Goal: Task Accomplishment & Management: Manage account settings

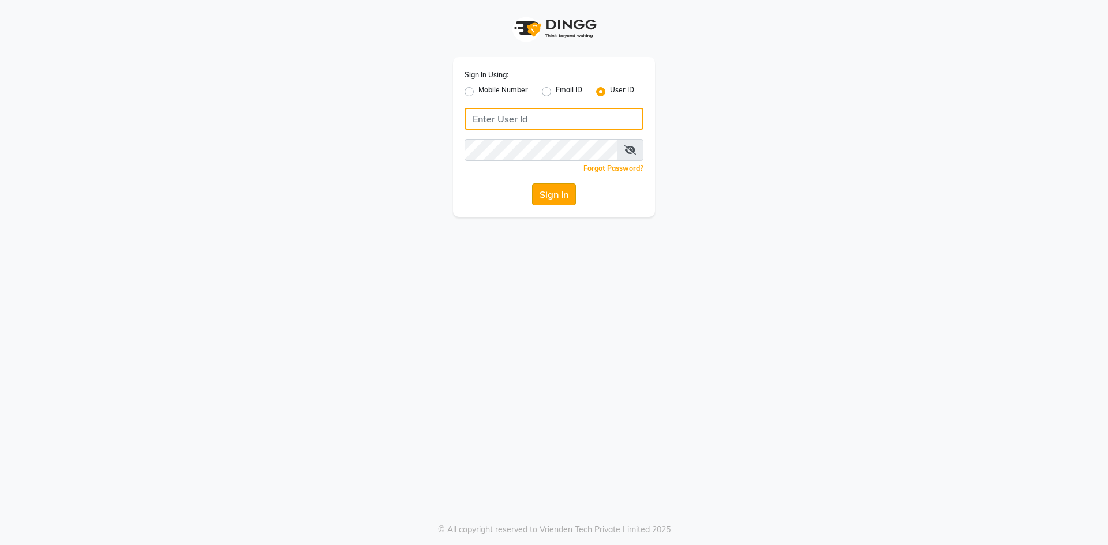
type input "noheasalon"
click at [553, 190] on button "Sign In" at bounding box center [554, 194] width 44 height 22
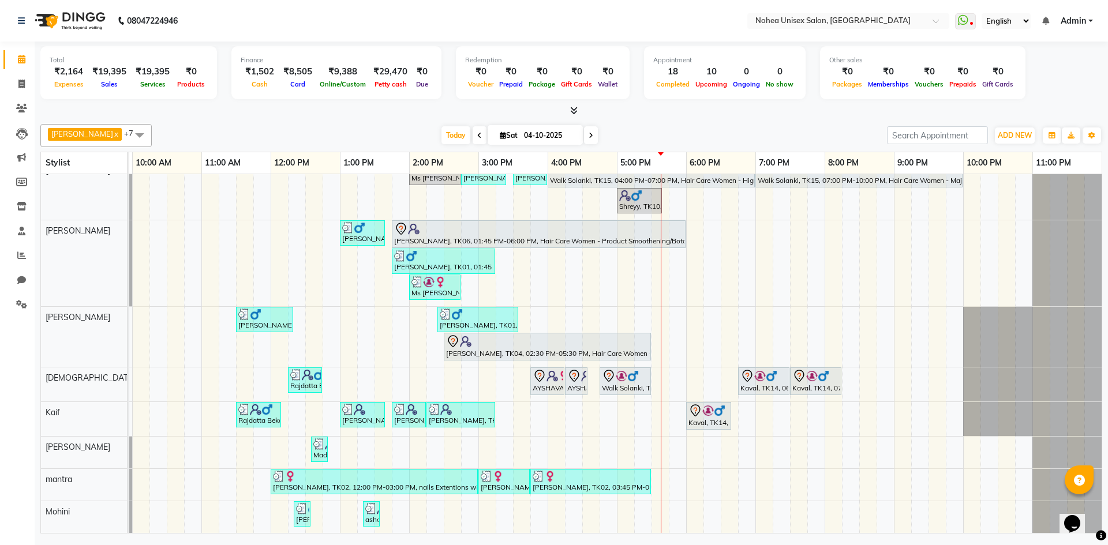
drag, startPoint x: 628, startPoint y: 247, endPoint x: 623, endPoint y: 252, distance: 7.3
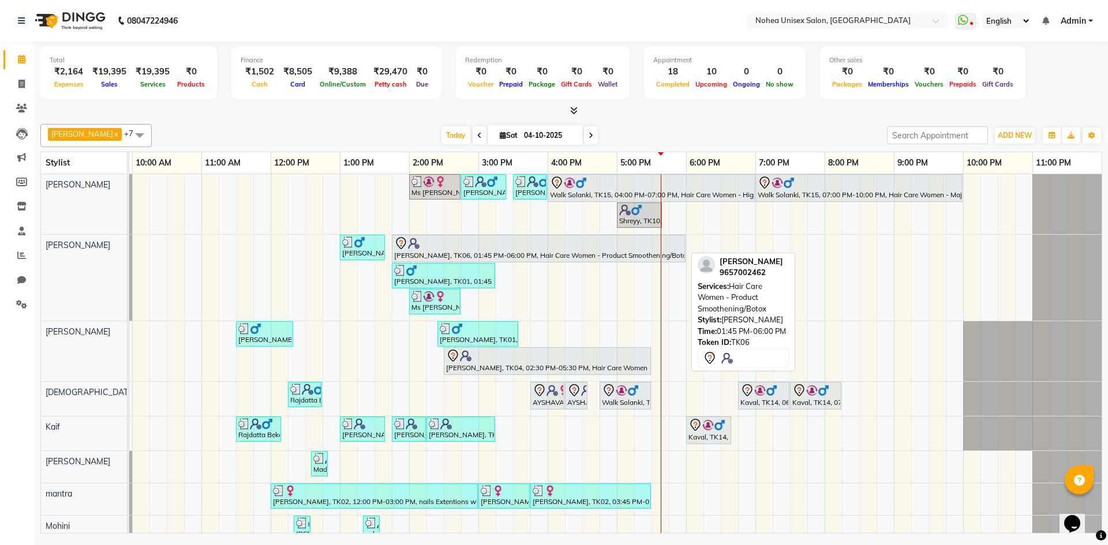
scroll to position [23, 0]
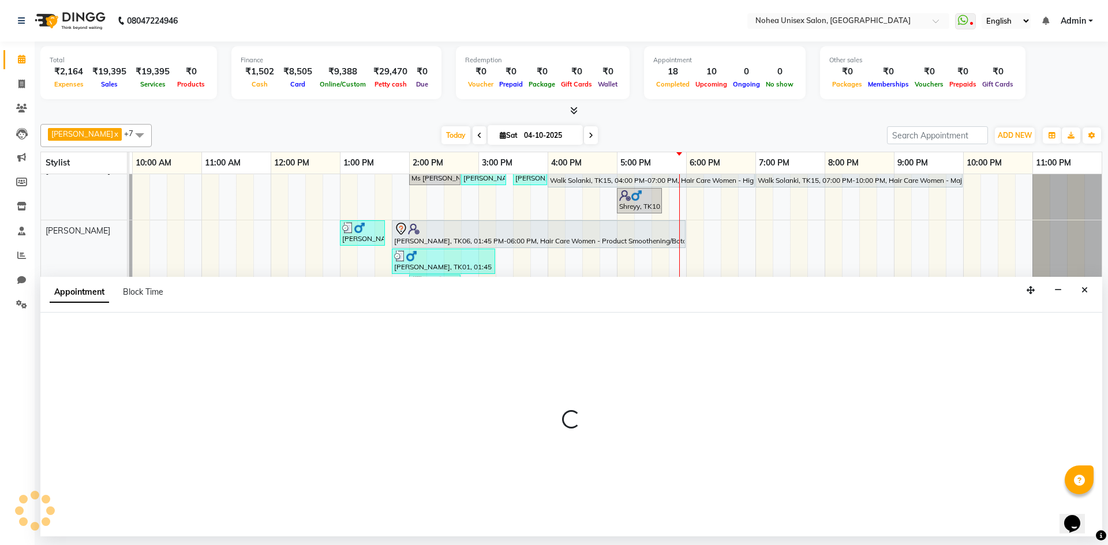
drag, startPoint x: 726, startPoint y: 432, endPoint x: 724, endPoint y: 459, distance: 26.6
select select "85390"
select select "1110"
select select "tentative"
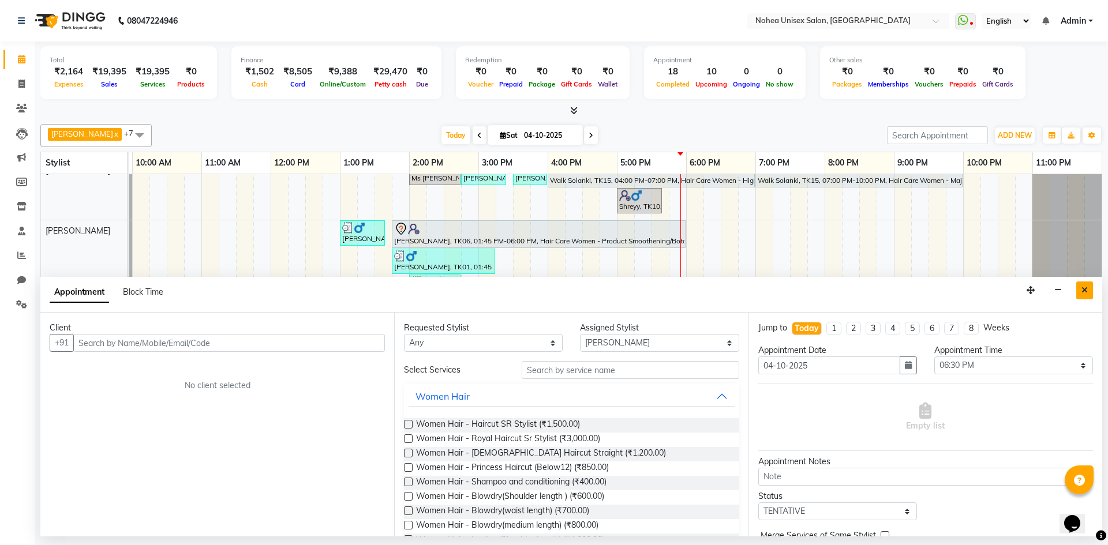
drag, startPoint x: 724, startPoint y: 459, endPoint x: 1089, endPoint y: 285, distance: 404.3
click at [1089, 285] on button "Close" at bounding box center [1084, 291] width 17 height 18
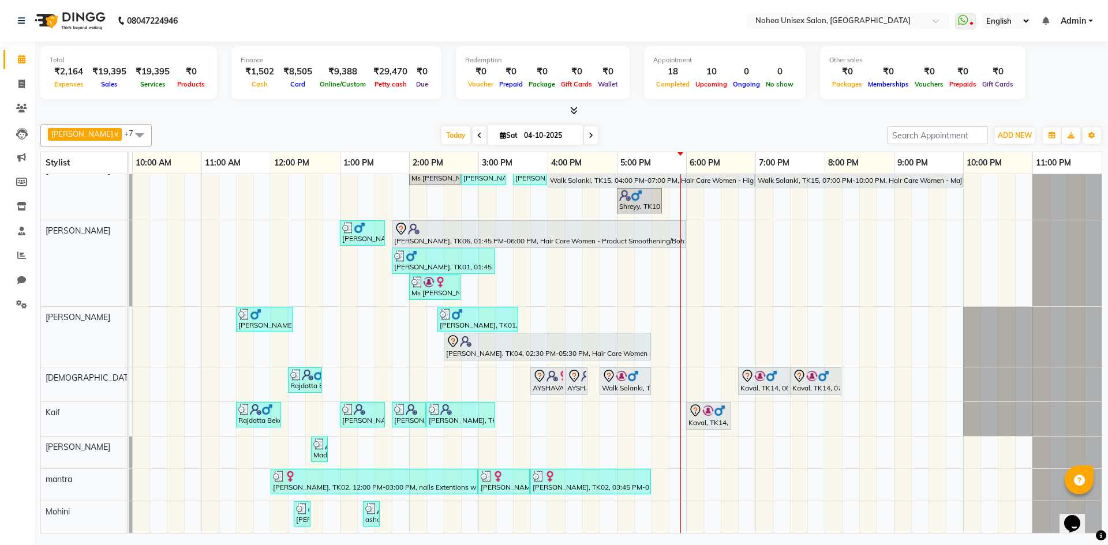
click at [588, 133] on icon at bounding box center [590, 135] width 5 height 7
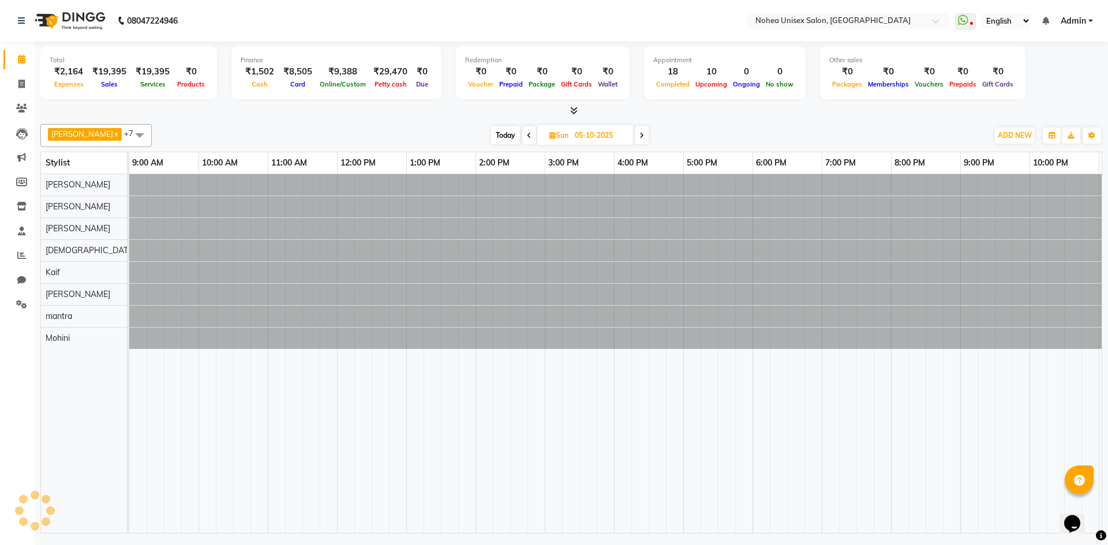
scroll to position [0, 66]
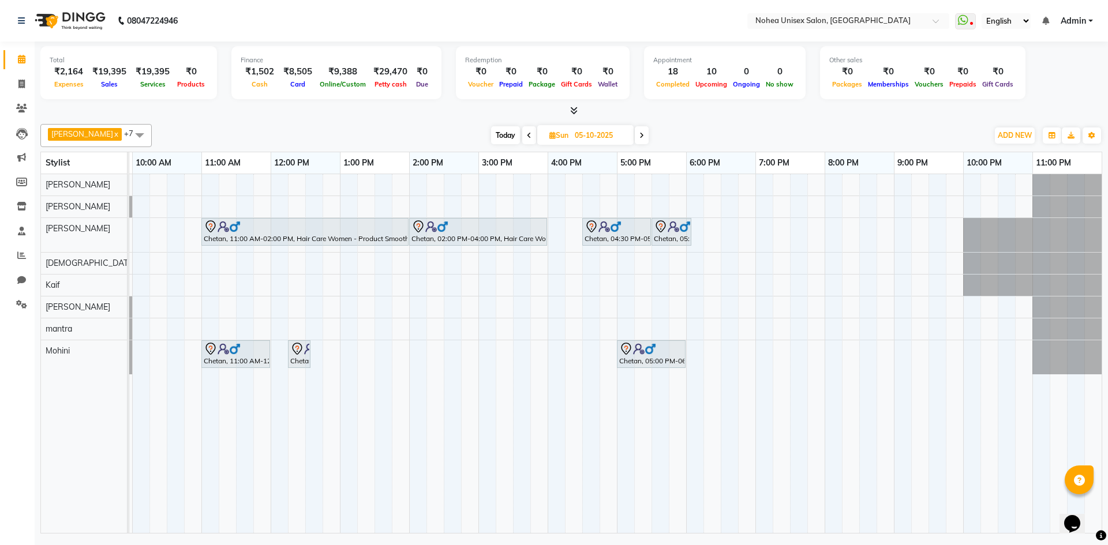
click at [522, 129] on span at bounding box center [529, 135] width 14 height 18
type input "04-10-2025"
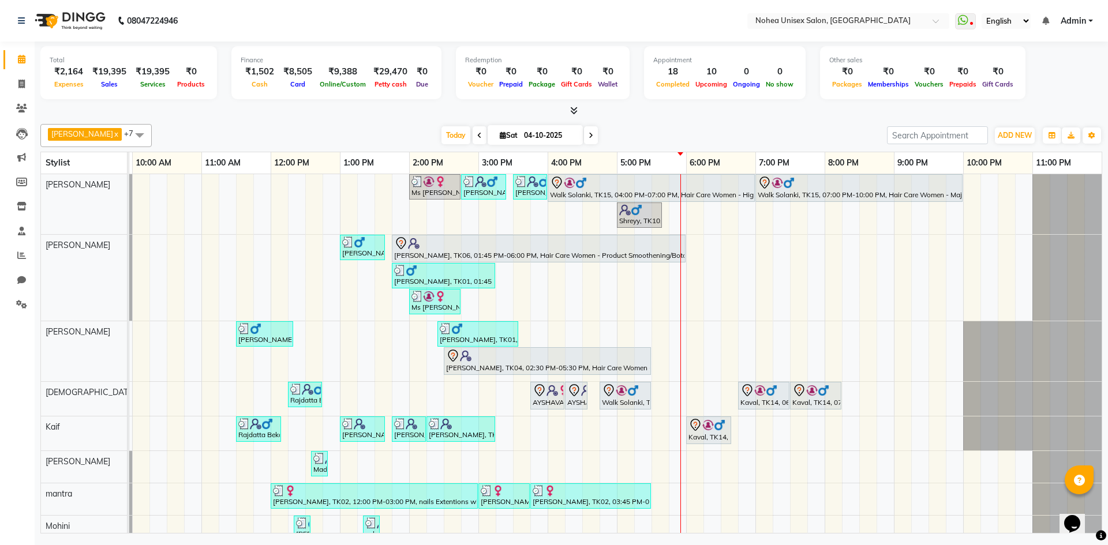
drag, startPoint x: 546, startPoint y: 134, endPoint x: 492, endPoint y: 133, distance: 54.8
click at [490, 134] on span "[DATE]" at bounding box center [534, 135] width 95 height 20
click at [537, 102] on div "Total ₹2,164 Expenses ₹19,395 Sales ₹19,395 Services ₹0 Products Finance ₹1,502…" at bounding box center [570, 74] width 1061 height 57
drag, startPoint x: 550, startPoint y: 132, endPoint x: 505, endPoint y: 133, distance: 45.0
click at [505, 133] on span "[DATE]" at bounding box center [534, 135] width 95 height 20
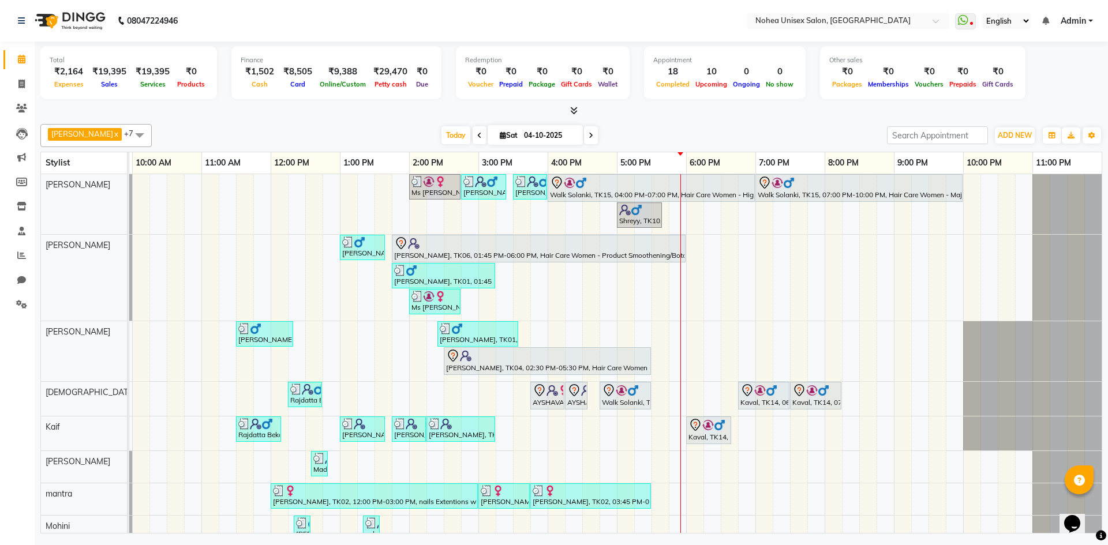
click at [524, 107] on div at bounding box center [570, 111] width 1061 height 12
drag, startPoint x: 550, startPoint y: 136, endPoint x: 505, endPoint y: 136, distance: 44.4
click at [505, 136] on span "[DATE]" at bounding box center [534, 135] width 95 height 20
click at [534, 108] on div at bounding box center [570, 111] width 1061 height 12
drag, startPoint x: 532, startPoint y: 125, endPoint x: 500, endPoint y: 127, distance: 32.4
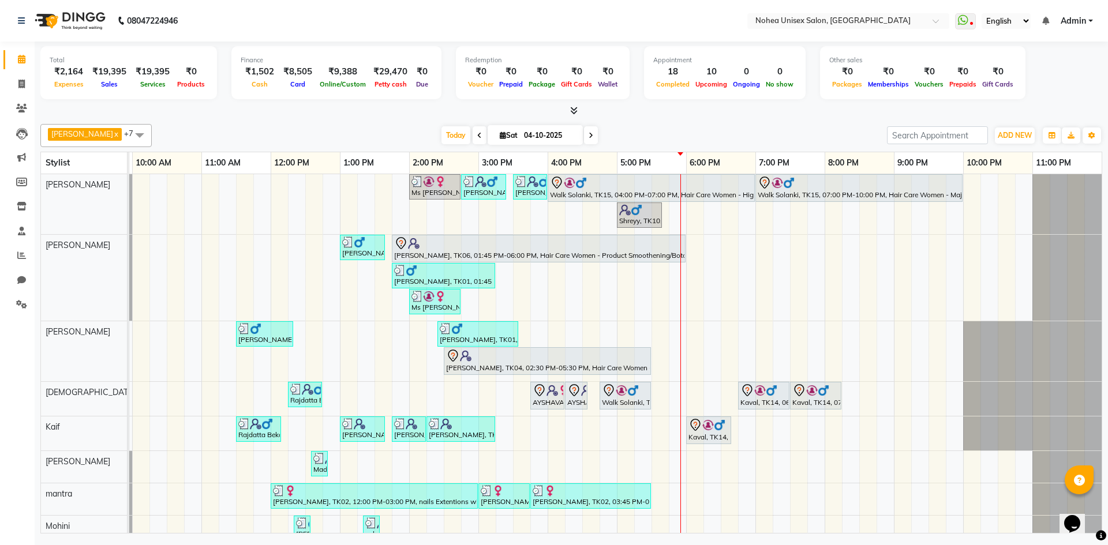
click at [500, 127] on span "[DATE]" at bounding box center [534, 135] width 95 height 20
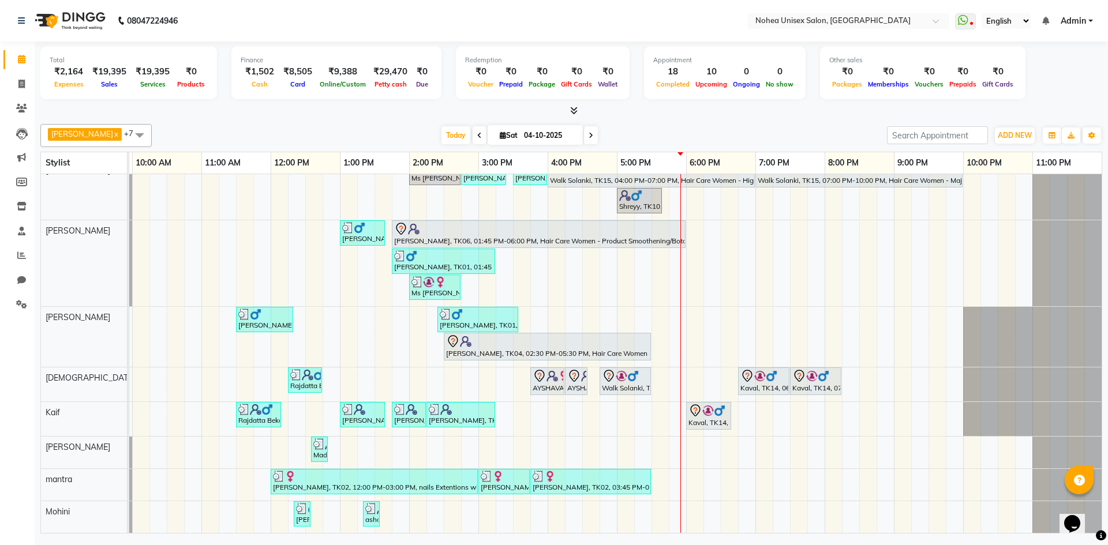
scroll to position [23, 0]
click at [456, 110] on div at bounding box center [570, 111] width 1061 height 12
drag, startPoint x: 549, startPoint y: 141, endPoint x: 451, endPoint y: 139, distance: 98.1
click at [451, 139] on div "[DATE] [DATE]" at bounding box center [519, 135] width 159 height 17
click at [286, 127] on div "[DATE] [DATE]" at bounding box center [518, 135] width 723 height 17
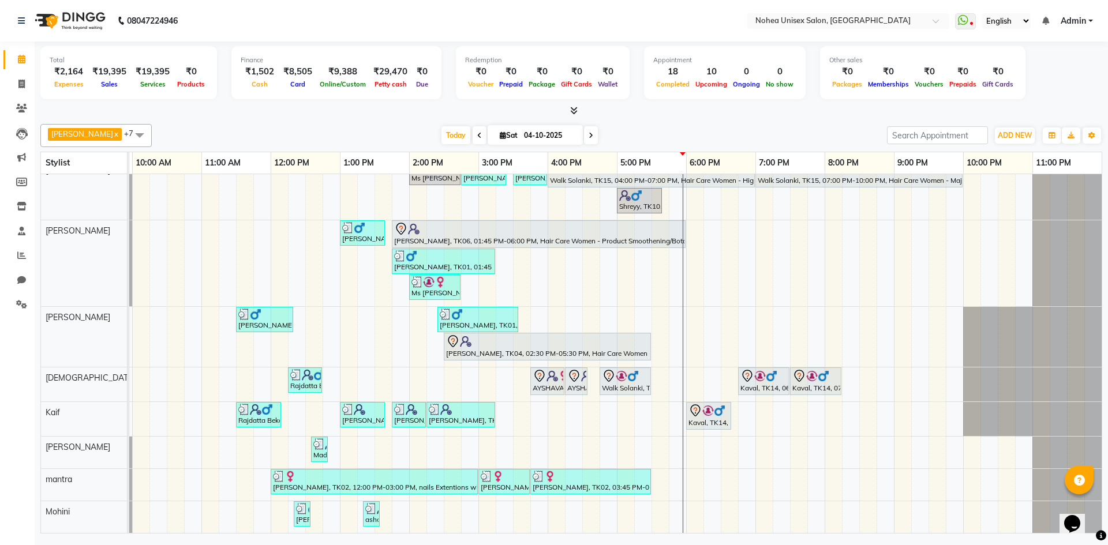
click at [572, 110] on icon at bounding box center [573, 110] width 7 height 9
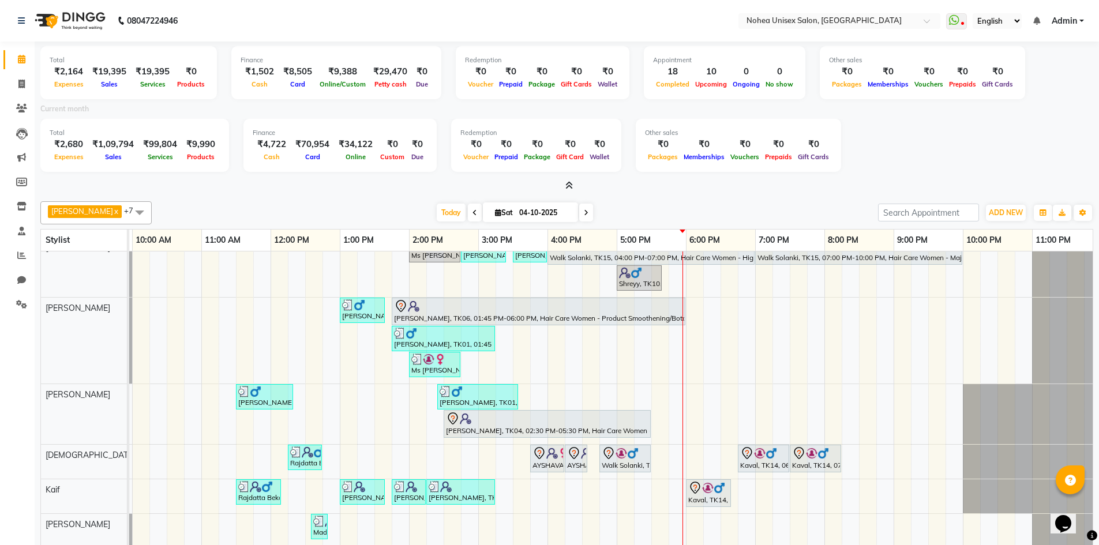
click at [574, 185] on div at bounding box center [566, 186] width 1053 height 12
click at [571, 181] on icon at bounding box center [568, 185] width 7 height 9
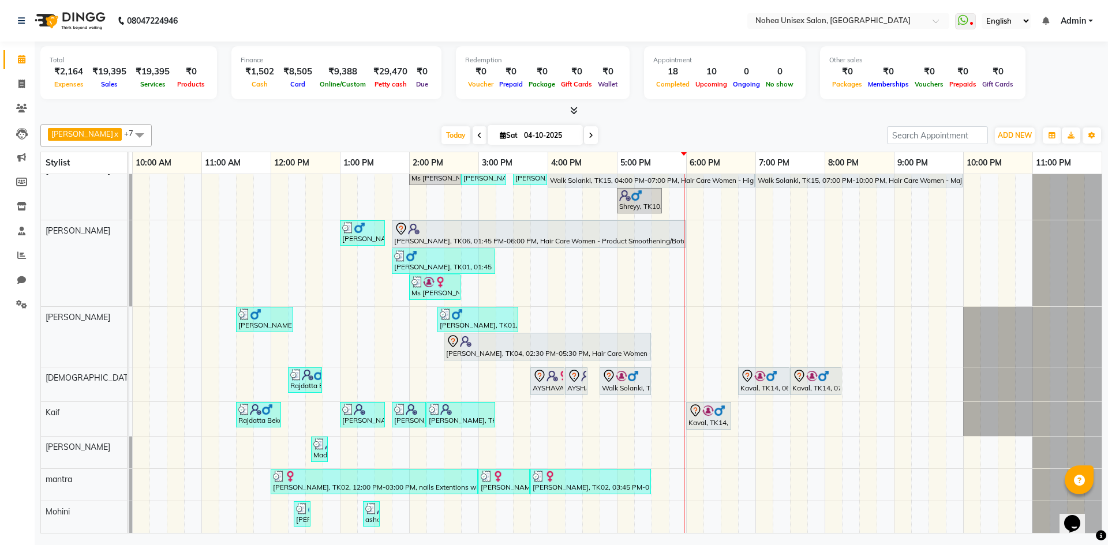
click at [568, 106] on span at bounding box center [571, 111] width 12 height 12
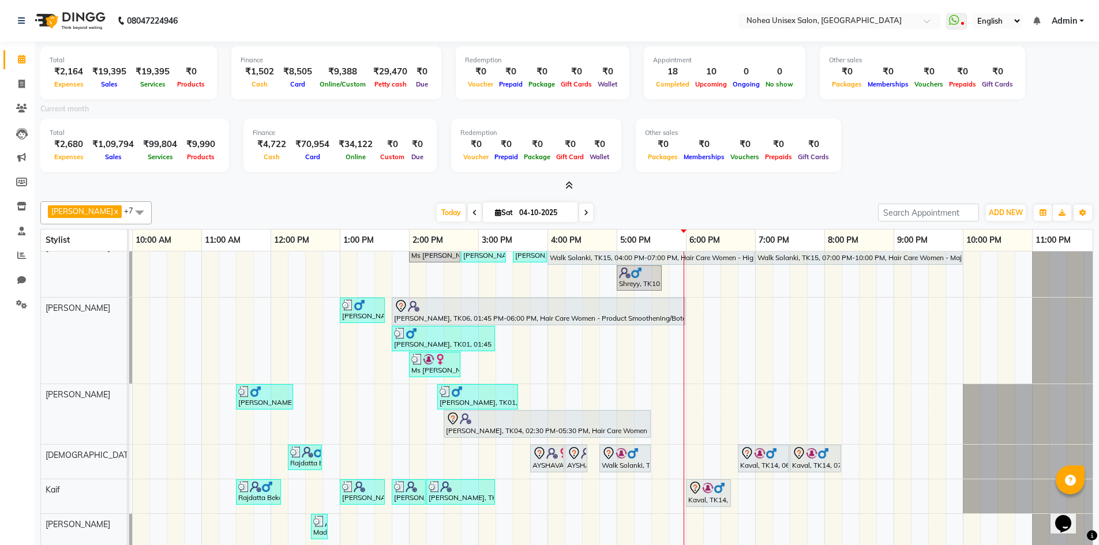
click at [567, 184] on icon at bounding box center [568, 185] width 7 height 9
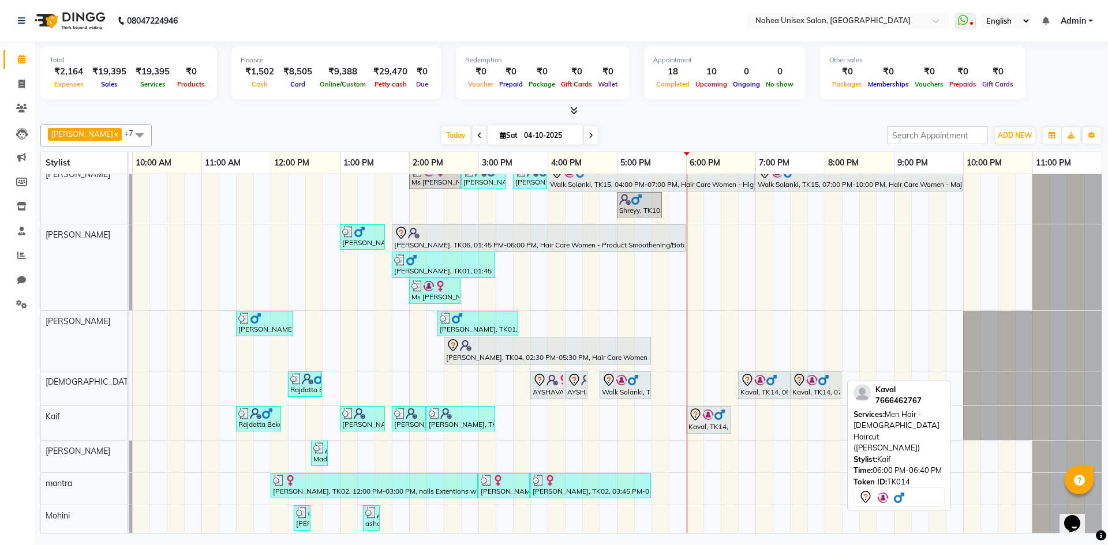
scroll to position [0, 0]
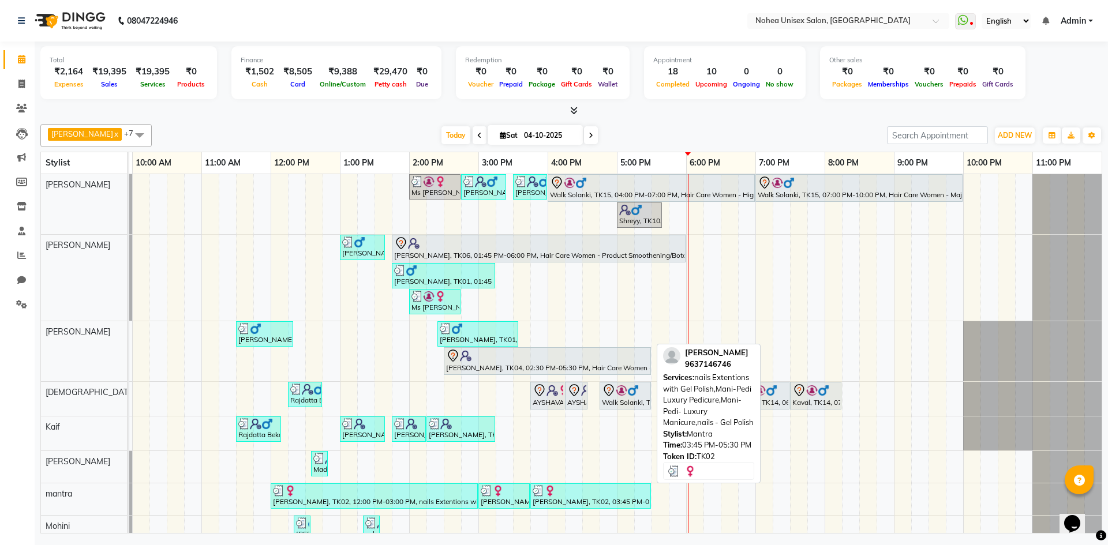
click at [549, 498] on div "[PERSON_NAME], TK02, 03:45 PM-05:30 PM, nails Extentions with Gel Polish,Mani-P…" at bounding box center [590, 496] width 118 height 22
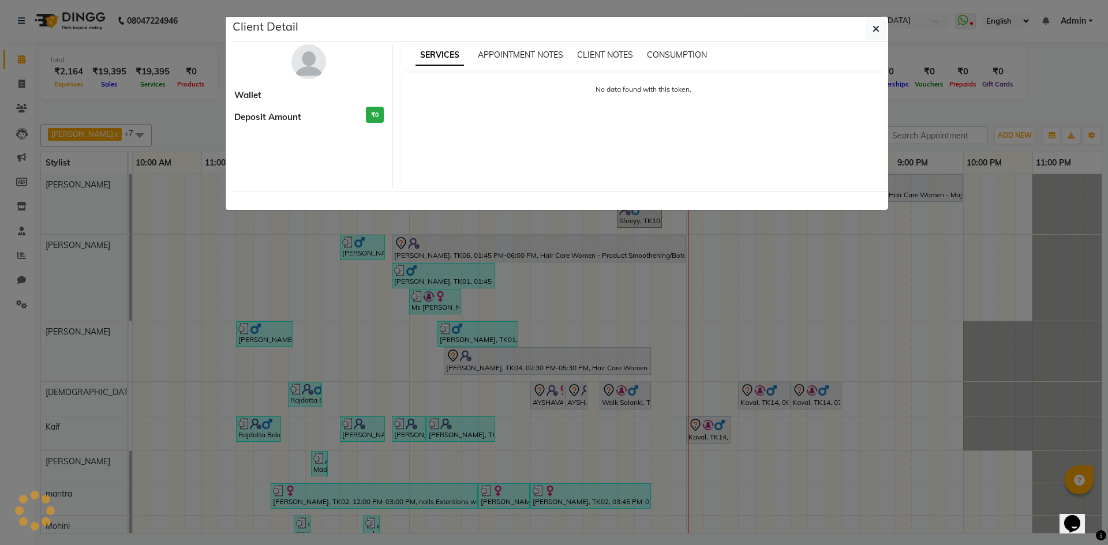
select select "3"
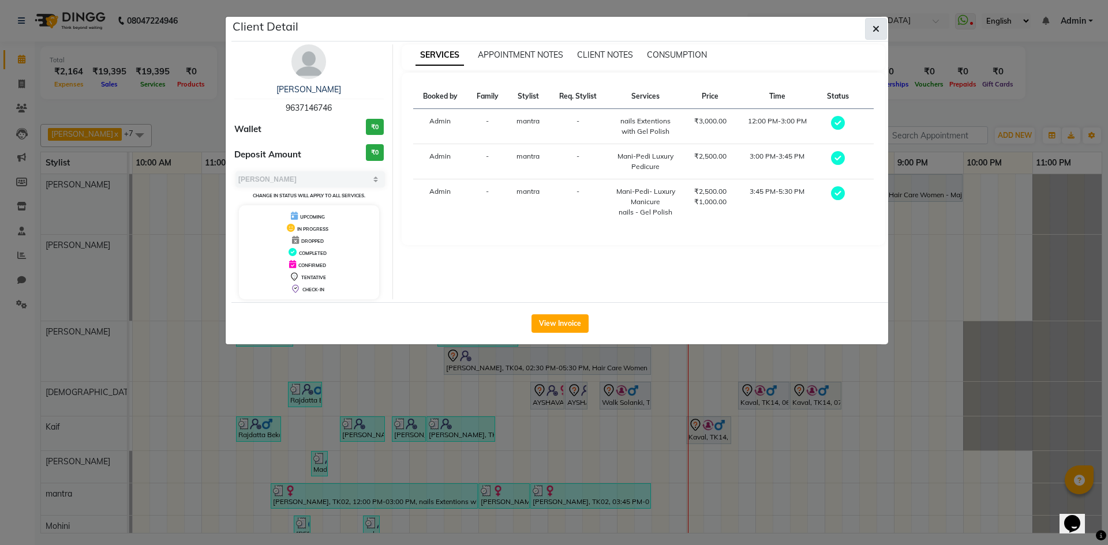
click at [879, 37] on button "button" at bounding box center [876, 29] width 22 height 22
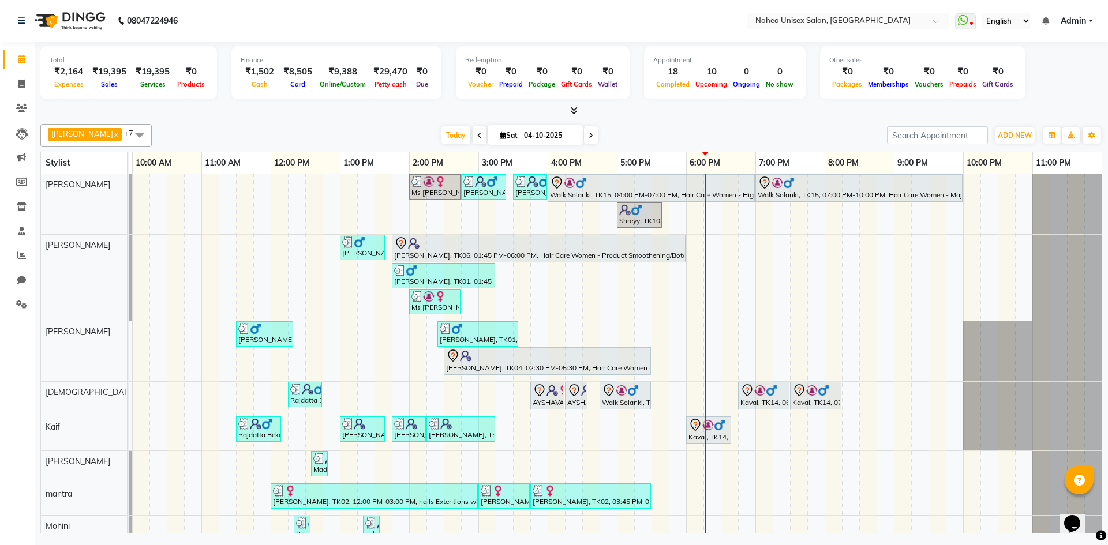
click at [692, 466] on div "Ms [PERSON_NAME], TK05, 02:00 PM-02:45 PM, Women Hair - Inoa touchup [PERSON_NA…" at bounding box center [582, 360] width 1038 height 373
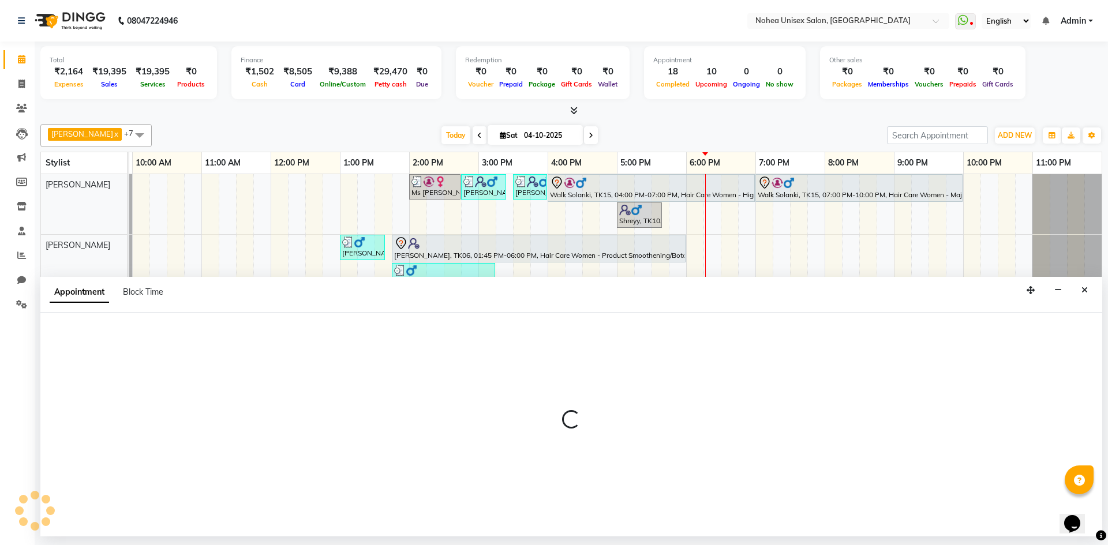
click at [692, 466] on div at bounding box center [570, 425] width 1061 height 224
select select "85390"
select select "tentative"
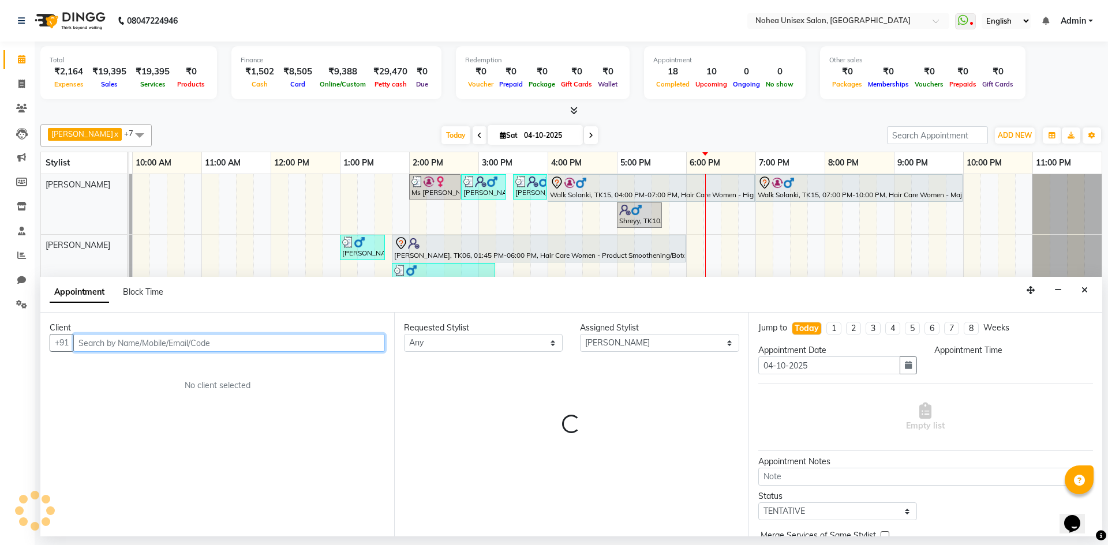
select select "1080"
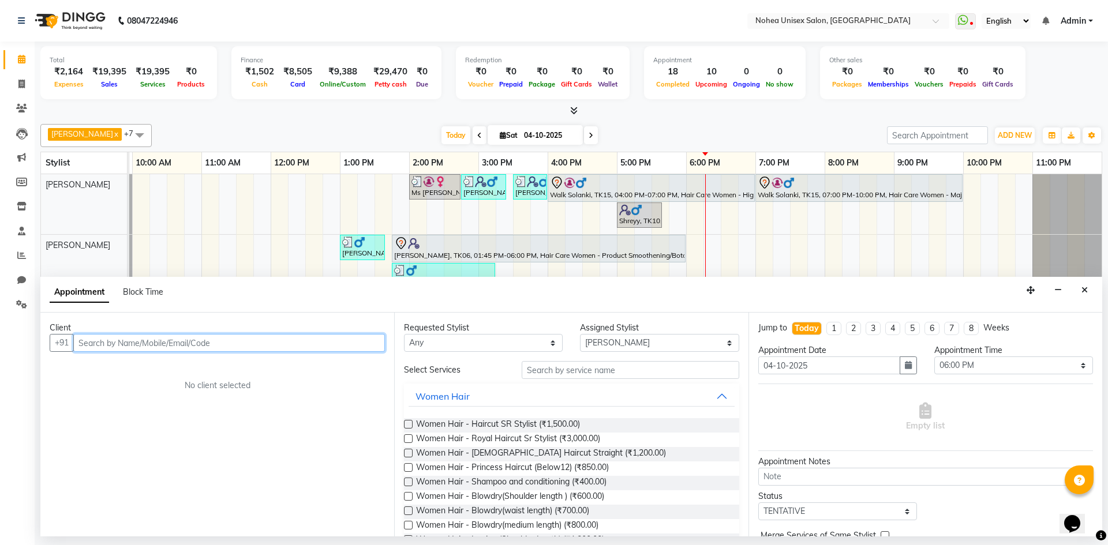
click at [271, 342] on input "text" at bounding box center [229, 343] width 312 height 18
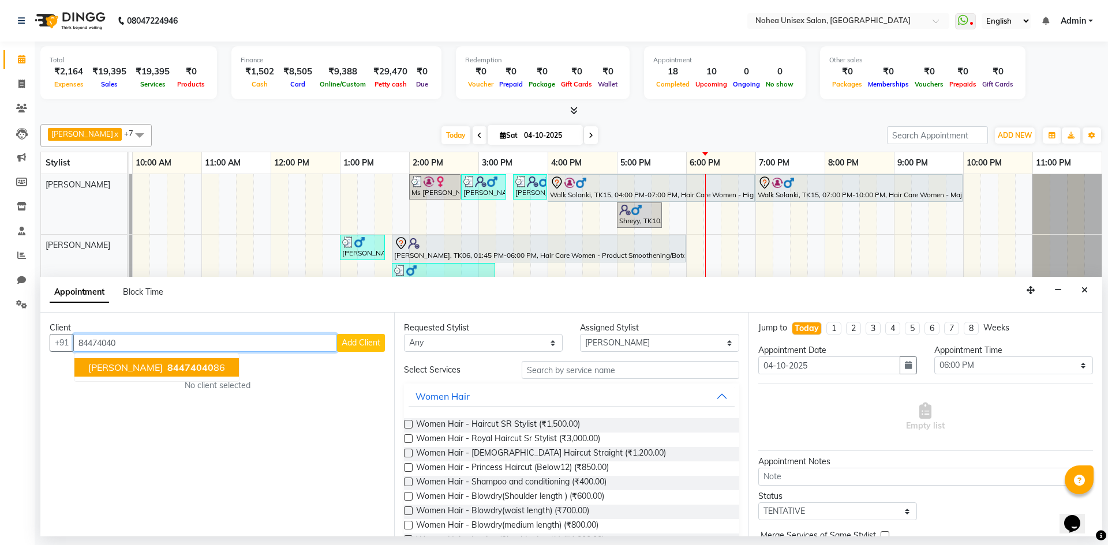
click at [121, 366] on span "[PERSON_NAME]" at bounding box center [125, 368] width 74 height 12
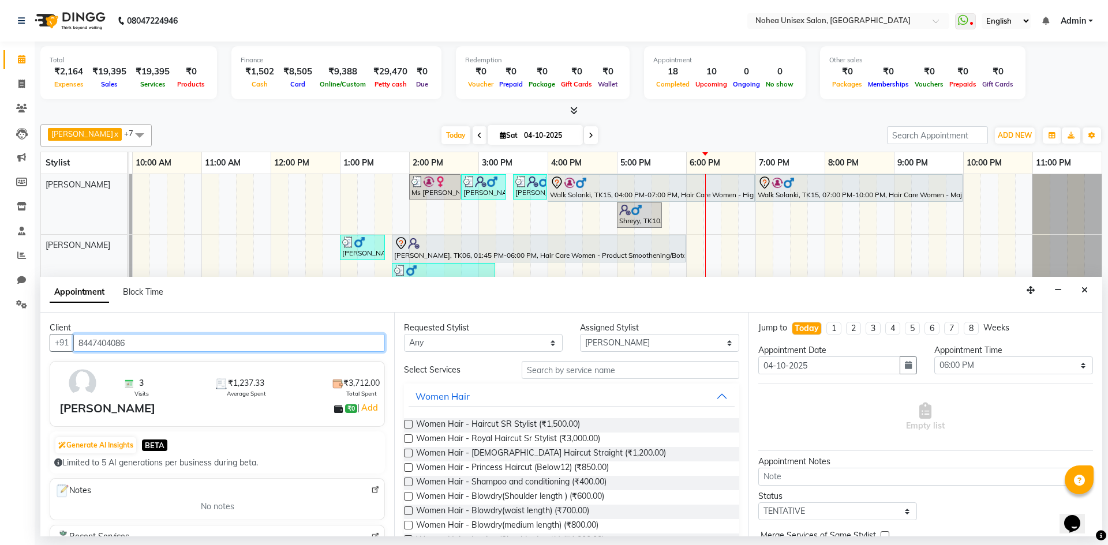
type input "8447404086"
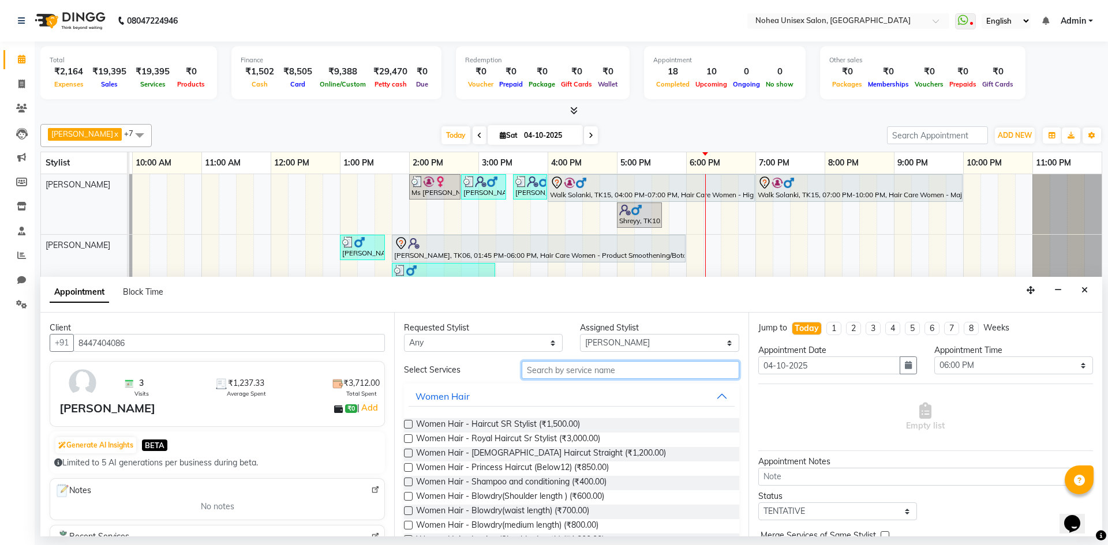
click at [591, 369] on input "text" at bounding box center [629, 370] width 217 height 18
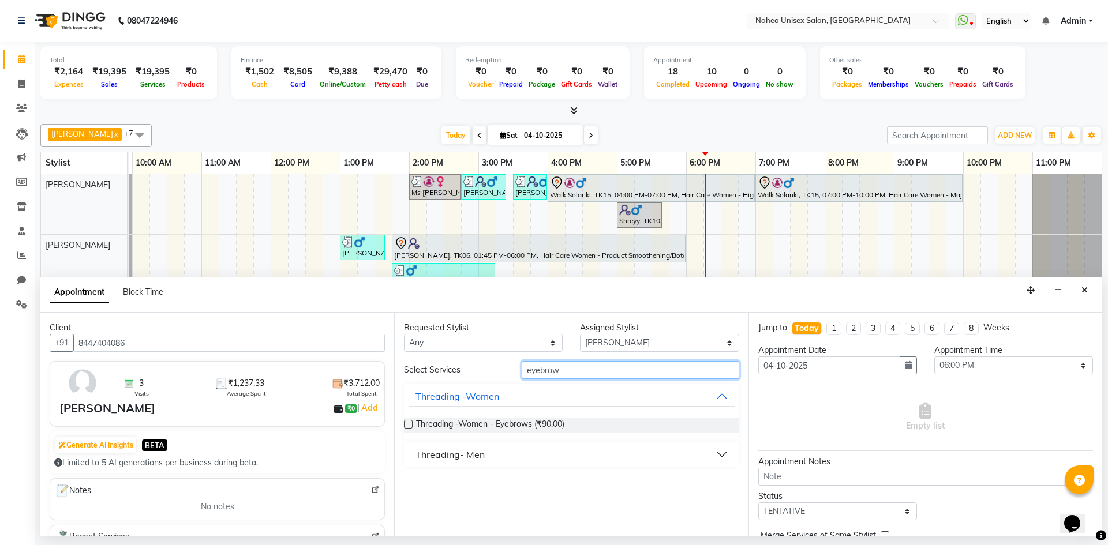
type input "eyebrow"
click at [406, 425] on label at bounding box center [408, 424] width 9 height 9
click at [406, 425] on input "checkbox" at bounding box center [407, 425] width 7 height 7
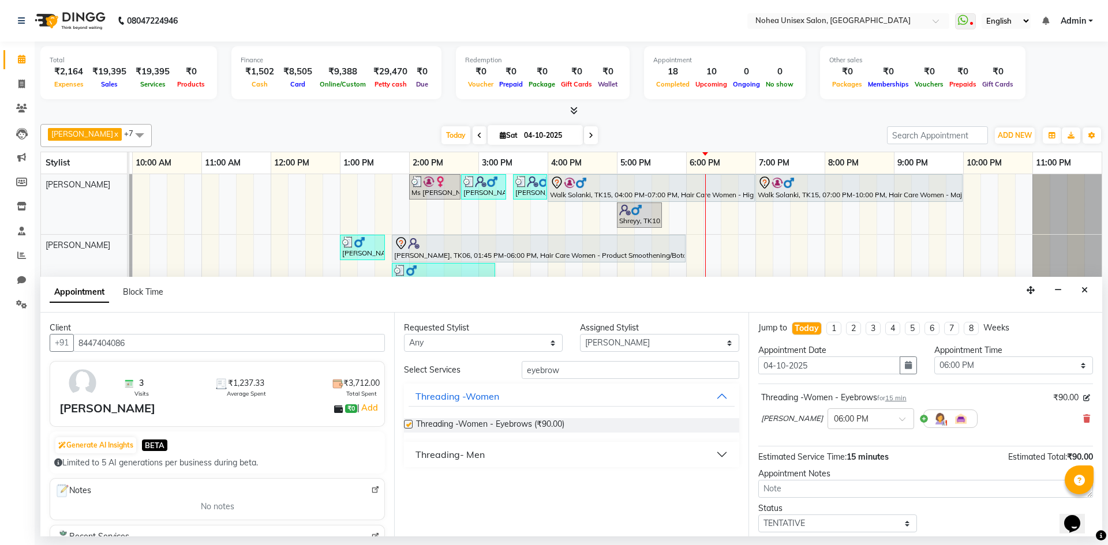
checkbox input "false"
click at [558, 370] on input "eyebrow" at bounding box center [629, 370] width 217 height 18
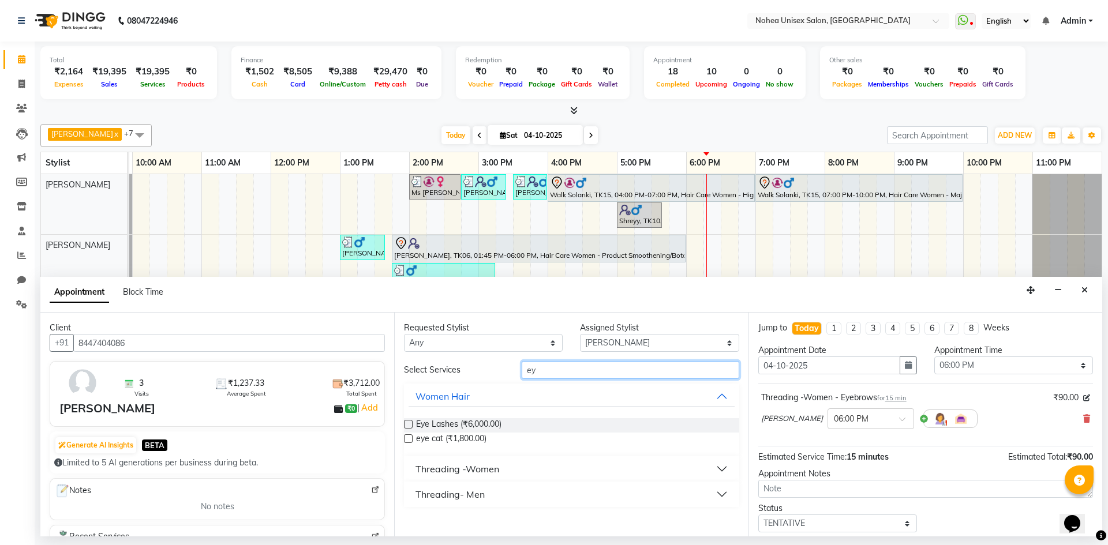
type input "e"
type input "lower"
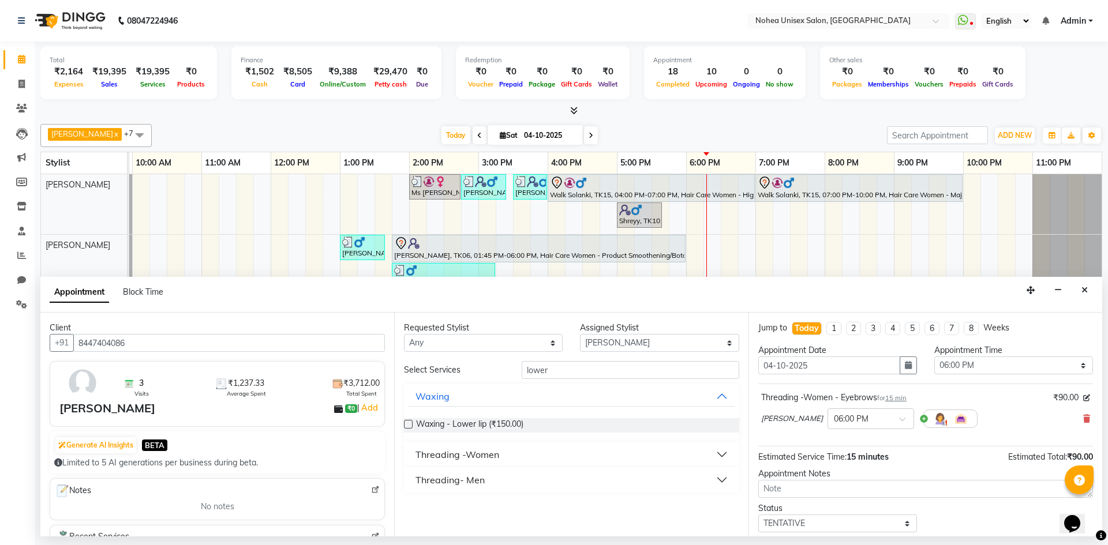
click at [411, 422] on label at bounding box center [408, 424] width 9 height 9
click at [411, 422] on input "checkbox" at bounding box center [407, 425] width 7 height 7
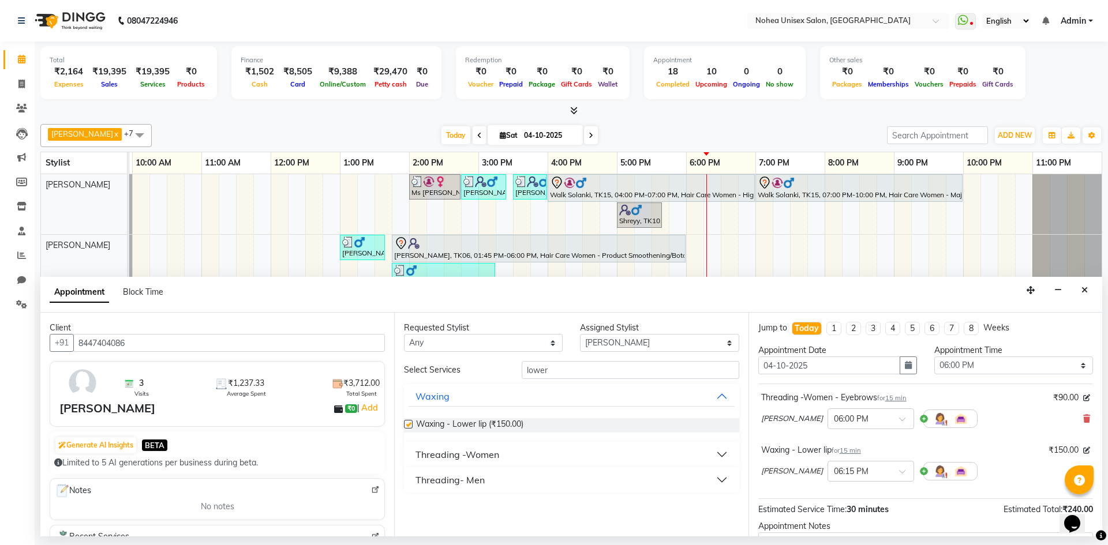
checkbox input "false"
click at [568, 369] on input "lower" at bounding box center [629, 370] width 217 height 18
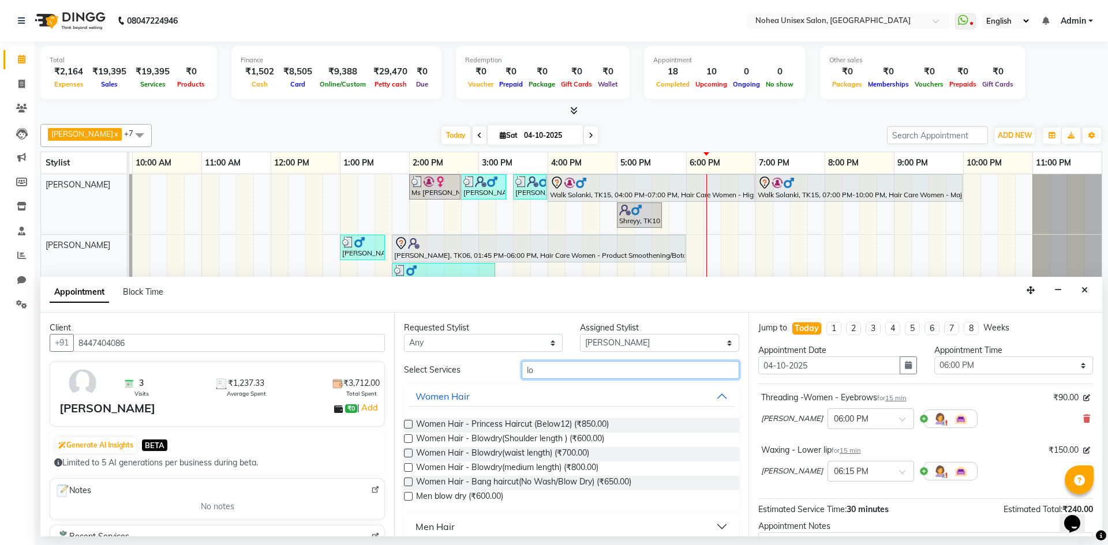
type input "l"
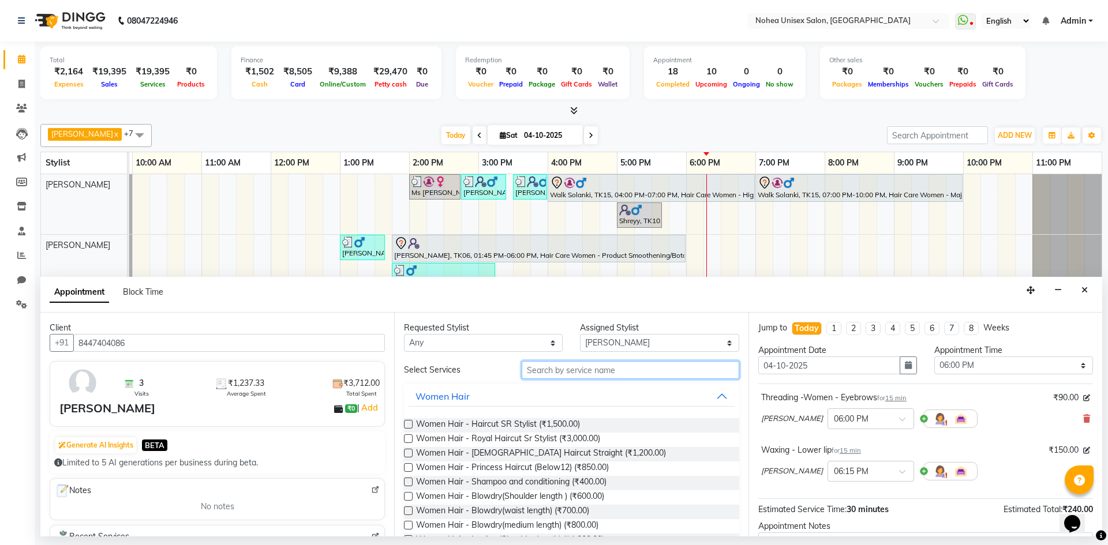
type input "i"
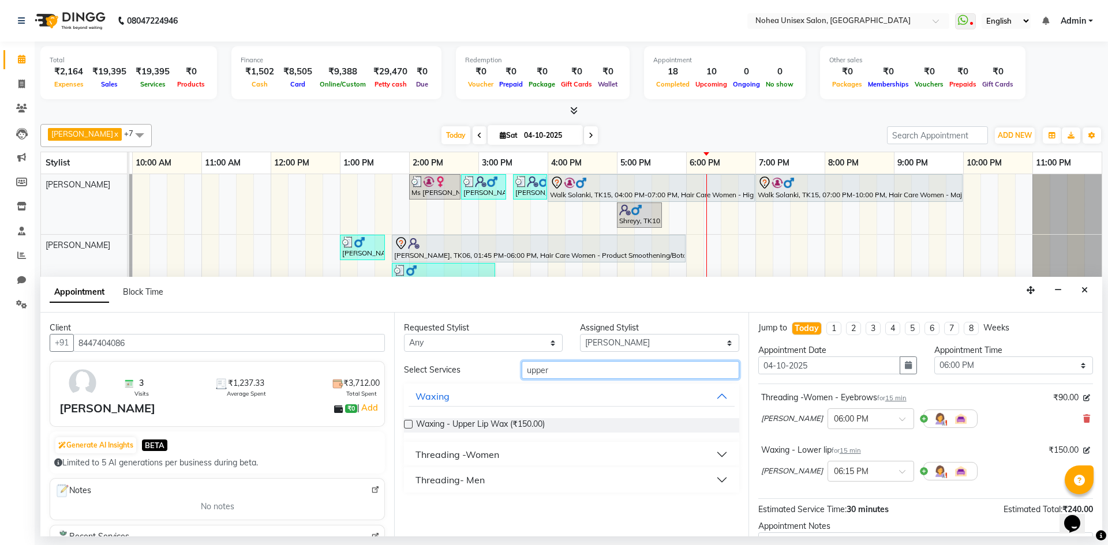
type input "upper"
click at [411, 426] on label at bounding box center [408, 424] width 9 height 9
click at [411, 426] on input "checkbox" at bounding box center [407, 425] width 7 height 7
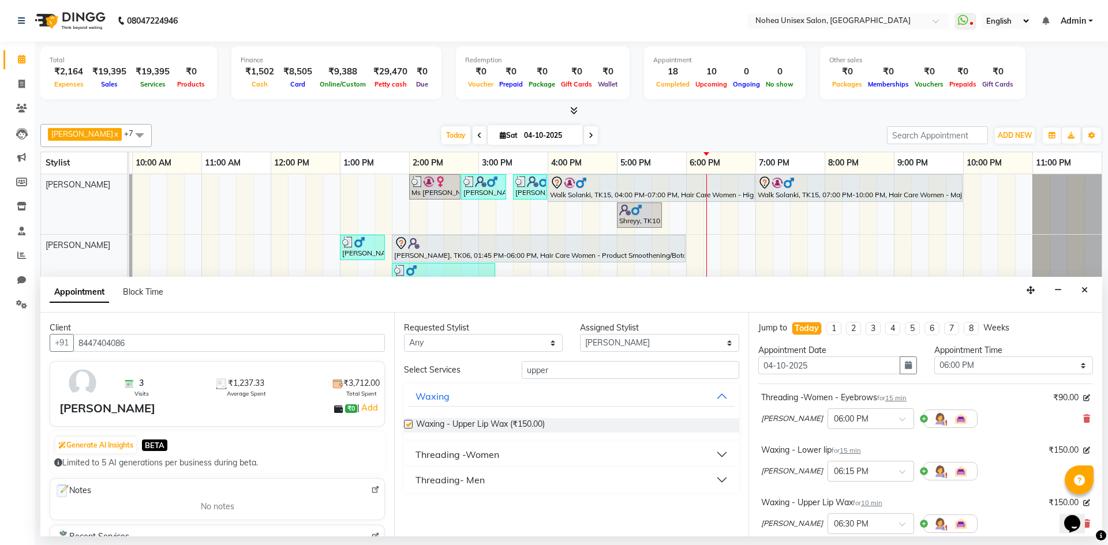
checkbox input "false"
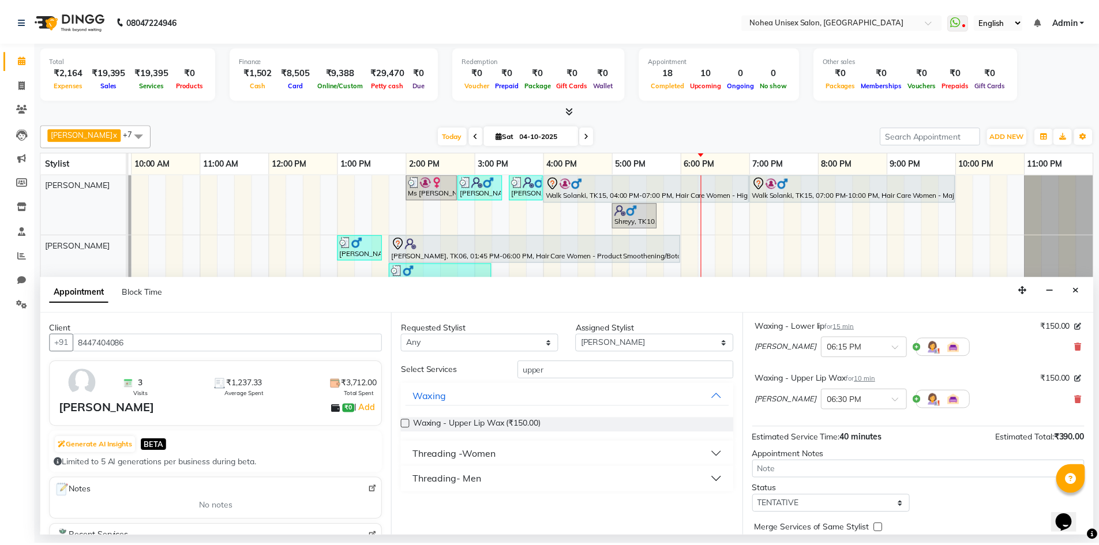
scroll to position [174, 0]
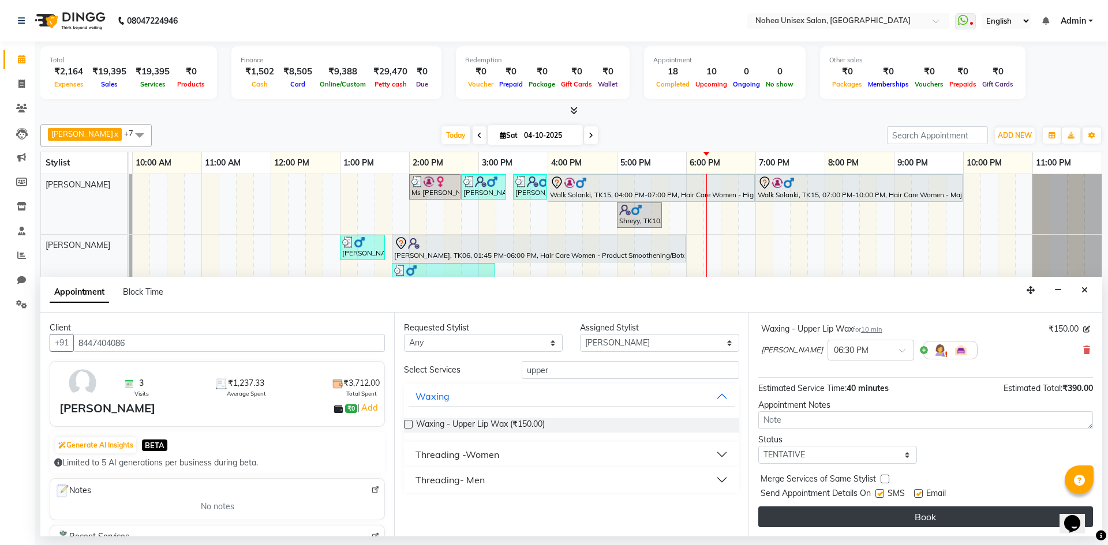
click at [929, 516] on button "Book" at bounding box center [925, 516] width 335 height 21
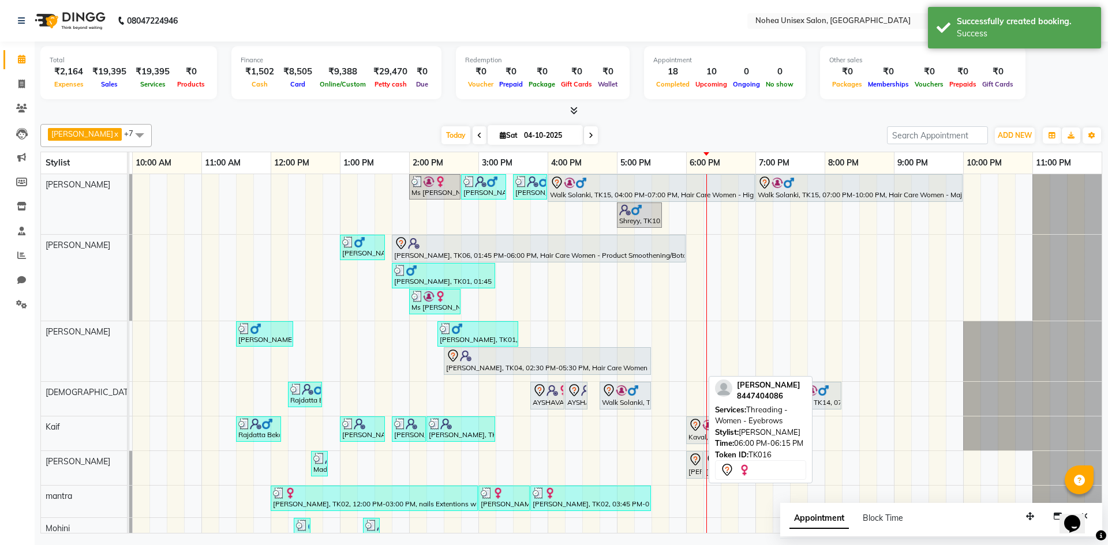
click at [696, 469] on div "[PERSON_NAME], TK16, 06:00 PM-06:15 PM, Threading -Women - Eyebrows" at bounding box center [694, 465] width 14 height 24
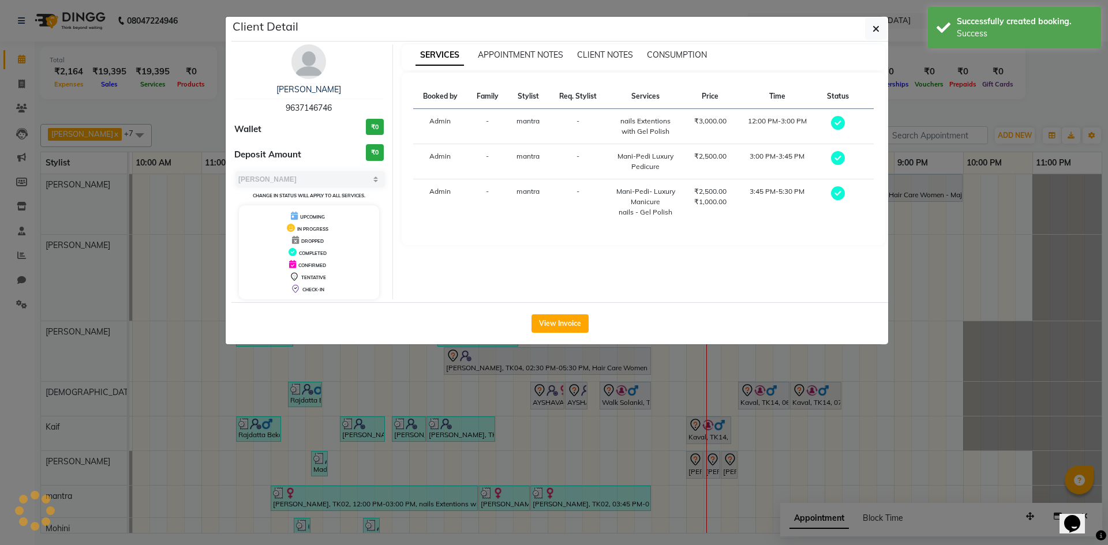
select select "7"
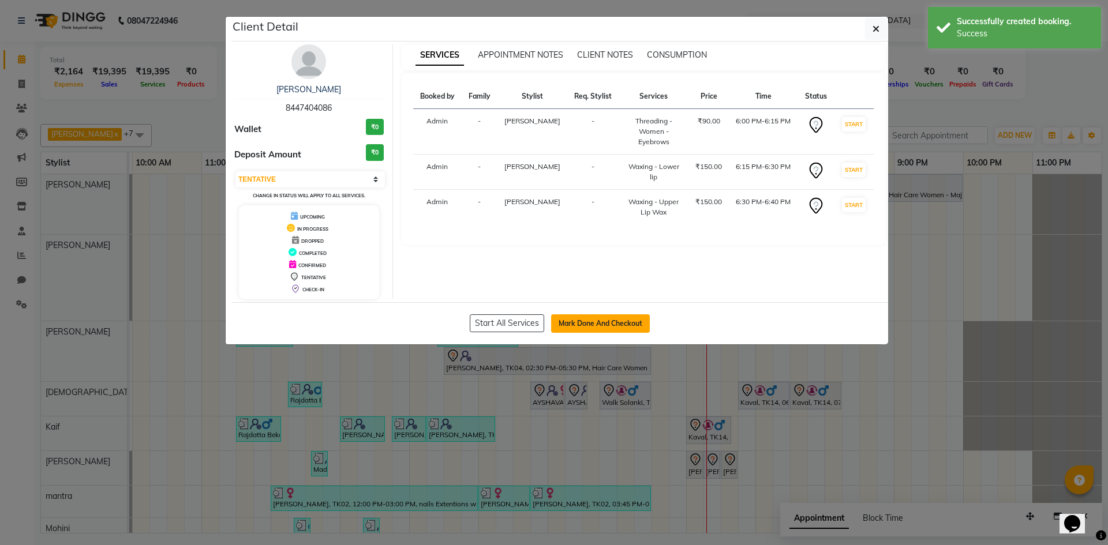
click at [577, 327] on button "Mark Done And Checkout" at bounding box center [600, 323] width 99 height 18
select select "8009"
select select "service"
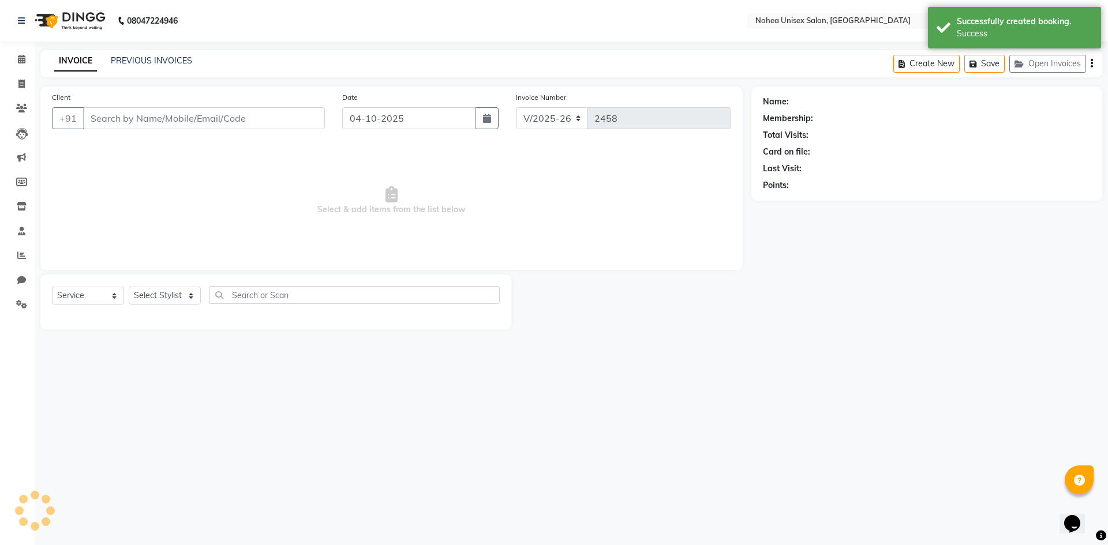
type input "8447404086"
select select "85390"
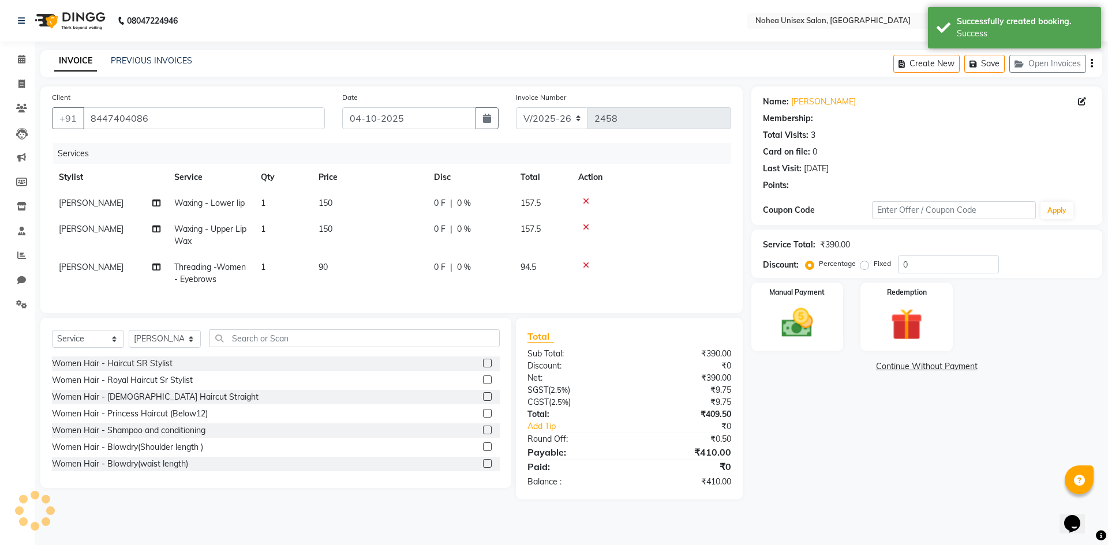
select select "1: Object"
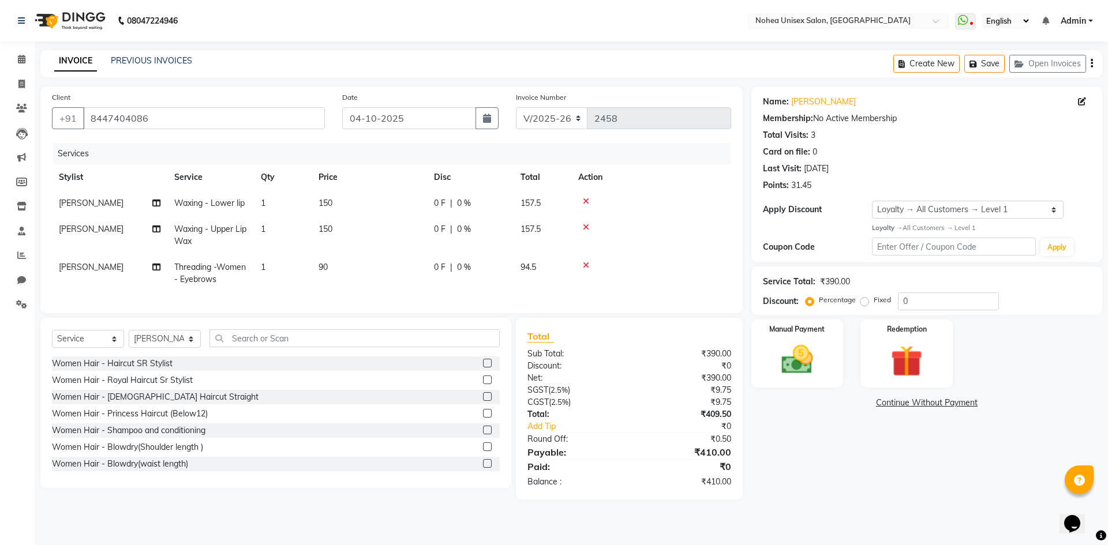
click at [319, 227] on span "150" at bounding box center [325, 229] width 14 height 10
select select "85390"
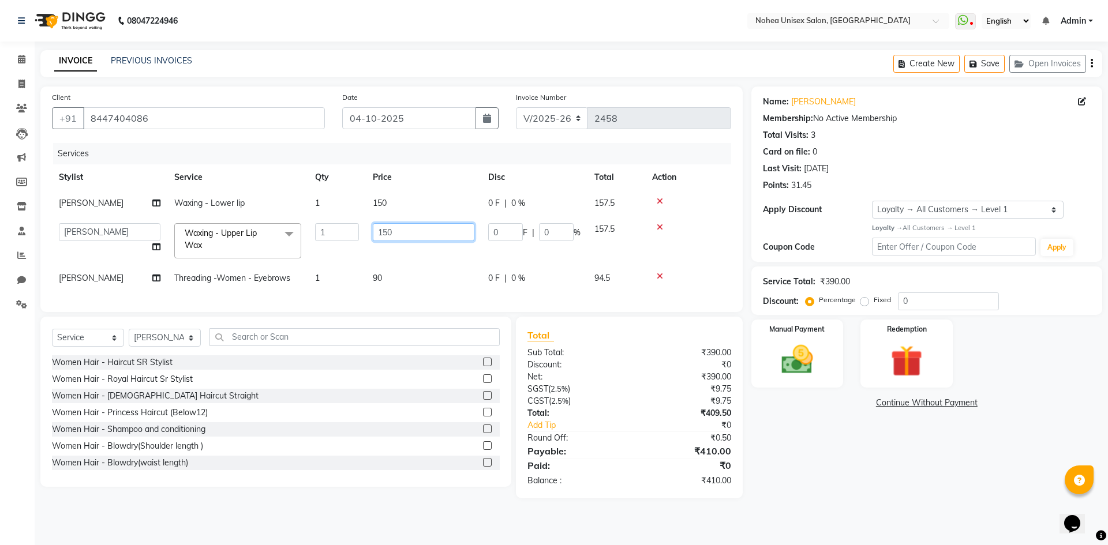
click at [412, 234] on input "150" at bounding box center [424, 232] width 102 height 18
type input "100"
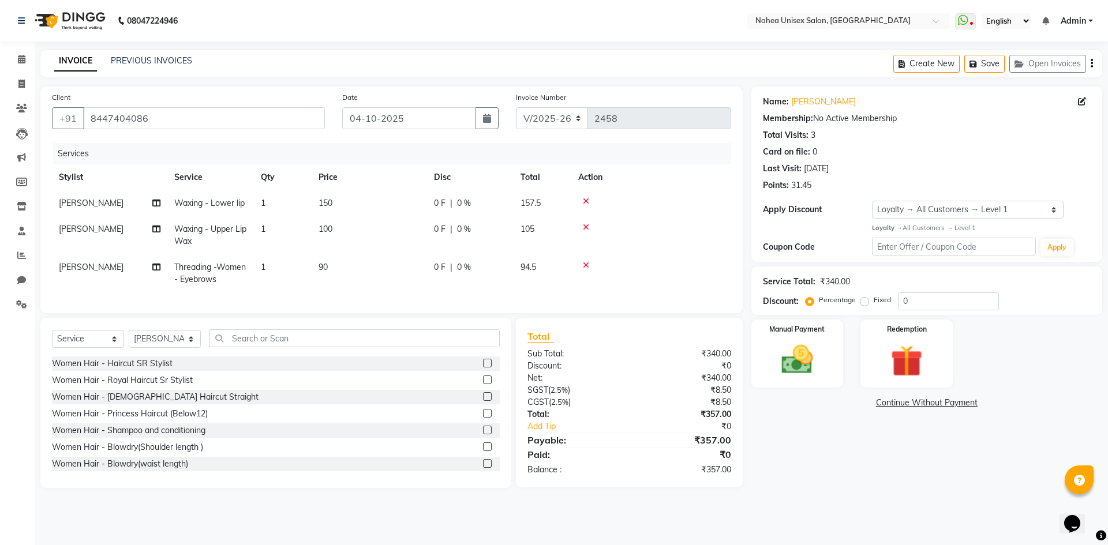
click at [389, 199] on td "150" at bounding box center [369, 203] width 115 height 26
select select "85390"
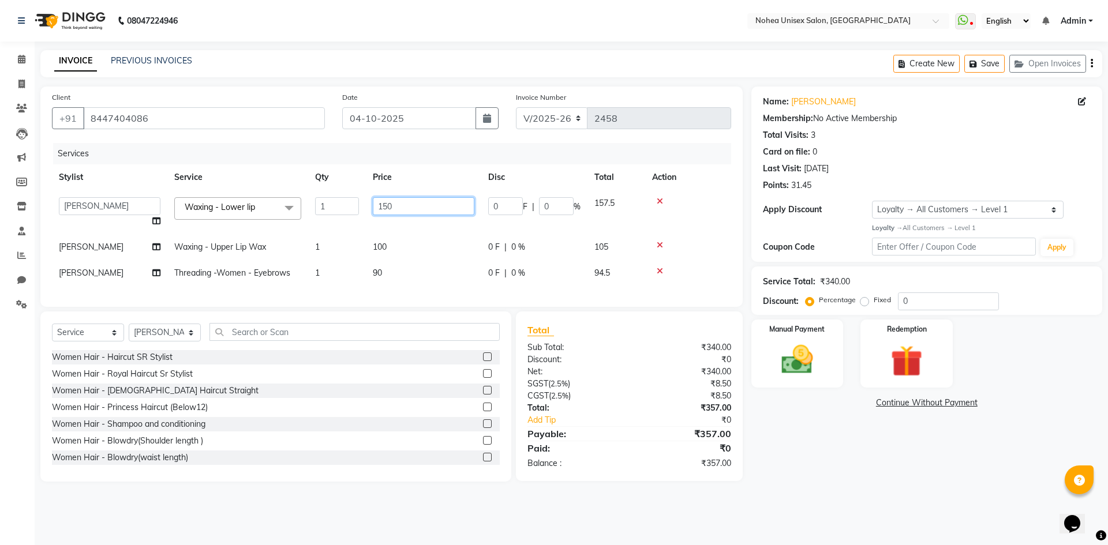
click at [399, 202] on input "150" at bounding box center [424, 206] width 102 height 18
type input "100"
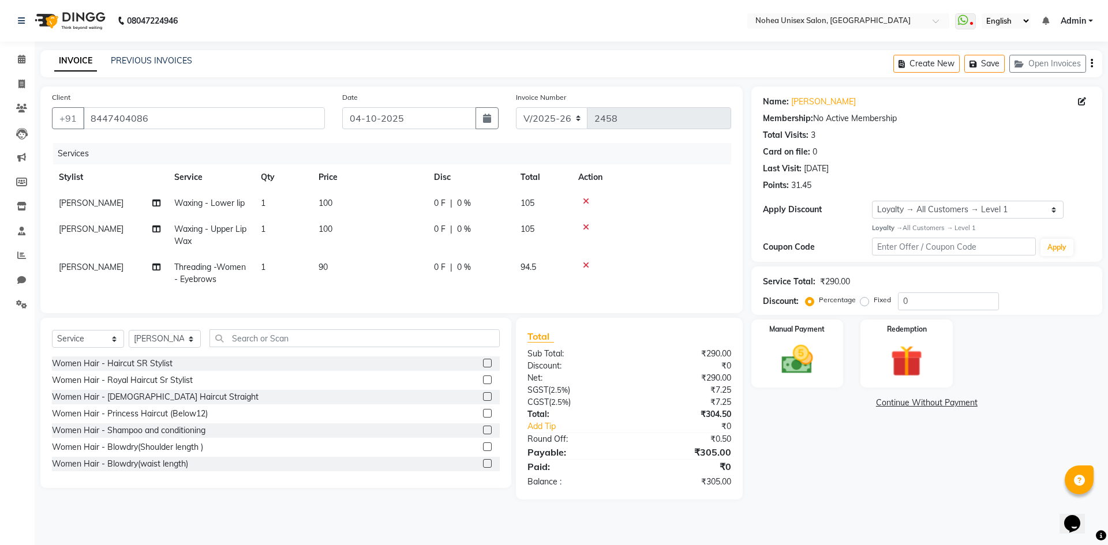
click at [809, 439] on div "Name: [PERSON_NAME] Membership: No Active Membership Total Visits: 3 Card on fi…" at bounding box center [930, 293] width 359 height 413
click at [793, 369] on img at bounding box center [797, 360] width 54 height 38
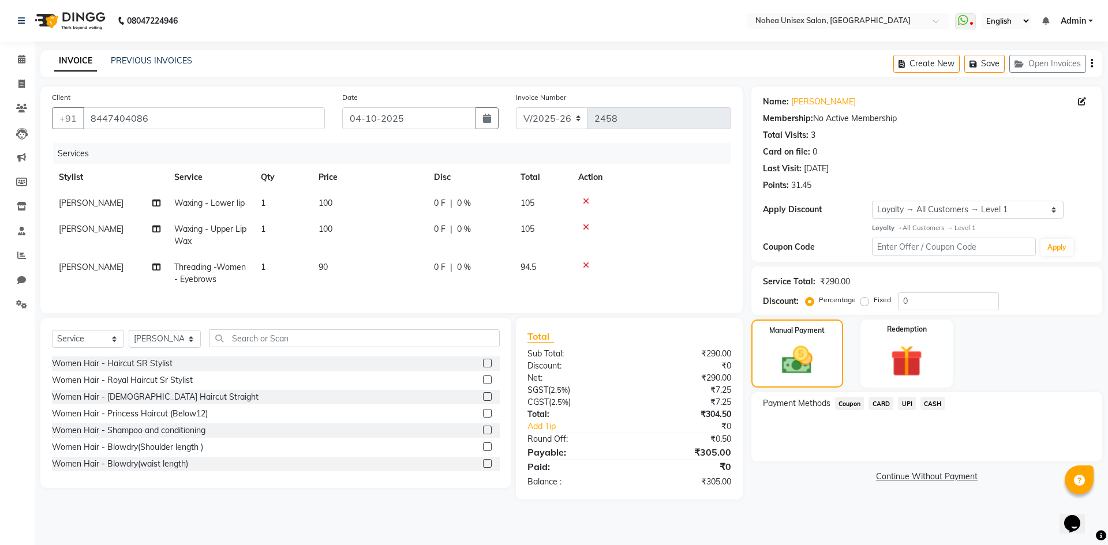
click at [906, 406] on span "UPI" at bounding box center [907, 403] width 18 height 13
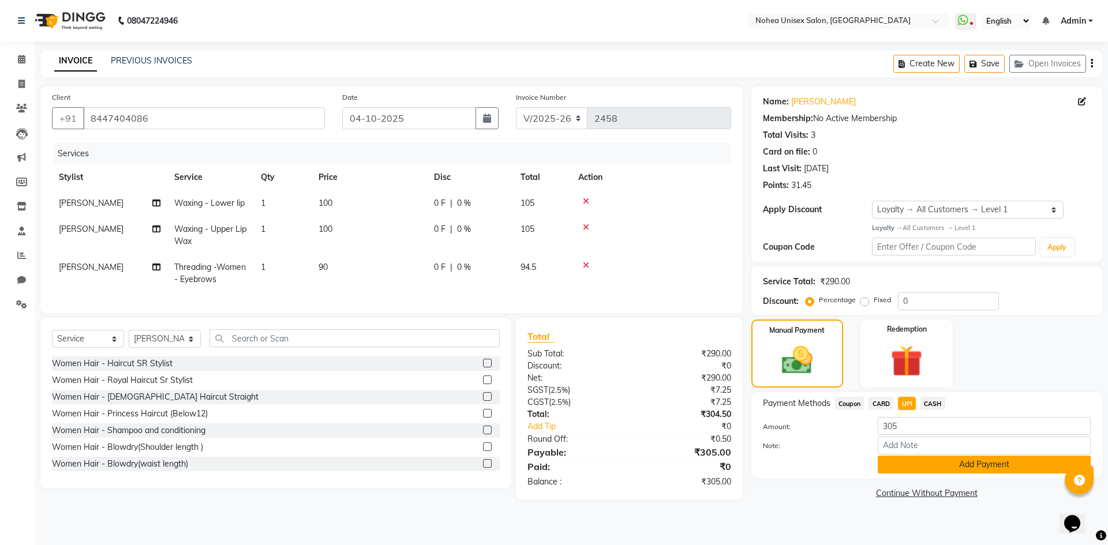
click at [954, 462] on button "Add Payment" at bounding box center [983, 465] width 213 height 18
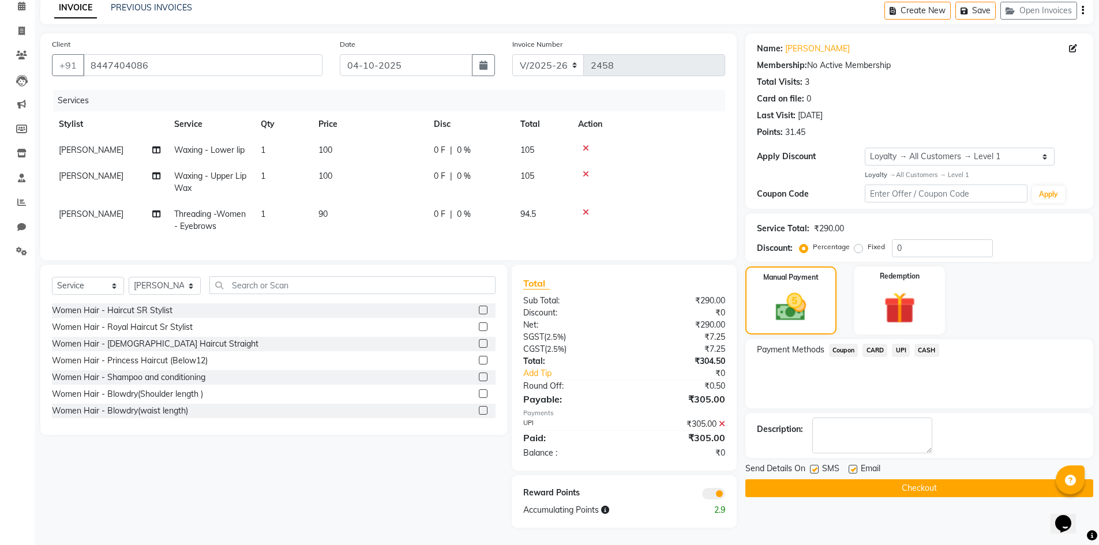
scroll to position [62, 0]
click at [920, 479] on button "Checkout" at bounding box center [919, 488] width 348 height 18
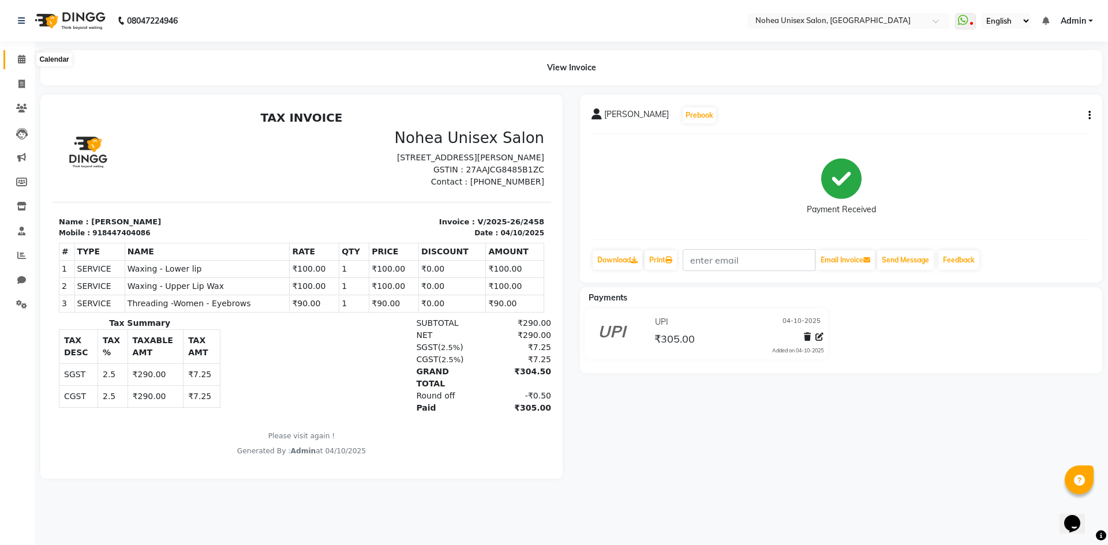
click at [25, 59] on icon at bounding box center [21, 59] width 7 height 9
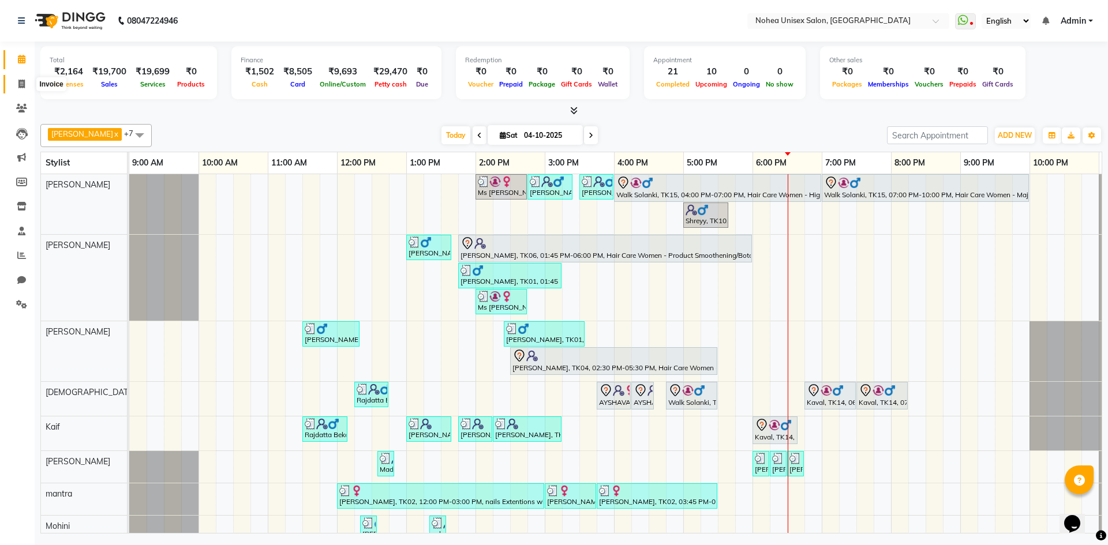
click at [26, 82] on span at bounding box center [22, 84] width 20 height 13
select select "8009"
select select "service"
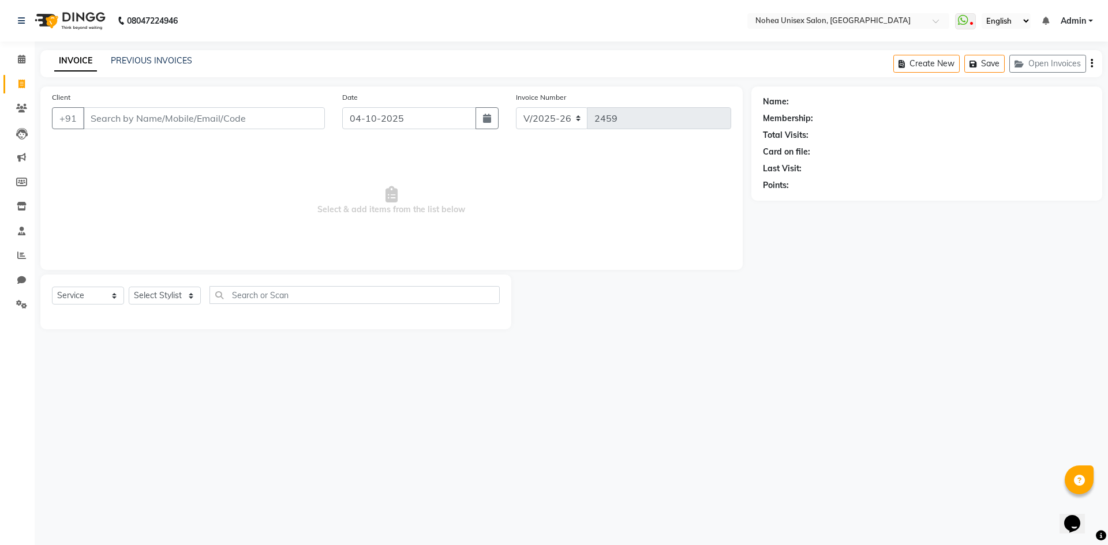
click at [202, 115] on input "Client" at bounding box center [204, 118] width 242 height 22
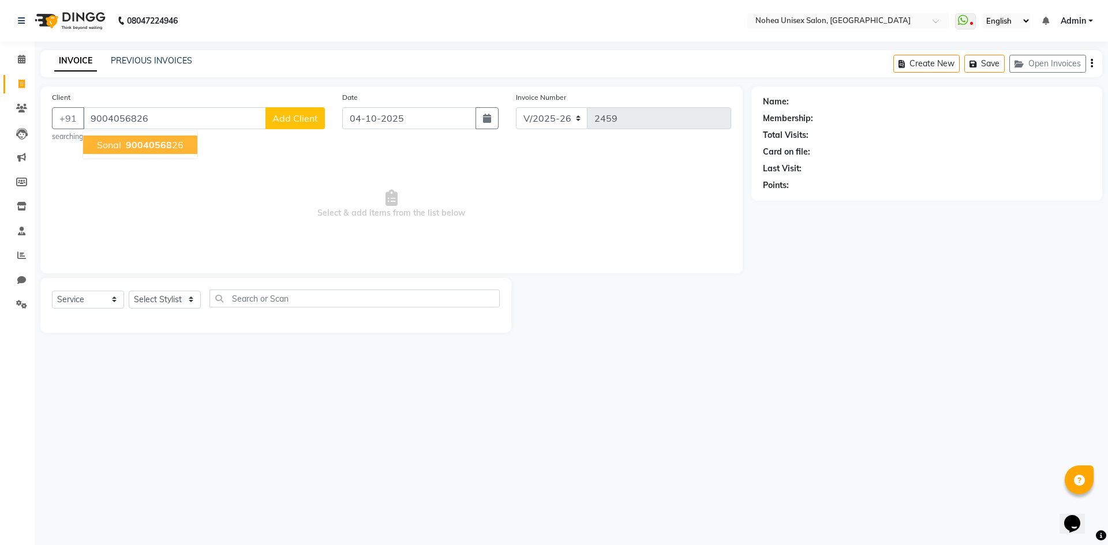
type input "9004056826"
select select "1: Object"
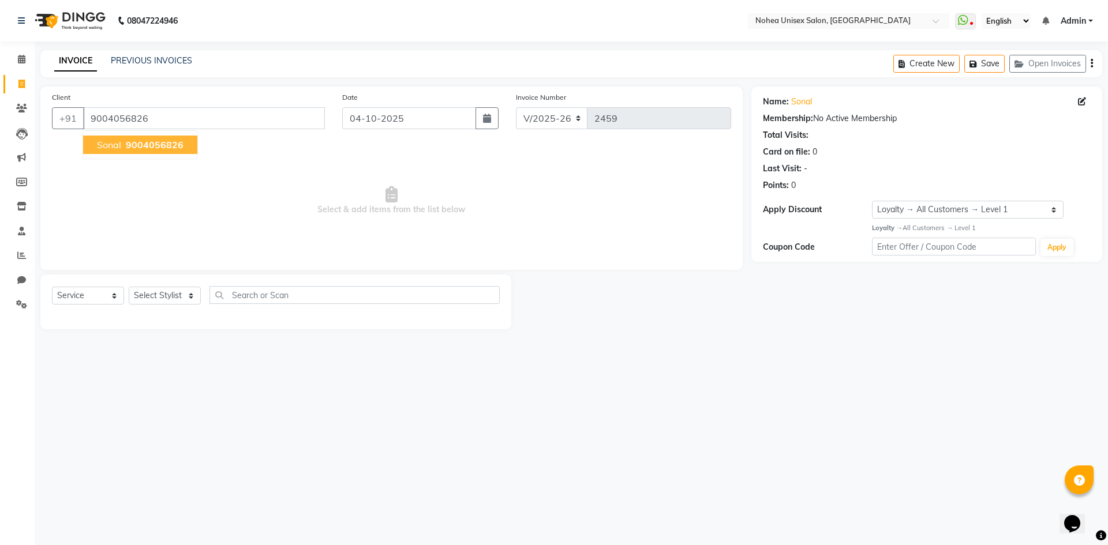
click at [155, 145] on span "9004056826" at bounding box center [155, 145] width 58 height 12
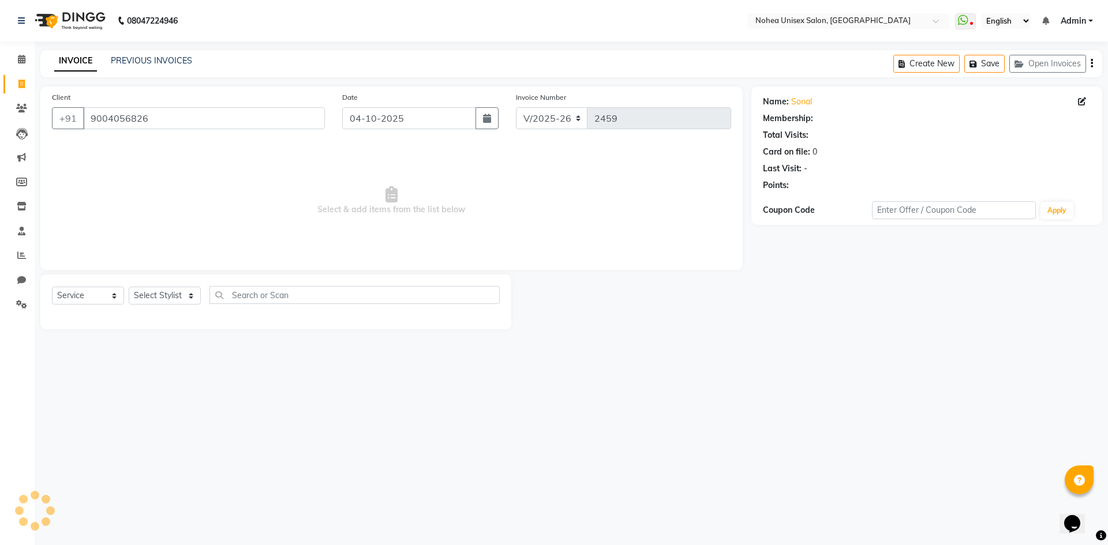
select select "1: Object"
click at [191, 297] on select "Select Stylist [PERSON_NAME] Imlikala [PERSON_NAME] Kaif Manager mantra Mohini …" at bounding box center [165, 296] width 72 height 18
select select "87508"
click at [129, 287] on select "Select Stylist [PERSON_NAME] Imlikala [PERSON_NAME] Kaif Manager mantra Mohini …" at bounding box center [165, 296] width 72 height 18
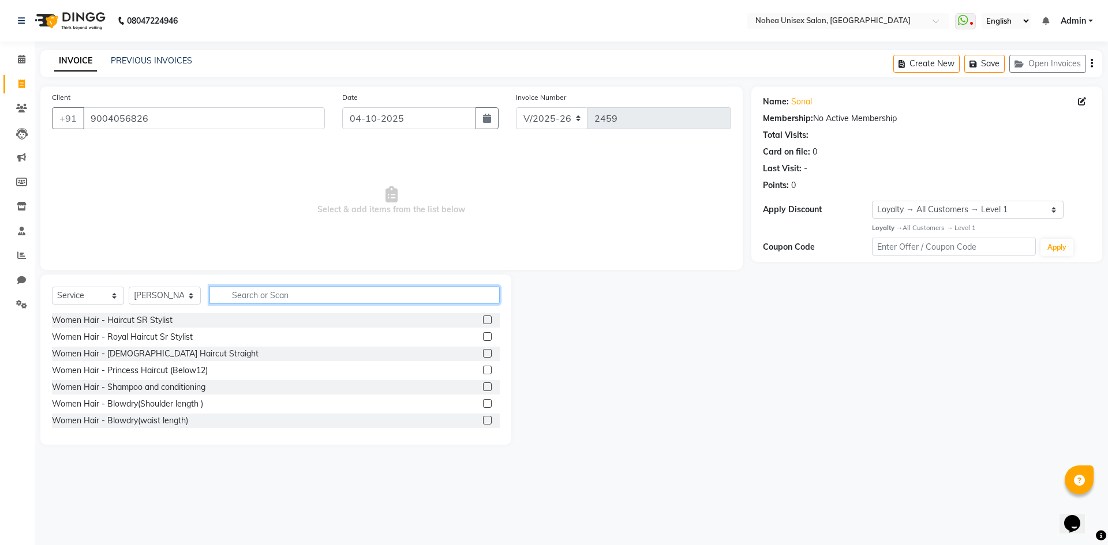
click at [297, 296] on input "text" at bounding box center [354, 295] width 290 height 18
click at [280, 296] on input "hai" at bounding box center [346, 295] width 274 height 18
type input "h"
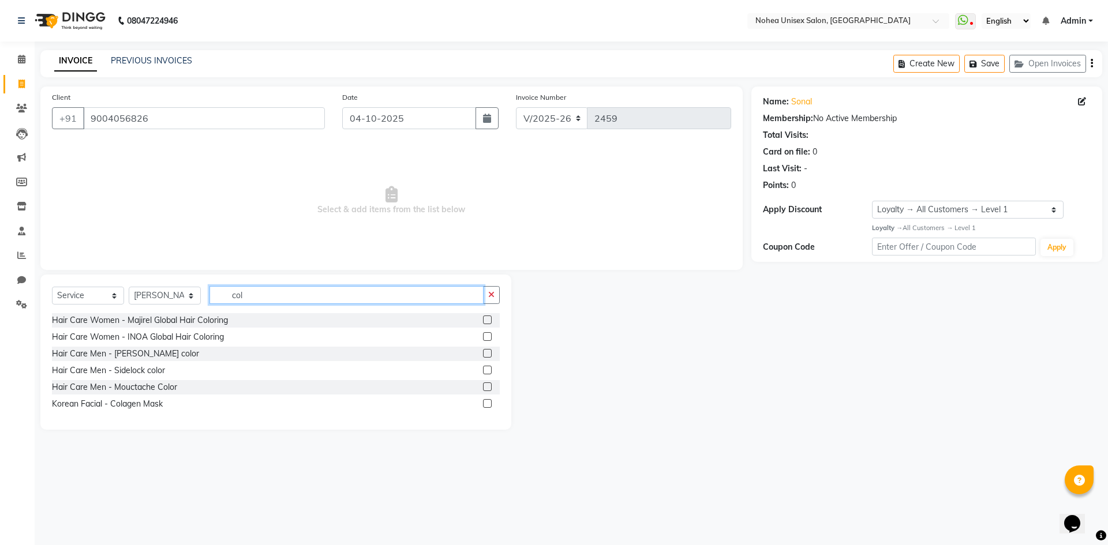
click at [271, 290] on input "col" at bounding box center [346, 295] width 274 height 18
type input "c"
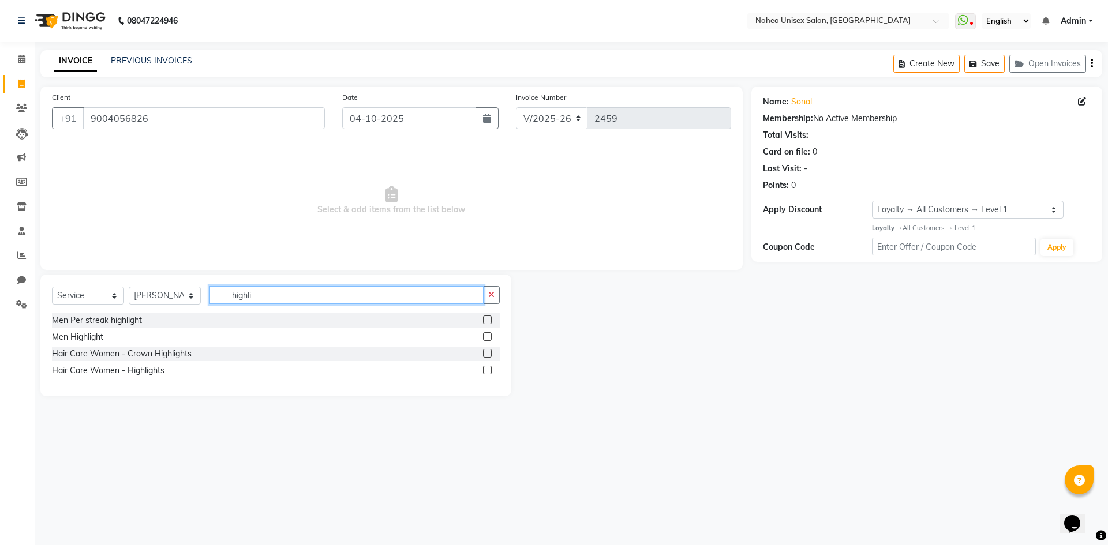
type input "highli"
click at [486, 368] on label at bounding box center [487, 370] width 9 height 9
click at [486, 368] on input "checkbox" at bounding box center [486, 370] width 7 height 7
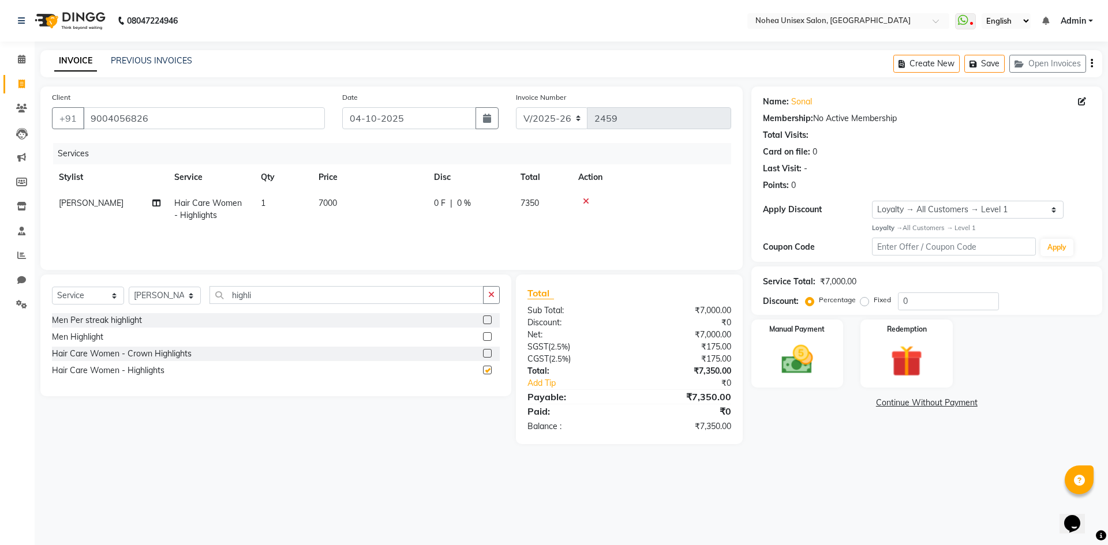
checkbox input "false"
click at [324, 201] on span "7000" at bounding box center [327, 203] width 18 height 10
select select "87508"
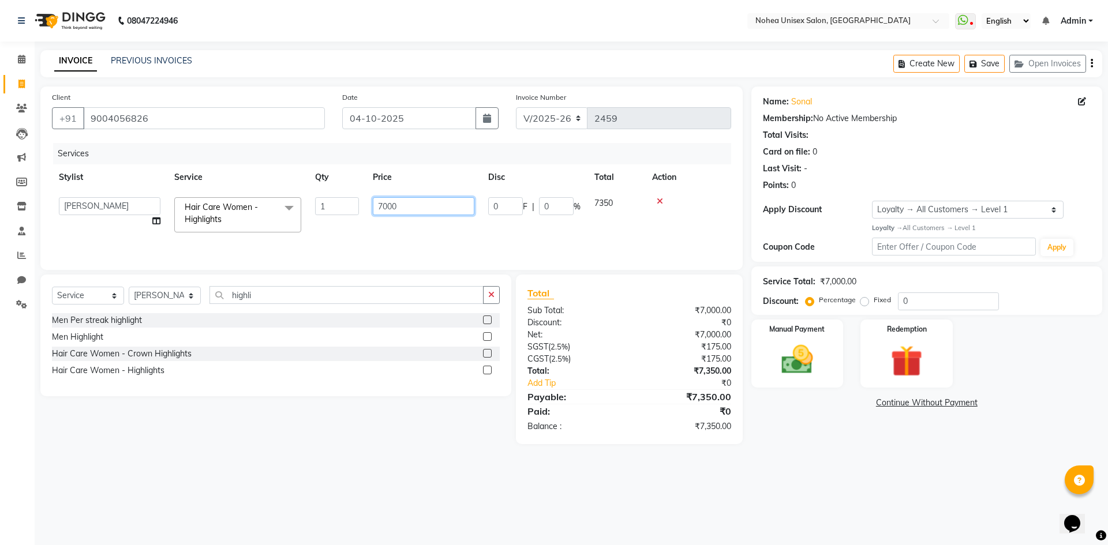
click at [384, 203] on input "7000" at bounding box center [424, 206] width 102 height 18
type input "8000"
click at [303, 297] on input "highli" at bounding box center [346, 295] width 274 height 18
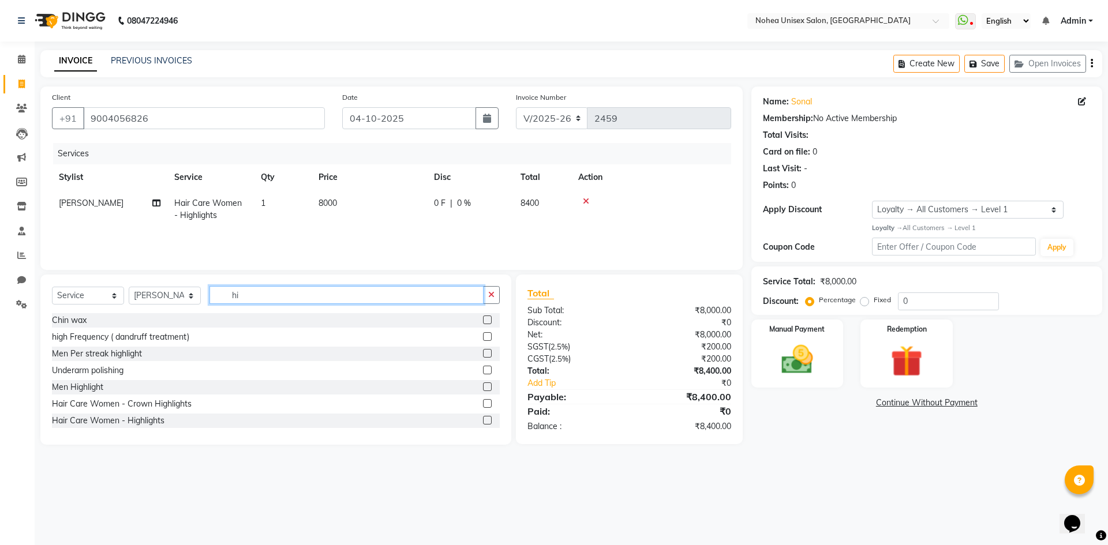
type input "h"
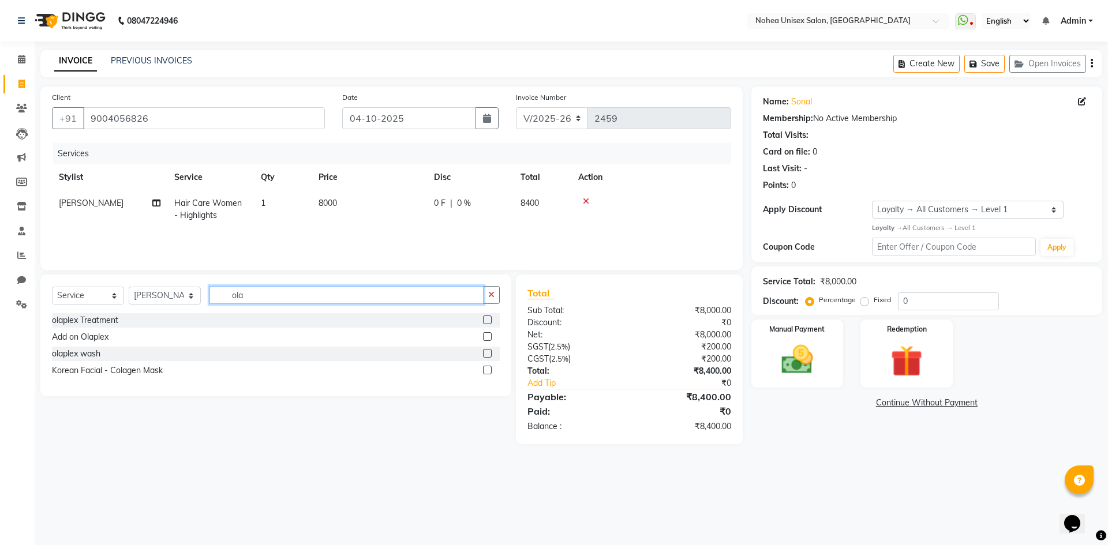
type input "ola"
click at [489, 335] on label at bounding box center [487, 336] width 9 height 9
click at [489, 335] on input "checkbox" at bounding box center [486, 336] width 7 height 7
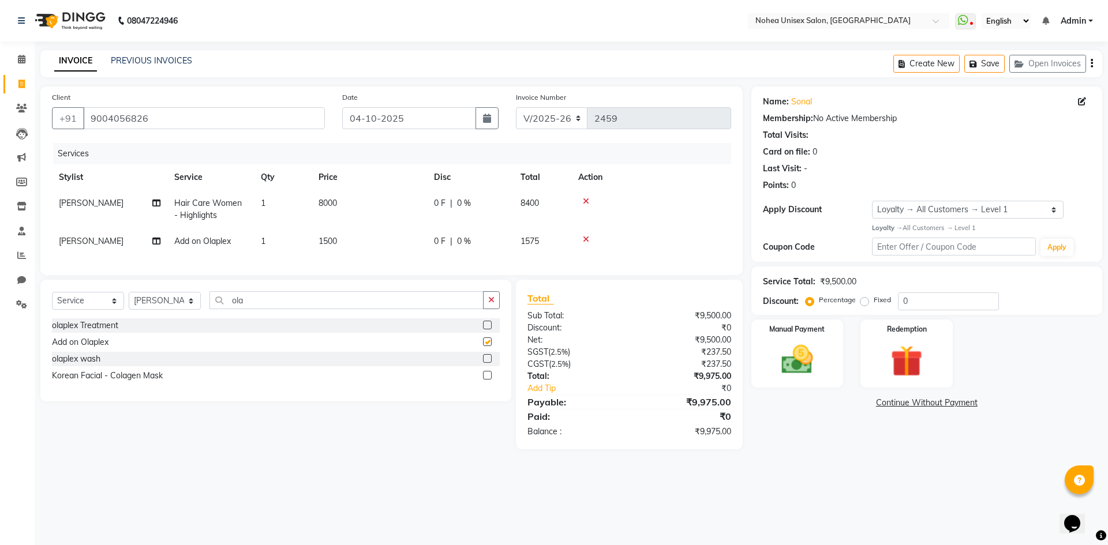
checkbox input "false"
click at [328, 242] on span "1500" at bounding box center [327, 241] width 18 height 10
select select "87508"
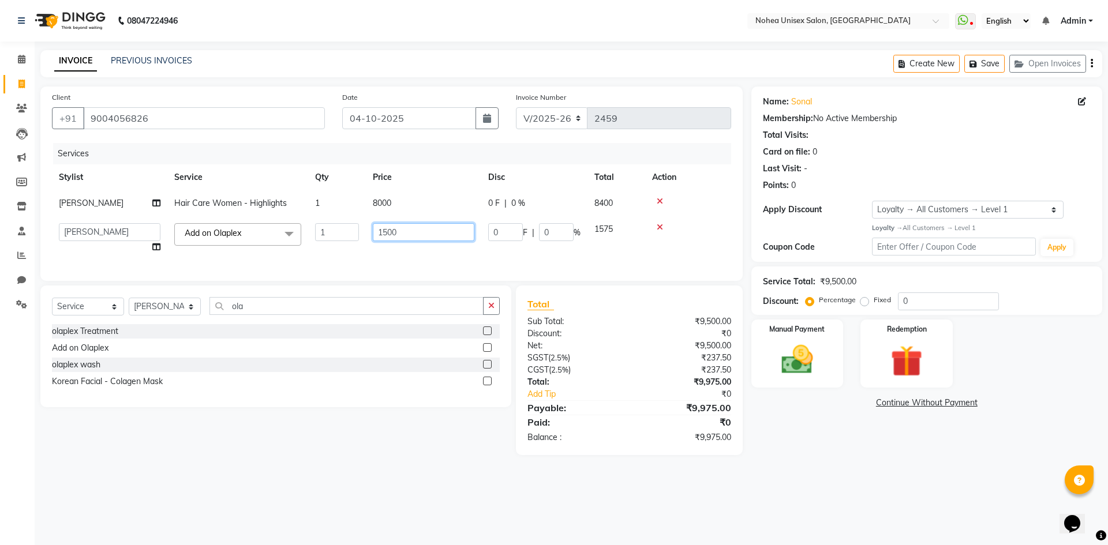
click at [392, 231] on input "1500" at bounding box center [424, 232] width 102 height 18
type input "2000"
click at [268, 315] on input "ola" at bounding box center [346, 306] width 274 height 18
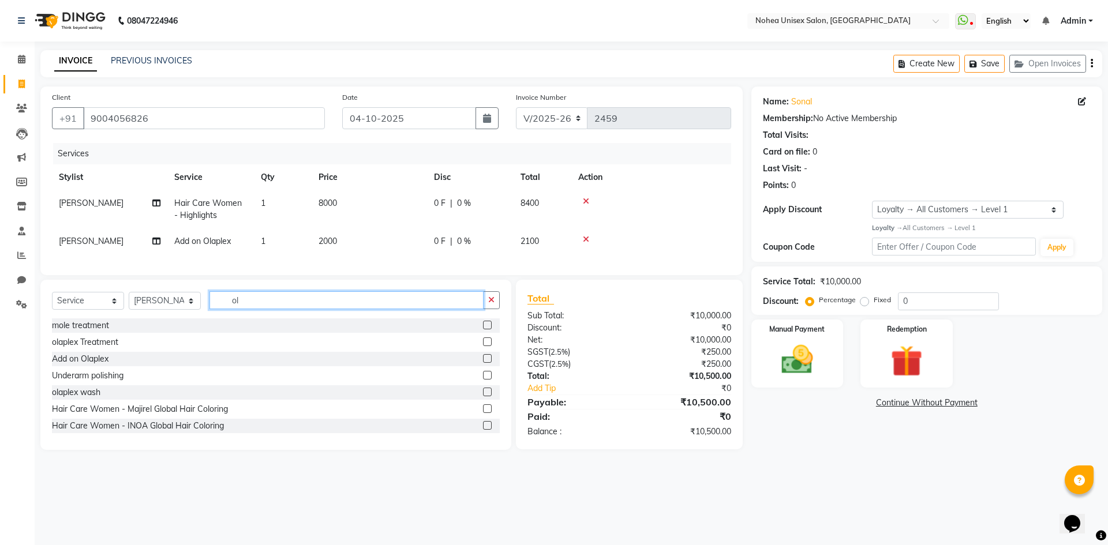
type input "o"
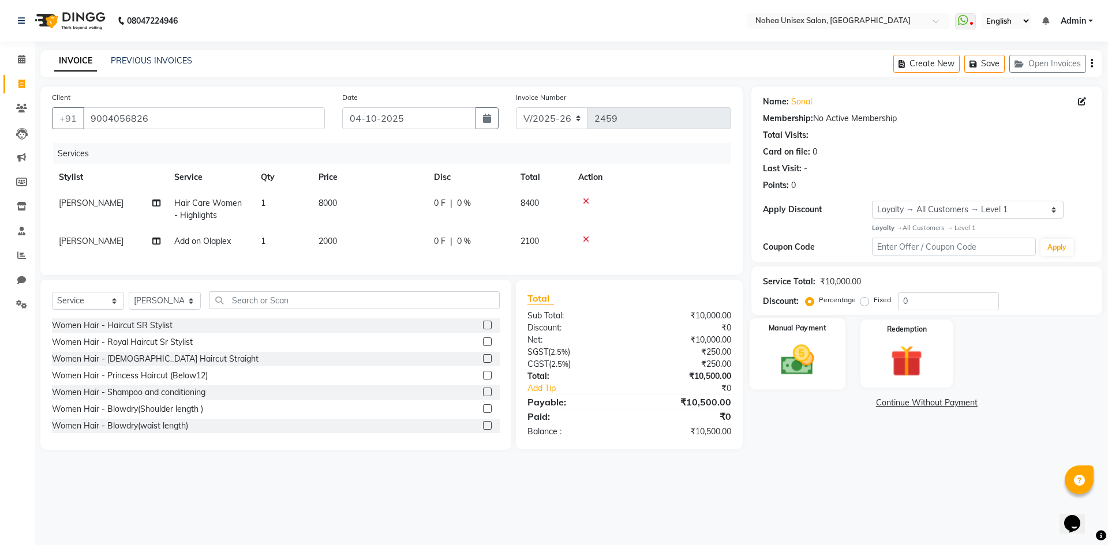
click at [798, 363] on img at bounding box center [797, 360] width 54 height 38
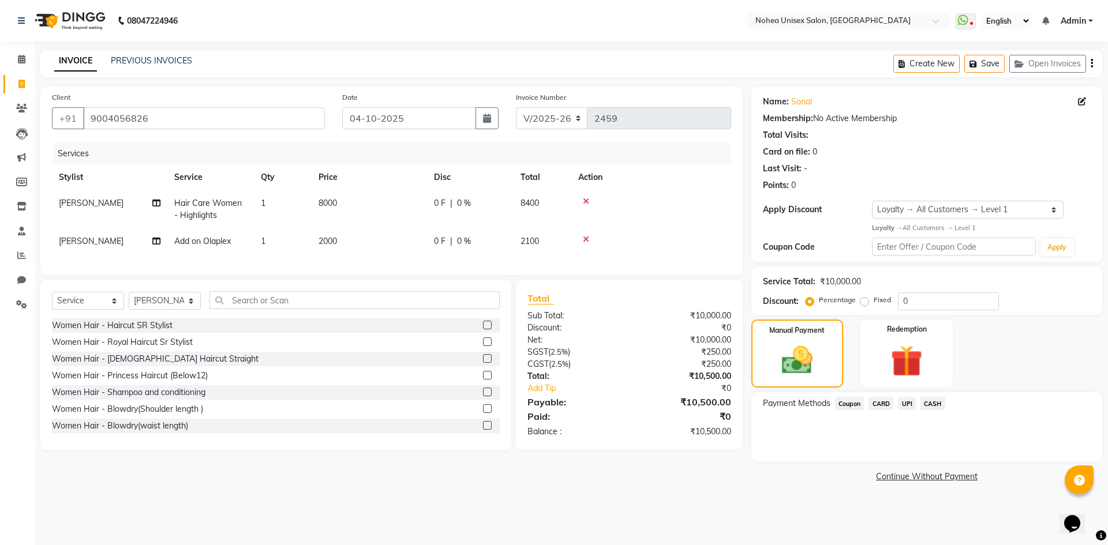
click at [890, 402] on span "CARD" at bounding box center [880, 403] width 25 height 13
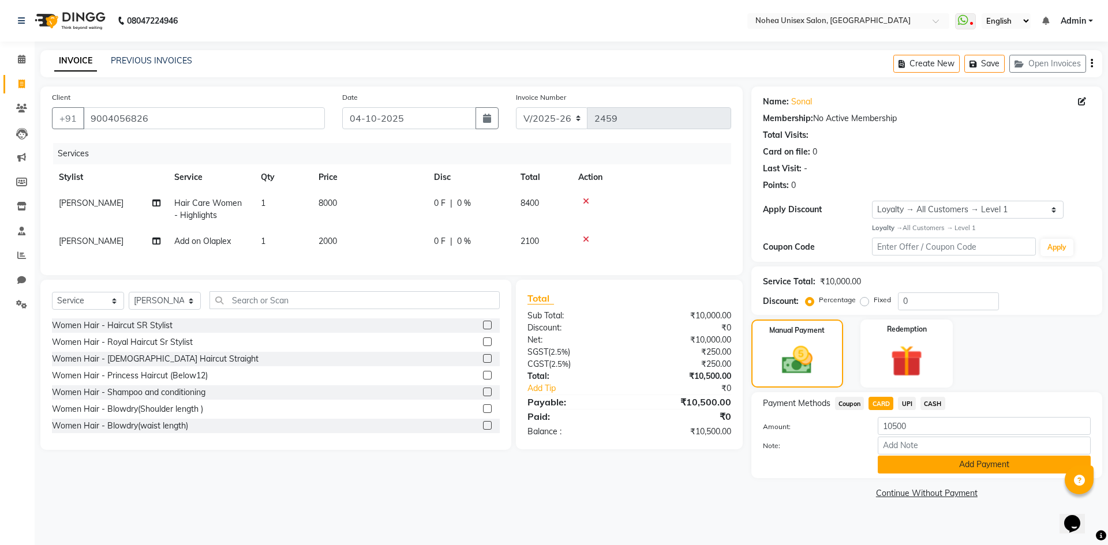
click at [997, 463] on button "Add Payment" at bounding box center [983, 465] width 213 height 18
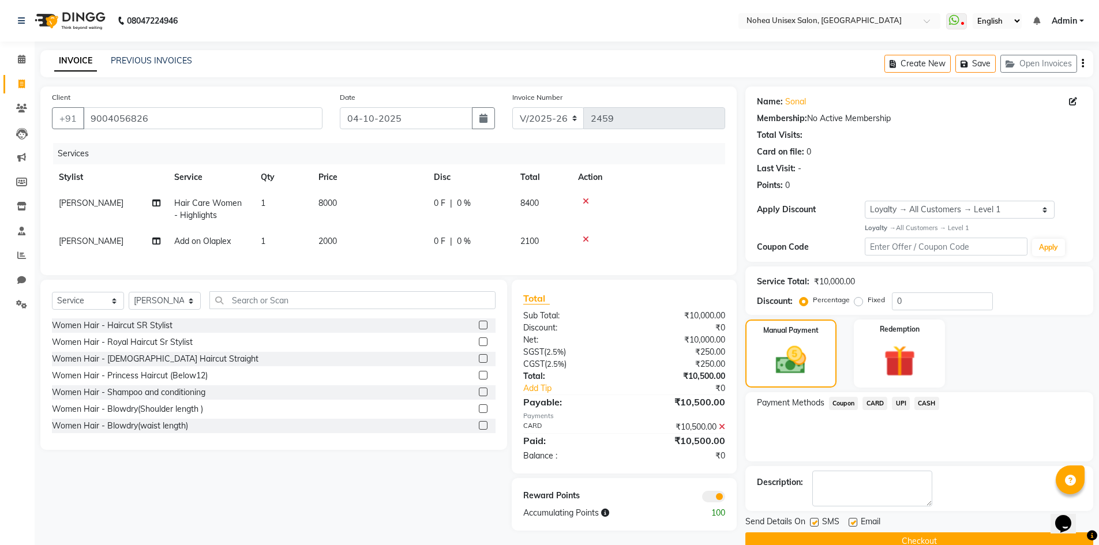
click at [853, 519] on label at bounding box center [853, 522] width 9 height 9
click at [853, 519] on input "checkbox" at bounding box center [852, 522] width 7 height 7
checkbox input "false"
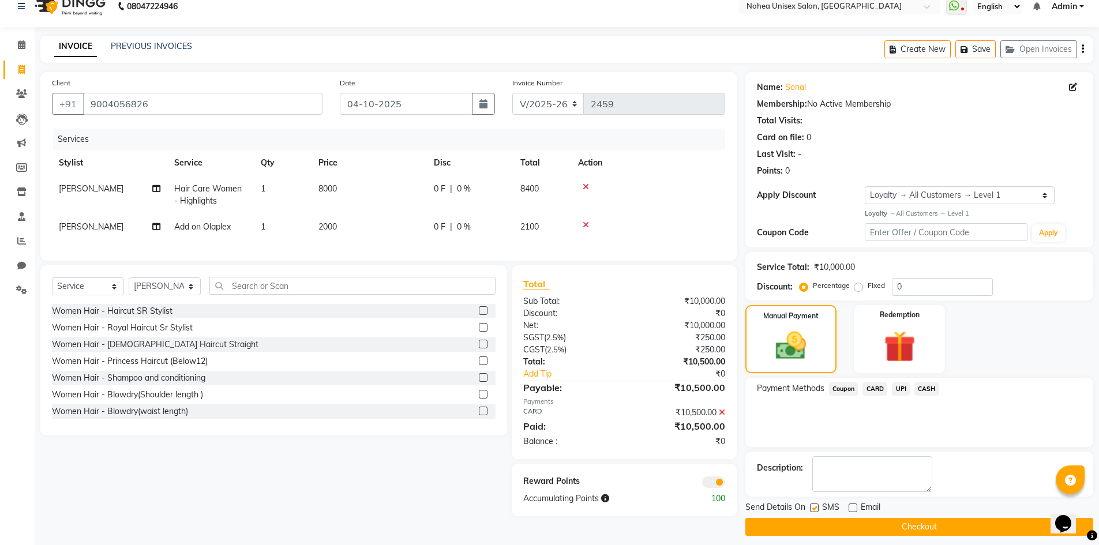
scroll to position [22, 0]
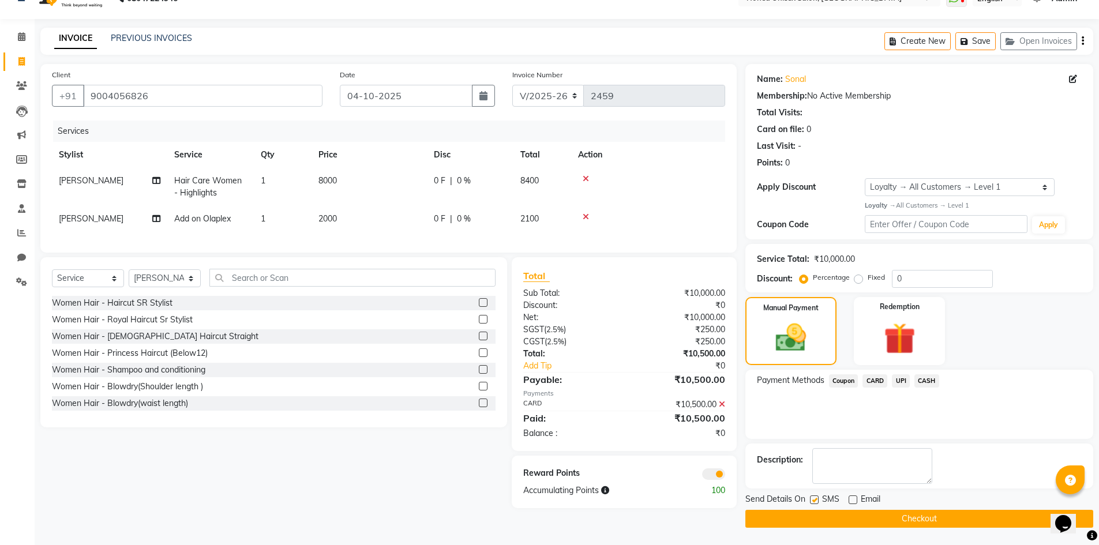
click at [921, 517] on button "Checkout" at bounding box center [919, 519] width 348 height 18
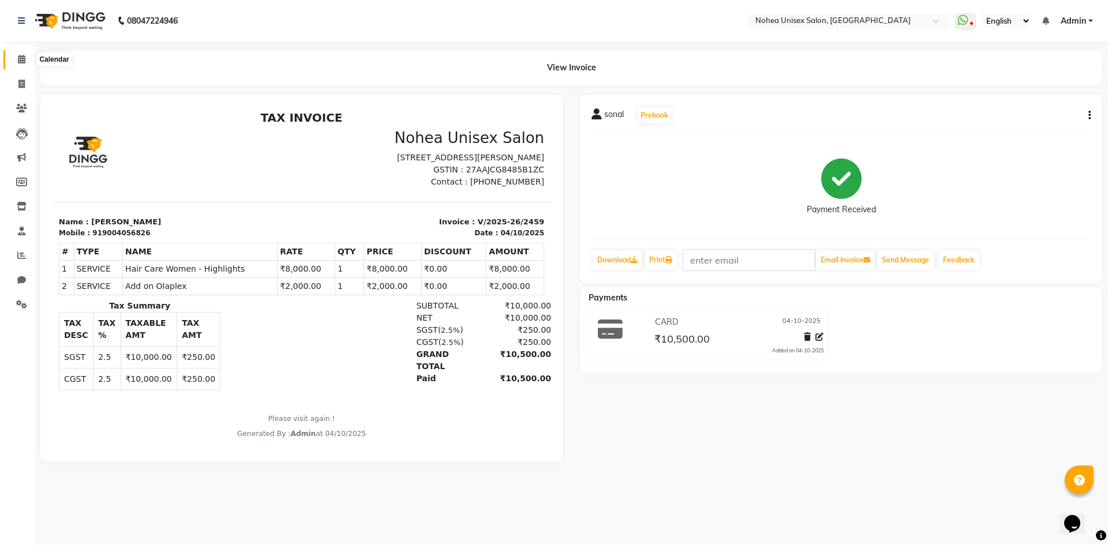
click at [24, 62] on icon at bounding box center [21, 59] width 7 height 9
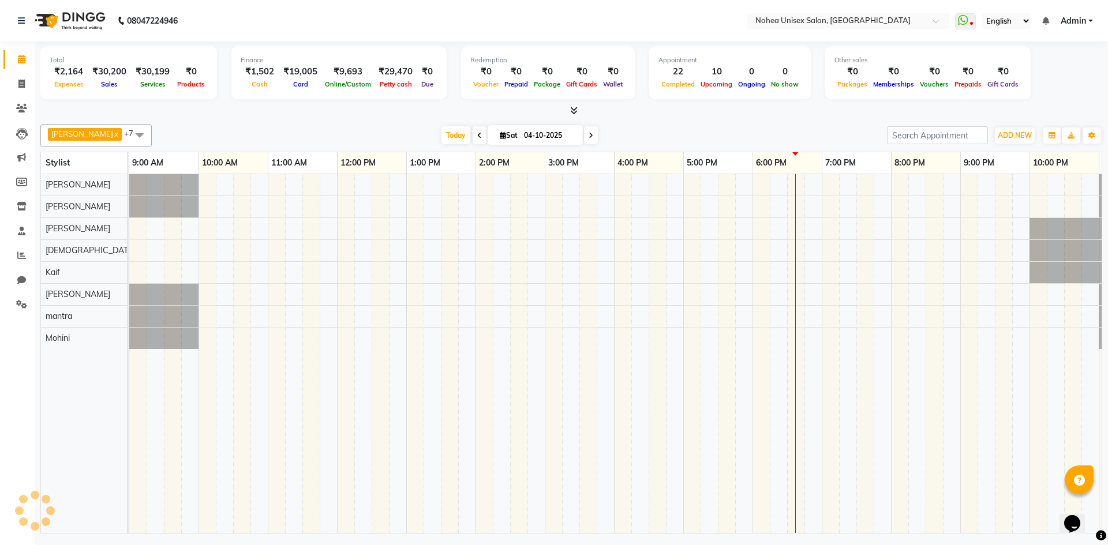
scroll to position [0, 66]
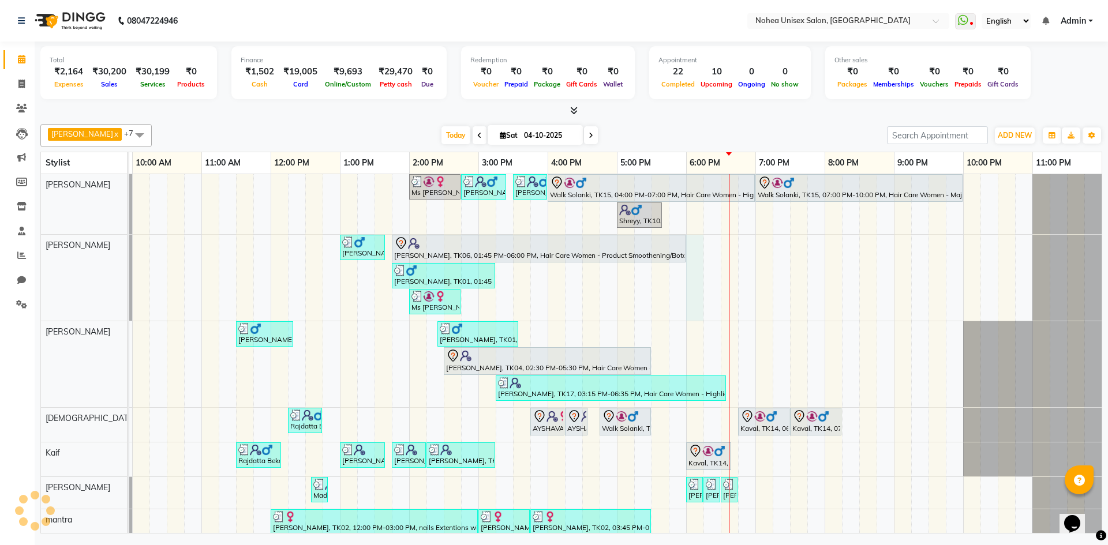
click at [697, 246] on div "Ms [PERSON_NAME], TK05, 02:00 PM-02:45 PM, Women Hair - Inoa touchup [PERSON_NA…" at bounding box center [582, 373] width 1038 height 399
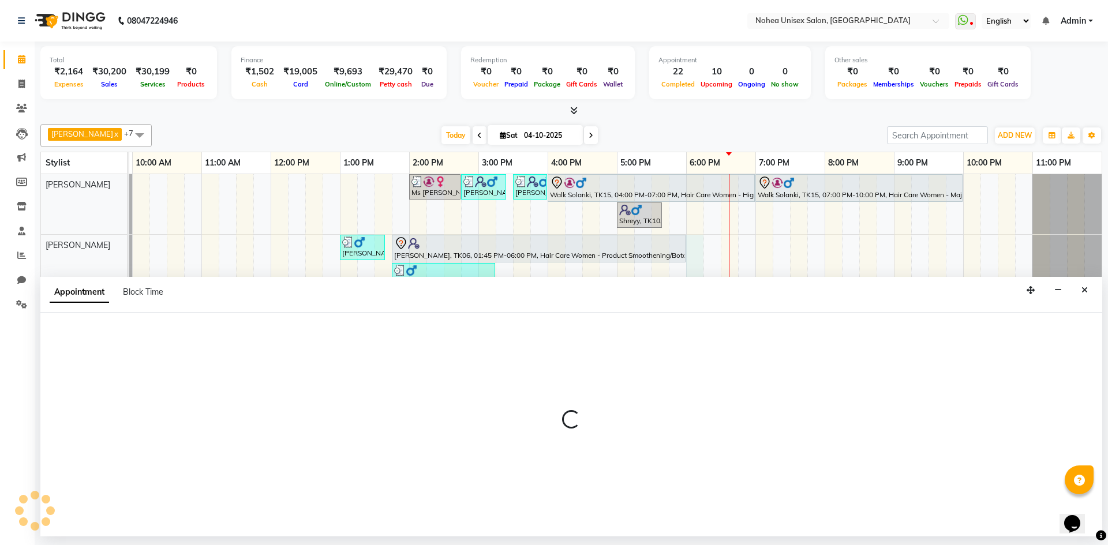
select select "76527"
select select "tentative"
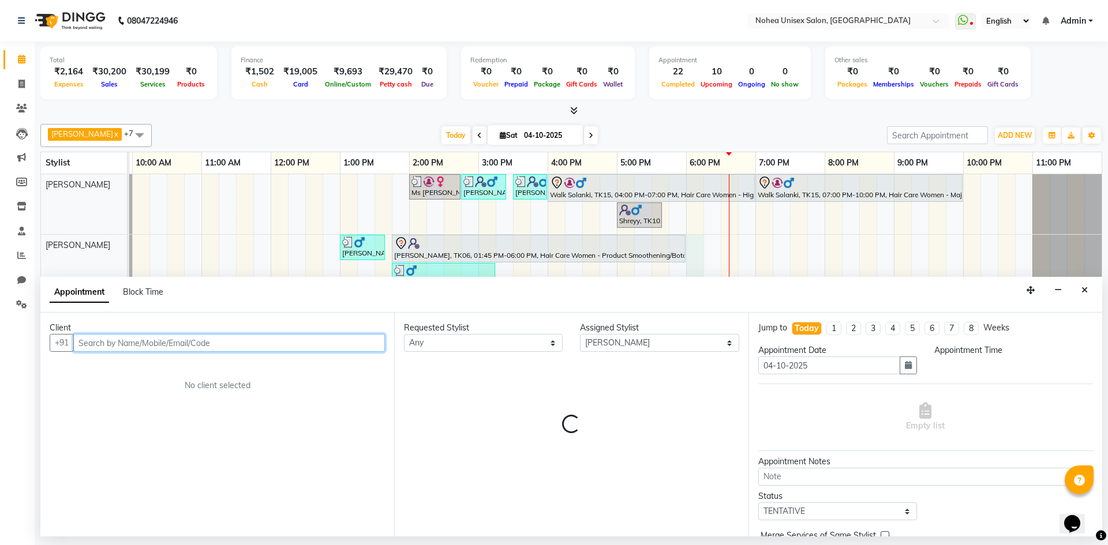
select select "1080"
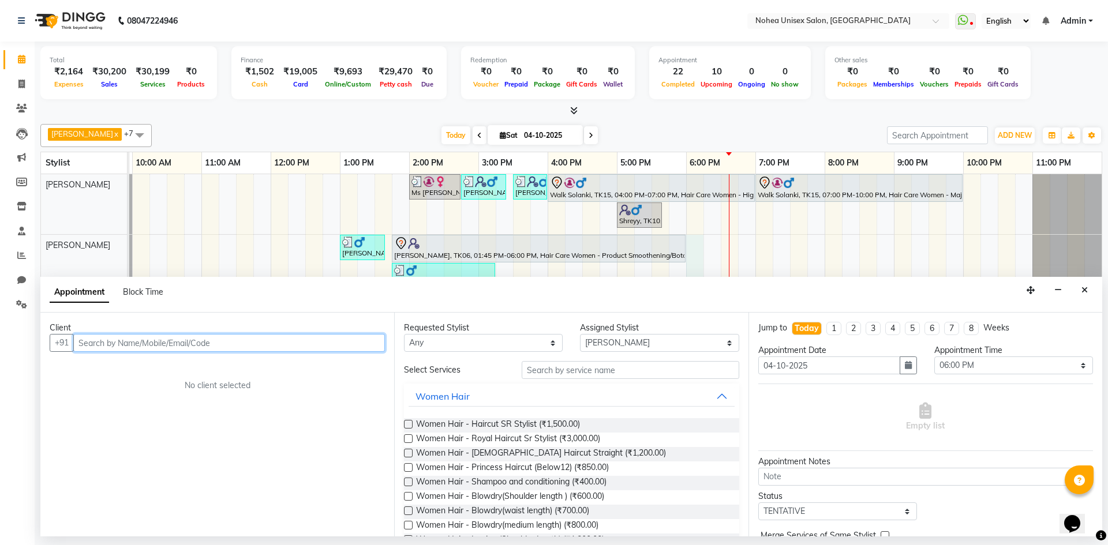
click at [292, 338] on input "text" at bounding box center [229, 343] width 312 height 18
type input "9552220699"
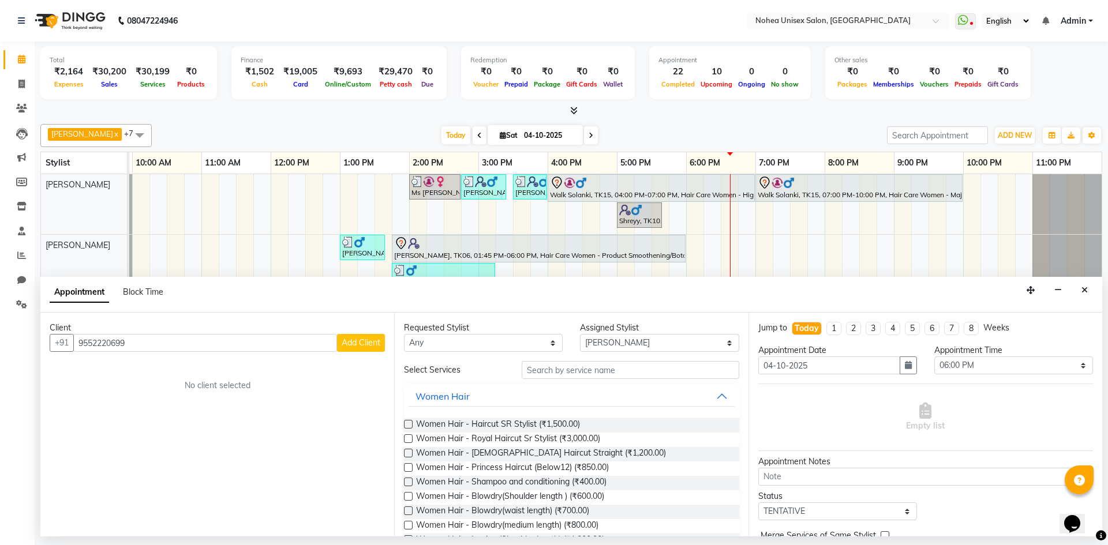
click at [359, 342] on span "Add Client" at bounding box center [361, 342] width 39 height 10
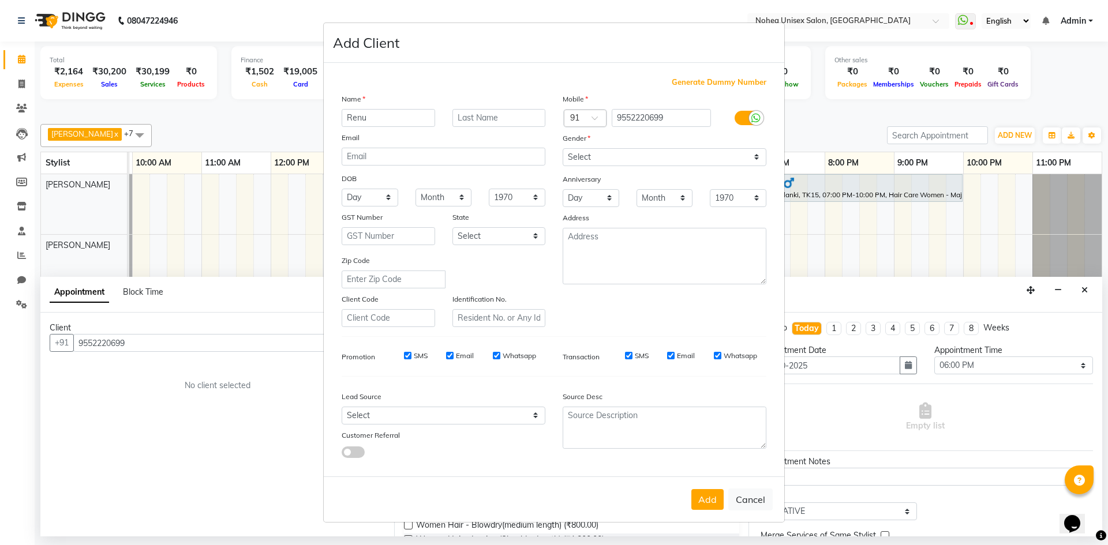
type input "Renu"
click at [483, 116] on input "text" at bounding box center [498, 118] width 93 height 18
type input "[PERSON_NAME]"
drag, startPoint x: 616, startPoint y: 157, endPoint x: 605, endPoint y: 157, distance: 11.0
click at [616, 157] on select "Select [DEMOGRAPHIC_DATA] [DEMOGRAPHIC_DATA] Other Prefer Not To Say" at bounding box center [664, 157] width 204 height 18
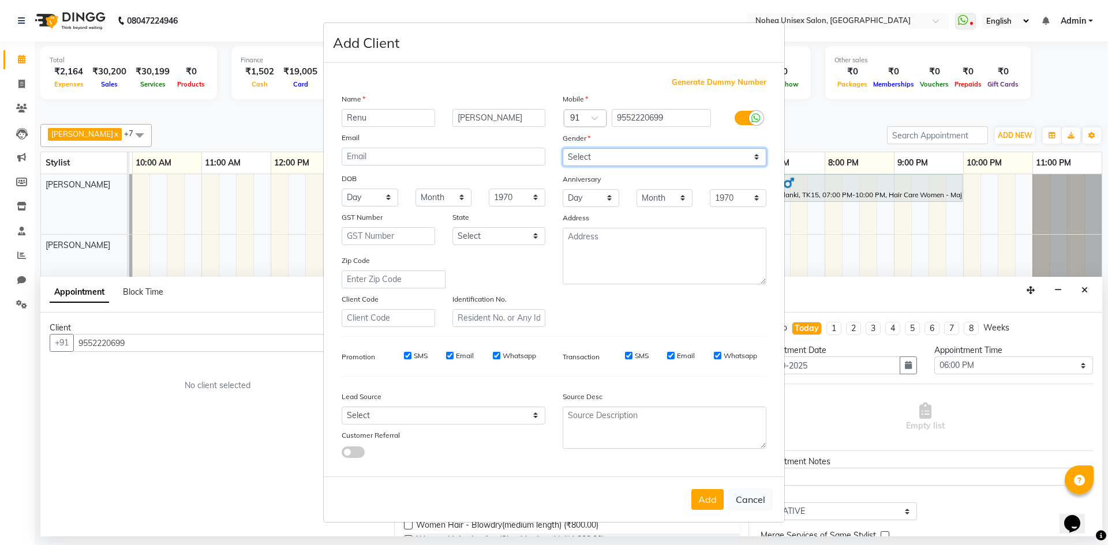
select select "[DEMOGRAPHIC_DATA]"
click at [562, 148] on select "Select [DEMOGRAPHIC_DATA] [DEMOGRAPHIC_DATA] Other Prefer Not To Say" at bounding box center [664, 157] width 204 height 18
click at [714, 497] on button "Add" at bounding box center [707, 499] width 32 height 21
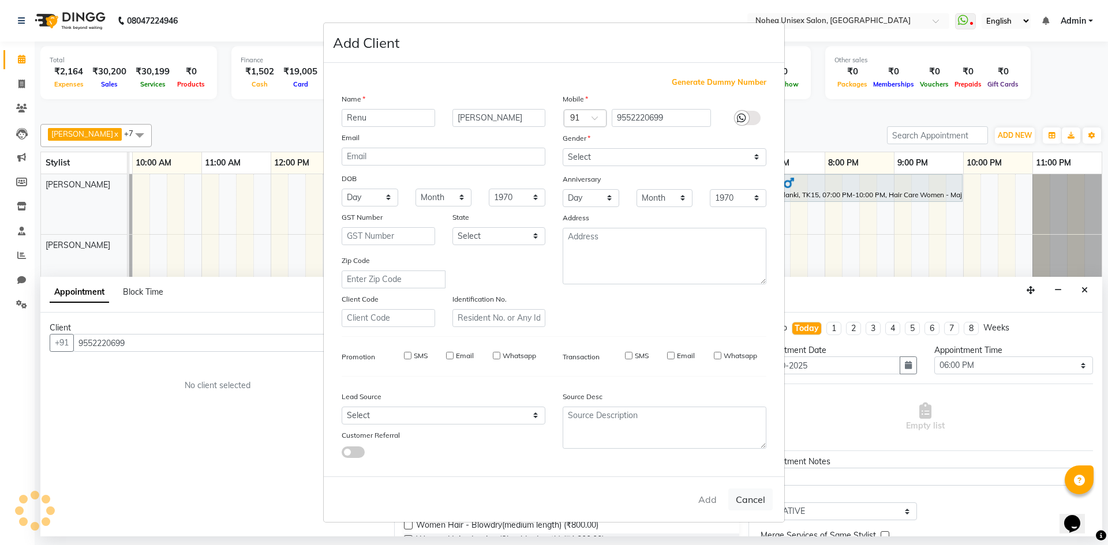
select select
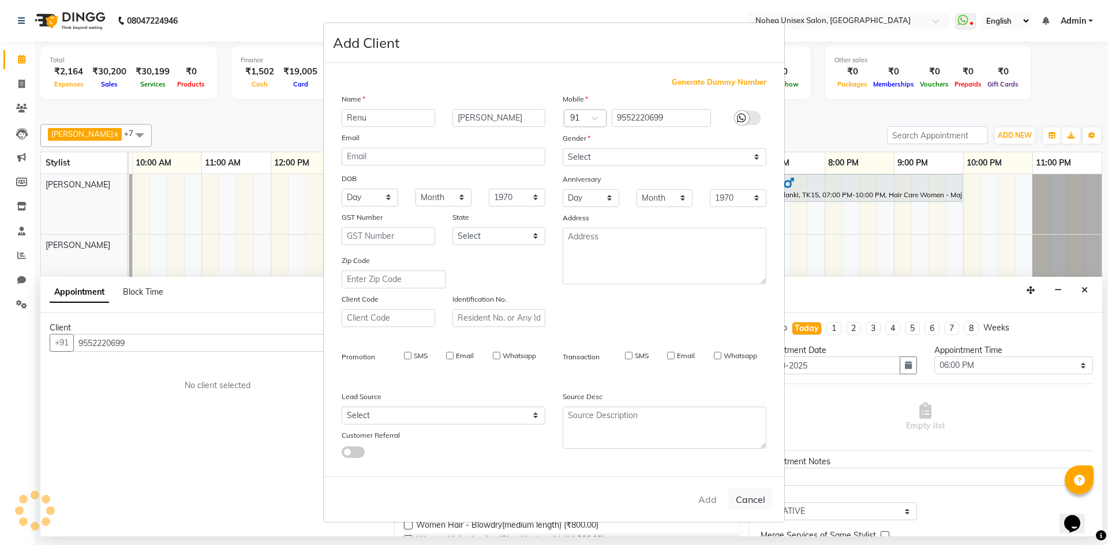
select select
checkbox input "false"
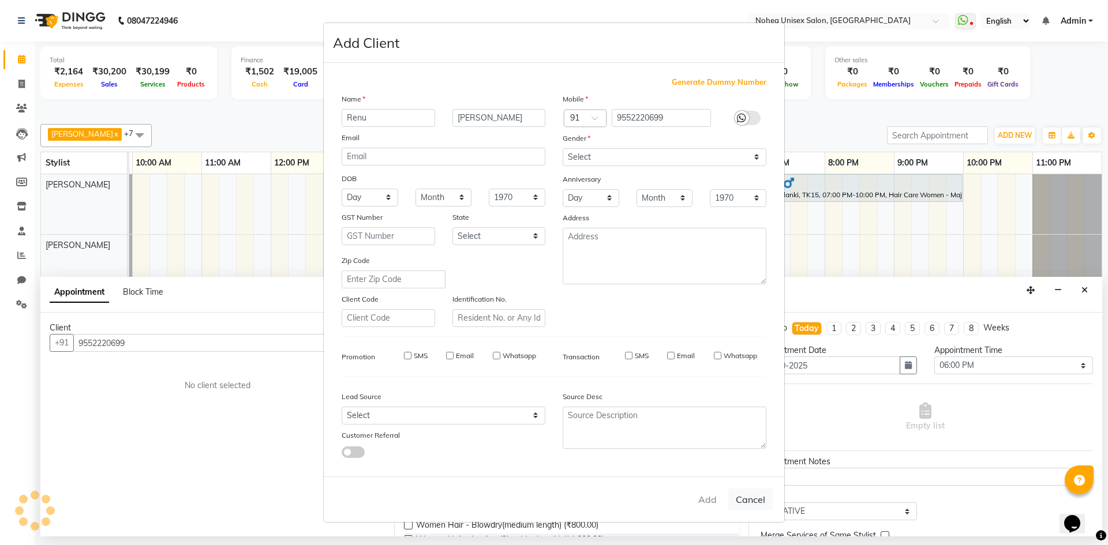
checkbox input "false"
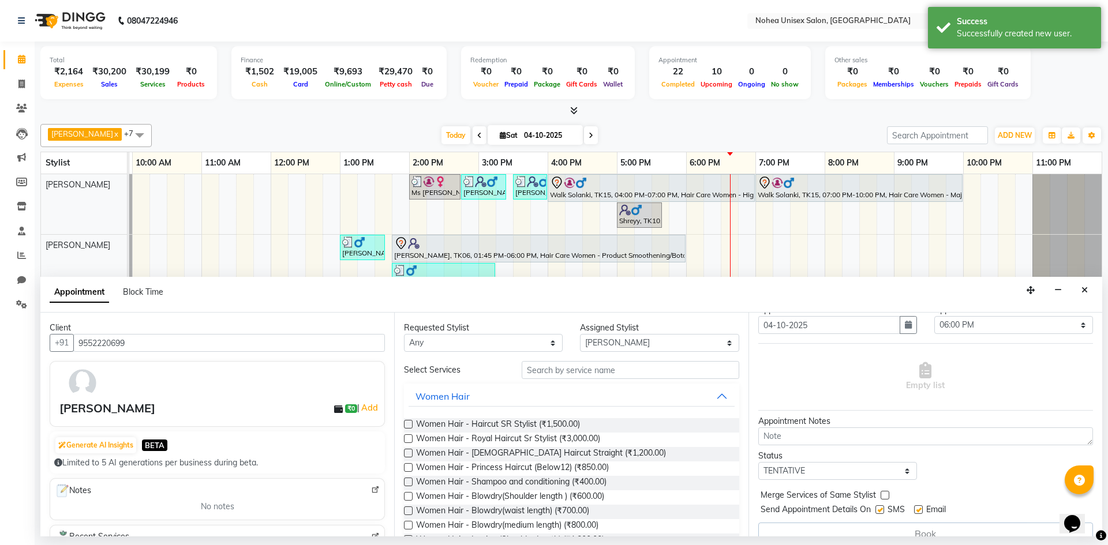
scroll to position [58, 0]
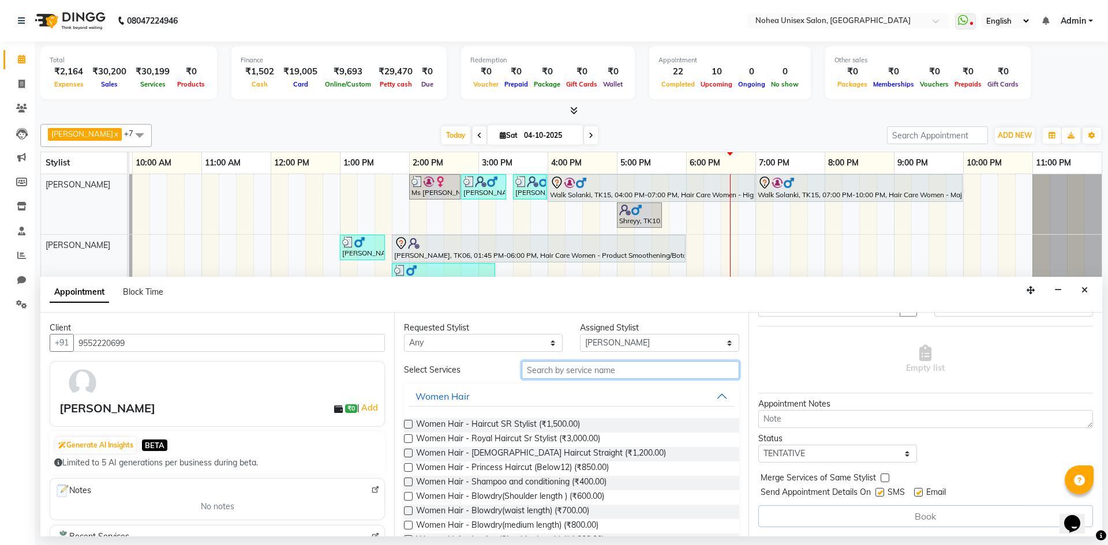
click at [583, 371] on input "text" at bounding box center [629, 370] width 217 height 18
click at [408, 452] on label at bounding box center [408, 453] width 9 height 9
click at [408, 452] on input "checkbox" at bounding box center [407, 454] width 7 height 7
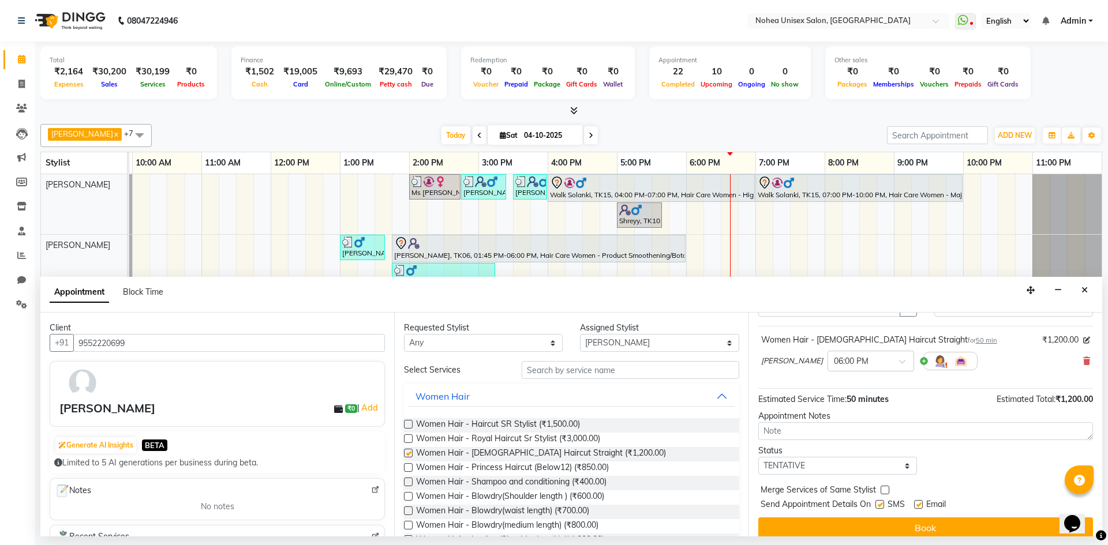
checkbox input "false"
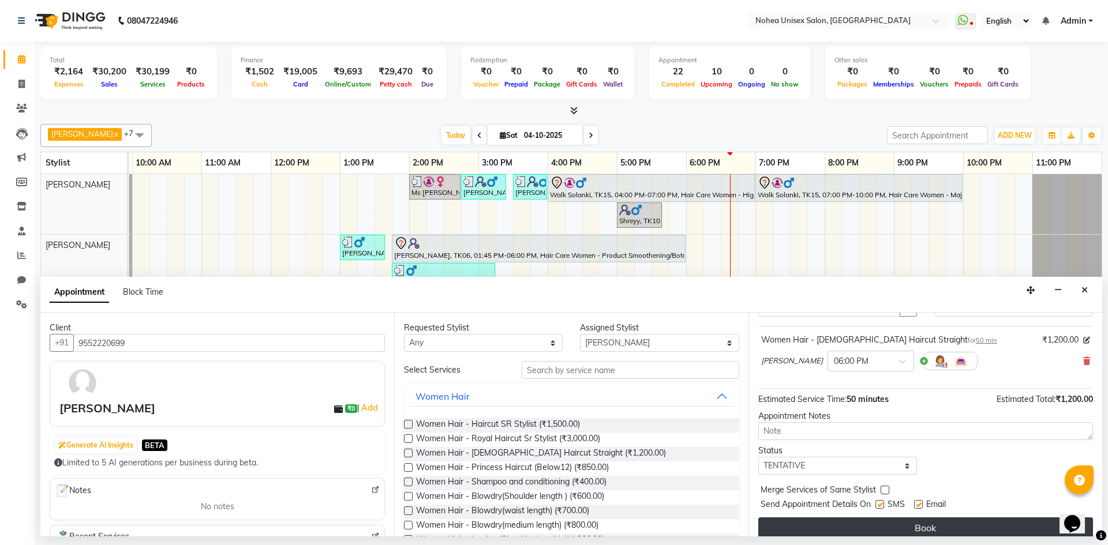
click at [914, 528] on button "Book" at bounding box center [925, 527] width 335 height 21
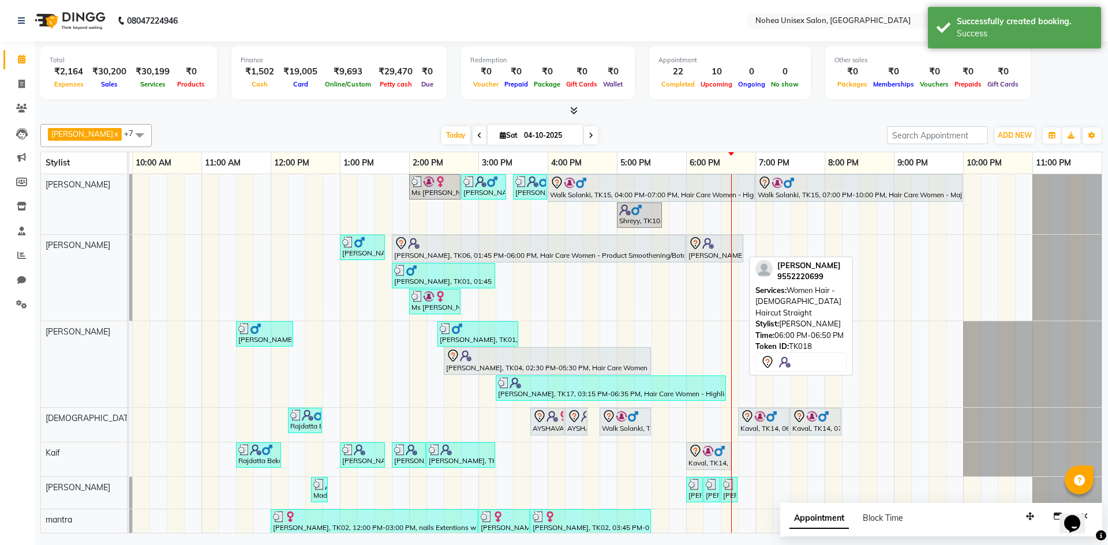
click at [712, 248] on img at bounding box center [708, 244] width 12 height 12
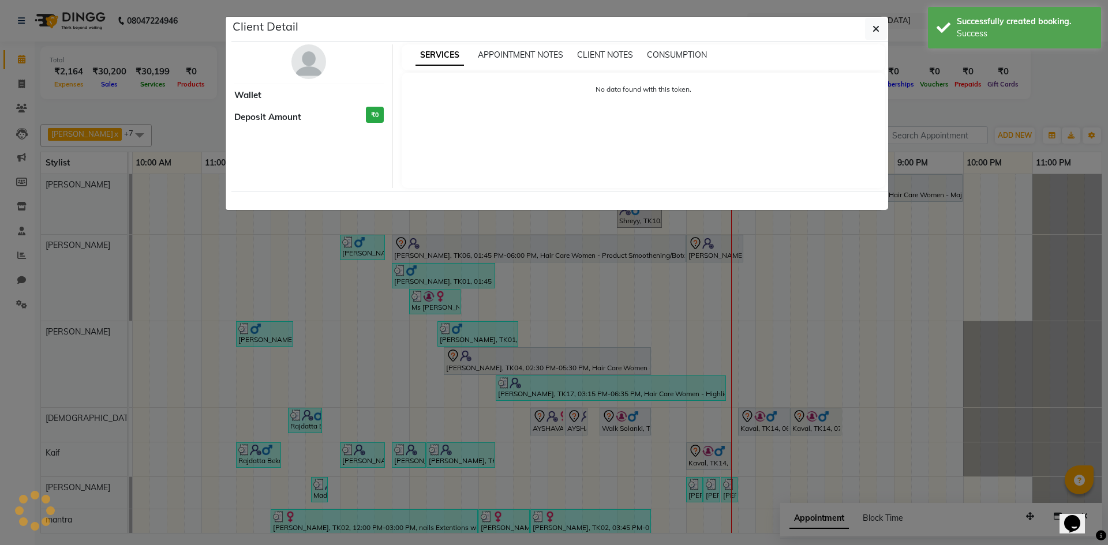
select select "7"
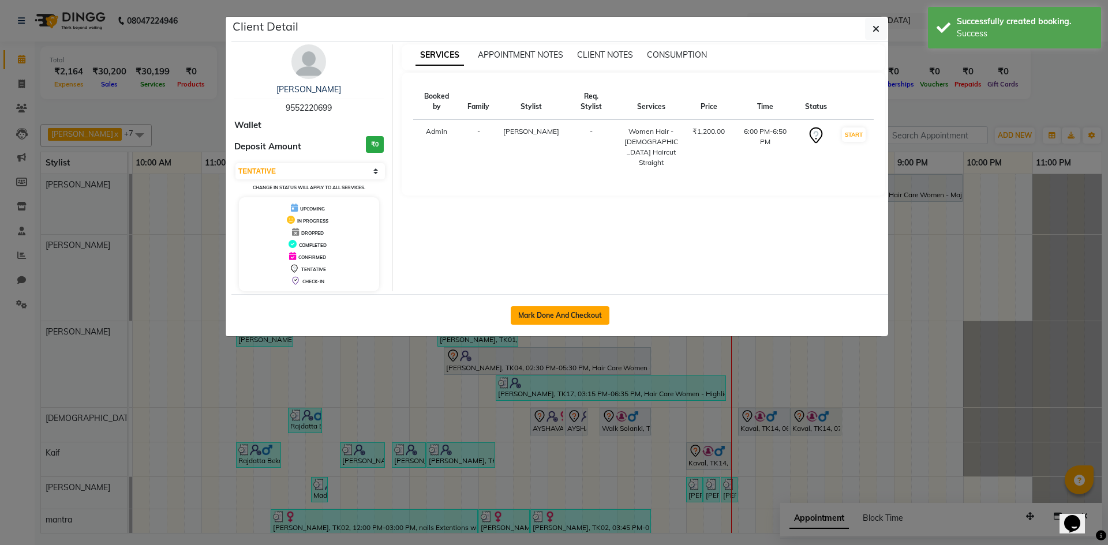
click at [562, 314] on button "Mark Done And Checkout" at bounding box center [560, 315] width 99 height 18
select select "service"
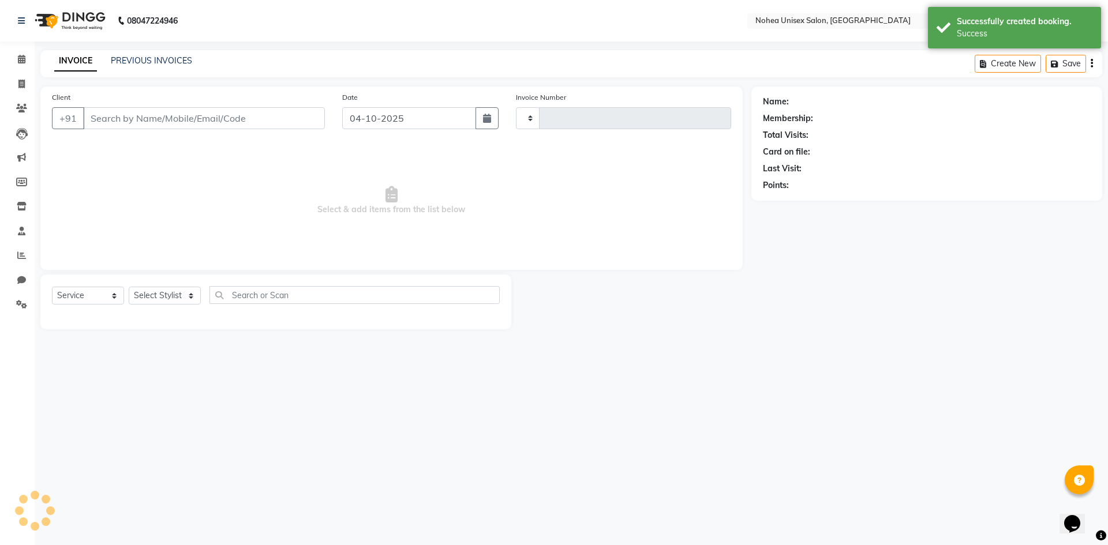
type input "2460"
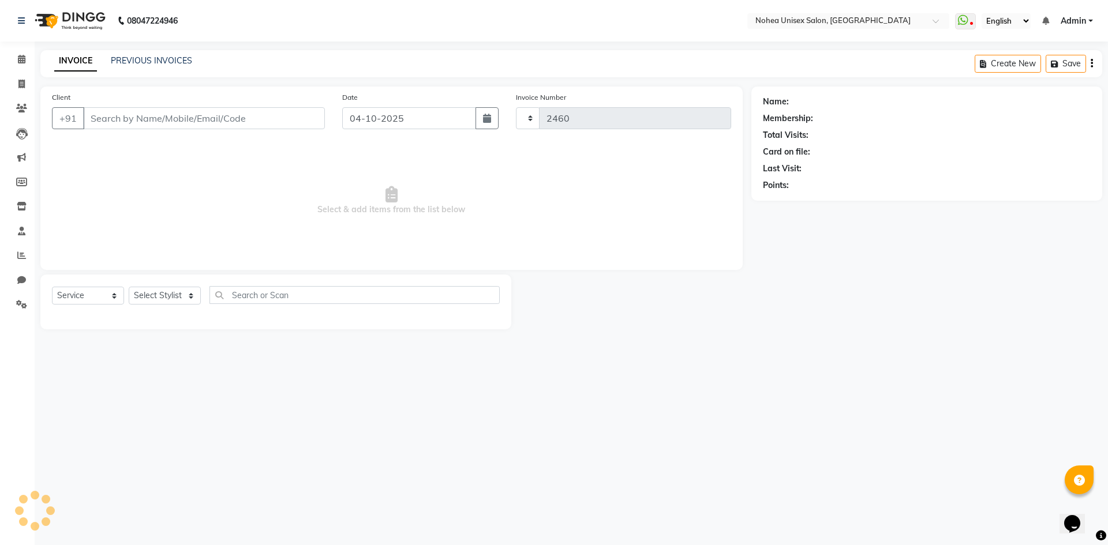
select select "3"
select select "8009"
type input "9552220699"
select select "76527"
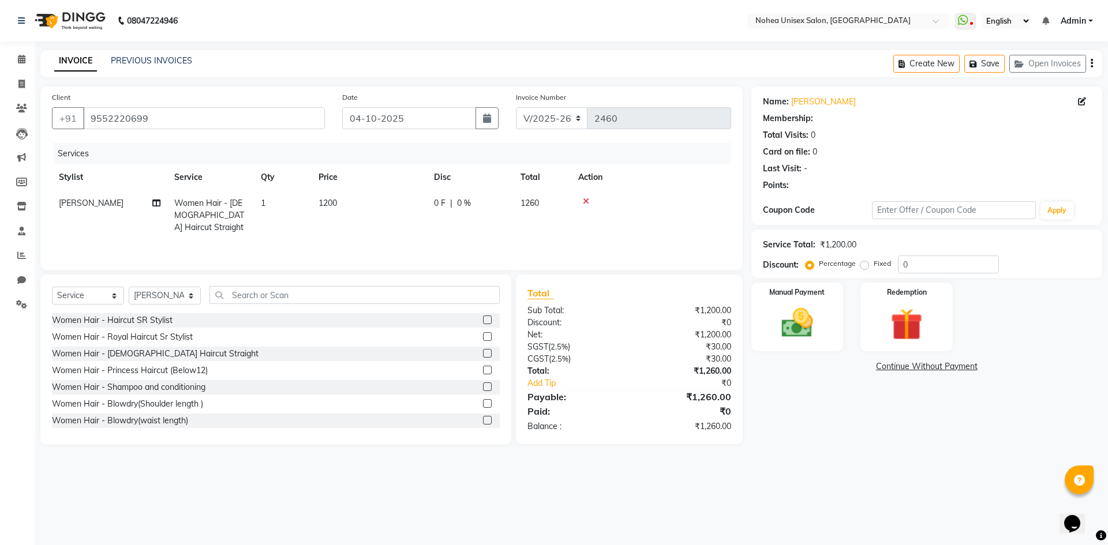
select select "1: Object"
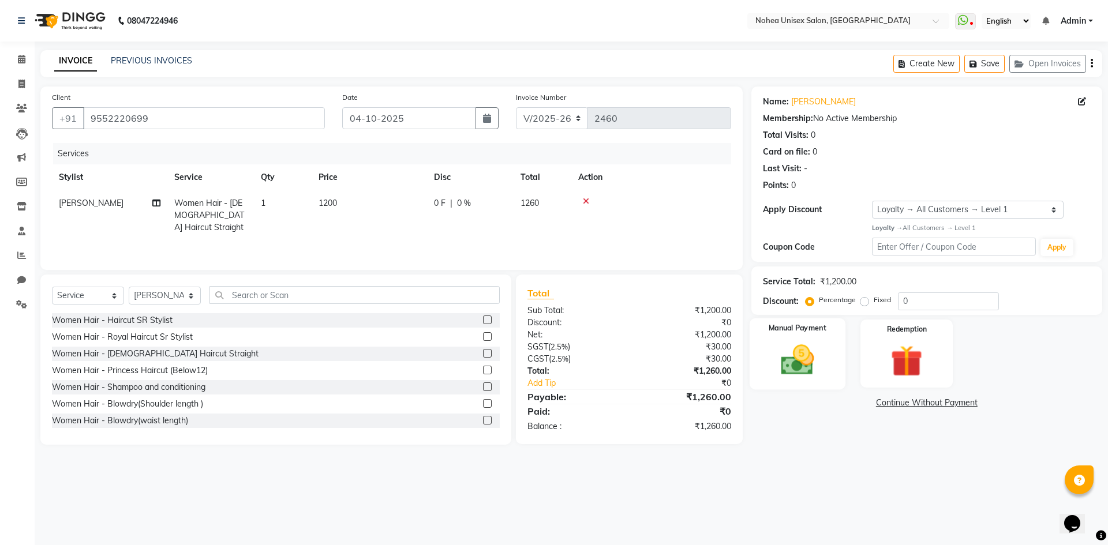
click at [795, 366] on img at bounding box center [797, 360] width 54 height 38
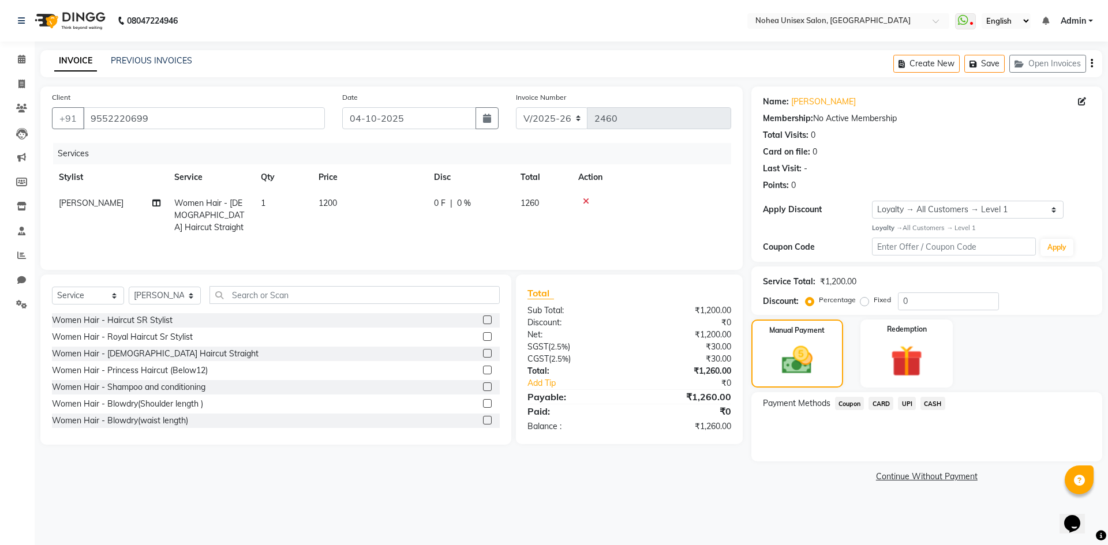
click at [880, 403] on span "CARD" at bounding box center [880, 403] width 25 height 13
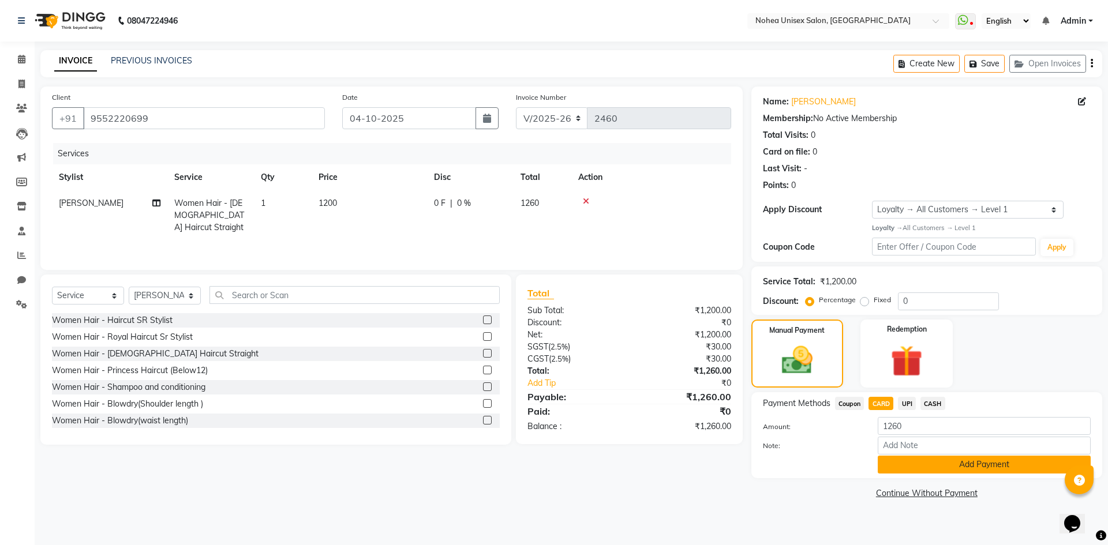
click at [992, 465] on button "Add Payment" at bounding box center [983, 465] width 213 height 18
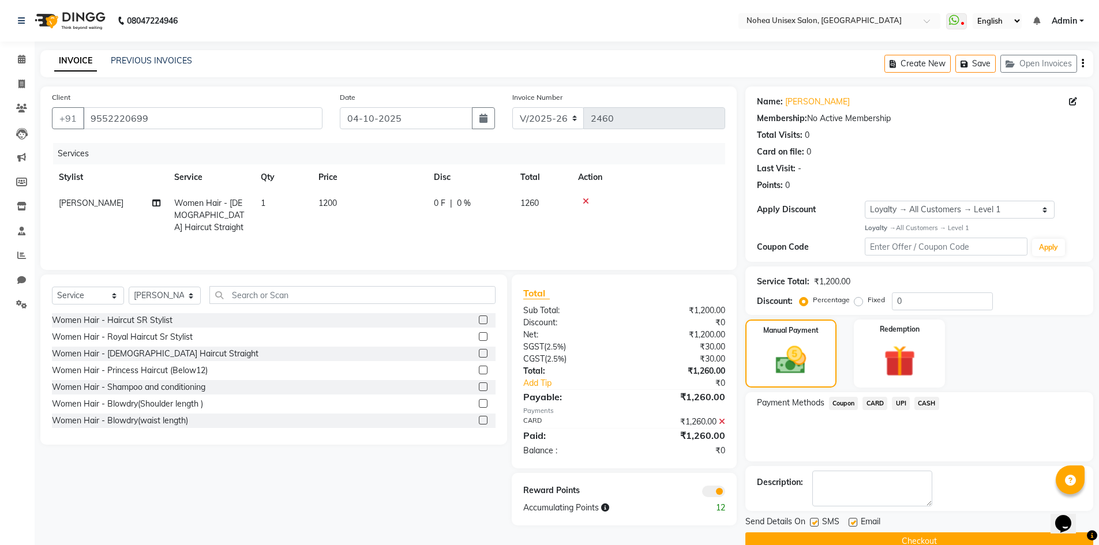
click at [852, 523] on label at bounding box center [853, 522] width 9 height 9
click at [852, 523] on input "checkbox" at bounding box center [852, 522] width 7 height 7
checkbox input "false"
click at [916, 539] on button "Checkout" at bounding box center [919, 541] width 348 height 18
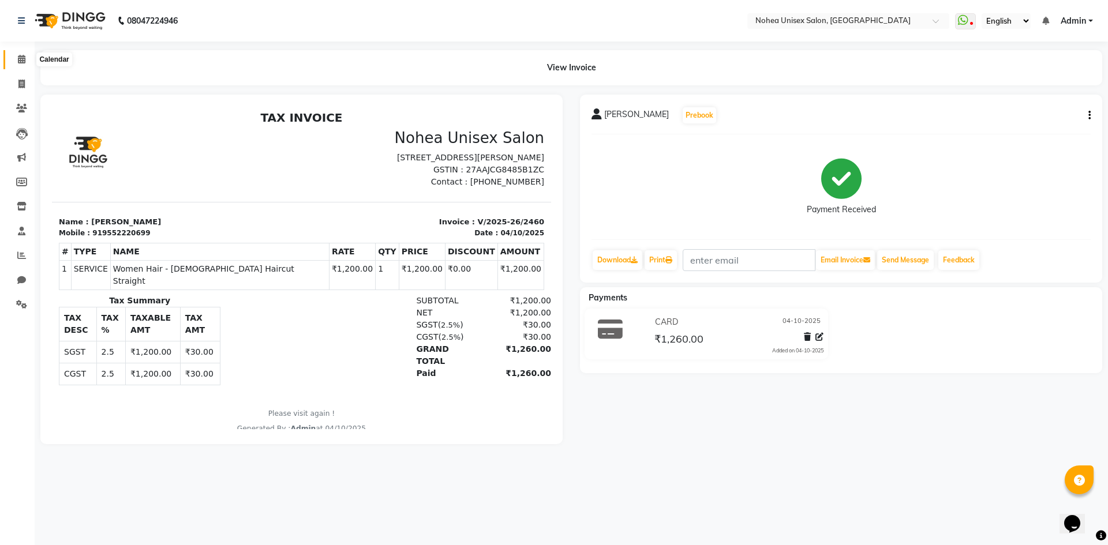
click at [21, 54] on span at bounding box center [22, 59] width 20 height 13
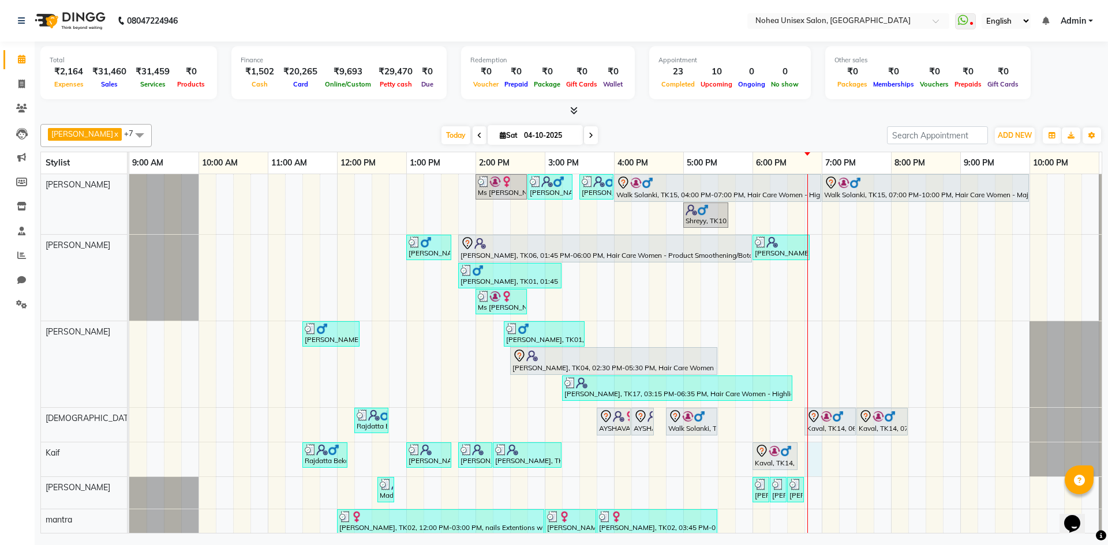
click at [821, 455] on div "Ms [PERSON_NAME], TK05, 02:00 PM-02:45 PM, Women Hair - Inoa touchup [PERSON_NA…" at bounding box center [648, 373] width 1038 height 399
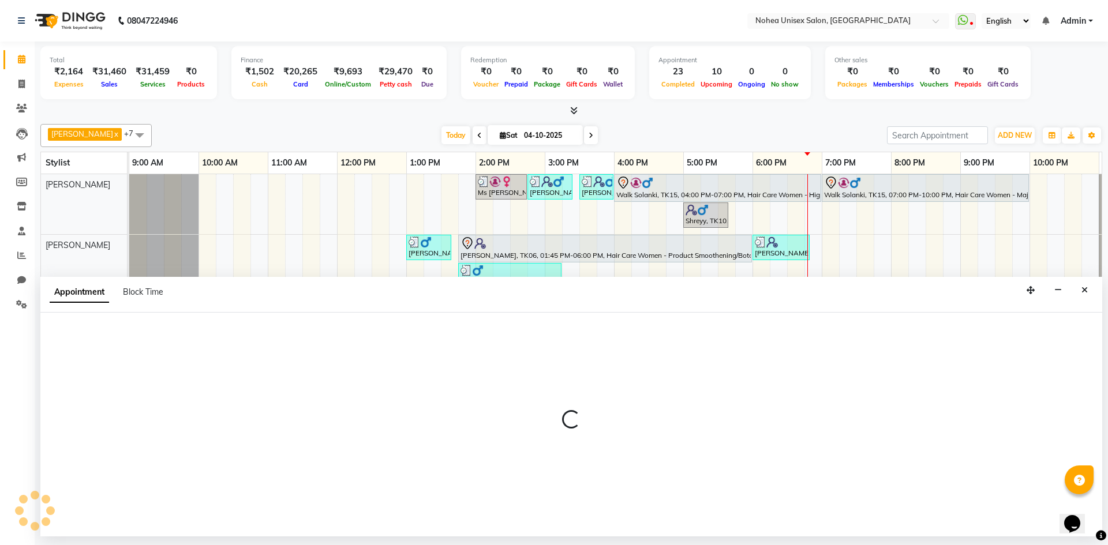
select select "74507"
select select "tentative"
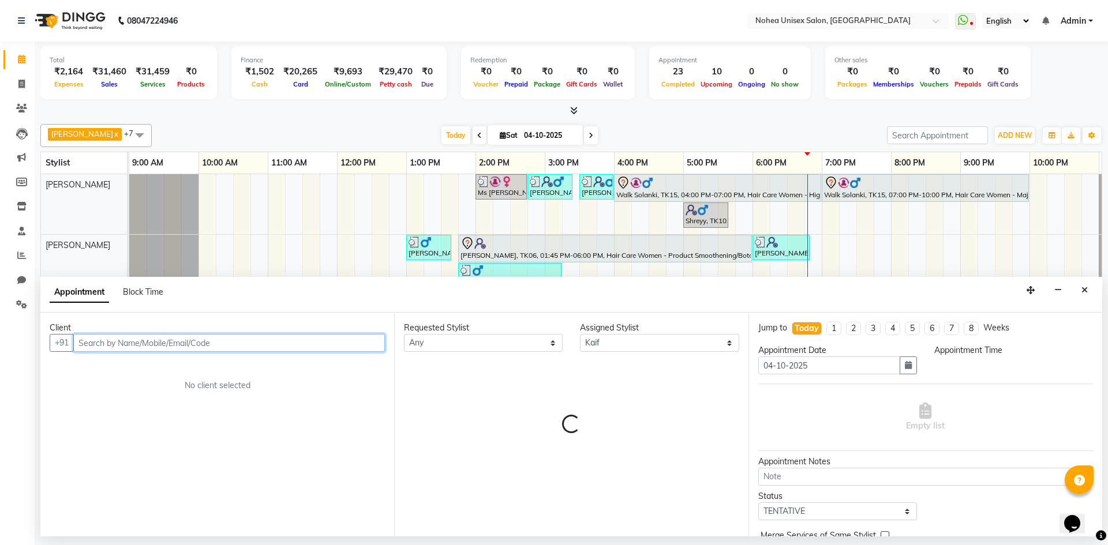
select select "1125"
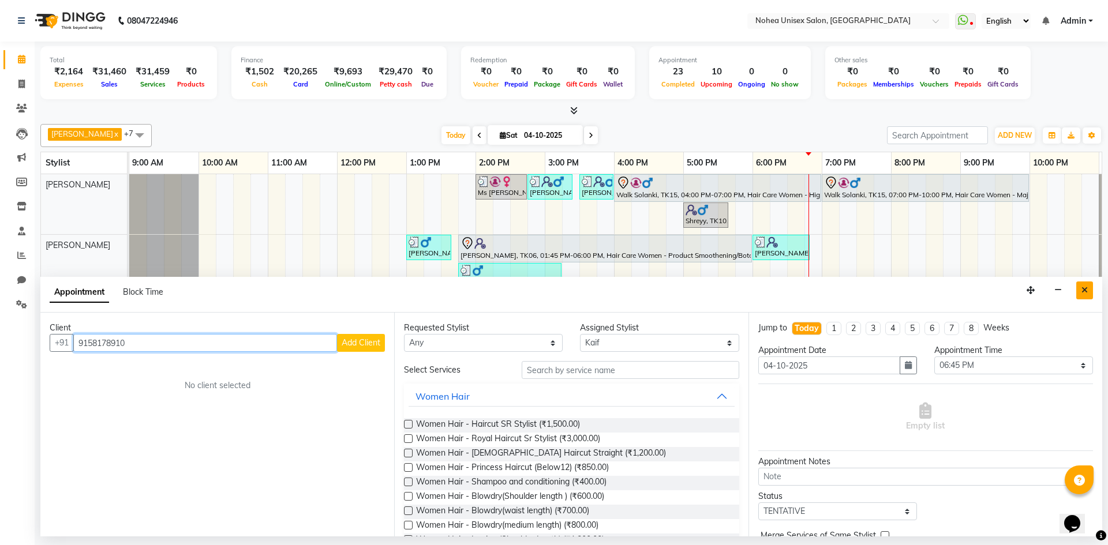
type input "9158178910"
click at [1082, 290] on icon "Close" at bounding box center [1084, 290] width 6 height 8
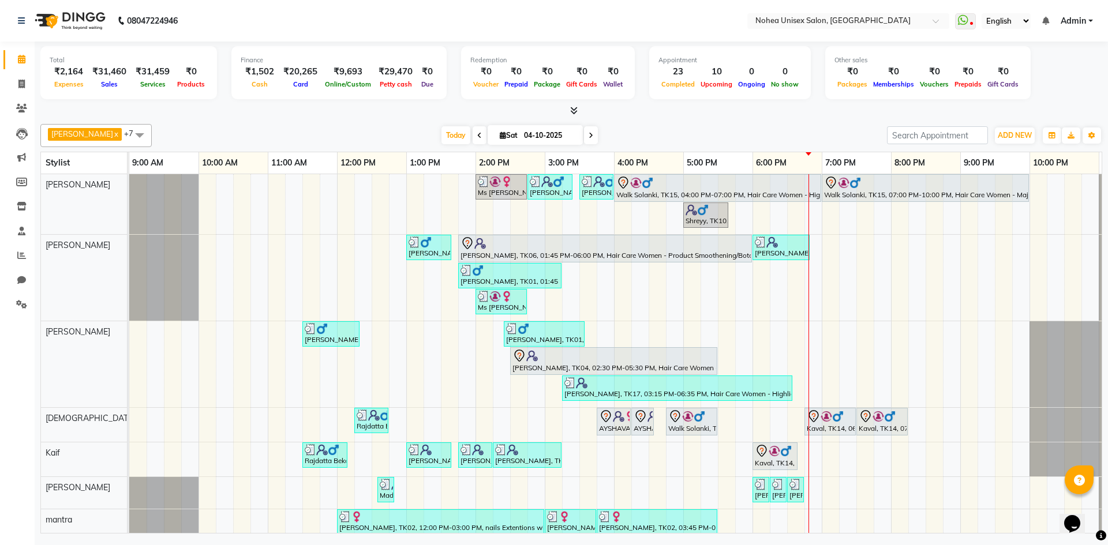
click at [667, 115] on div at bounding box center [570, 111] width 1061 height 12
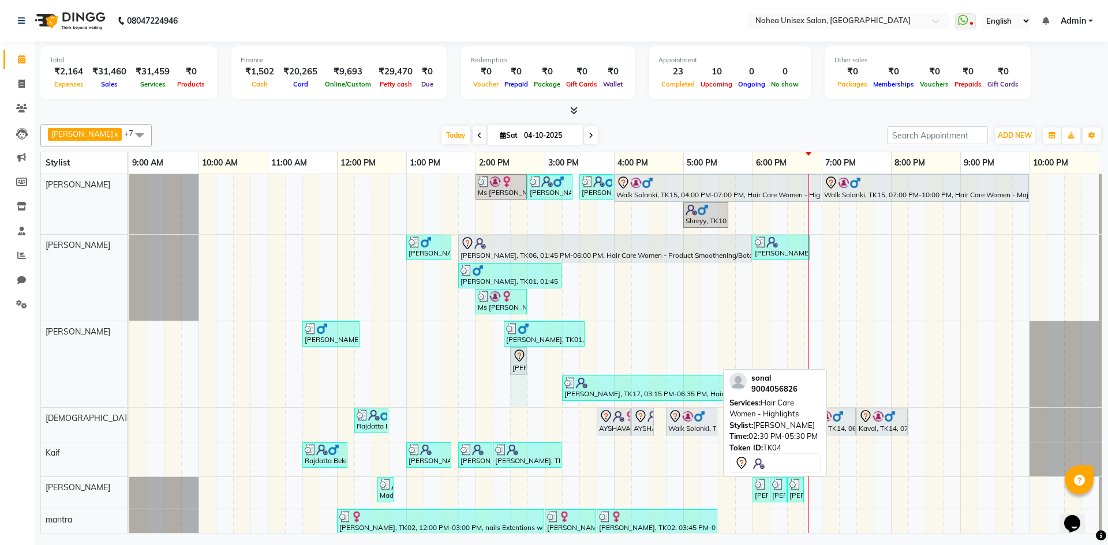
drag, startPoint x: 716, startPoint y: 359, endPoint x: 518, endPoint y: 355, distance: 197.9
click at [129, 355] on div "[PERSON_NAME], TK07, 11:30 AM-12:20 PM, Women Hair - Shampoo and conditioning,W…" at bounding box center [129, 364] width 0 height 86
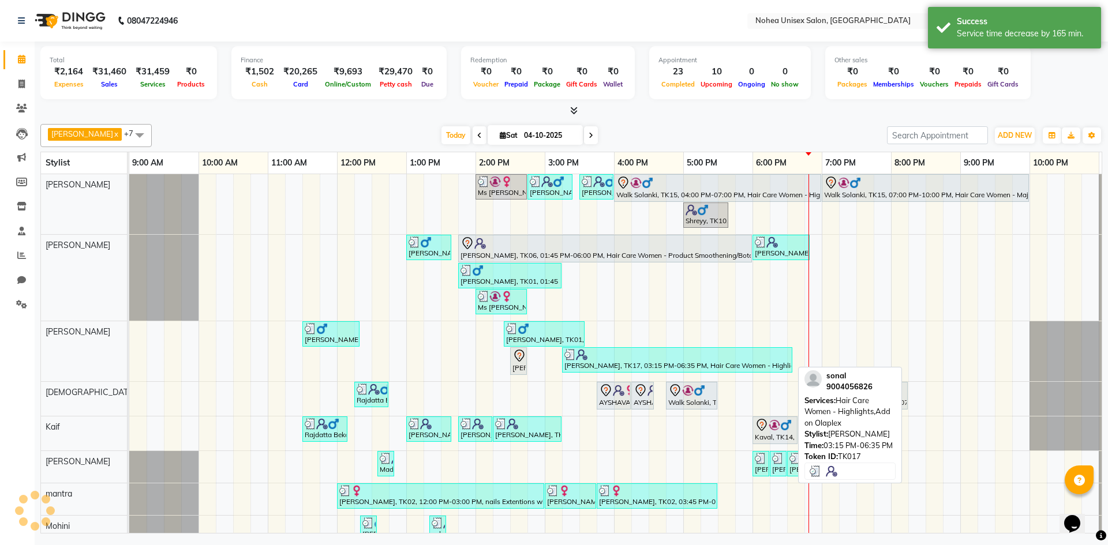
click at [602, 367] on div "[PERSON_NAME], TK17, 03:15 PM-06:35 PM, Hair Care Women - Highlights,Add on Ola…" at bounding box center [677, 360] width 228 height 22
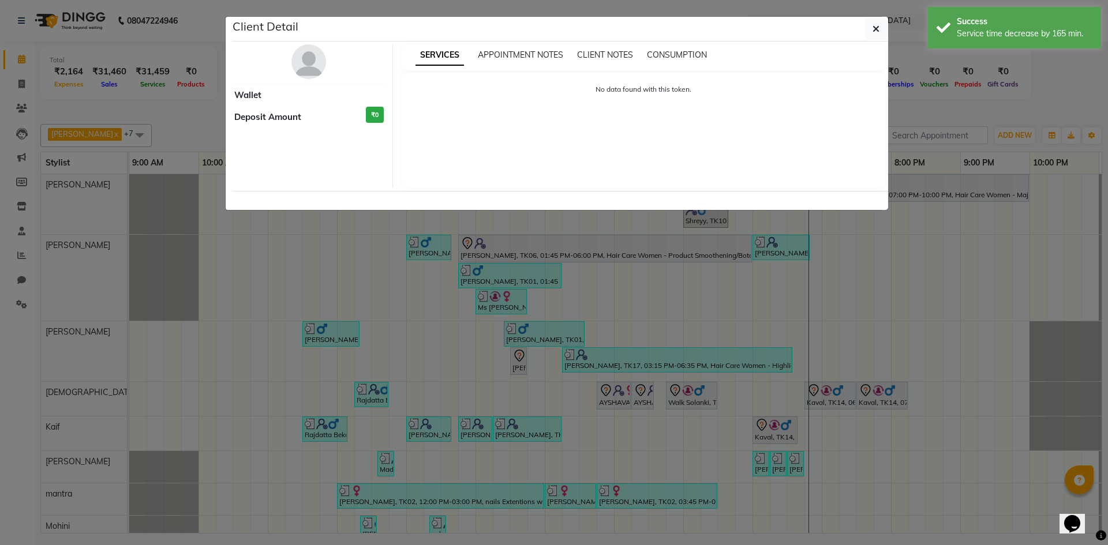
select select "3"
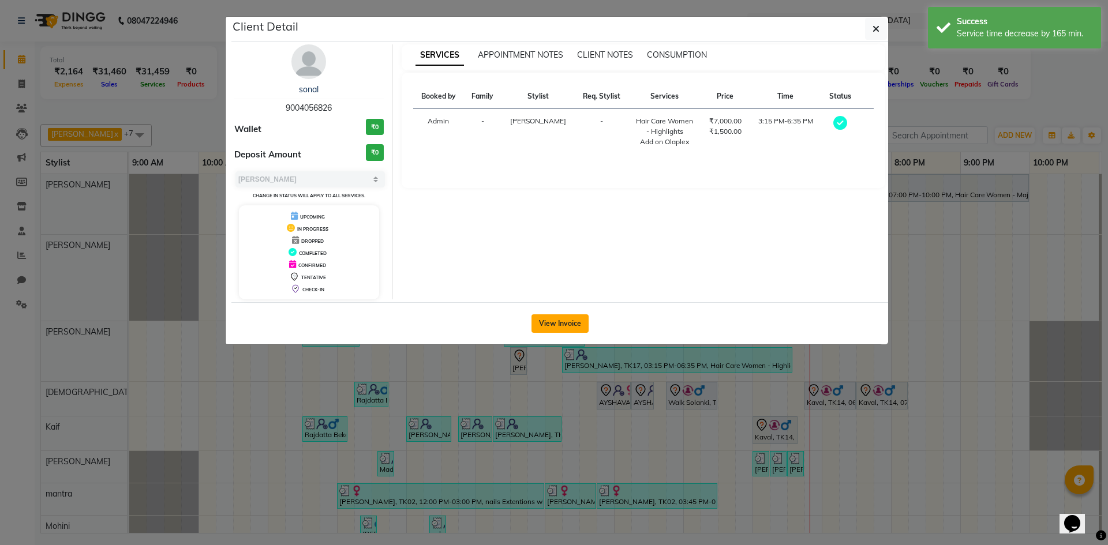
click at [565, 322] on button "View Invoice" at bounding box center [559, 323] width 57 height 18
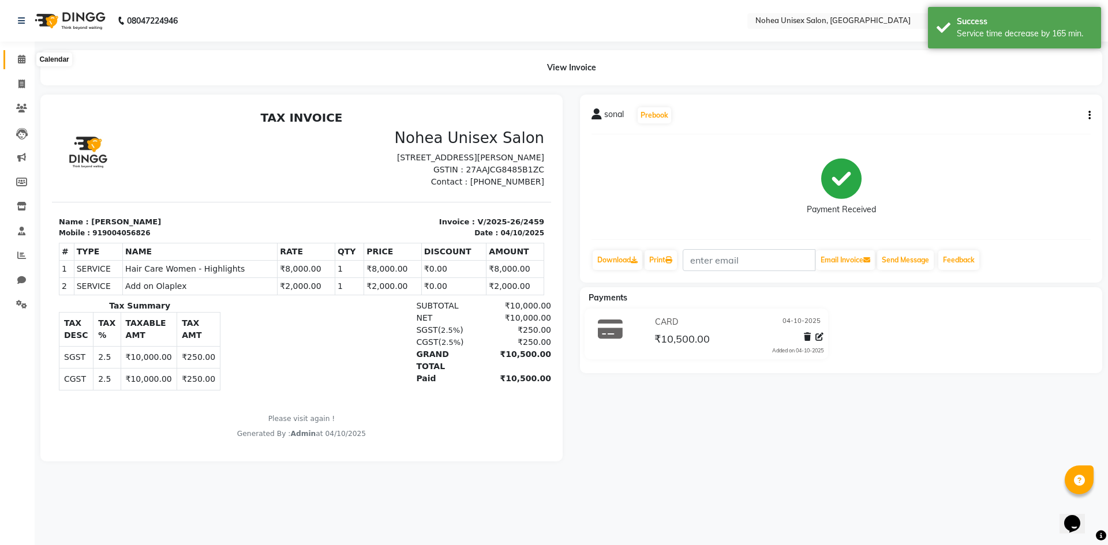
click at [27, 58] on span at bounding box center [22, 59] width 20 height 13
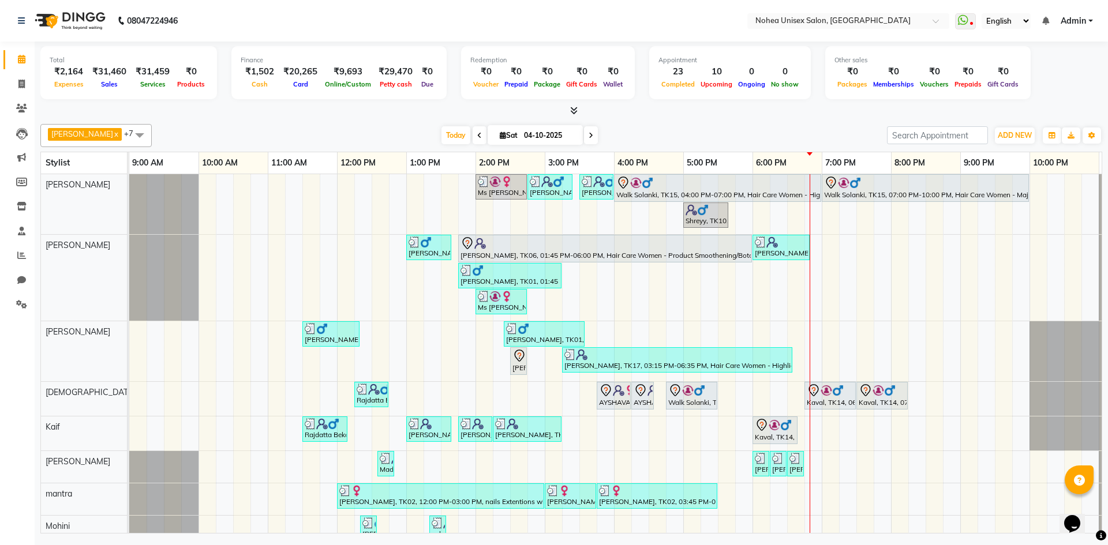
click at [649, 132] on div "[DATE] [DATE]" at bounding box center [518, 135] width 723 height 17
drag, startPoint x: 813, startPoint y: 432, endPoint x: 834, endPoint y: 431, distance: 20.2
click at [834, 431] on div "Ms [PERSON_NAME], TK05, 02:00 PM-02:45 PM, Women Hair - Inoa touchup [PERSON_NA…" at bounding box center [648, 360] width 1038 height 373
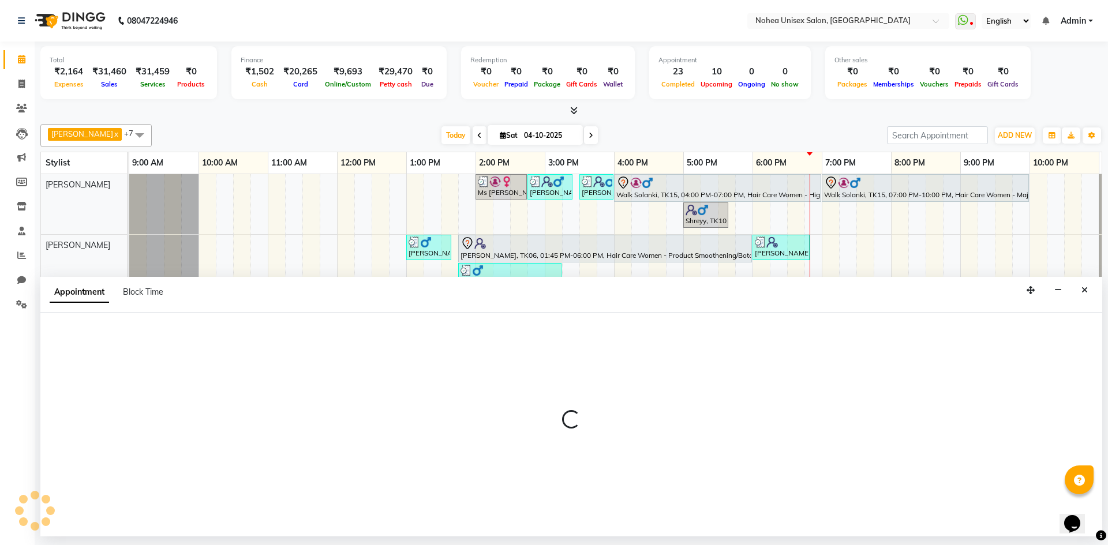
select select "74507"
select select "tentative"
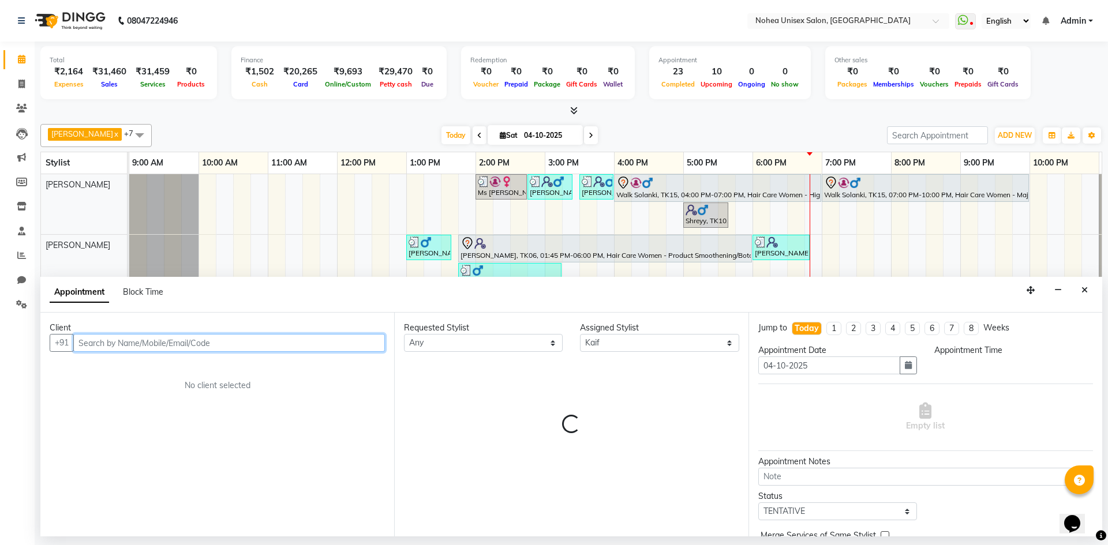
select select "1125"
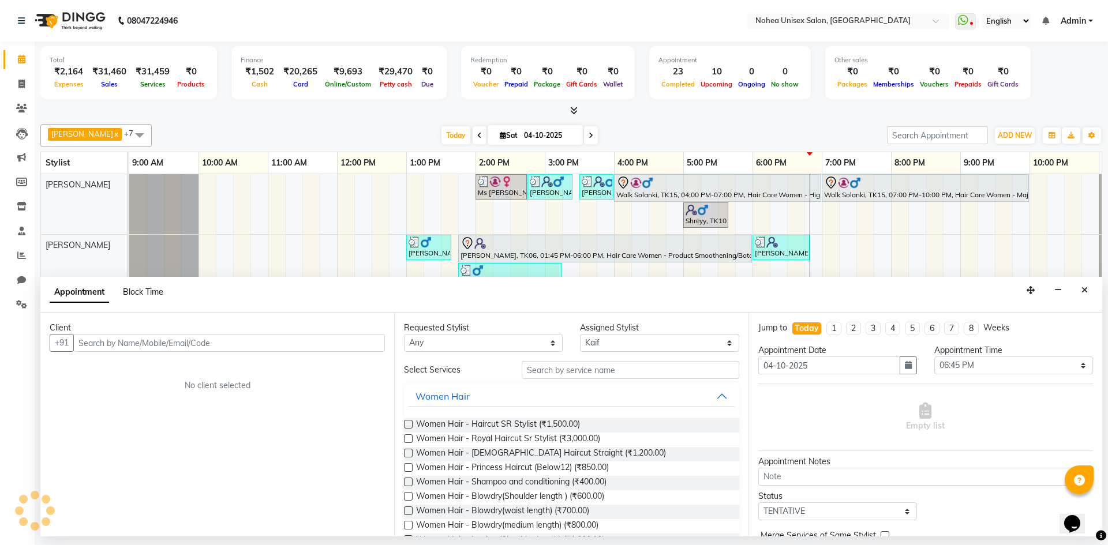
click at [153, 288] on span "Block Time" at bounding box center [143, 292] width 40 height 10
select select "74507"
select select "1125"
select select "1155"
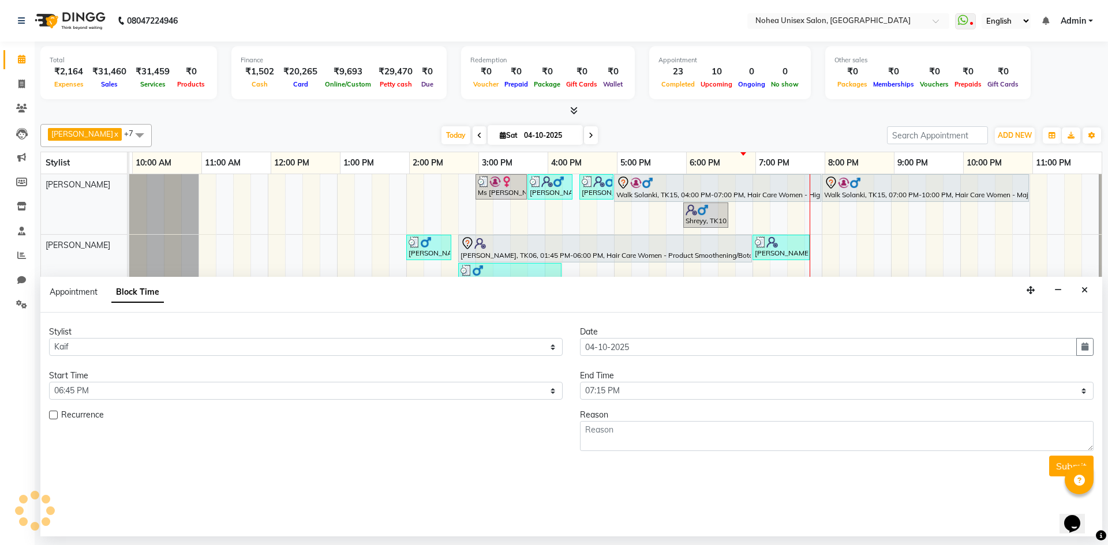
scroll to position [0, 66]
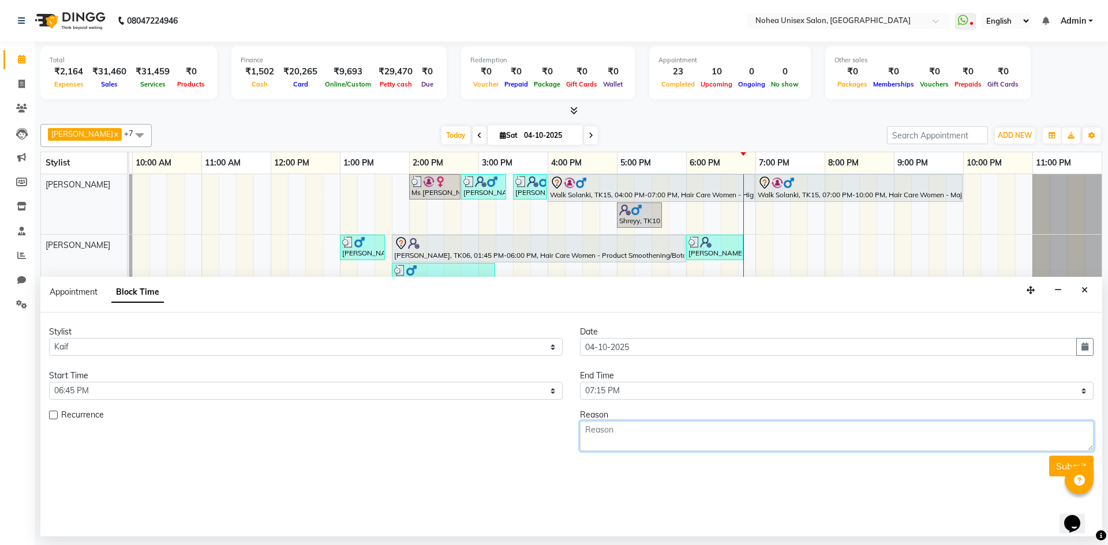
click at [618, 429] on textarea at bounding box center [836, 436] width 513 height 30
type textarea "[PERSON_NAME] client"
click at [1054, 466] on button "Submit" at bounding box center [1071, 466] width 44 height 21
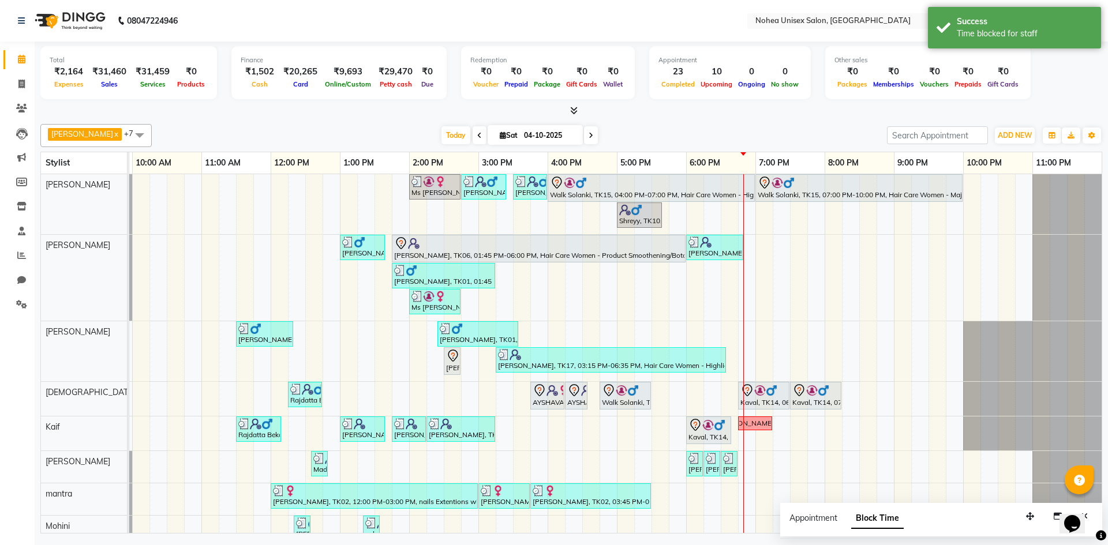
click at [747, 132] on div "[DATE] [DATE]" at bounding box center [518, 135] width 723 height 17
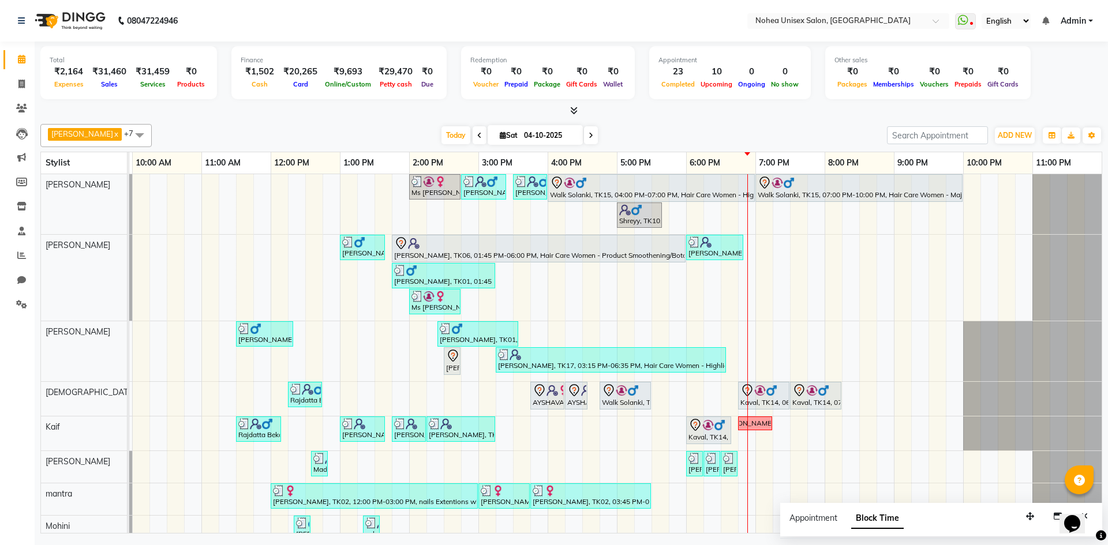
click at [776, 136] on div "[DATE] [DATE]" at bounding box center [518, 135] width 723 height 17
click at [769, 125] on div "[PERSON_NAME] x mantra x [PERSON_NAME] x [PERSON_NAME] x [PERSON_NAME] x [PERSO…" at bounding box center [570, 135] width 1061 height 23
click at [342, 116] on div at bounding box center [570, 111] width 1061 height 12
click at [735, 112] on div at bounding box center [570, 111] width 1061 height 12
click at [764, 139] on div "[DATE] [DATE]" at bounding box center [518, 135] width 723 height 17
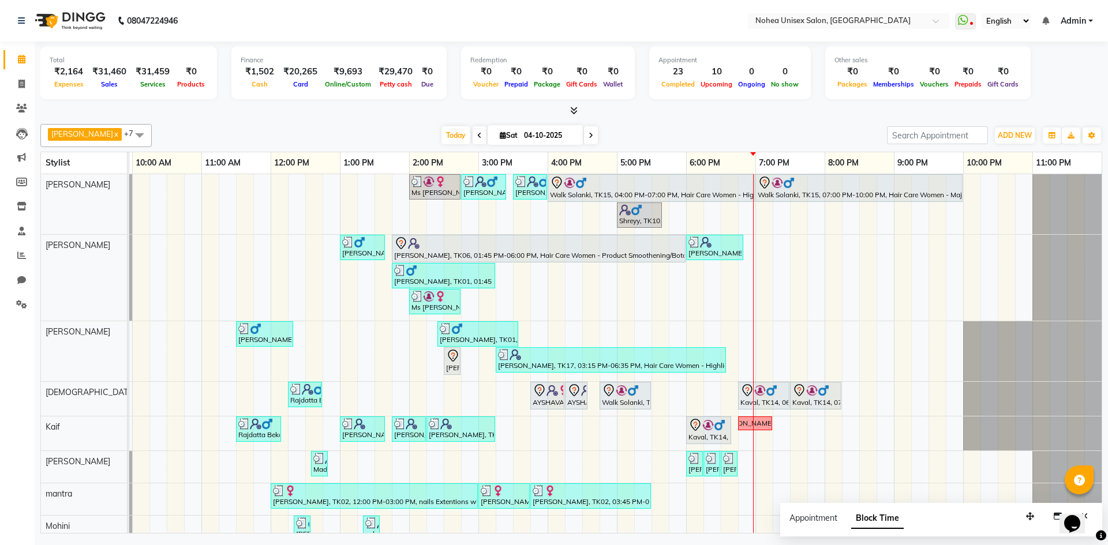
click at [749, 132] on div "[DATE] [DATE]" at bounding box center [518, 135] width 723 height 17
drag, startPoint x: 776, startPoint y: 106, endPoint x: 731, endPoint y: 171, distance: 78.7
click at [778, 111] on div at bounding box center [570, 111] width 1061 height 12
drag, startPoint x: 323, startPoint y: 101, endPoint x: 416, endPoint y: 101, distance: 92.9
click at [337, 100] on div "Total ₹2,164 Expenses ₹31,460 Sales ₹31,459 Services ₹0 Products Finance ₹1,502…" at bounding box center [570, 74] width 1061 height 57
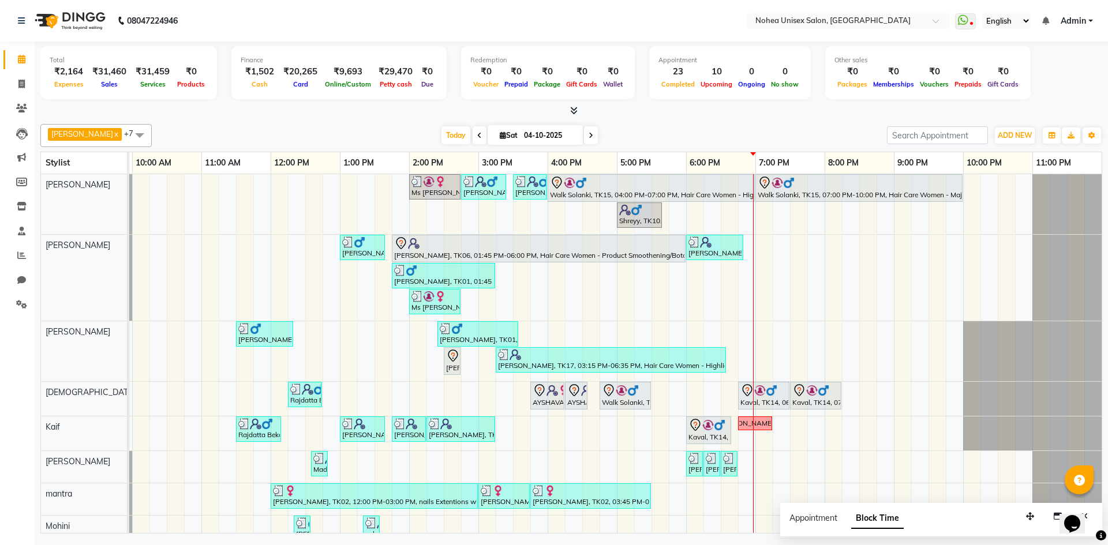
click at [839, 114] on div at bounding box center [570, 111] width 1061 height 12
click at [747, 129] on div "[DATE] [DATE]" at bounding box center [518, 135] width 723 height 17
drag, startPoint x: 732, startPoint y: 134, endPoint x: 677, endPoint y: 247, distance: 126.4
click at [733, 134] on div "[DATE] [DATE]" at bounding box center [518, 135] width 723 height 17
click at [733, 114] on div at bounding box center [570, 111] width 1061 height 12
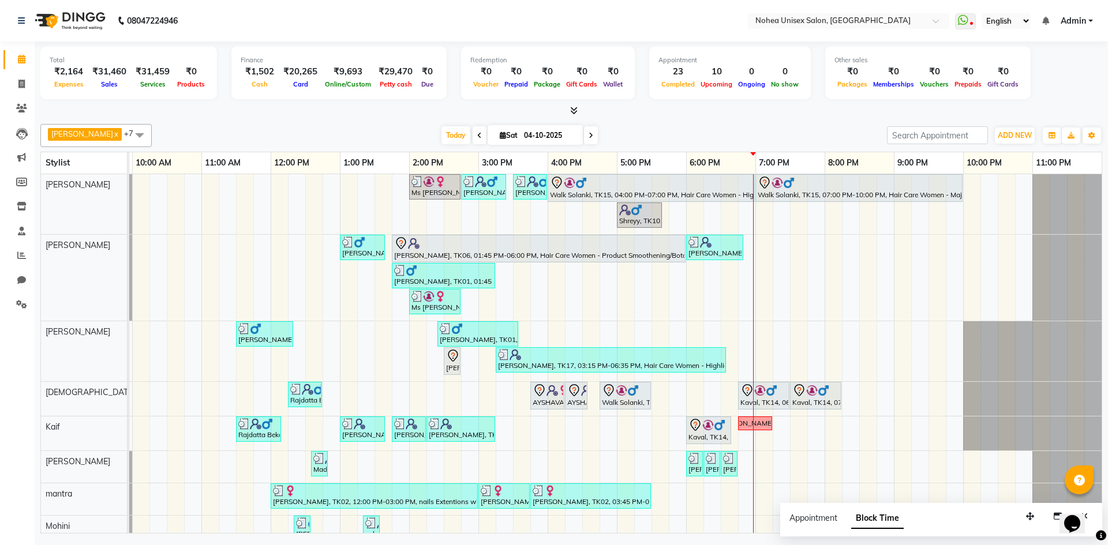
click at [788, 131] on div "[DATE] [DATE]" at bounding box center [518, 135] width 723 height 17
click at [832, 433] on div "Ms [PERSON_NAME], TK05, 02:00 PM-02:45 PM, Women Hair - Inoa touchup [PERSON_NA…" at bounding box center [582, 360] width 1038 height 373
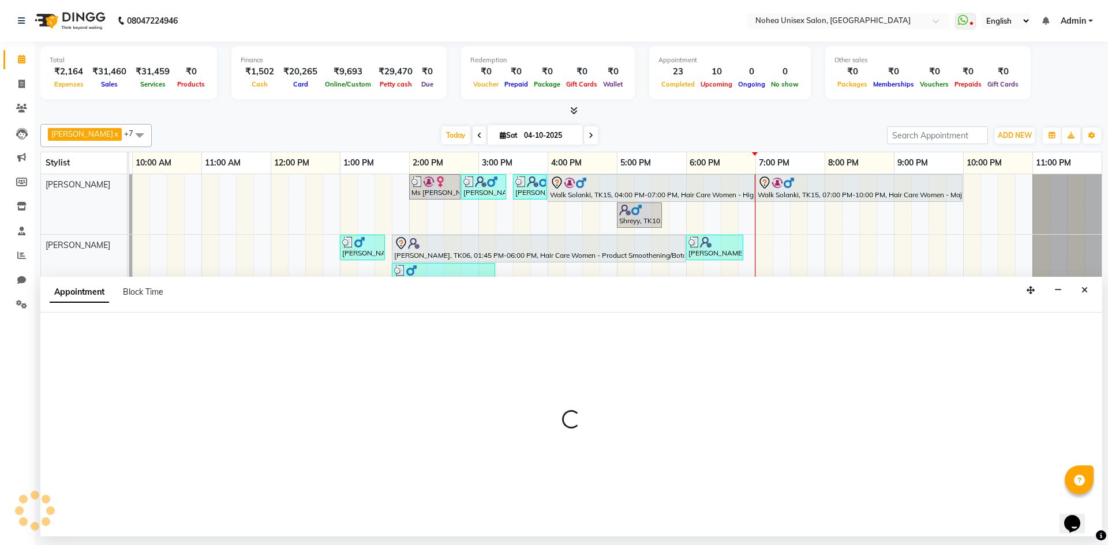
select select "74507"
select select "tentative"
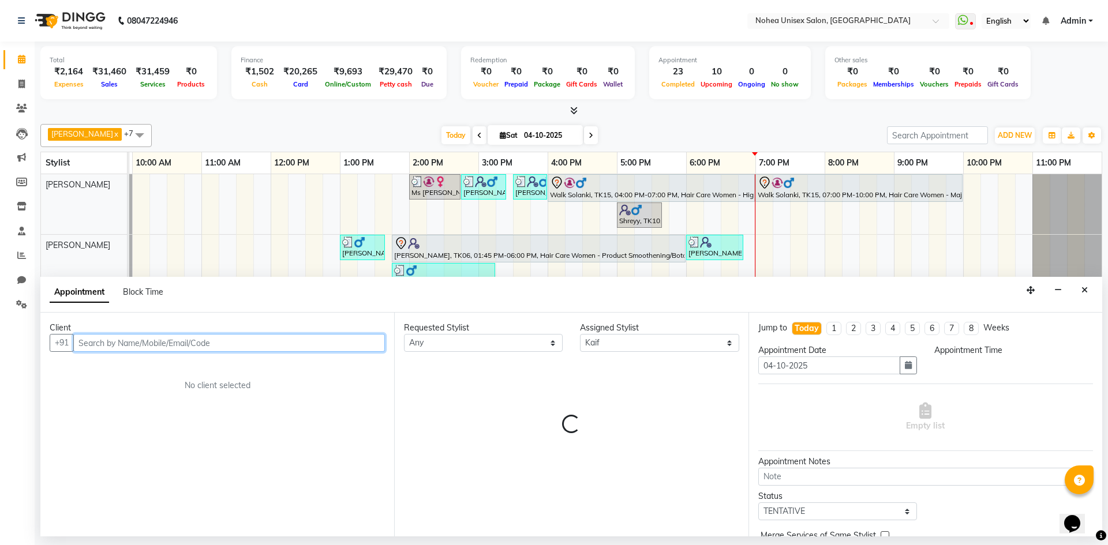
select select "1200"
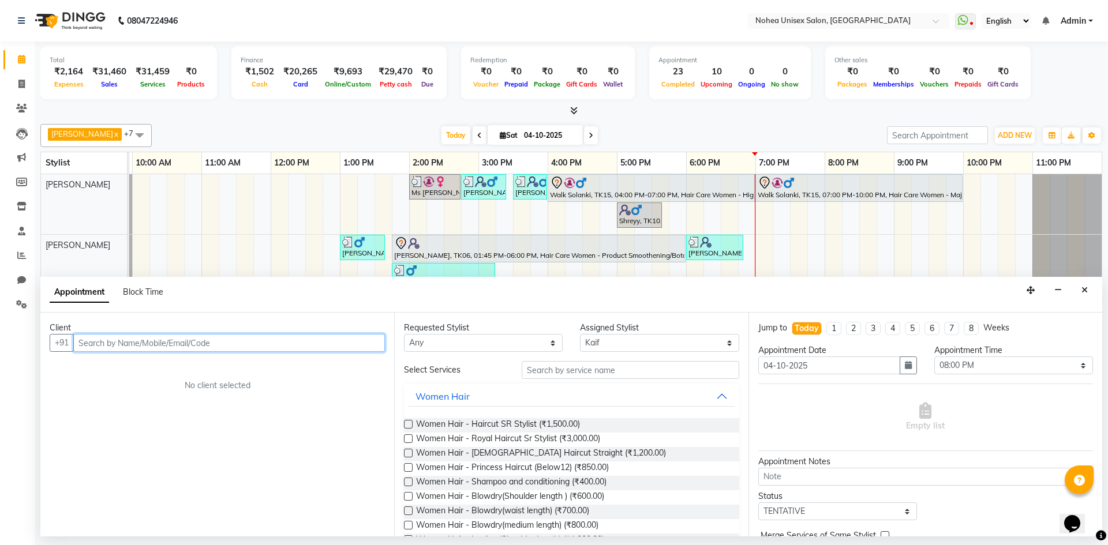
click at [262, 350] on input "text" at bounding box center [229, 343] width 312 height 18
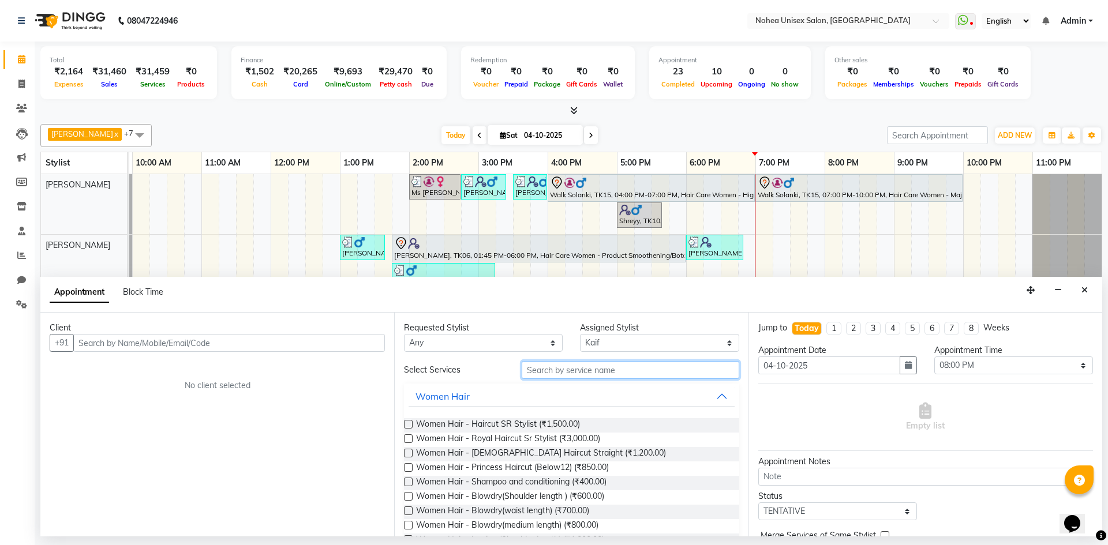
click at [558, 374] on input "text" at bounding box center [629, 370] width 217 height 18
click at [601, 378] on input "text" at bounding box center [629, 370] width 217 height 18
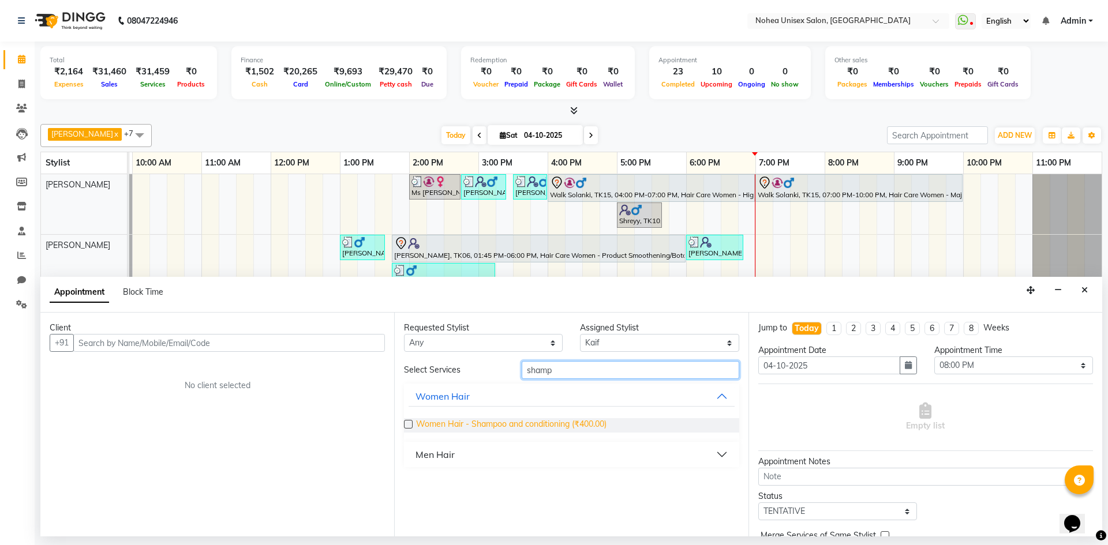
type input "shamp"
click at [601, 429] on span "Women Hair - Shampoo and conditioning (₹400.00)" at bounding box center [511, 425] width 190 height 14
checkbox input "false"
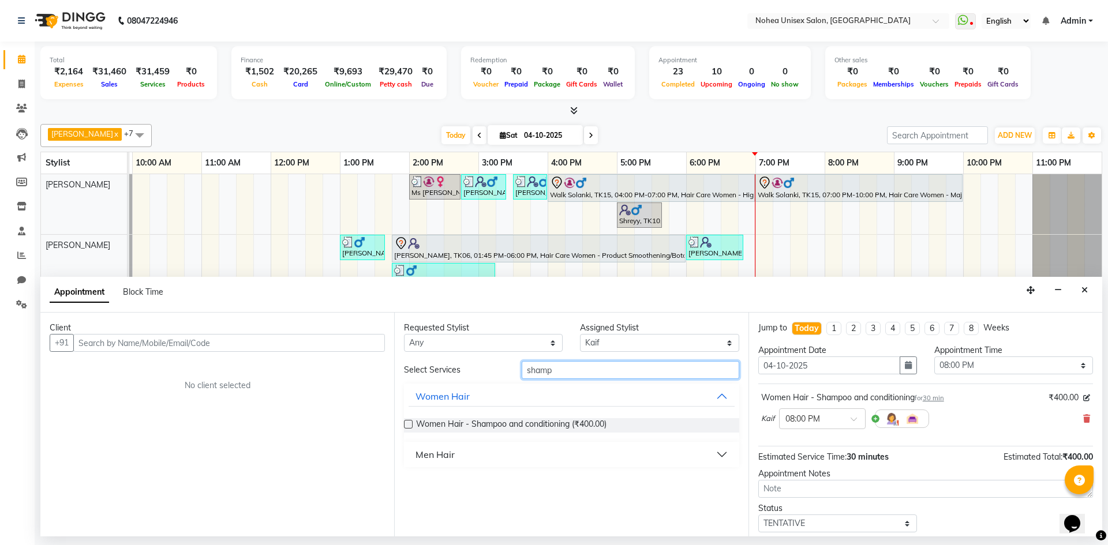
click at [595, 362] on input "shamp" at bounding box center [629, 370] width 217 height 18
type input "s"
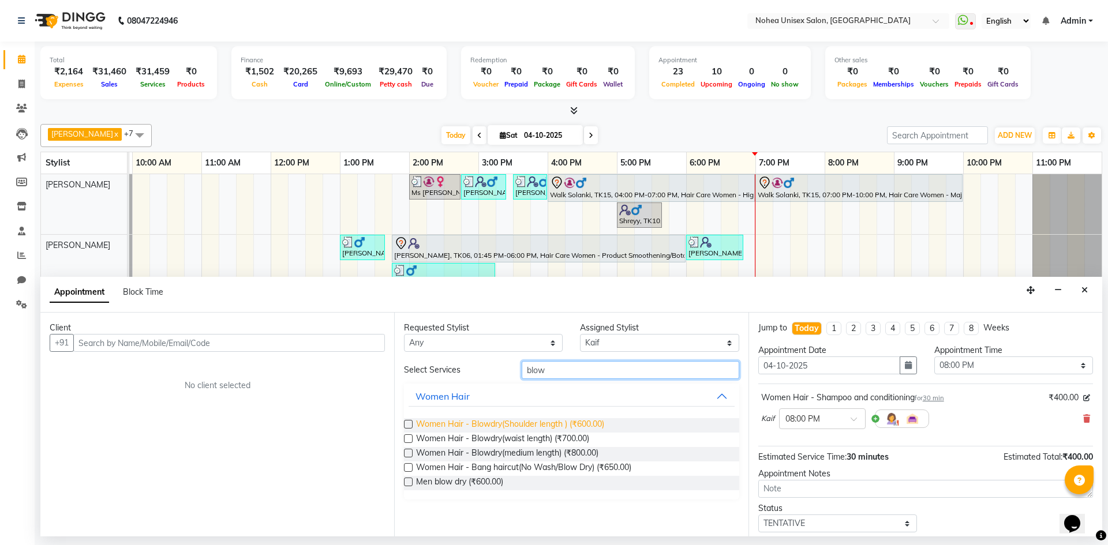
type input "blow"
click at [573, 419] on span "Women Hair - Blowdry(Shoulder length ) (₹600.00)" at bounding box center [510, 425] width 188 height 14
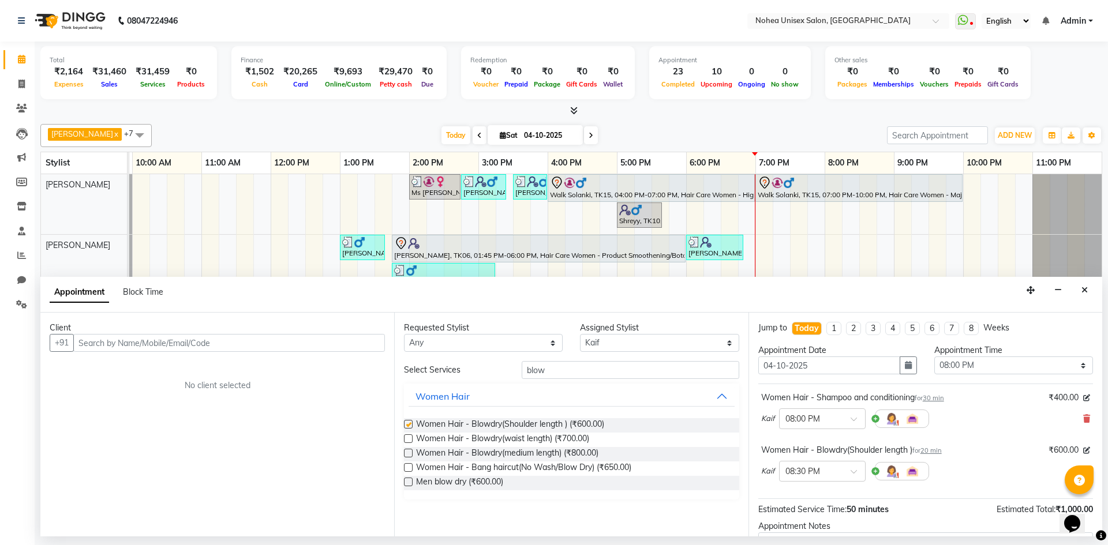
checkbox input "false"
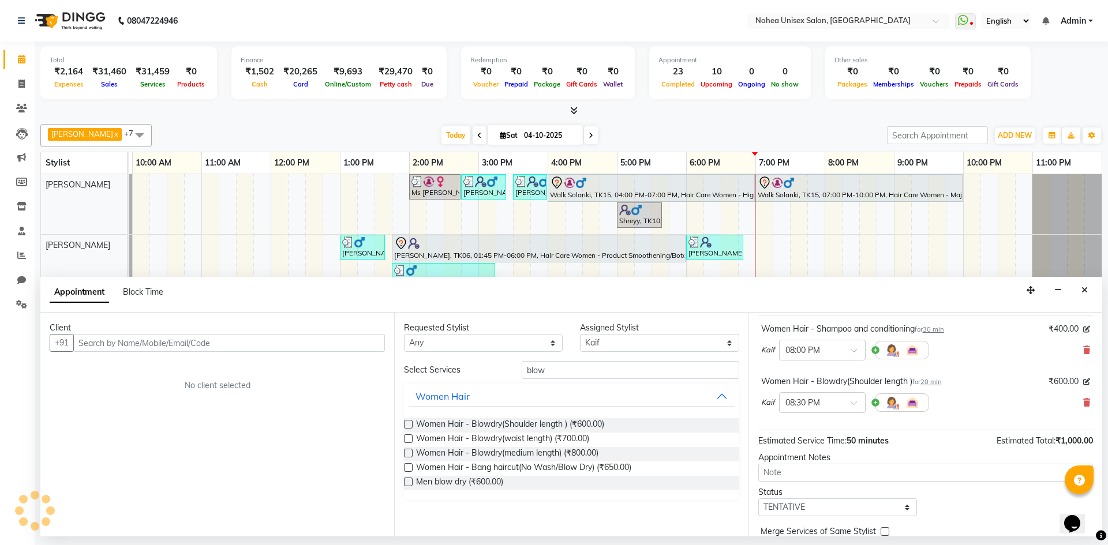
scroll to position [122, 0]
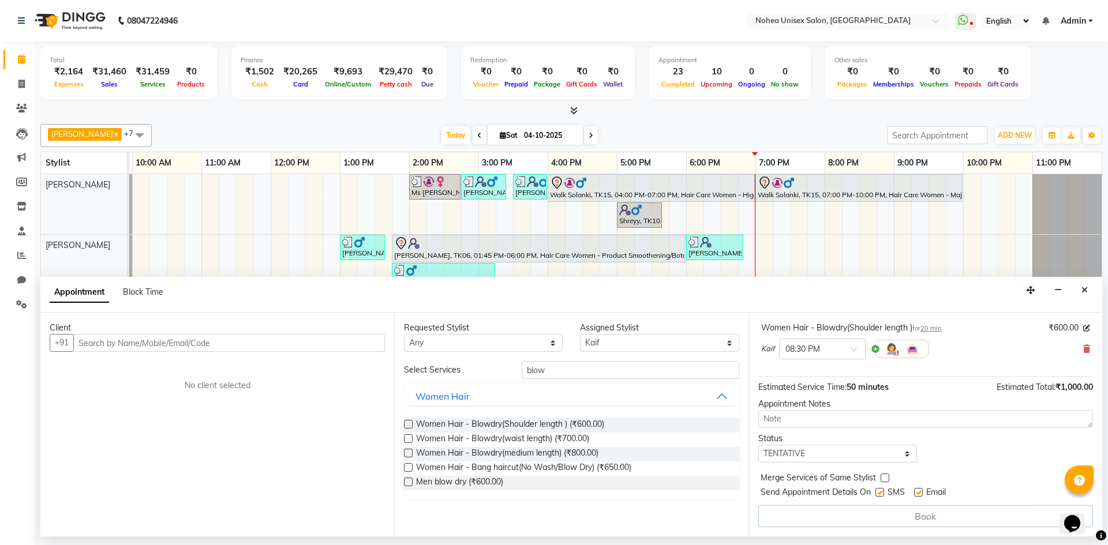
click at [918, 490] on label at bounding box center [918, 492] width 9 height 9
click at [918, 490] on input "checkbox" at bounding box center [917, 493] width 7 height 7
checkbox input "false"
click at [315, 342] on input "text" at bounding box center [229, 343] width 312 height 18
click at [1083, 291] on icon "Close" at bounding box center [1084, 290] width 6 height 8
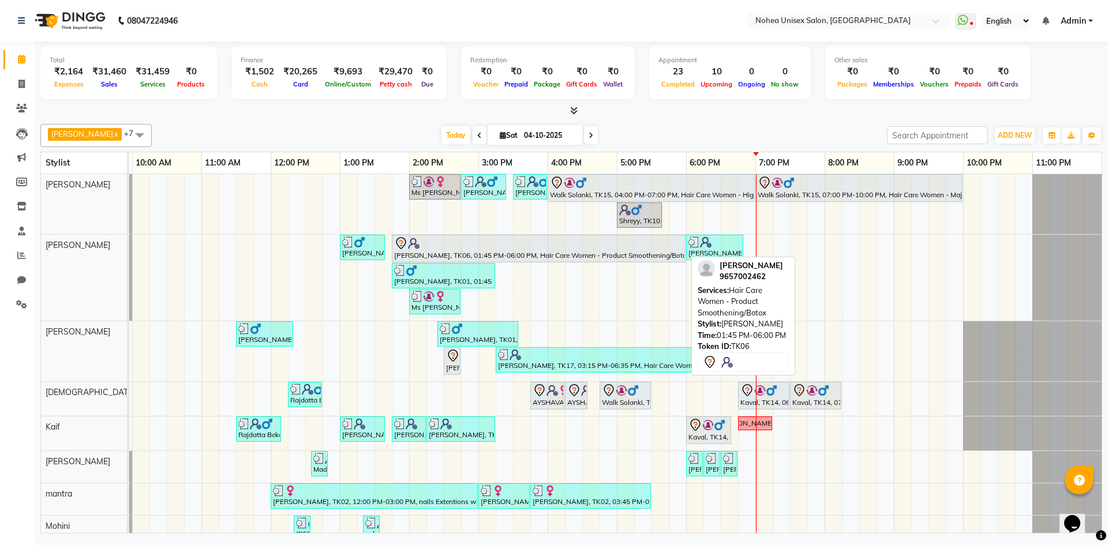
click at [419, 251] on div "[PERSON_NAME], TK06, 01:45 PM-06:00 PM, Hair Care Women - Product Smoothening/B…" at bounding box center [538, 249] width 291 height 24
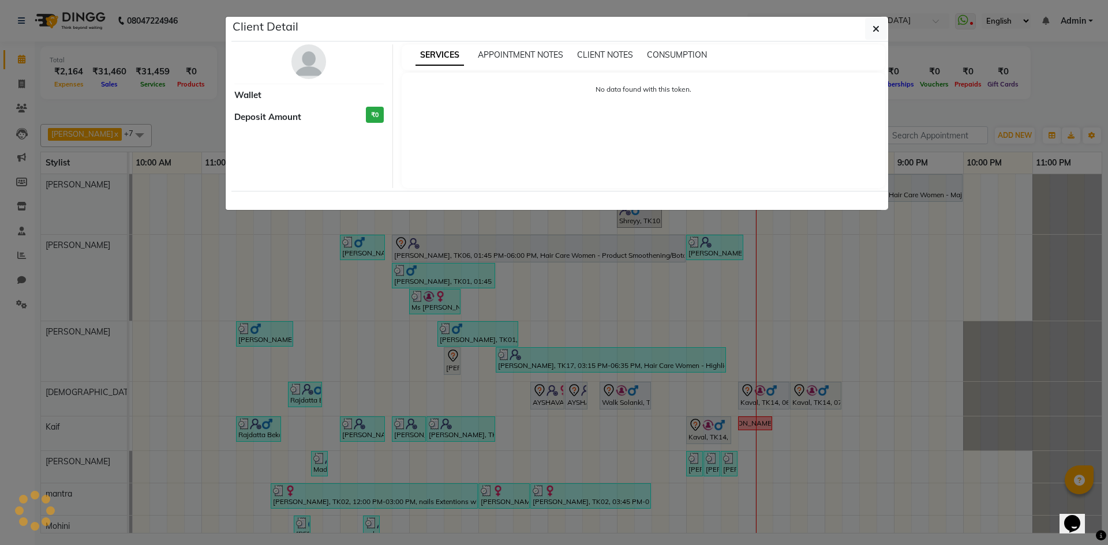
select select "7"
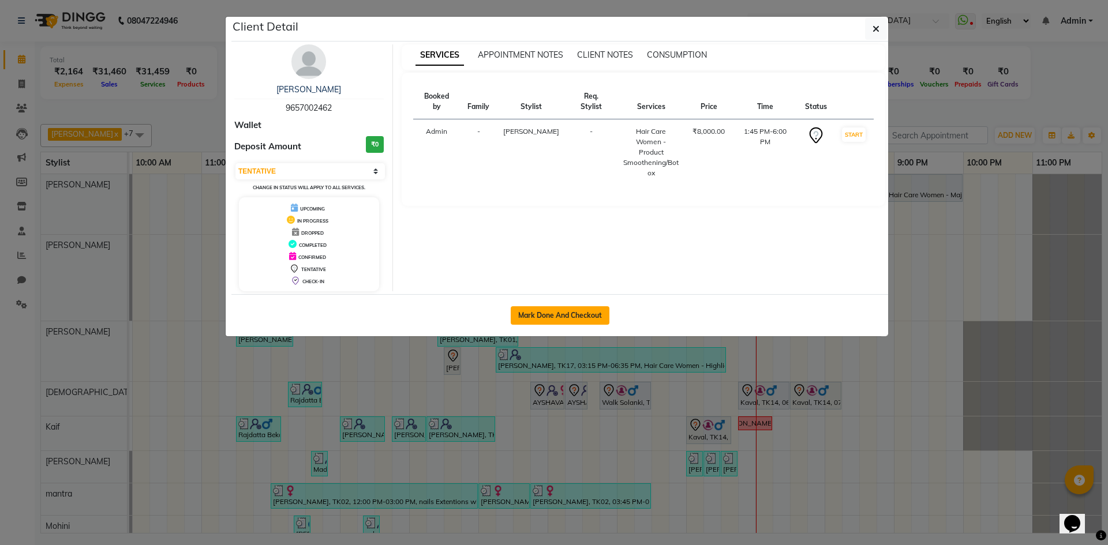
click at [578, 313] on button "Mark Done And Checkout" at bounding box center [560, 315] width 99 height 18
select select "service"
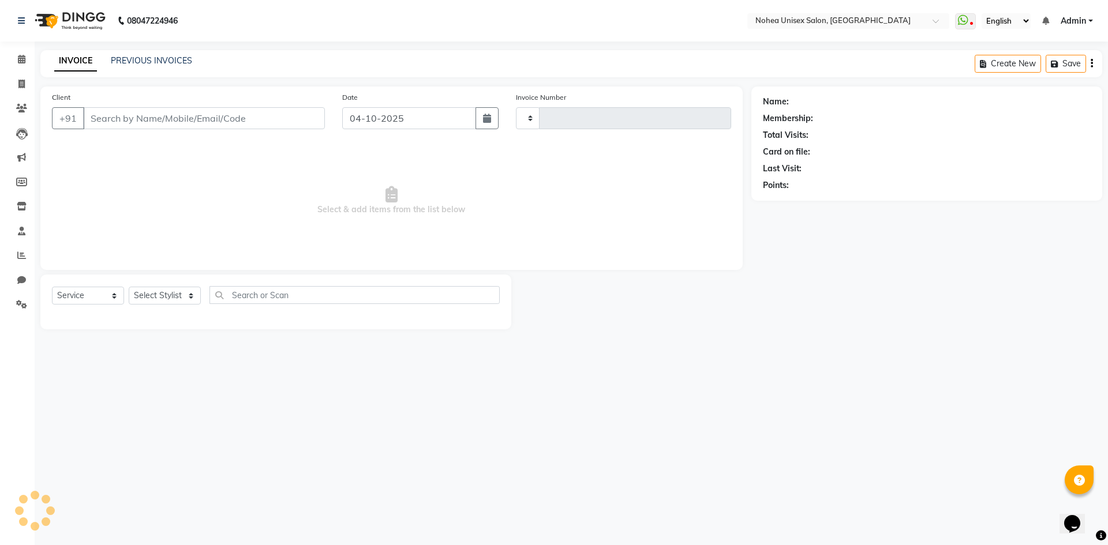
type input "2461"
select select "8009"
type input "9657002462"
select select "76527"
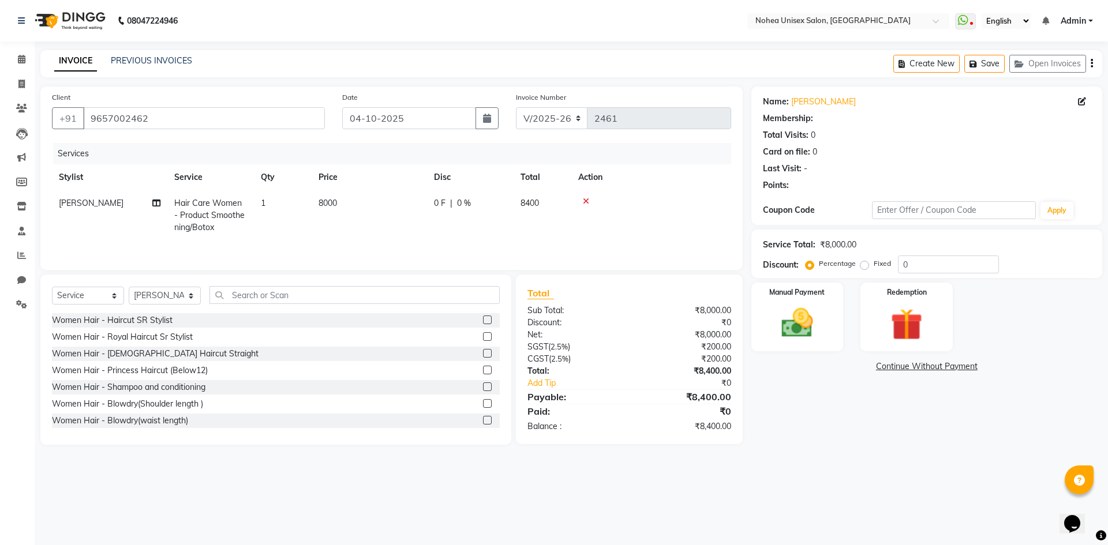
select select "1: Object"
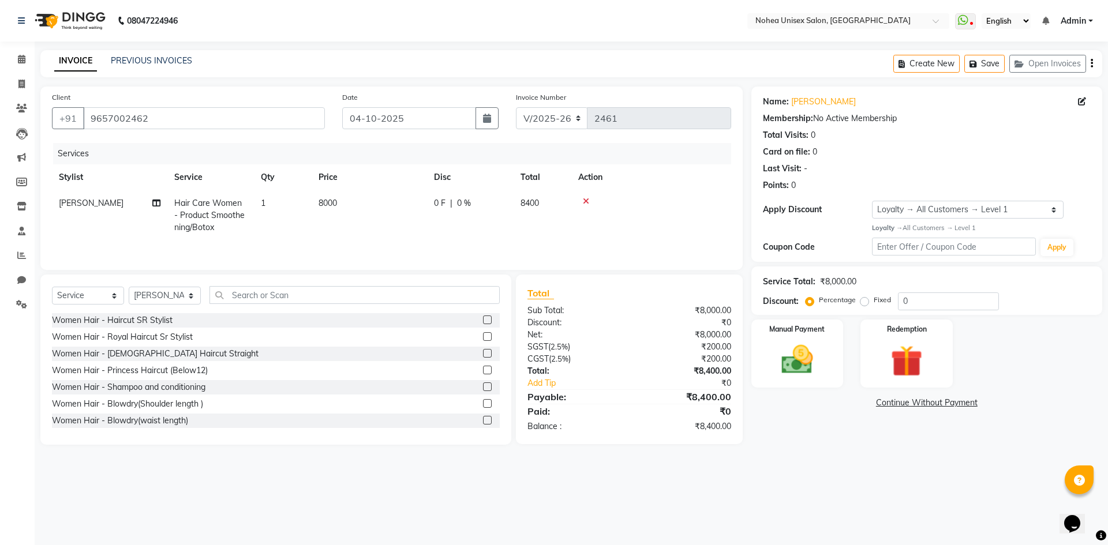
click at [377, 212] on td "8000" at bounding box center [369, 215] width 115 height 50
select select "76527"
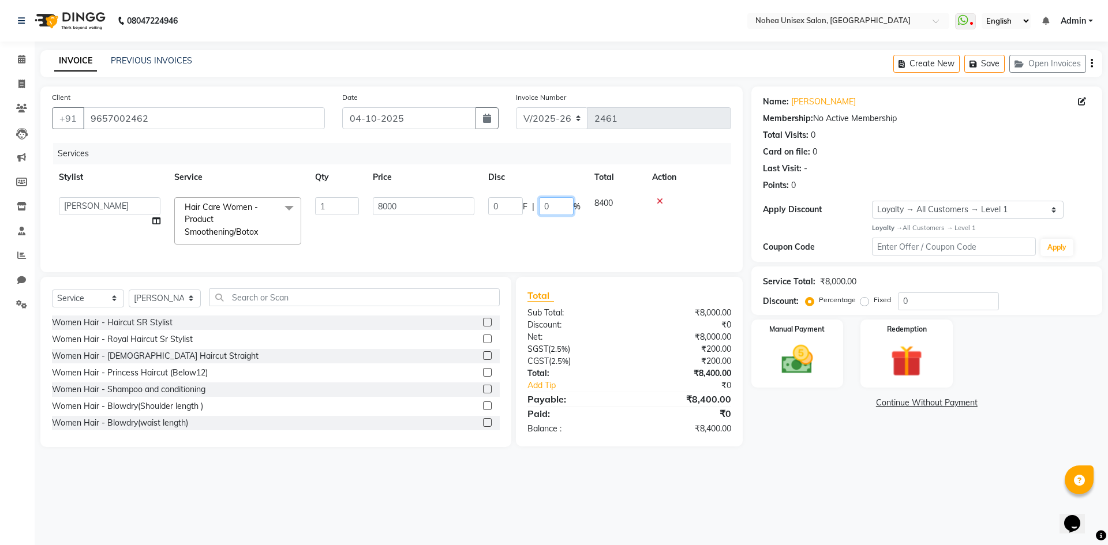
click at [542, 207] on input "0" at bounding box center [556, 206] width 35 height 18
type input "10"
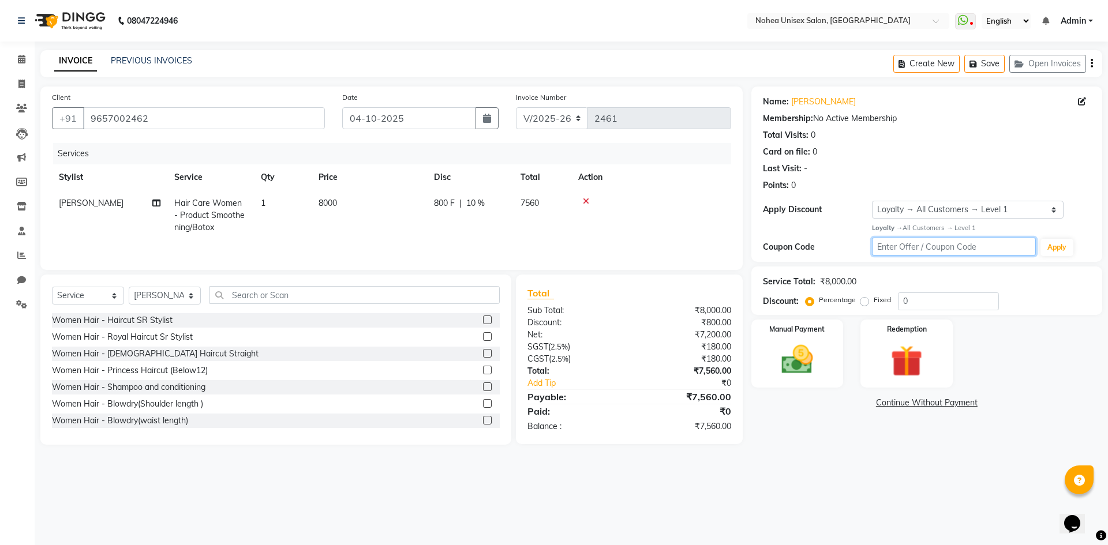
click at [904, 249] on input "text" at bounding box center [954, 247] width 164 height 18
click at [1058, 245] on button "Apply" at bounding box center [1056, 247] width 33 height 17
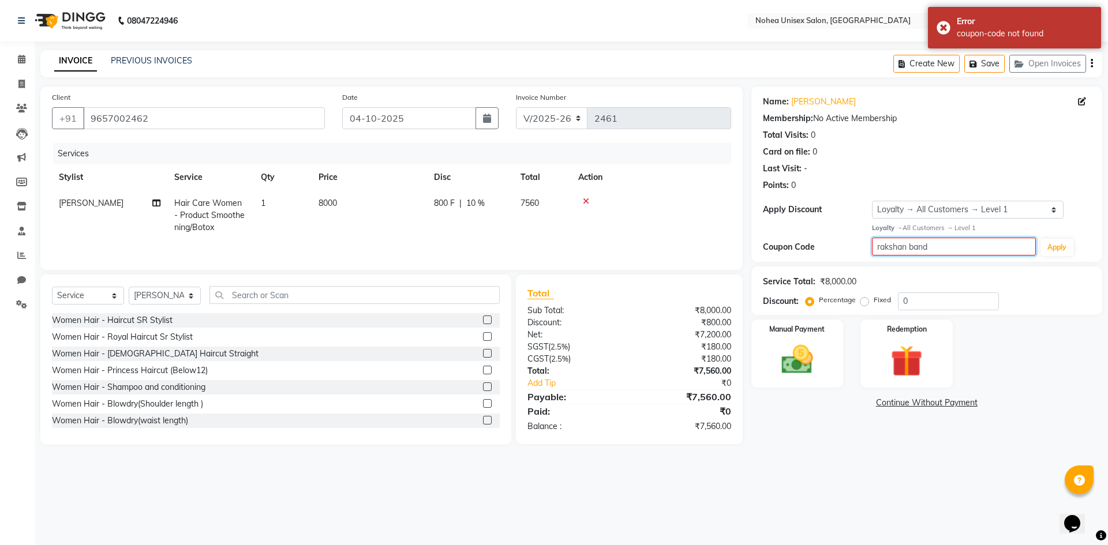
click at [970, 242] on input "rakshan band" at bounding box center [954, 247] width 164 height 18
type input "r"
click at [945, 250] on input "text" at bounding box center [954, 247] width 164 height 18
type input "G"
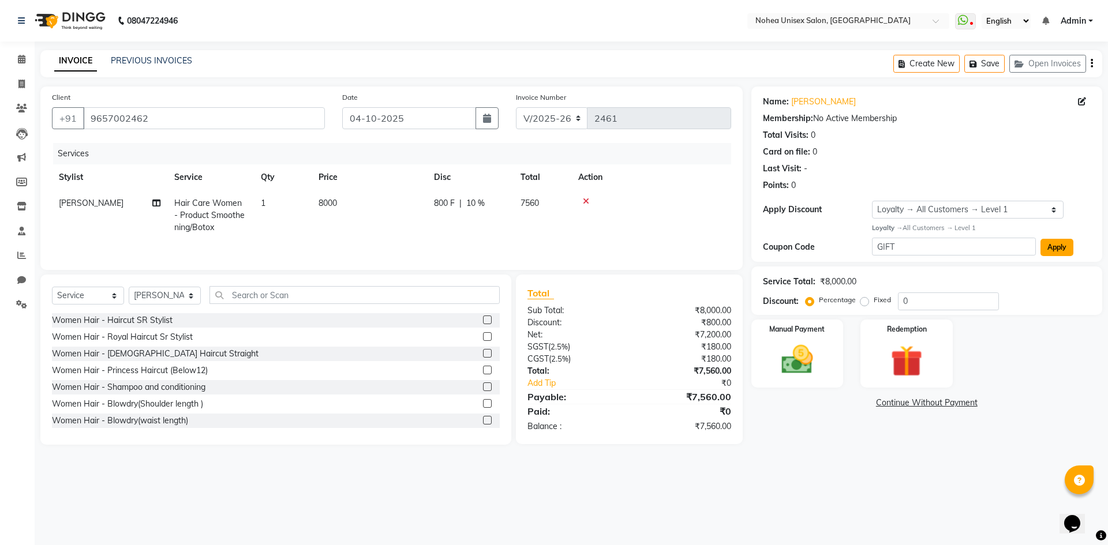
click at [1052, 249] on button "Apply" at bounding box center [1056, 247] width 33 height 17
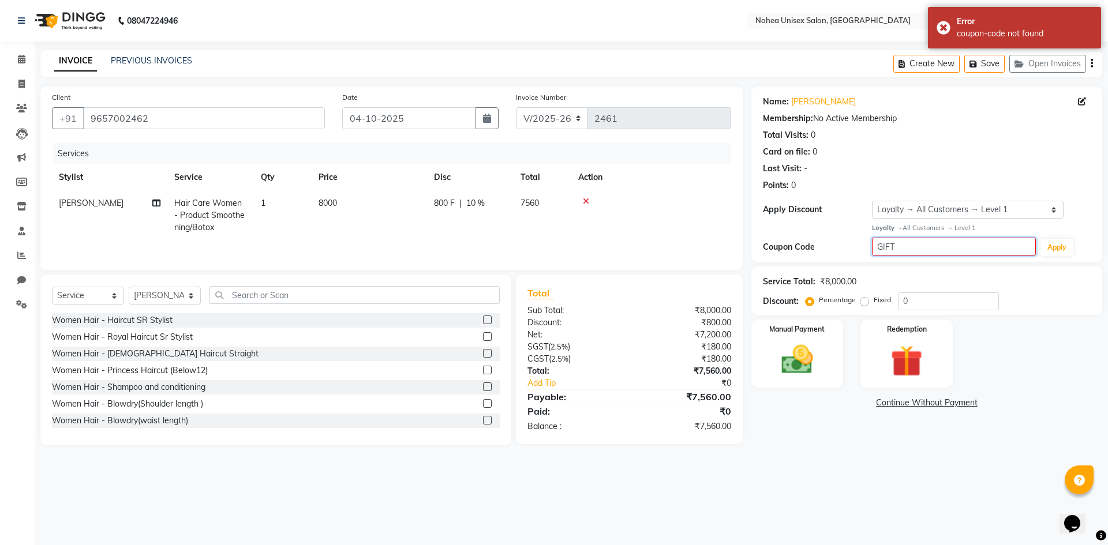
click at [969, 242] on input "GIFT" at bounding box center [954, 247] width 164 height 18
type input "G"
click at [21, 258] on icon at bounding box center [21, 255] width 9 height 9
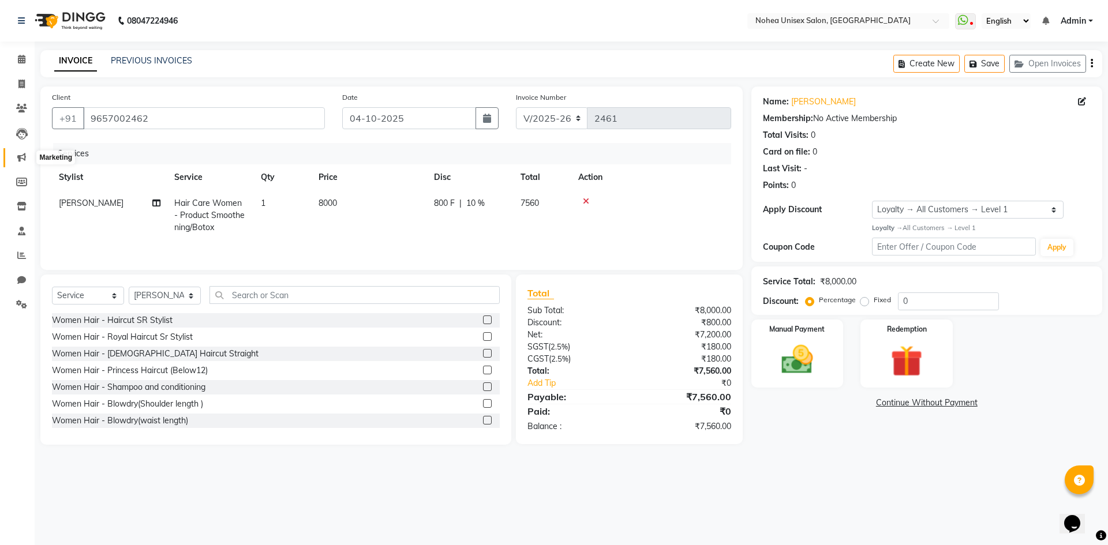
click at [19, 159] on icon at bounding box center [21, 157] width 9 height 9
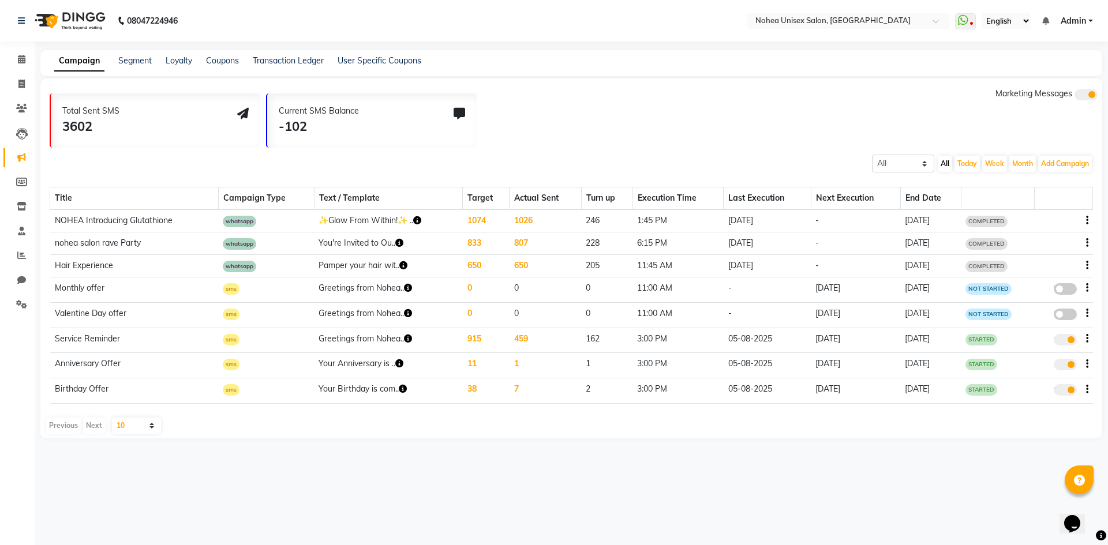
click at [163, 57] on div "Campaign Segment Loyalty Coupons Transaction Ledger User Specific Coupons" at bounding box center [230, 61] width 381 height 12
click at [136, 58] on link "Segment" at bounding box center [134, 60] width 33 height 10
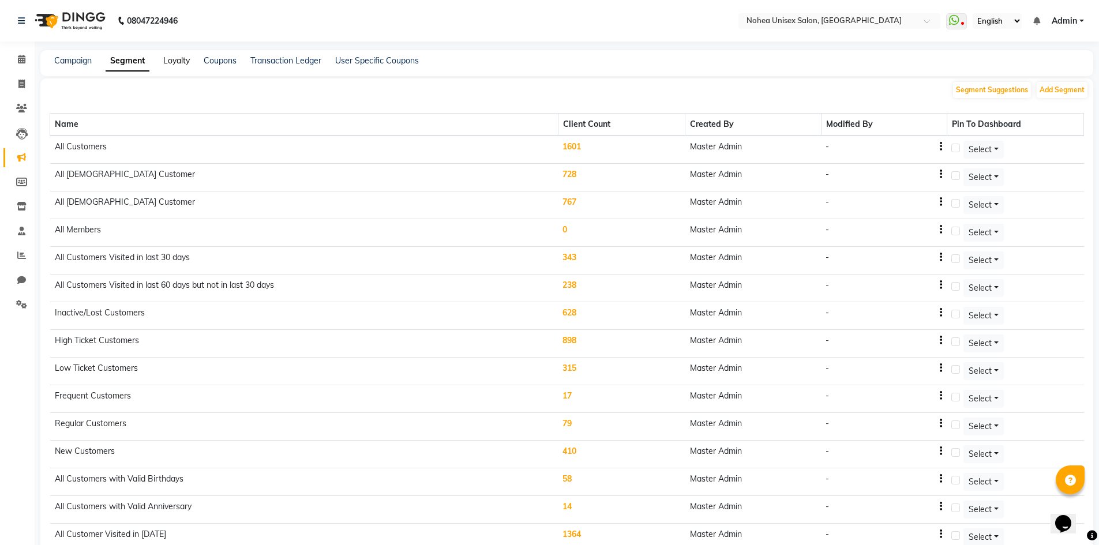
click at [177, 62] on link "Loyalty" at bounding box center [176, 60] width 27 height 10
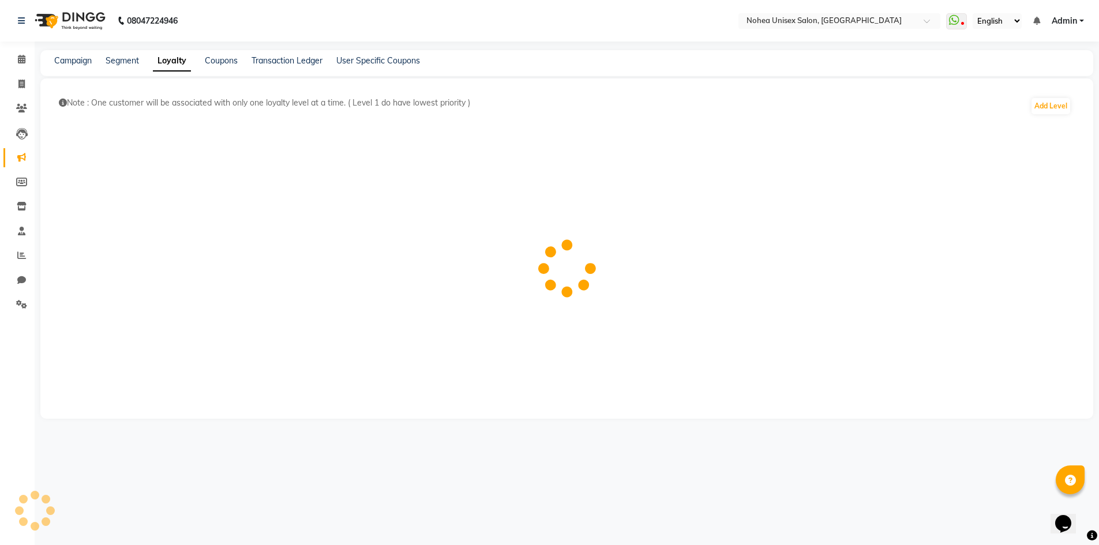
click at [132, 66] on div "Segment" at bounding box center [122, 61] width 33 height 12
click at [131, 62] on link "Segment" at bounding box center [122, 60] width 33 height 10
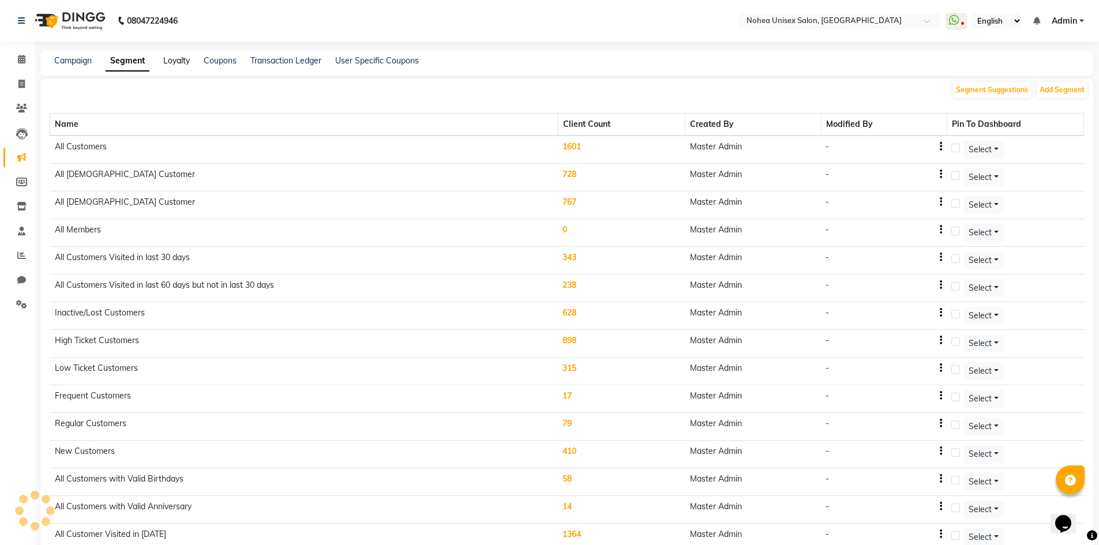
drag, startPoint x: 180, startPoint y: 59, endPoint x: 195, endPoint y: 63, distance: 15.4
click at [181, 59] on link "Loyalty" at bounding box center [176, 60] width 27 height 10
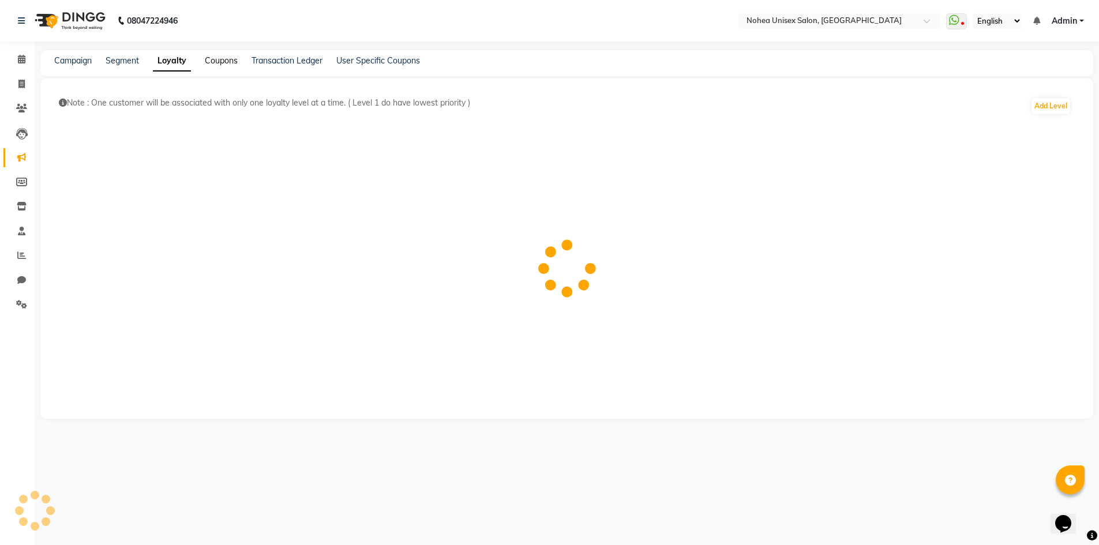
click at [227, 60] on link "Coupons" at bounding box center [221, 60] width 33 height 10
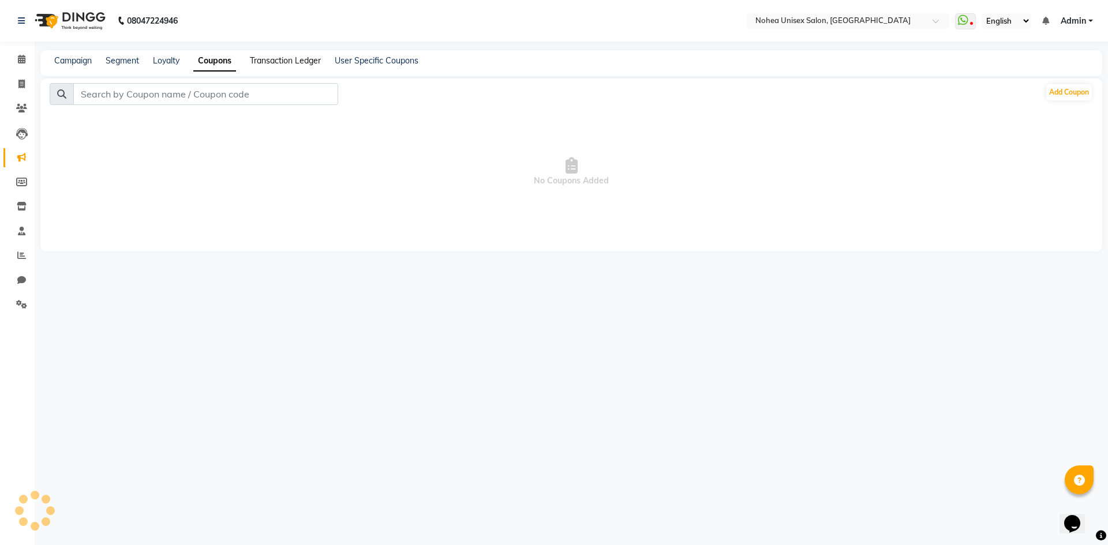
click at [290, 62] on link "Transaction Ledger" at bounding box center [285, 60] width 71 height 10
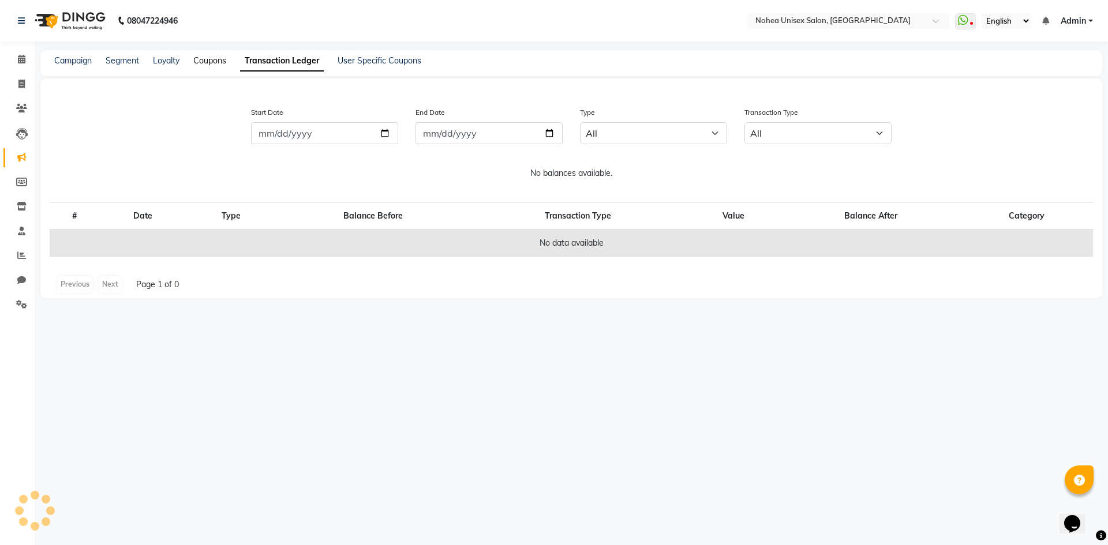
click at [217, 57] on link "Coupons" at bounding box center [209, 60] width 33 height 10
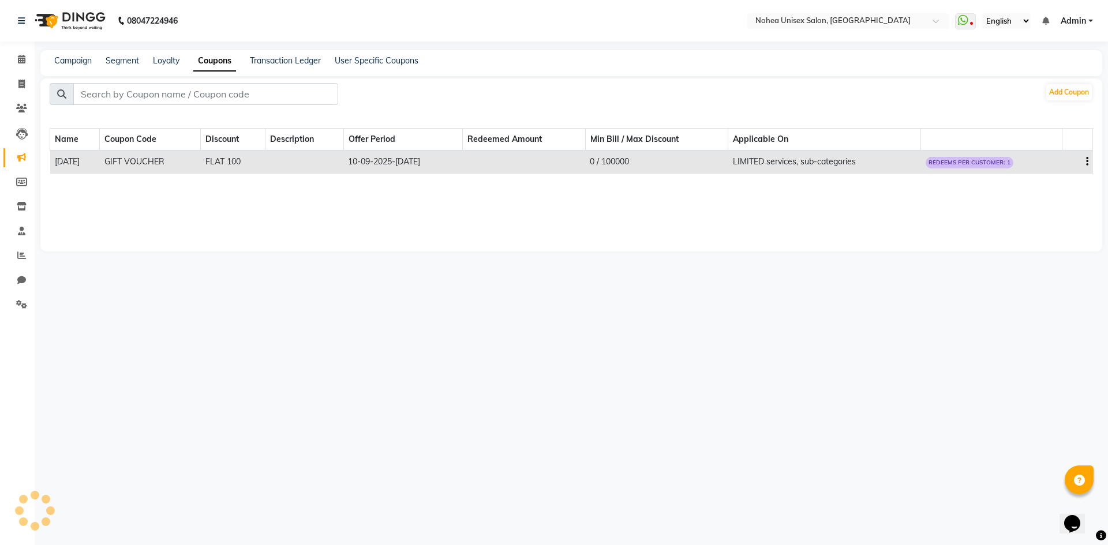
drag, startPoint x: 127, startPoint y: 160, endPoint x: 48, endPoint y: 162, distance: 78.5
click at [48, 162] on div "Add Coupon Name Coupon Code Discount Description Offer Period Redeemed Amount M…" at bounding box center [570, 164] width 1061 height 173
click at [253, 220] on div "Add Coupon Name Coupon Code Discount Description Offer Period Redeemed Amount M…" at bounding box center [570, 164] width 1061 height 173
drag, startPoint x: 223, startPoint y: 160, endPoint x: 151, endPoint y: 163, distance: 71.6
click at [151, 160] on td "GIFT VOUCHER" at bounding box center [150, 162] width 101 height 23
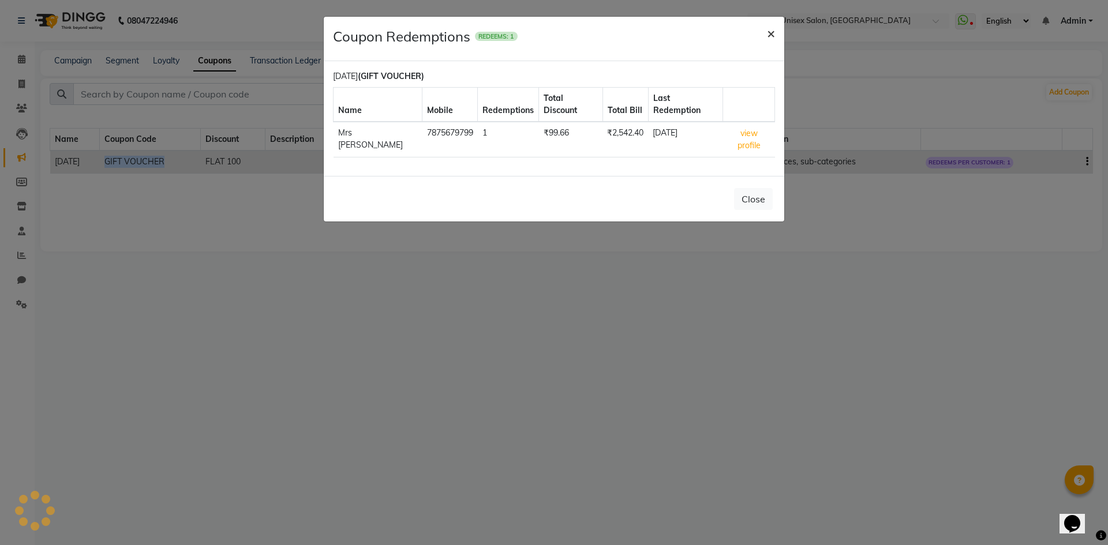
click at [769, 28] on span "×" at bounding box center [771, 32] width 8 height 17
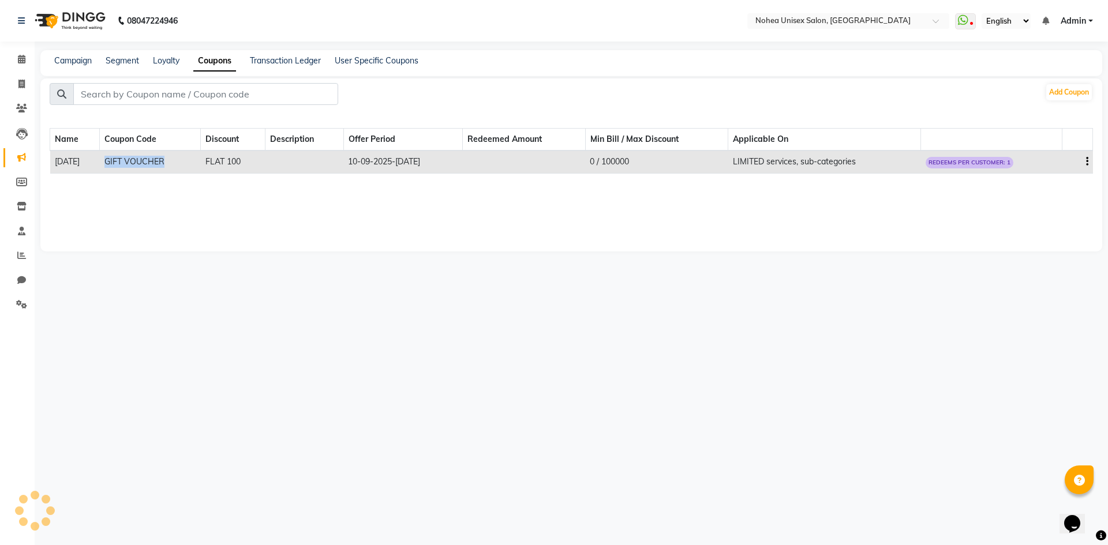
copy td "GIFT VOUCHER"
click at [21, 57] on icon at bounding box center [21, 59] width 7 height 9
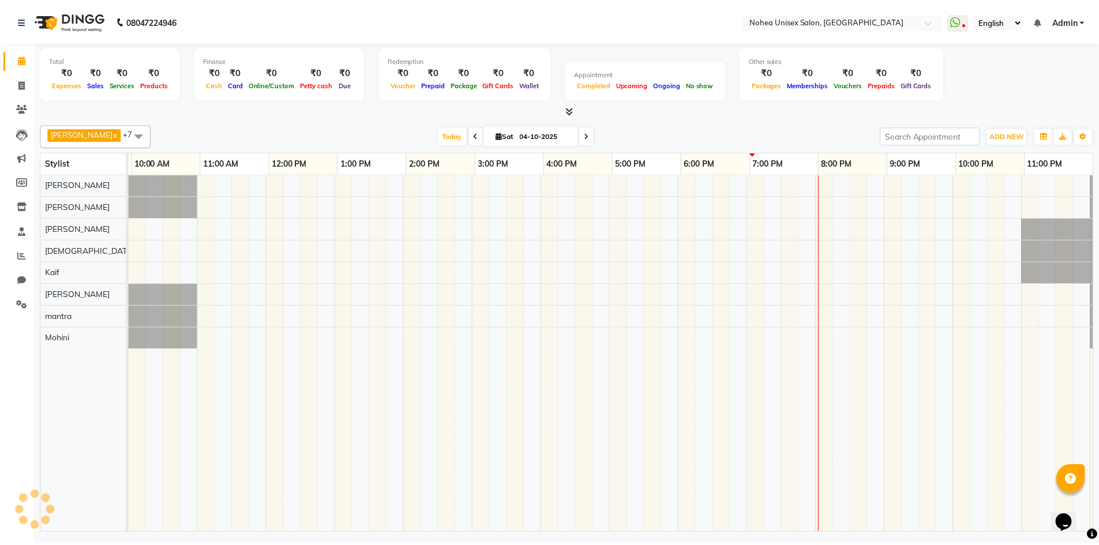
scroll to position [0, 66]
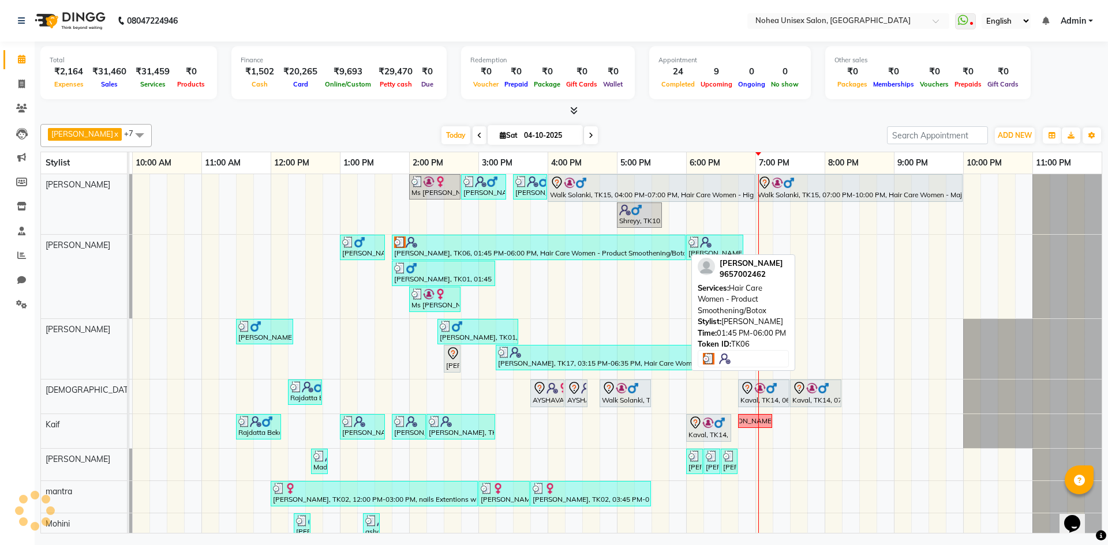
click at [491, 243] on div at bounding box center [538, 243] width 289 height 12
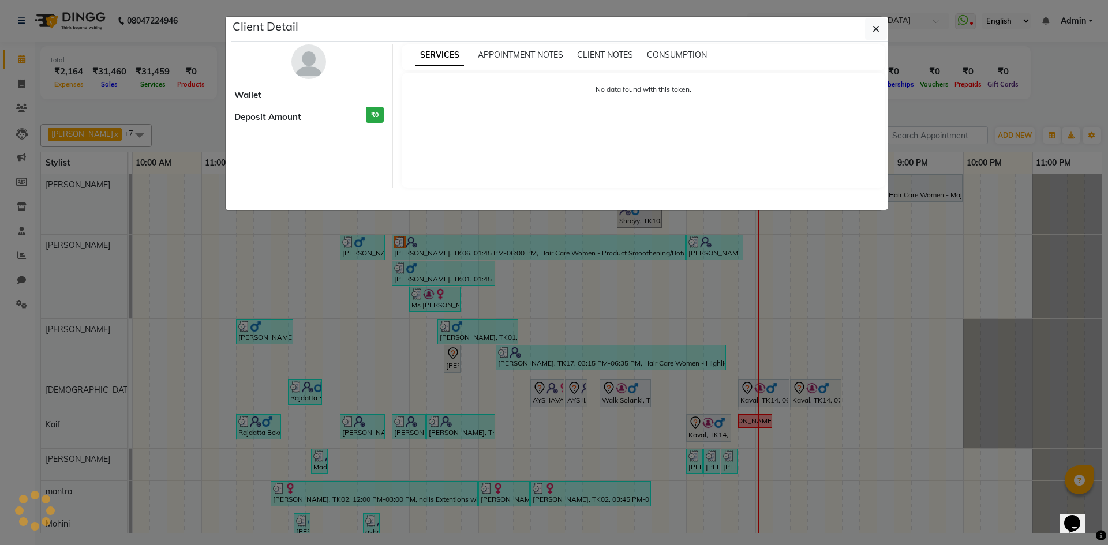
select select "3"
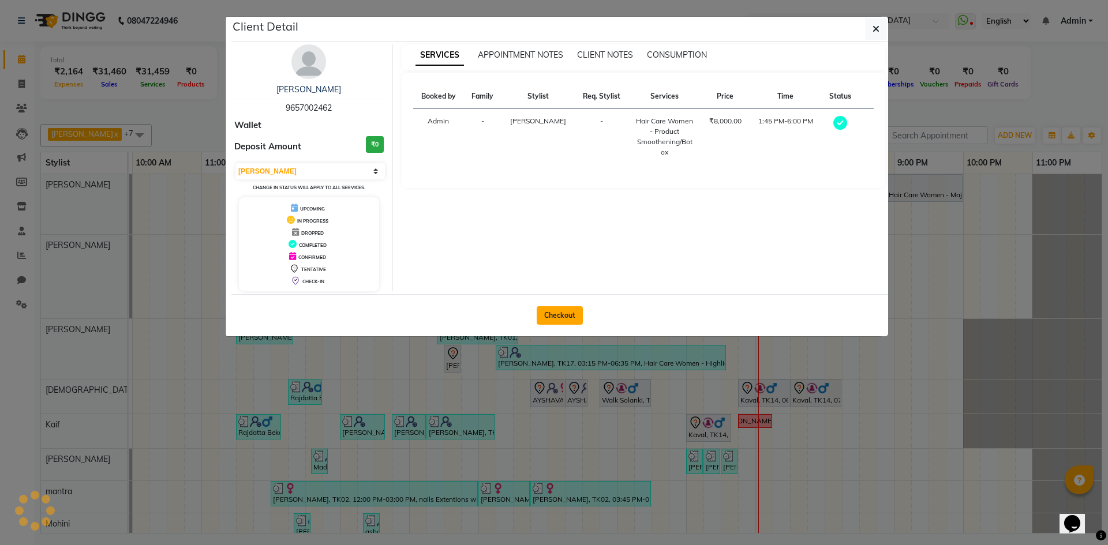
click at [559, 317] on button "Checkout" at bounding box center [559, 315] width 46 height 18
select select "service"
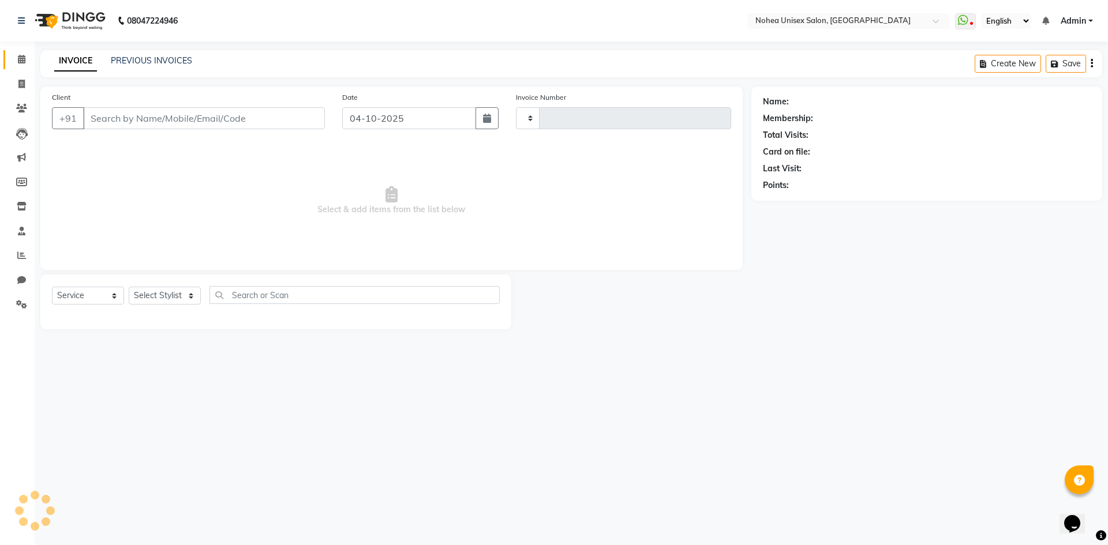
type input "2461"
select select "8009"
type input "9657002462"
select select "76527"
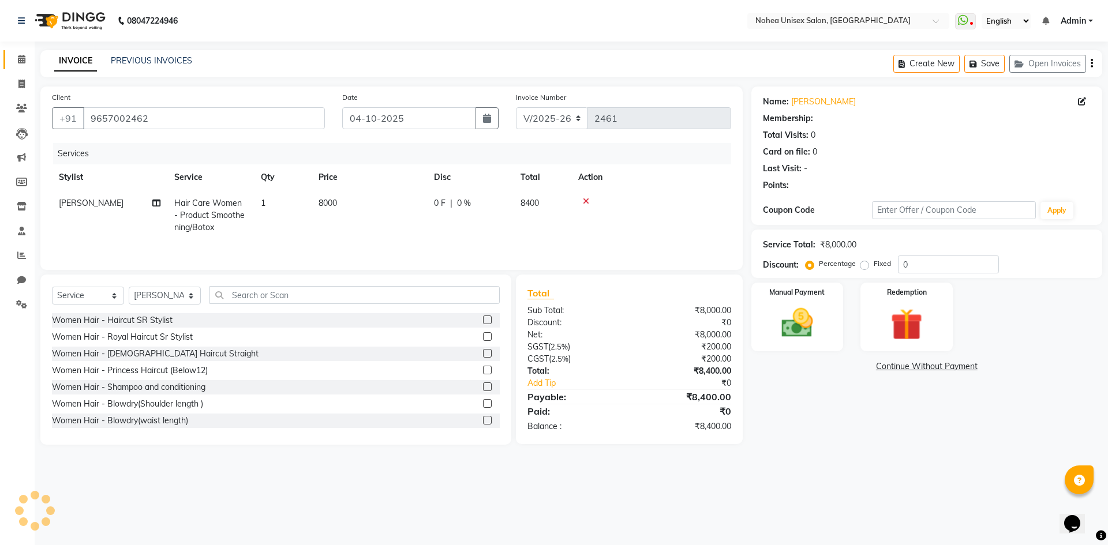
select select "1: Object"
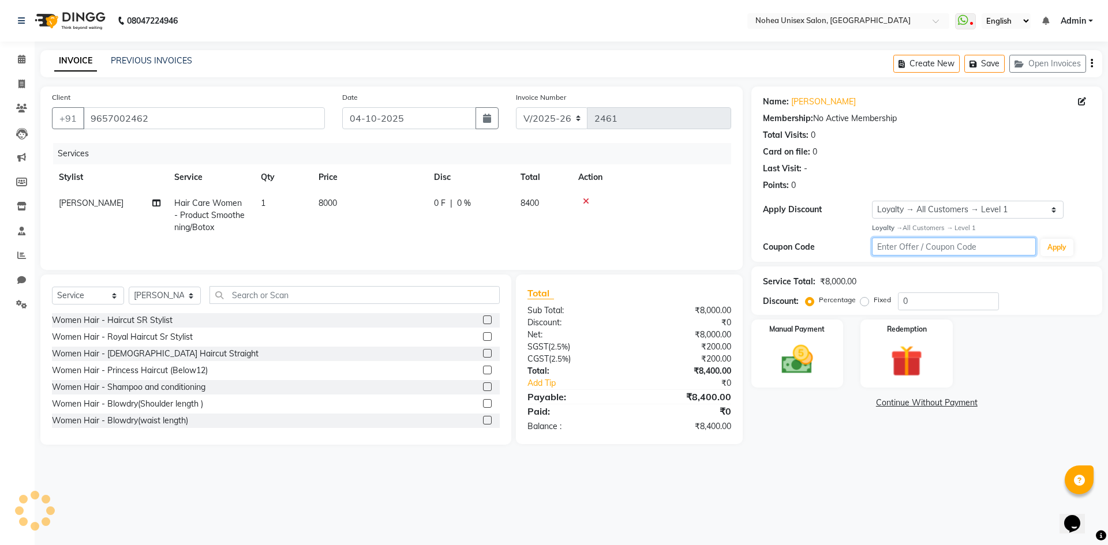
click at [917, 246] on input "text" at bounding box center [954, 247] width 164 height 18
paste input "GIFT VOUCHER"
type input "GIFT VOUCHER"
click at [1059, 243] on button "Apply" at bounding box center [1056, 247] width 33 height 17
radio input "false"
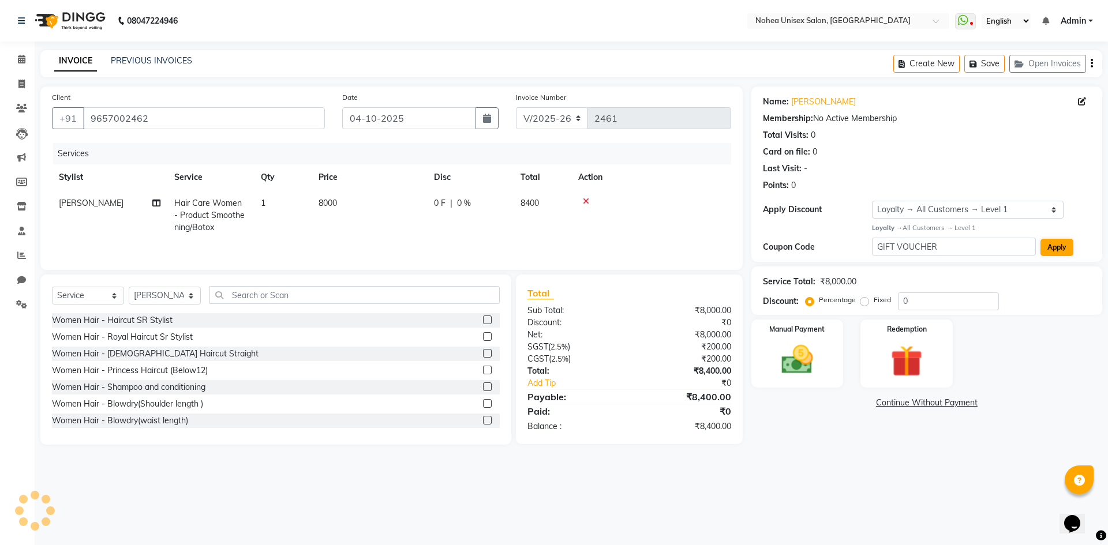
radio input "true"
type input "100"
select select "0:"
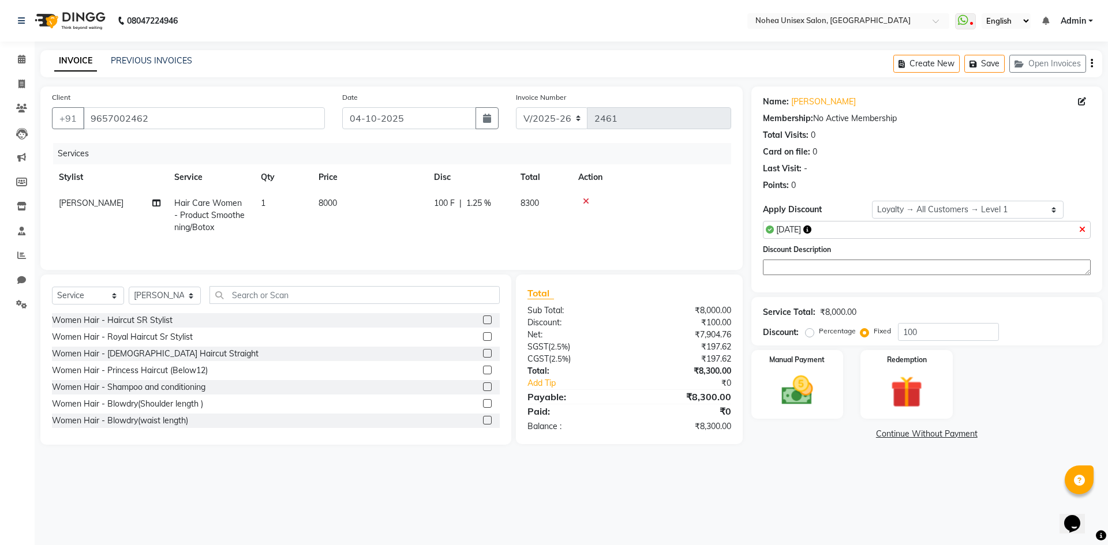
click at [801, 269] on textarea at bounding box center [927, 268] width 328 height 16
click at [372, 201] on td "8000" at bounding box center [369, 215] width 115 height 50
select select "76527"
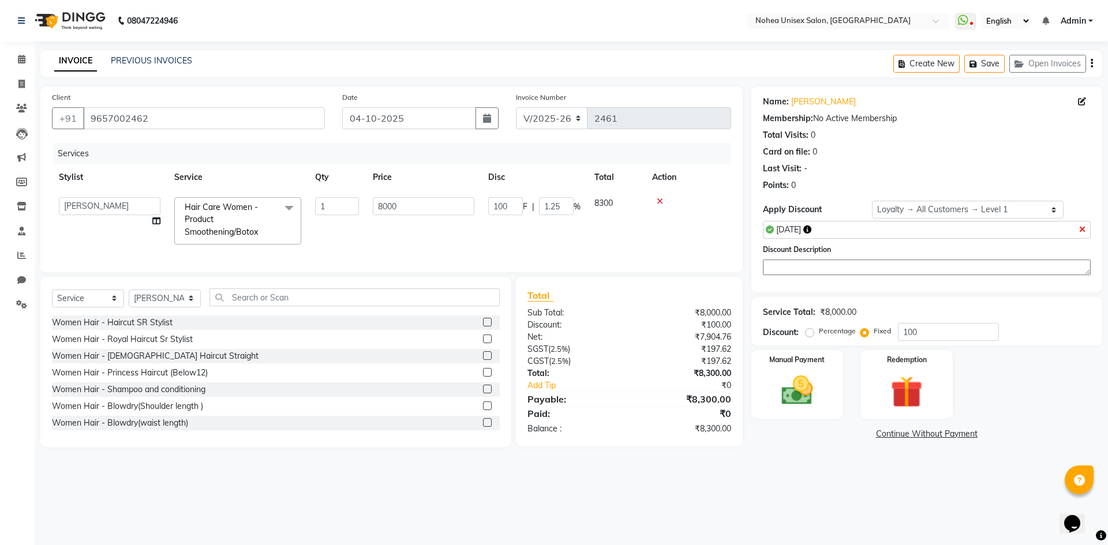
click at [1083, 230] on icon at bounding box center [1082, 230] width 6 height 8
radio input "true"
type input "0"
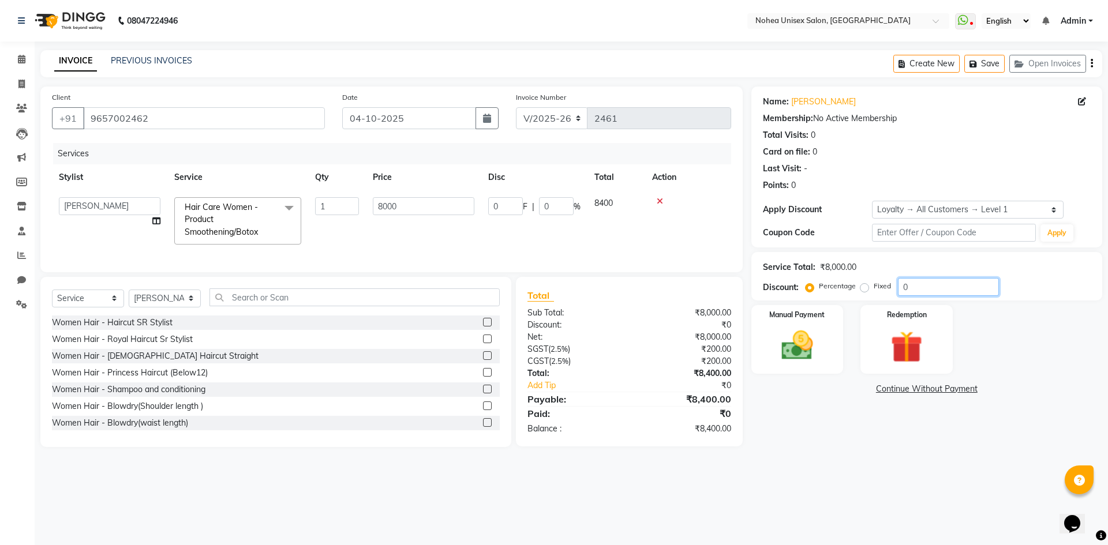
click at [900, 286] on input "0" at bounding box center [948, 287] width 101 height 18
type input "10"
type input "800"
type input "10"
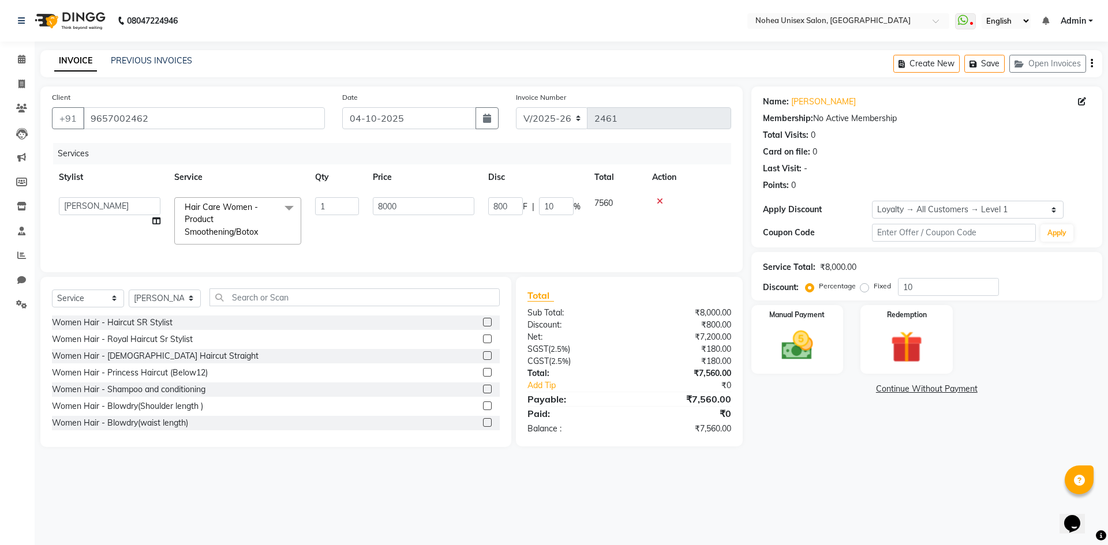
click at [624, 380] on div "Total:" at bounding box center [574, 373] width 110 height 12
click at [918, 232] on input "text" at bounding box center [954, 233] width 164 height 18
paste input "GIFT VOUCHER"
type input "GIFT VOUCHER"
click at [1061, 231] on button "Apply" at bounding box center [1056, 232] width 33 height 17
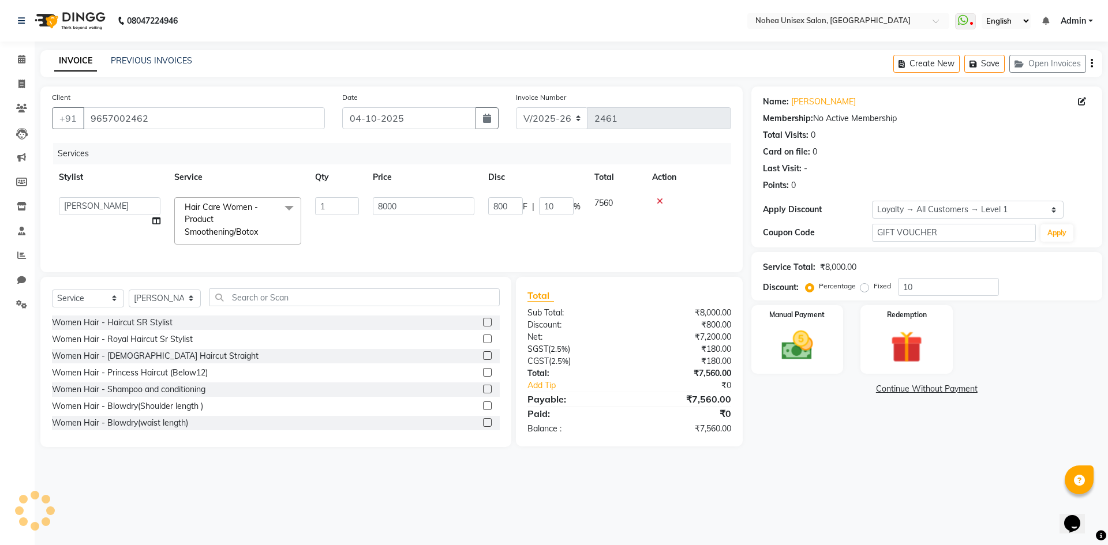
radio input "false"
radio input "true"
type input "100"
type input "1.25"
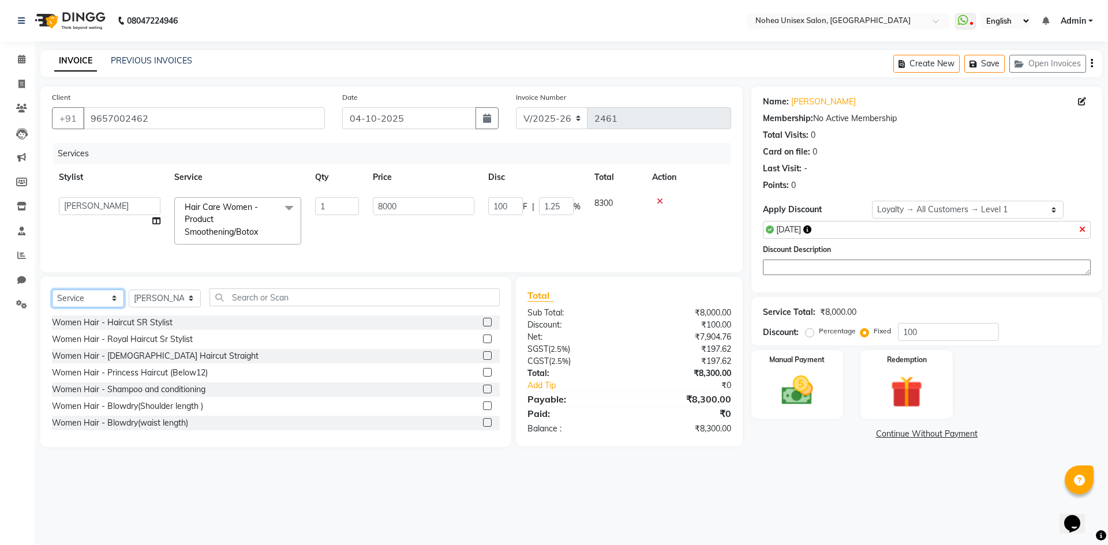
click at [110, 305] on select "Select Service Product Membership Package Voucher Prepaid Gift Card" at bounding box center [88, 299] width 72 height 18
select select "product"
click at [52, 298] on select "Select Service Product Membership Package Voucher Prepaid Gift Card" at bounding box center [88, 299] width 72 height 18
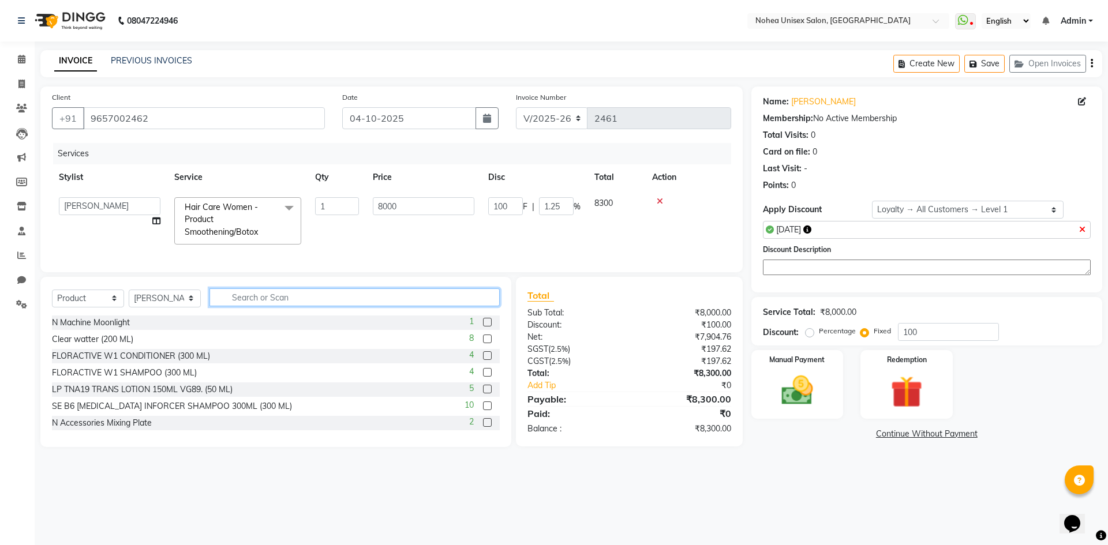
click at [314, 306] on input "text" at bounding box center [354, 297] width 290 height 18
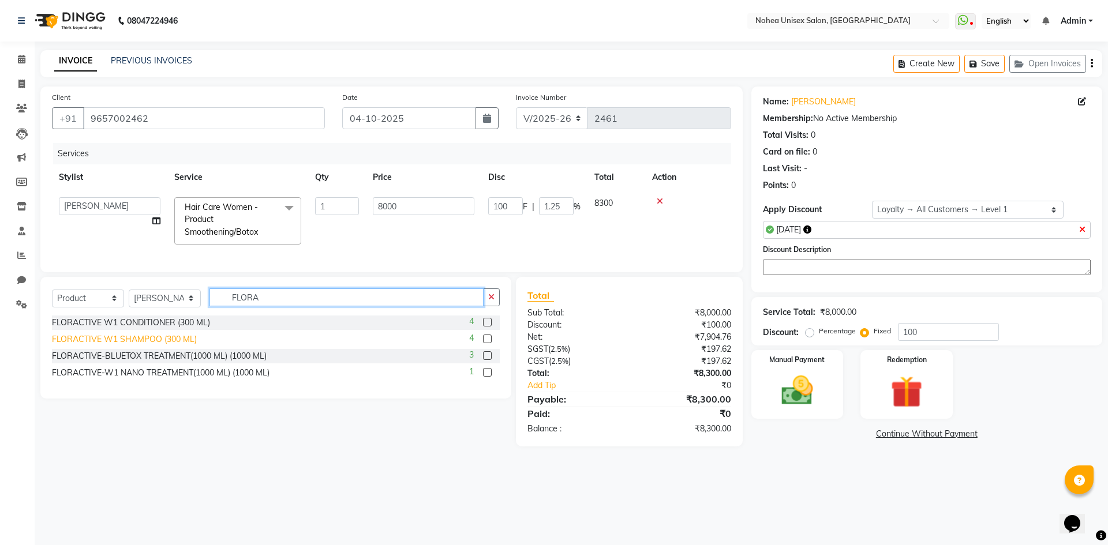
type input "FLORA"
click at [162, 346] on div "FLORACTIVE W1 SHAMPOO (300 ML)" at bounding box center [124, 339] width 145 height 12
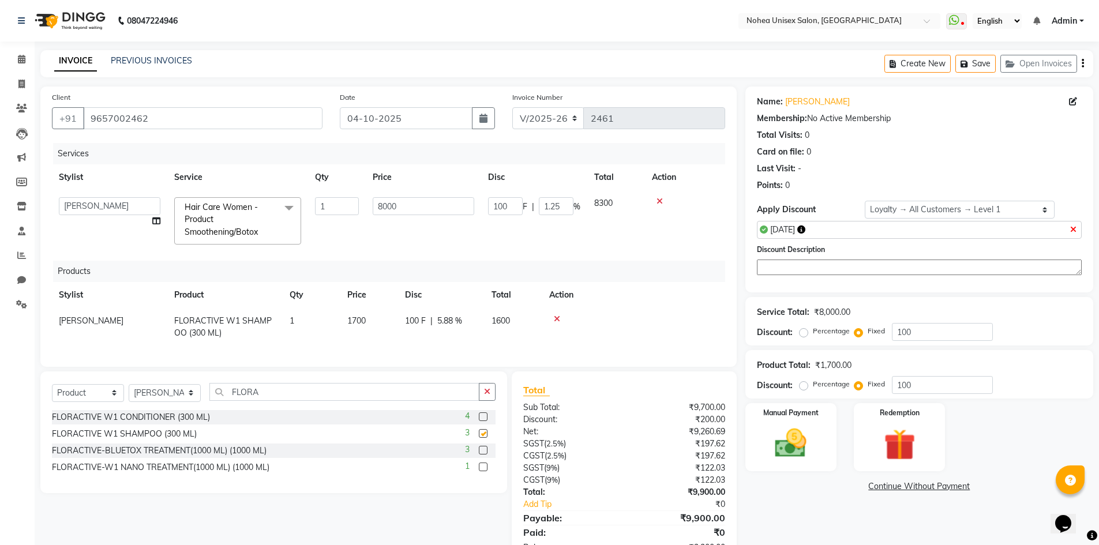
checkbox input "false"
click at [163, 423] on div "FLORACTIVE W1 CONDITIONER (300 ML)" at bounding box center [131, 417] width 158 height 12
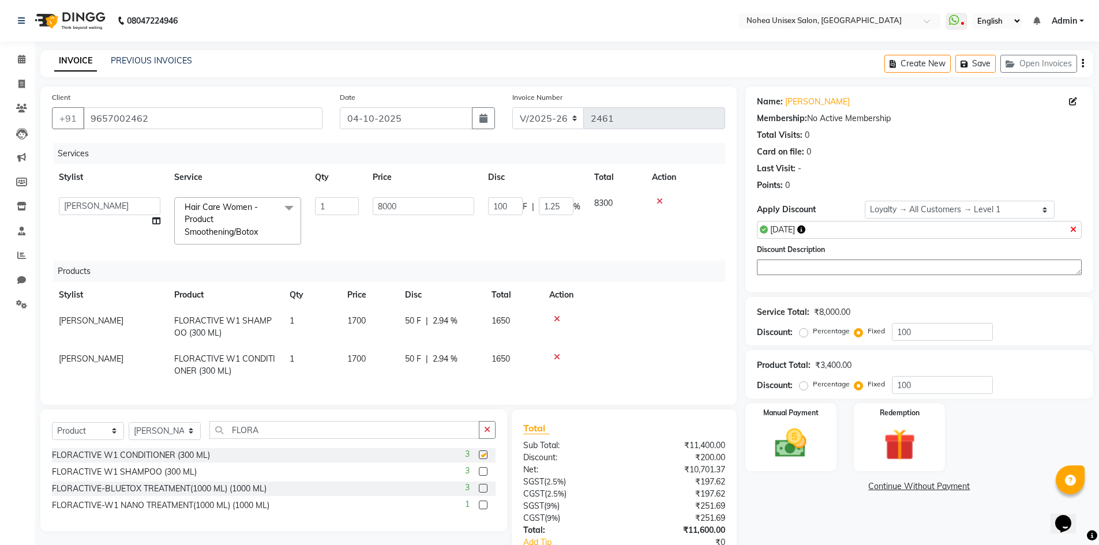
checkbox input "false"
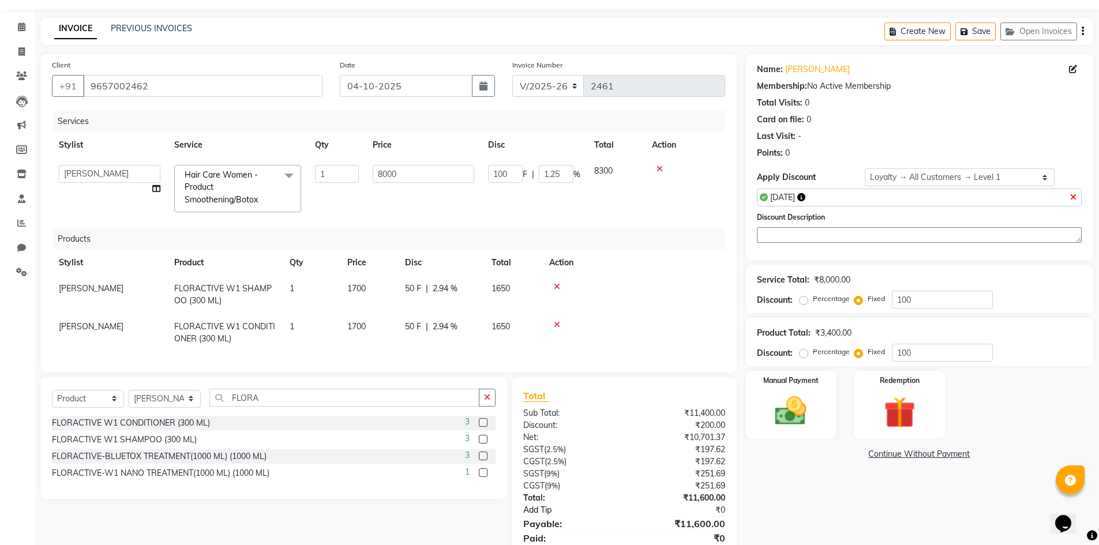
scroll to position [84, 0]
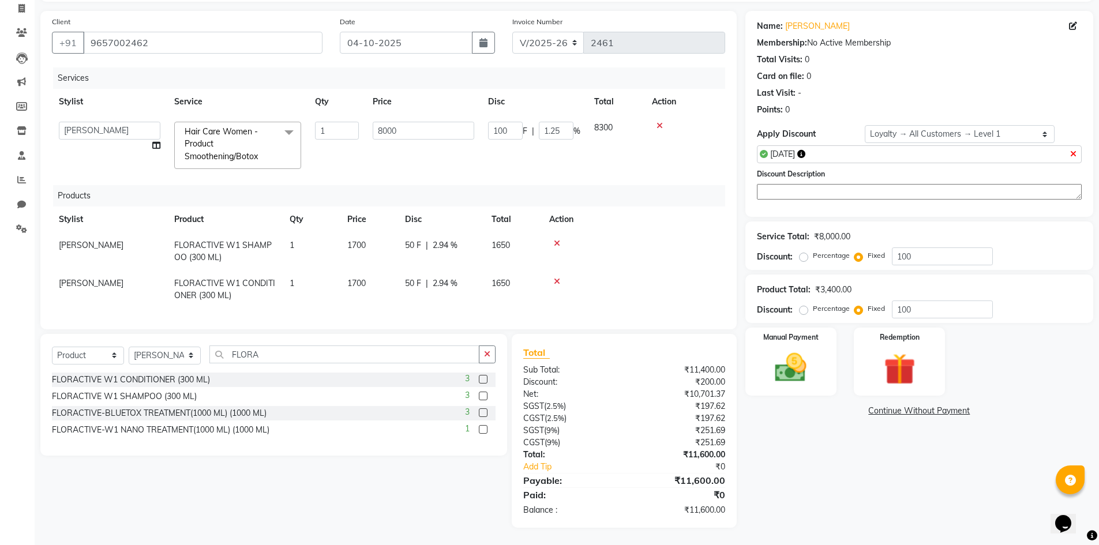
click at [424, 239] on div "50 F | 2.94 %" at bounding box center [441, 245] width 73 height 12
select select "76527"
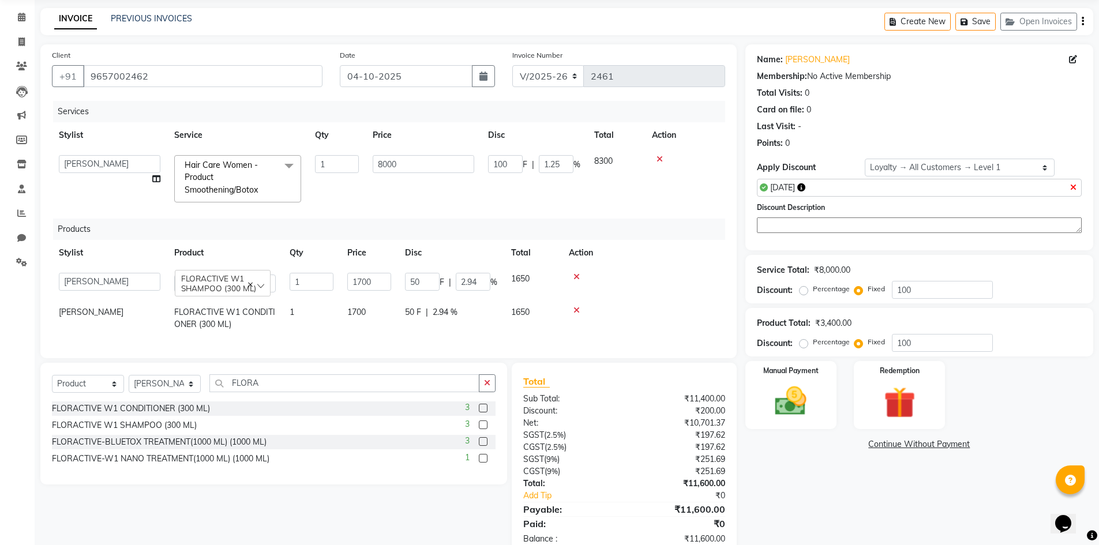
scroll to position [22, 0]
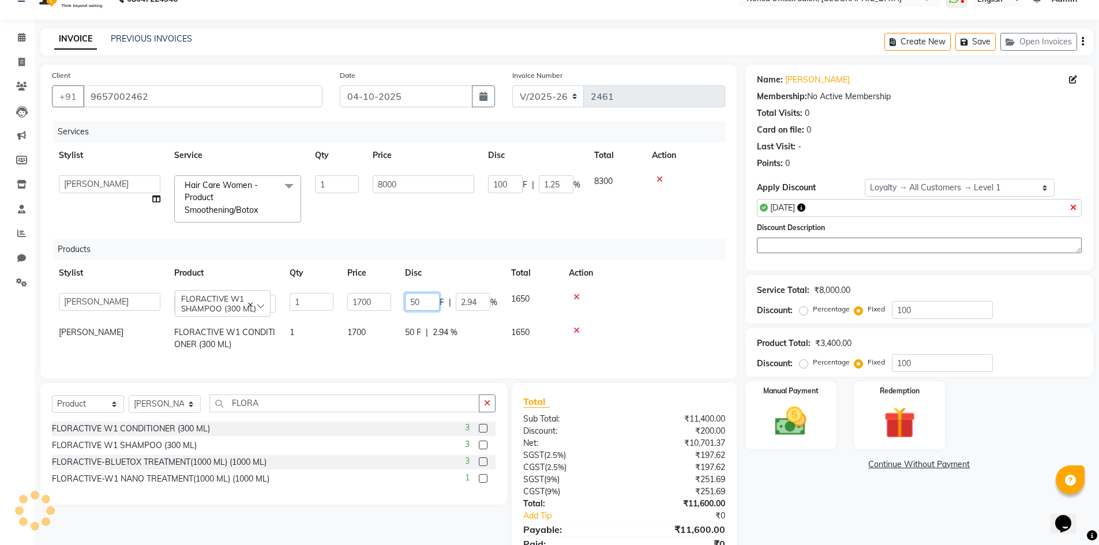
click at [435, 307] on input "50" at bounding box center [422, 302] width 35 height 18
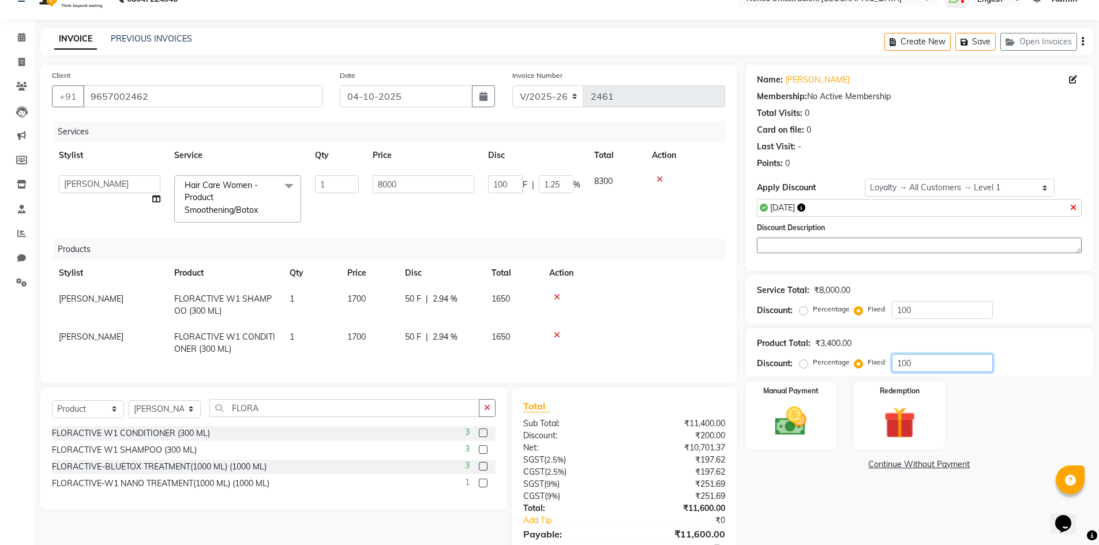
click at [932, 362] on input "100" at bounding box center [942, 363] width 101 height 18
type input "1"
click at [673, 396] on div "Client [PHONE_NUMBER] Date [DATE] Invoice Number V/2025 V/[PHONE_NUMBER] Servic…" at bounding box center [389, 323] width 714 height 517
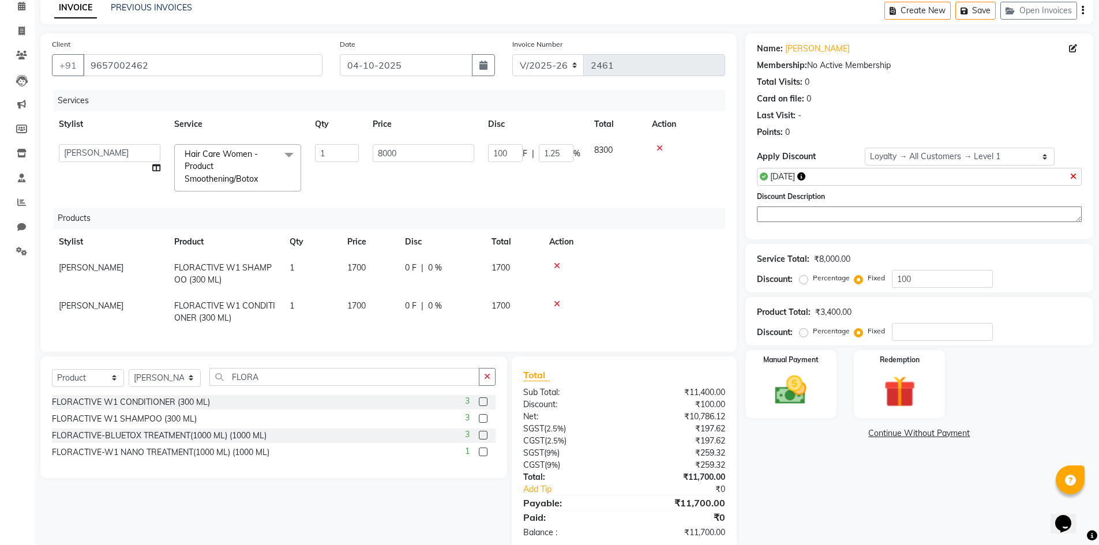
scroll to position [80, 0]
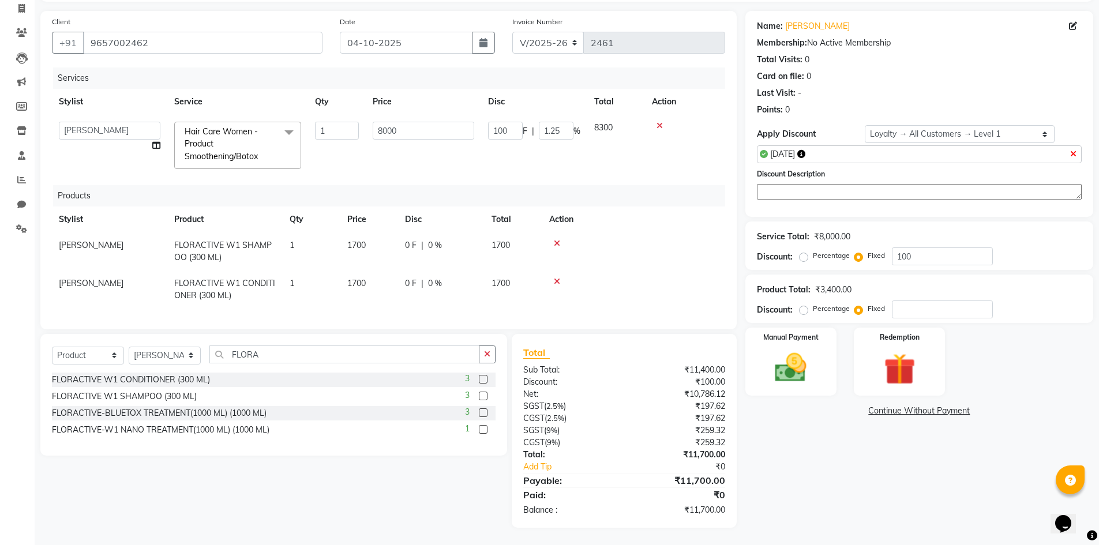
click at [647, 376] on div "₹11,400.00" at bounding box center [679, 370] width 110 height 12
click at [916, 254] on input "100" at bounding box center [942, 256] width 101 height 18
type input "10"
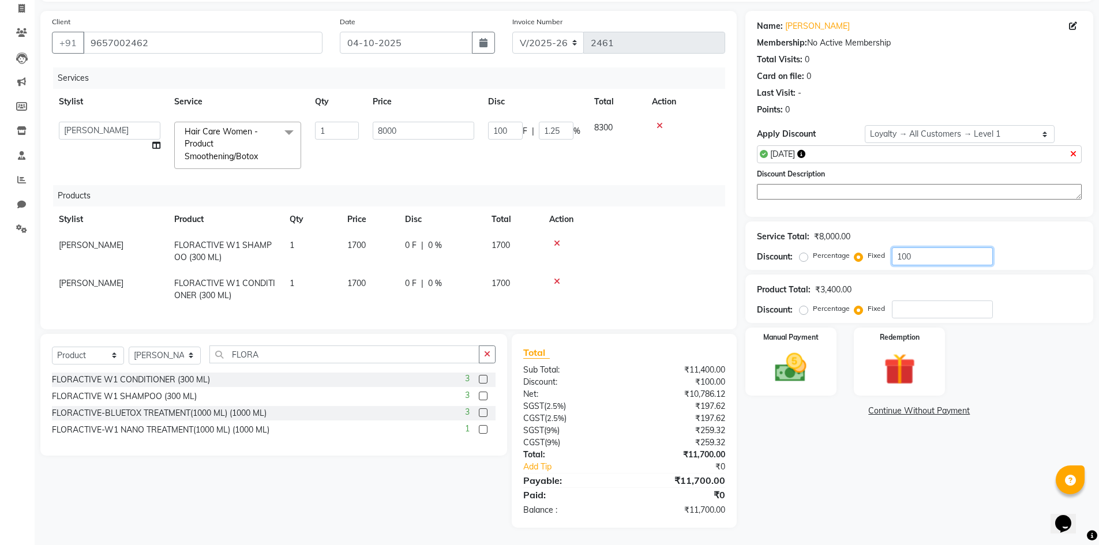
type input "0.13"
type input "1"
type input "0.01"
type input "0"
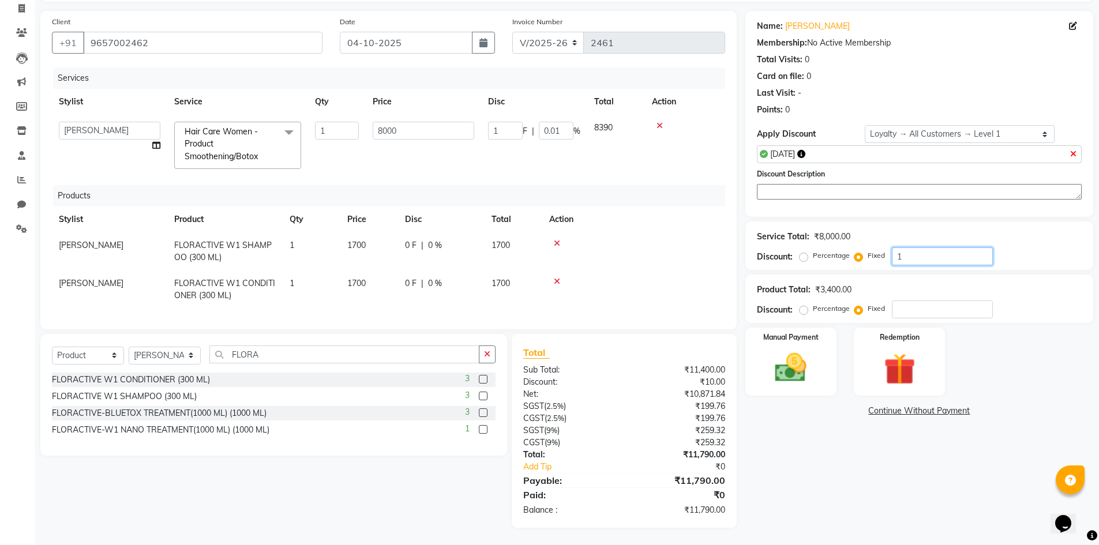
type input "0"
click at [1071, 150] on icon at bounding box center [1073, 154] width 6 height 8
radio input "true"
type input "0"
radio input "true"
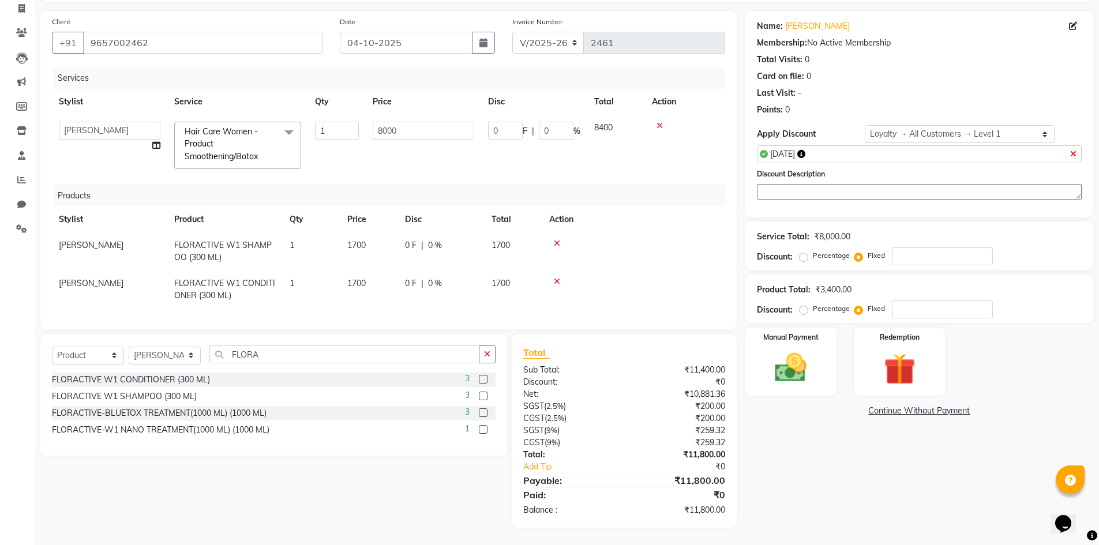
type input "0"
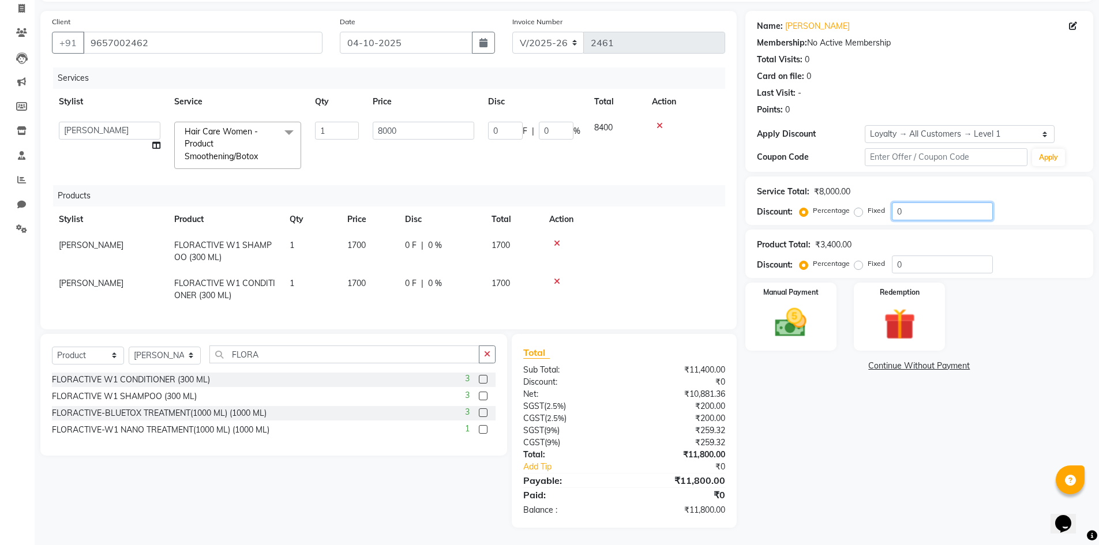
click at [894, 202] on input "0" at bounding box center [942, 211] width 101 height 18
type input "10"
type input "800"
type input "10"
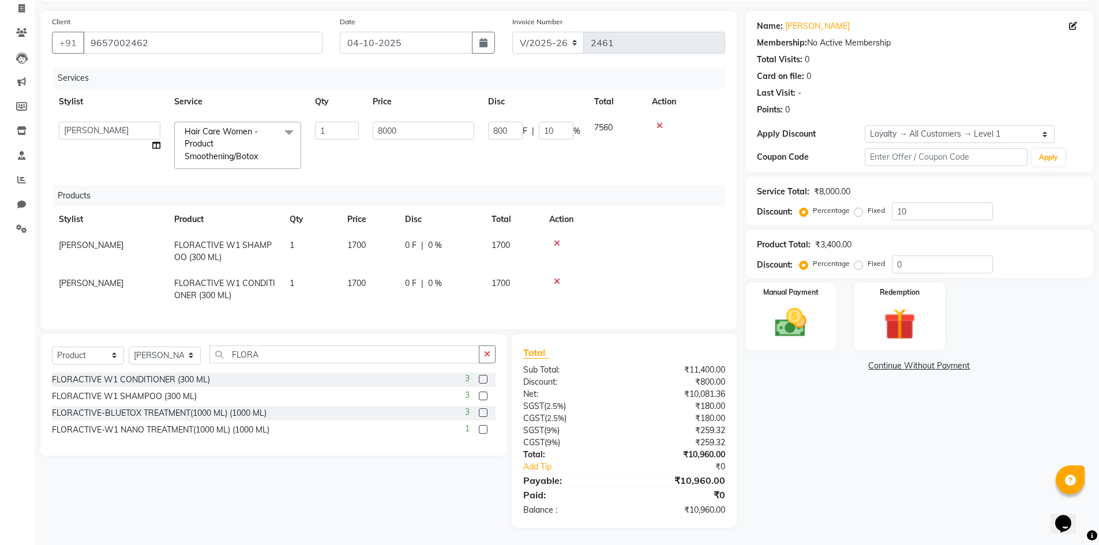
click at [712, 427] on div "₹259.32" at bounding box center [679, 431] width 110 height 12
click at [912, 205] on input "10" at bounding box center [942, 211] width 101 height 18
click at [410, 239] on span "0 F" at bounding box center [411, 245] width 12 height 12
select select "76527"
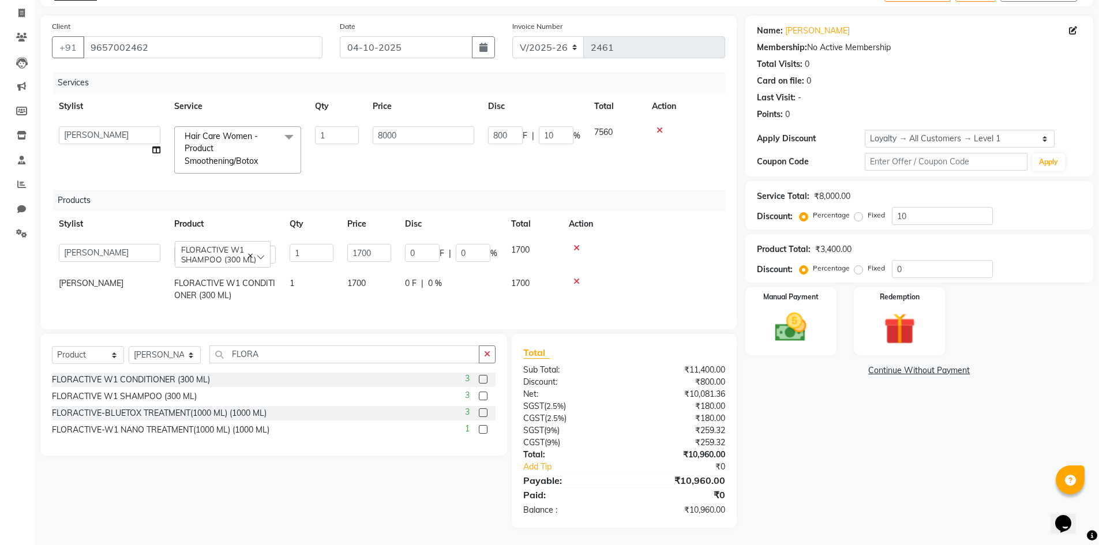
scroll to position [80, 0]
click at [426, 245] on input "0" at bounding box center [422, 253] width 35 height 18
click at [432, 251] on input "0" at bounding box center [422, 253] width 35 height 18
click at [425, 247] on input "number" at bounding box center [422, 253] width 35 height 18
type input "100"
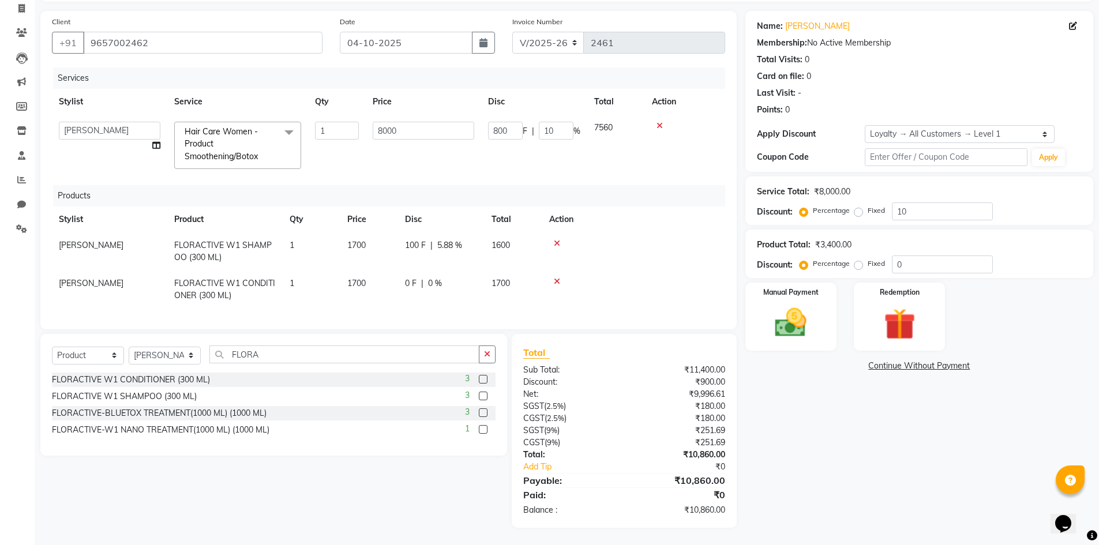
scroll to position [84, 0]
click at [793, 317] on img at bounding box center [790, 322] width 53 height 37
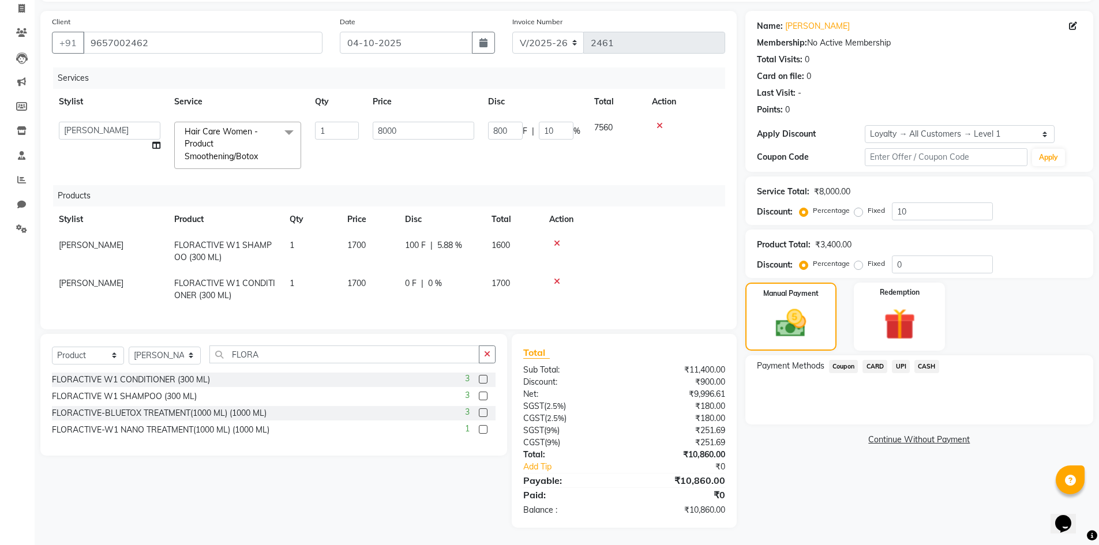
click at [879, 360] on span "CARD" at bounding box center [874, 366] width 25 height 13
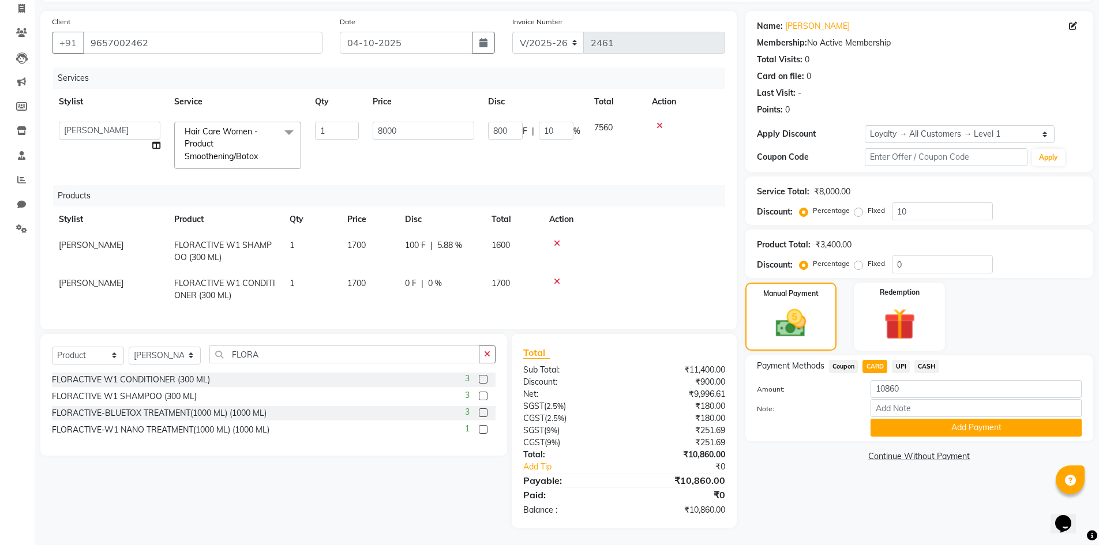
click at [891, 419] on button "Add Payment" at bounding box center [976, 428] width 211 height 18
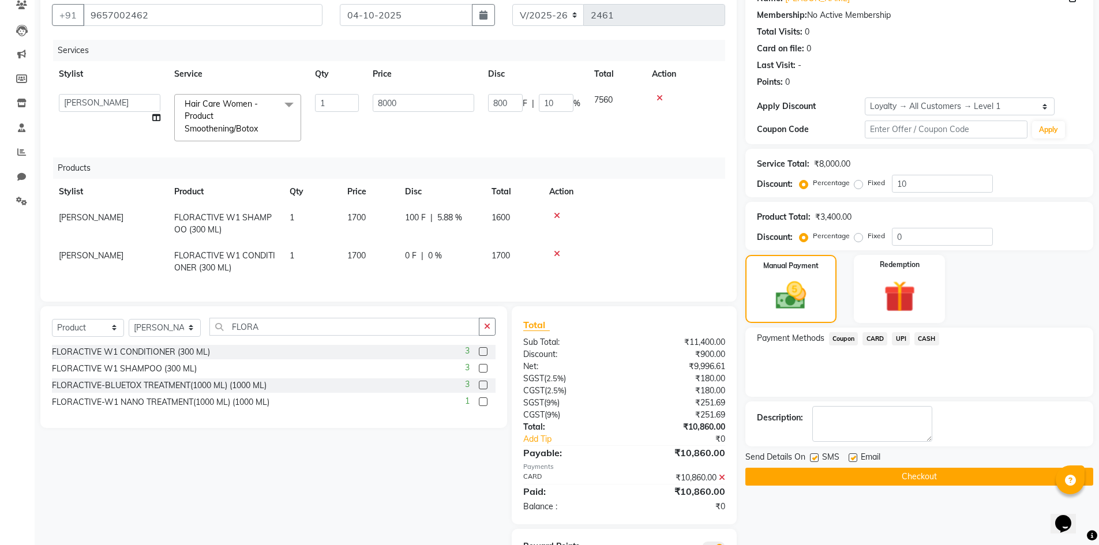
scroll to position [108, 0]
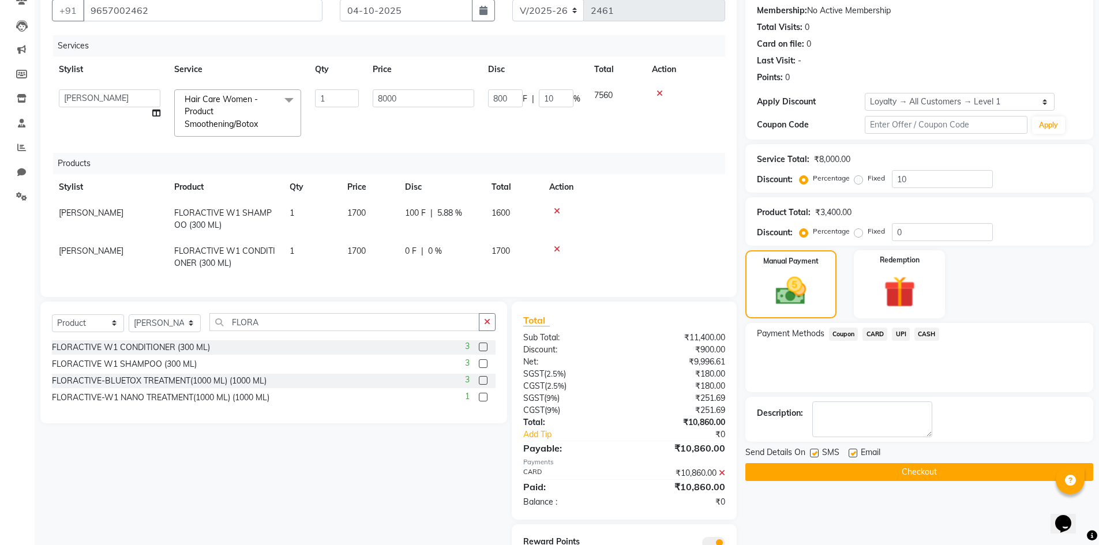
click at [849, 453] on label at bounding box center [853, 453] width 9 height 9
click at [849, 453] on input "checkbox" at bounding box center [852, 453] width 7 height 7
checkbox input "false"
click at [853, 472] on button "Checkout" at bounding box center [919, 472] width 348 height 18
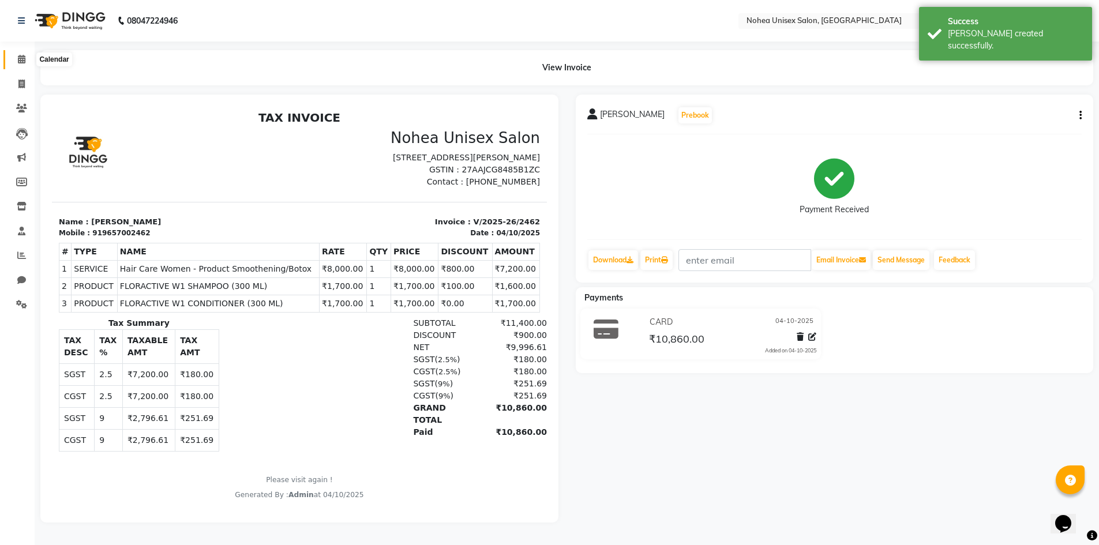
click at [24, 63] on icon at bounding box center [21, 59] width 7 height 9
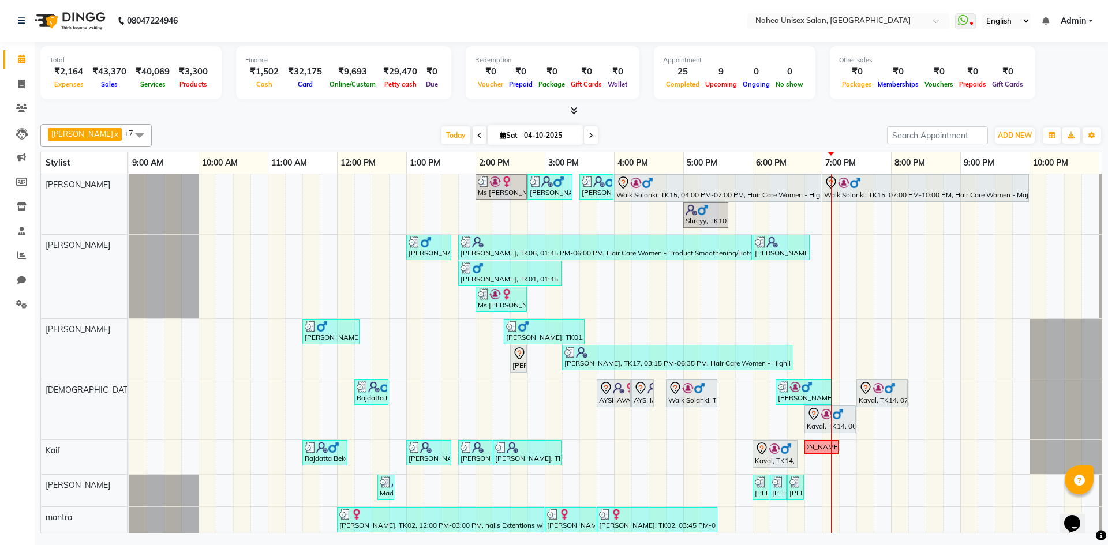
drag, startPoint x: 286, startPoint y: 111, endPoint x: 250, endPoint y: 130, distance: 40.2
click at [286, 111] on div at bounding box center [570, 111] width 1061 height 12
click at [21, 86] on icon at bounding box center [21, 84] width 6 height 9
select select "service"
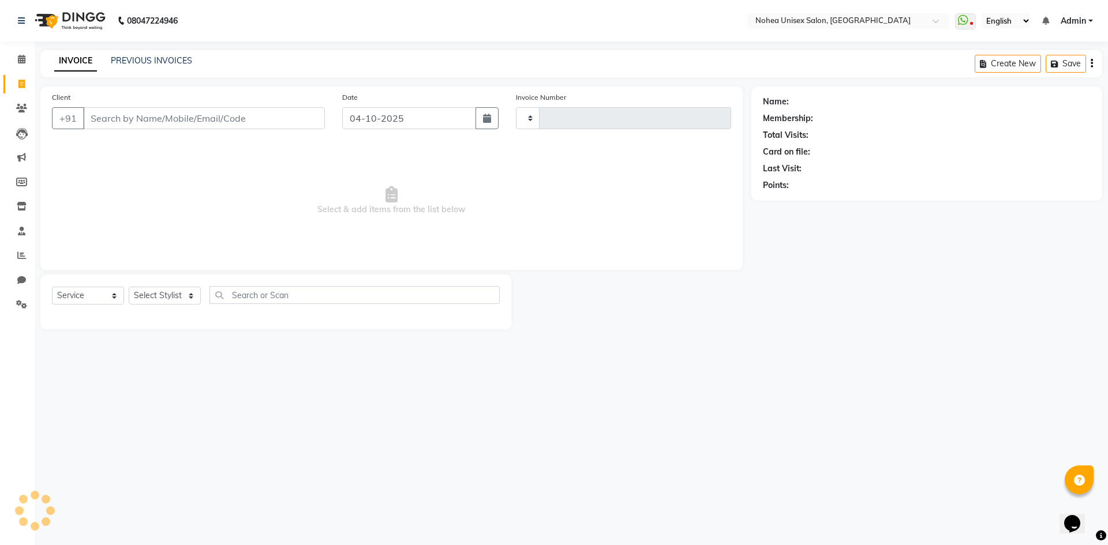
type input "2463"
select select "8009"
click at [190, 299] on select "Select Stylist [PERSON_NAME] Imlikala [PERSON_NAME] Kaif Manager mantra Mohini …" at bounding box center [165, 296] width 72 height 18
select select "74506"
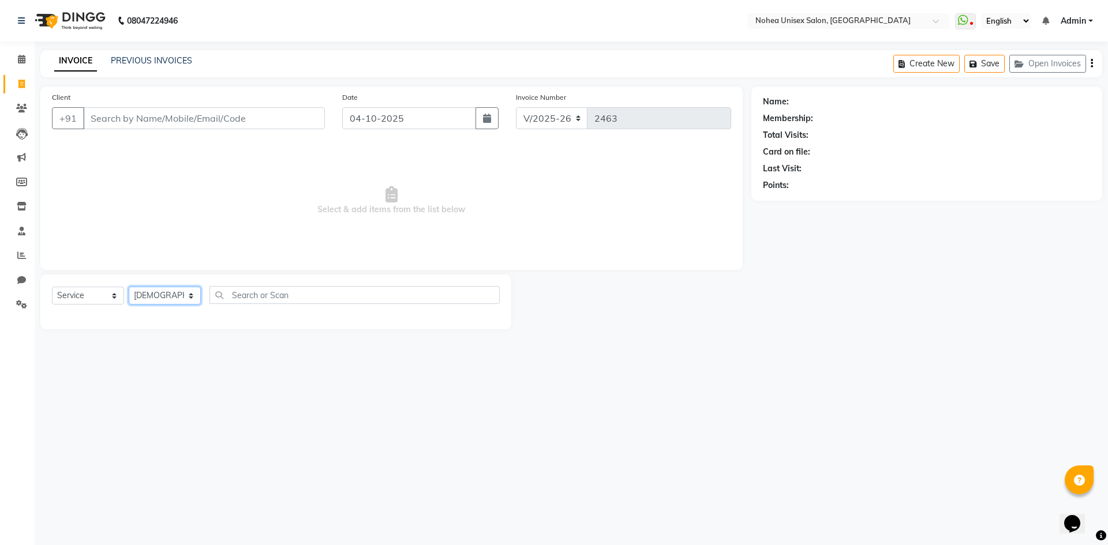
click at [129, 287] on select "Select Stylist [PERSON_NAME] Imlikala [PERSON_NAME] Kaif Manager mantra Mohini …" at bounding box center [165, 296] width 72 height 18
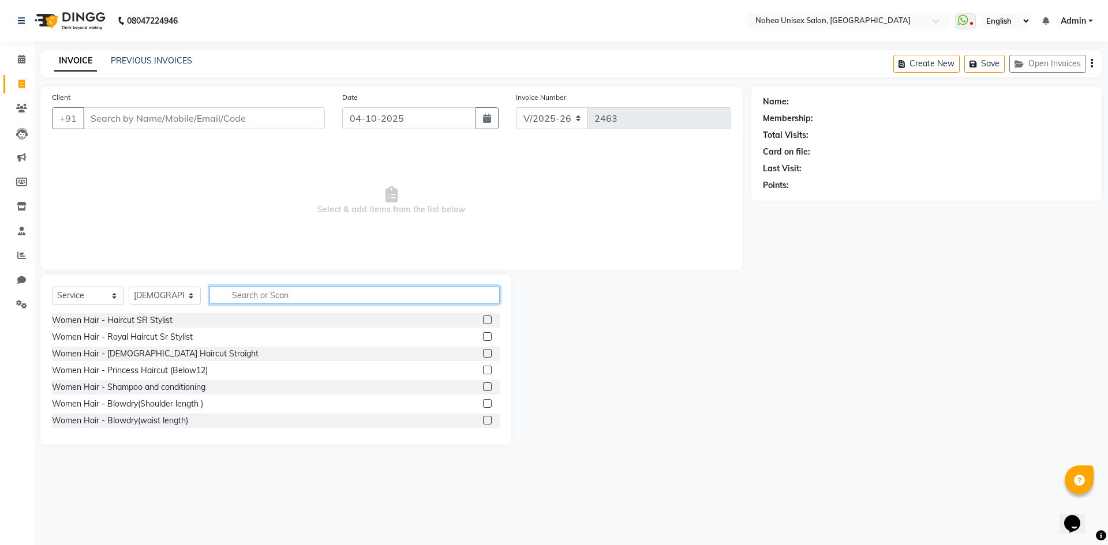
click at [260, 298] on input "text" at bounding box center [354, 295] width 290 height 18
type input "PED"
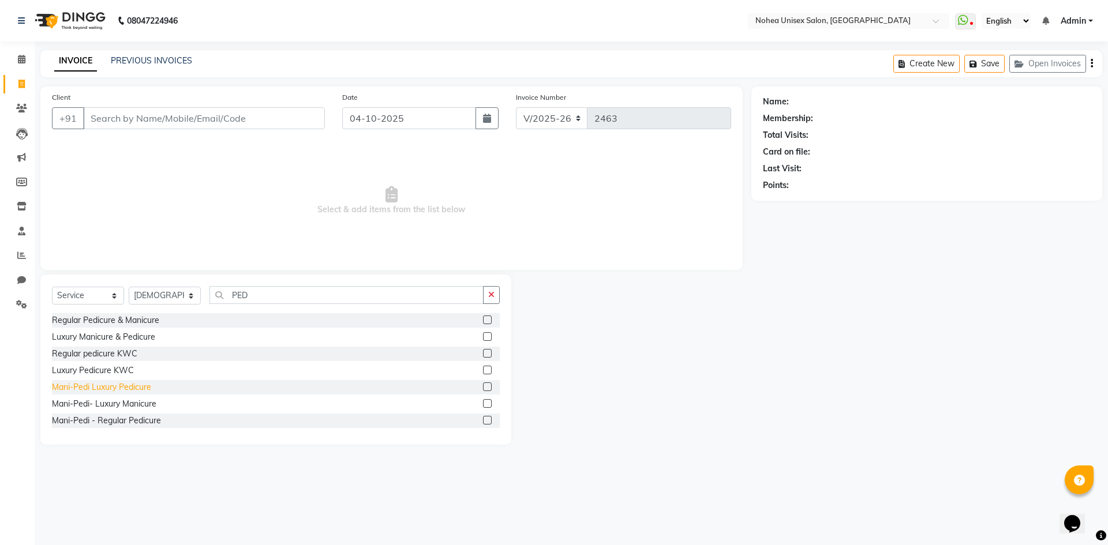
click at [143, 390] on div "Mani-Pedi Luxury Pedicure" at bounding box center [101, 387] width 99 height 12
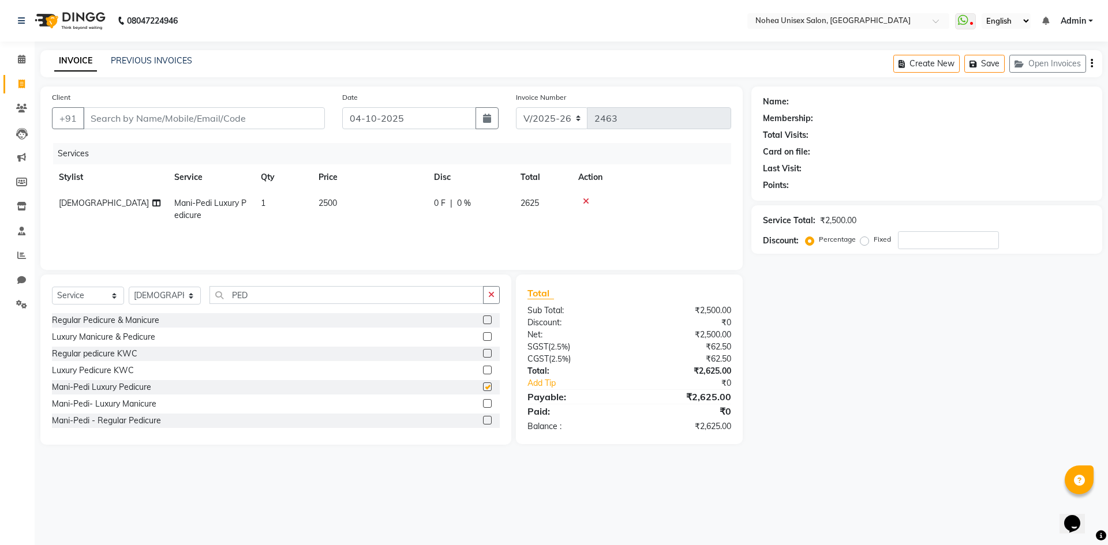
checkbox input "false"
click at [287, 302] on input "PED" at bounding box center [346, 295] width 274 height 18
click at [587, 200] on icon at bounding box center [586, 201] width 6 height 8
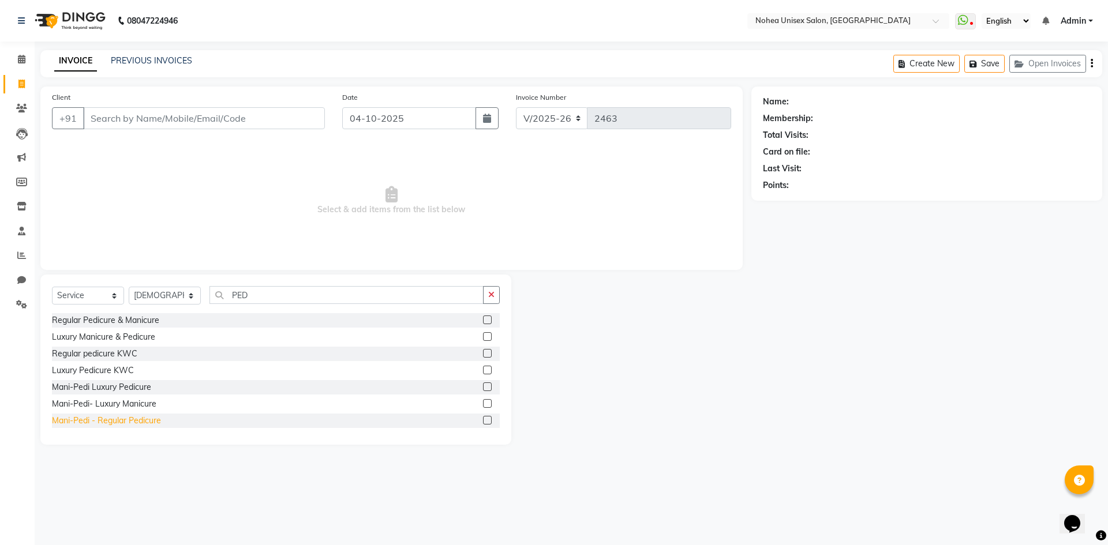
click at [123, 419] on div "Mani-Pedi - Regular Pedicure" at bounding box center [106, 421] width 109 height 12
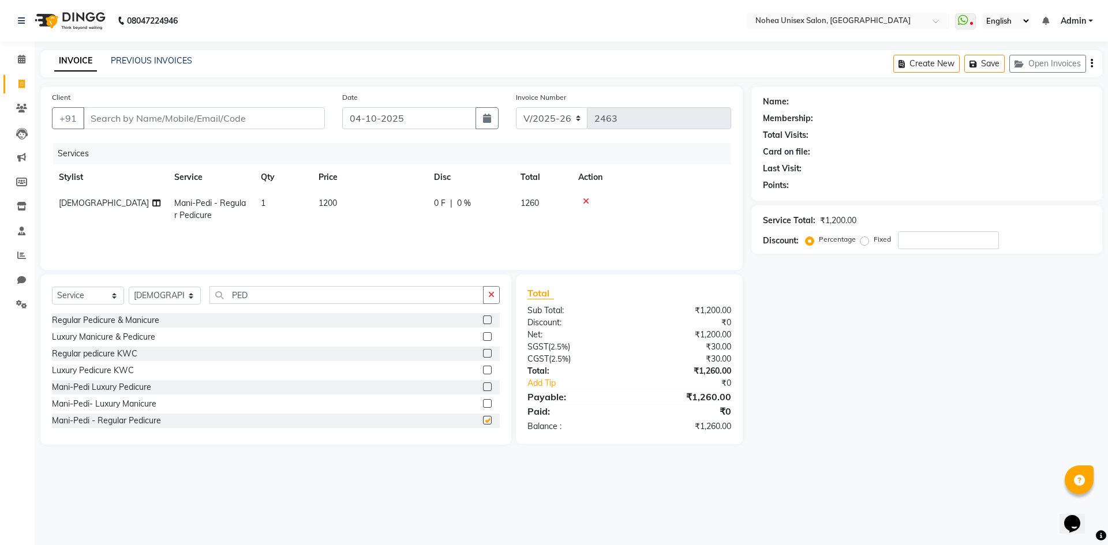
checkbox input "false"
click at [261, 295] on input "PED" at bounding box center [346, 295] width 274 height 18
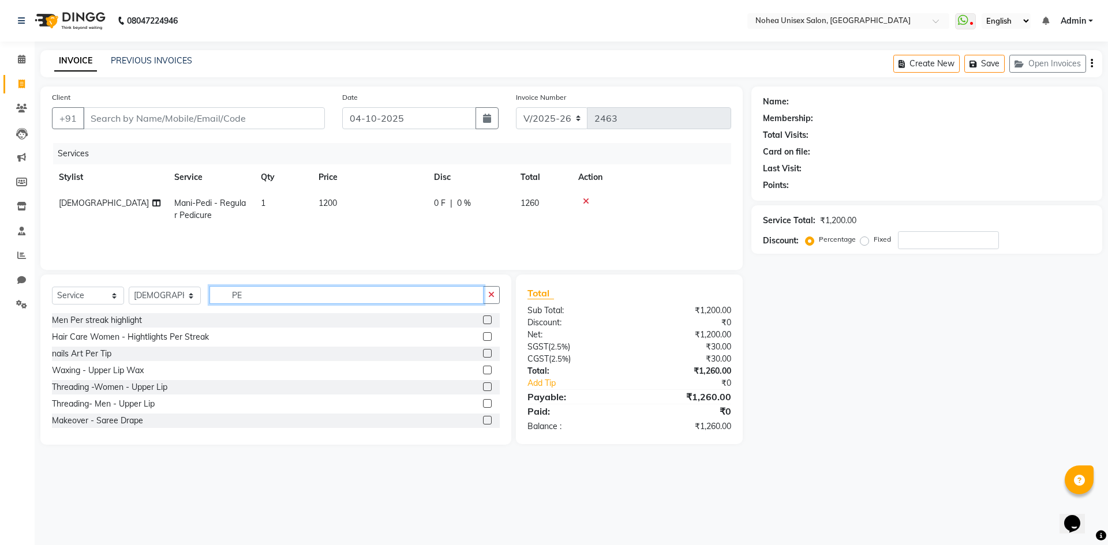
type input "P"
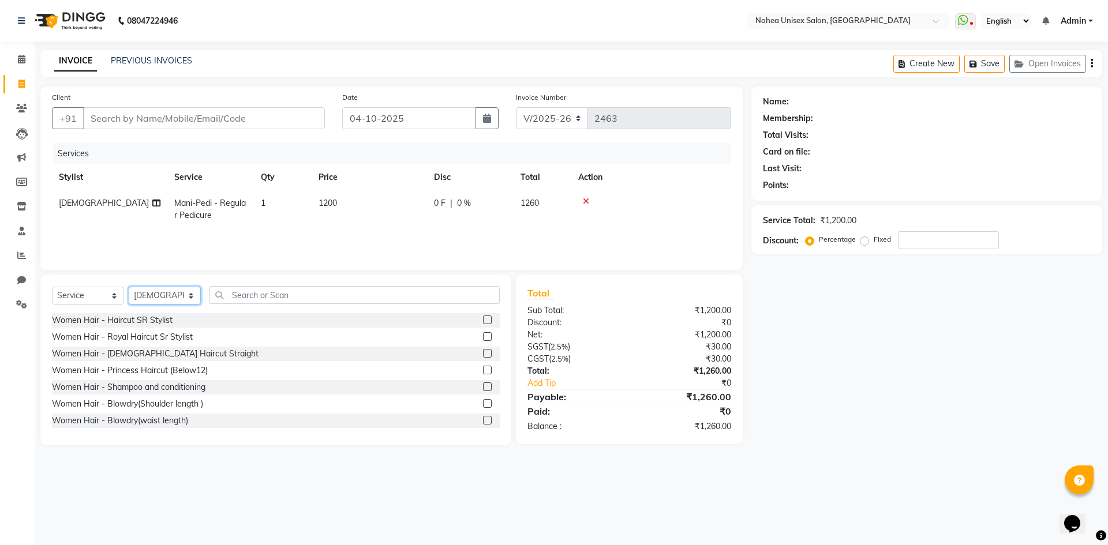
click at [186, 295] on select "Select Stylist [PERSON_NAME] Imlikala [PERSON_NAME] Kaif Manager mantra Mohini …" at bounding box center [165, 296] width 72 height 18
select select "76527"
click at [129, 287] on select "Select Stylist [PERSON_NAME] Imlikala [PERSON_NAME] Kaif Manager mantra Mohini …" at bounding box center [165, 296] width 72 height 18
click at [294, 297] on input "text" at bounding box center [354, 295] width 290 height 18
click at [145, 320] on div "Women Hair - Haircut SR Stylist" at bounding box center [112, 320] width 121 height 12
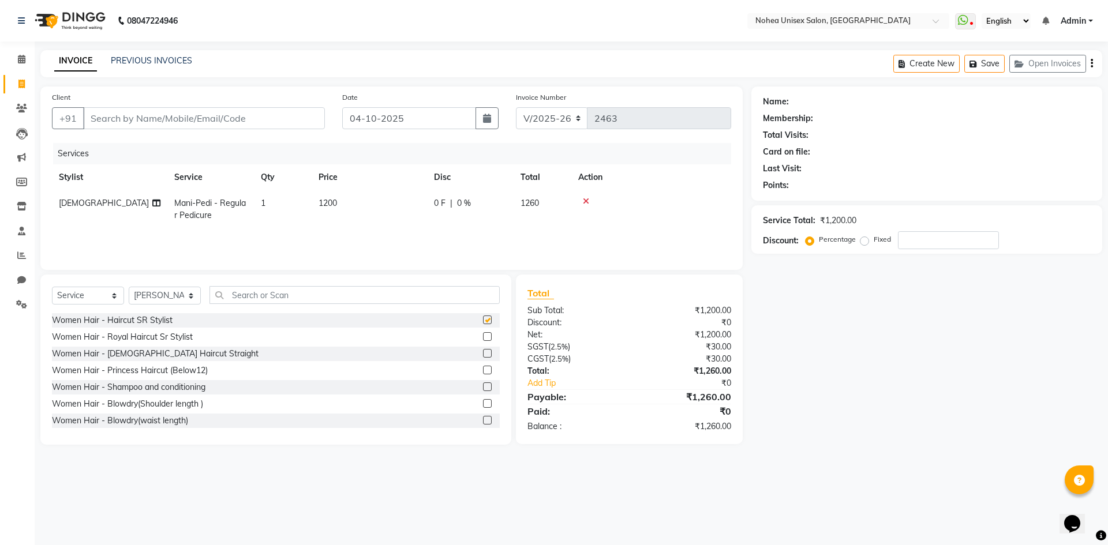
checkbox input "false"
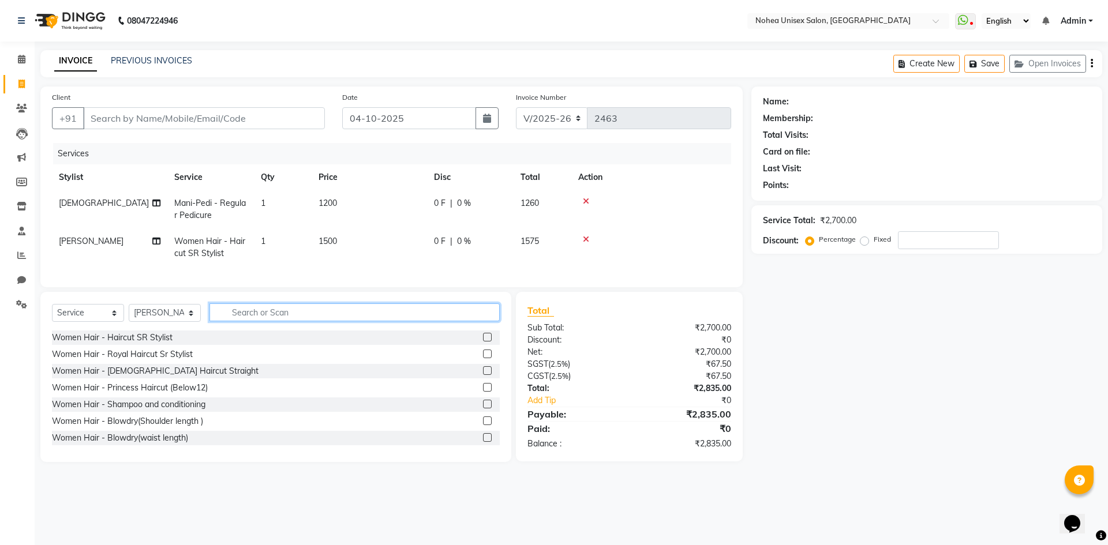
click at [244, 317] on input "text" at bounding box center [354, 312] width 290 height 18
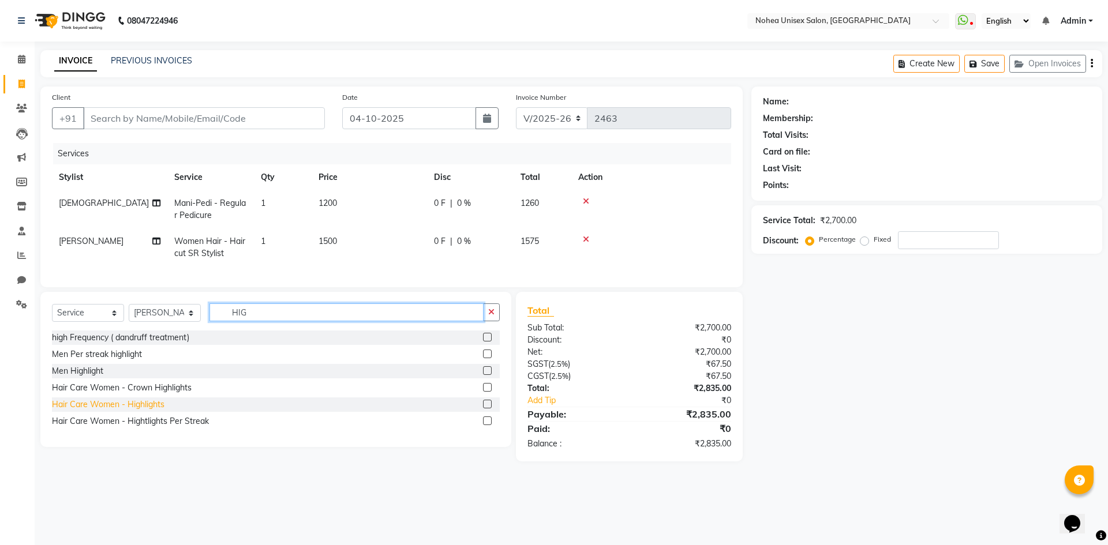
type input "HIG"
click at [143, 411] on div "Hair Care Women - Highlights" at bounding box center [108, 405] width 112 height 12
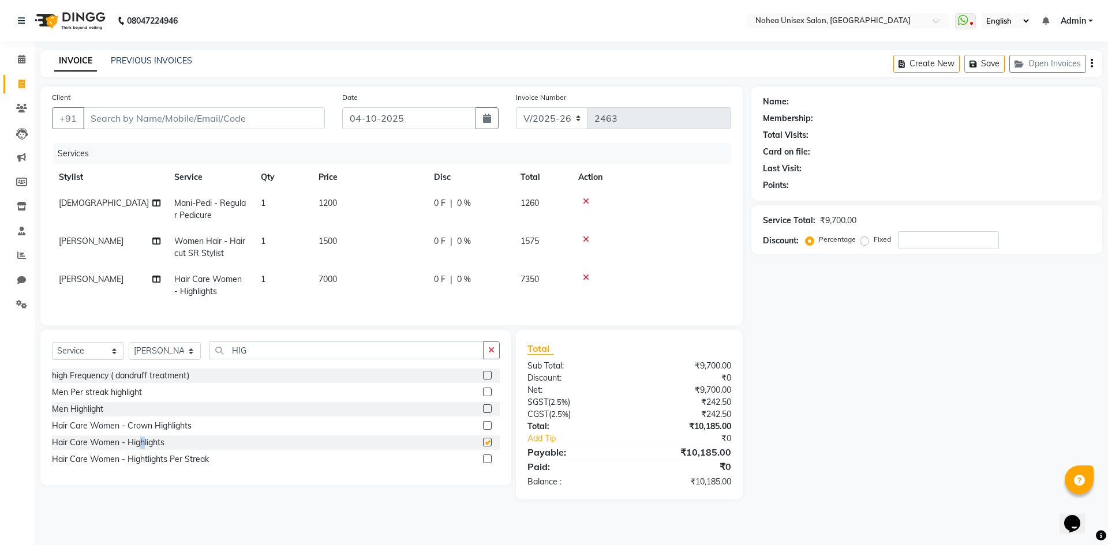
checkbox input "false"
click at [362, 273] on td "7000" at bounding box center [369, 286] width 115 height 38
select select "76527"
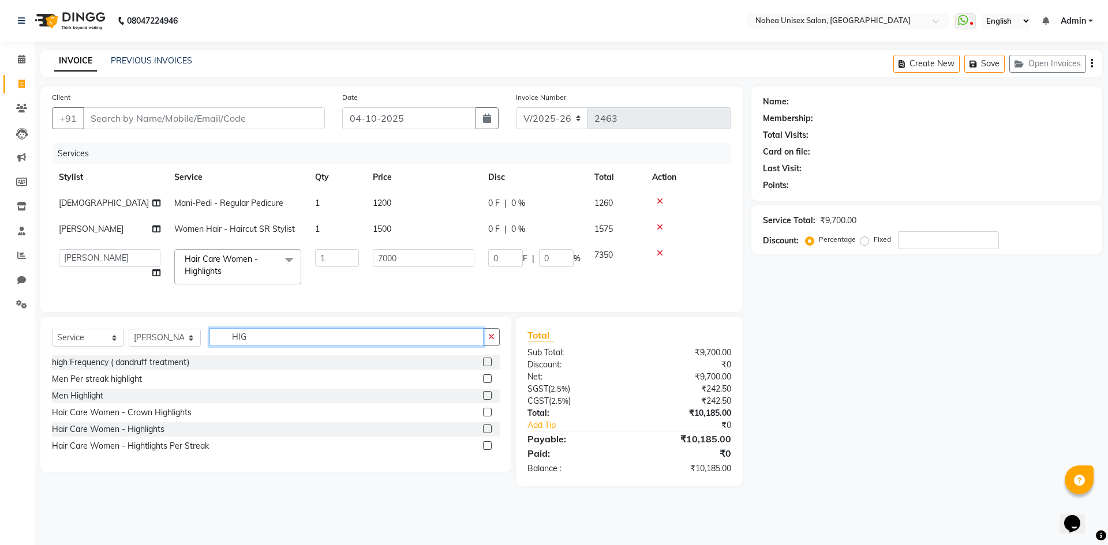
click at [277, 344] on input "HIG" at bounding box center [346, 337] width 274 height 18
type input "H"
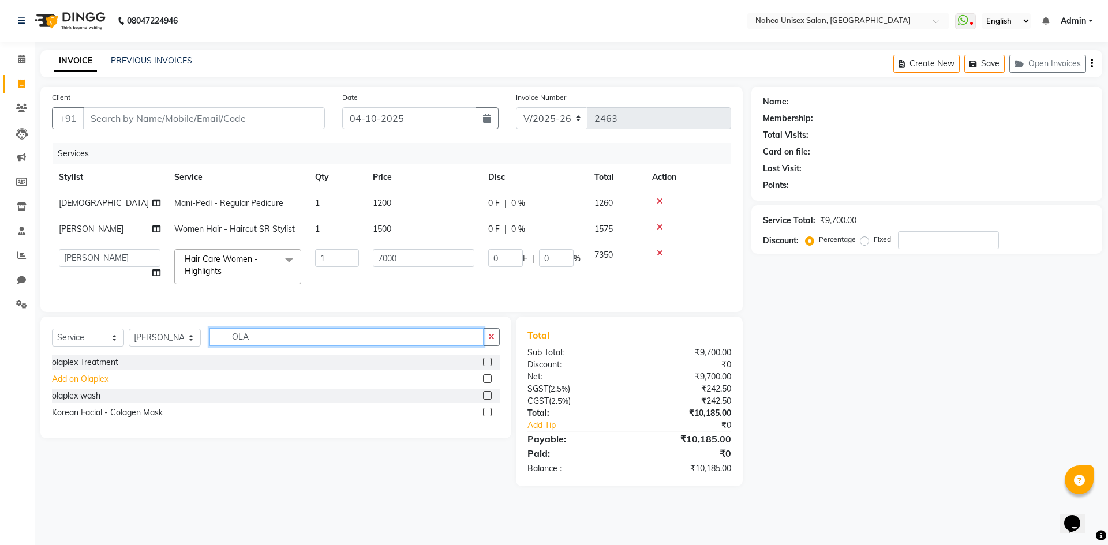
type input "OLA"
click at [103, 385] on div "Add on Olaplex" at bounding box center [80, 379] width 57 height 12
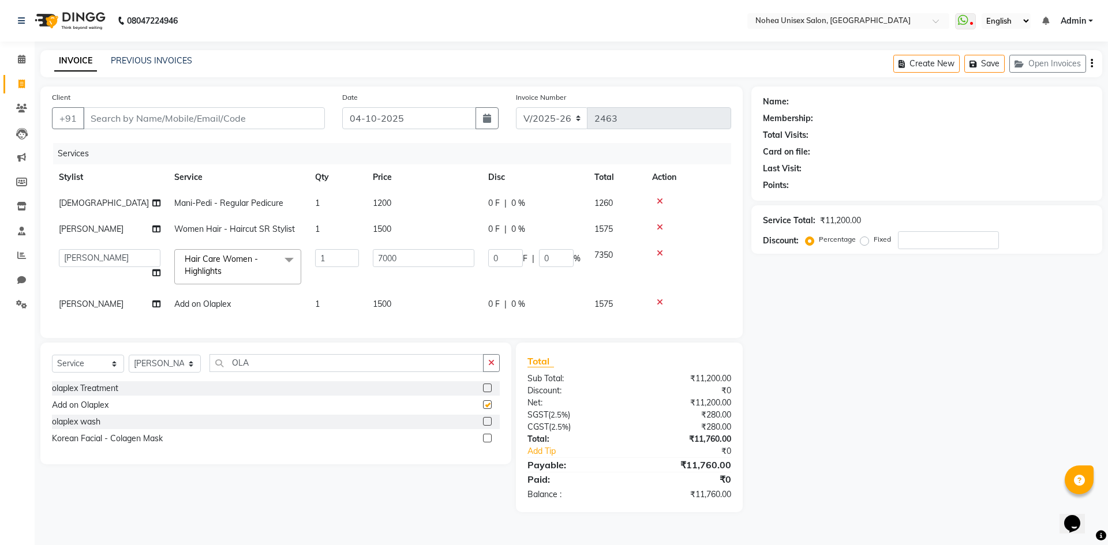
checkbox input "false"
click at [410, 305] on td "1500" at bounding box center [423, 304] width 115 height 26
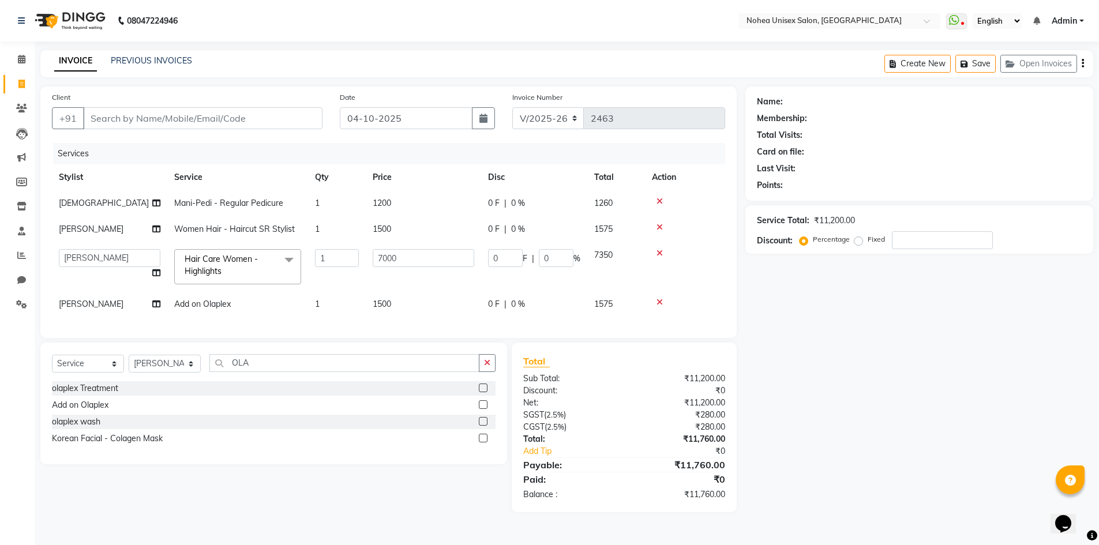
select select "76527"
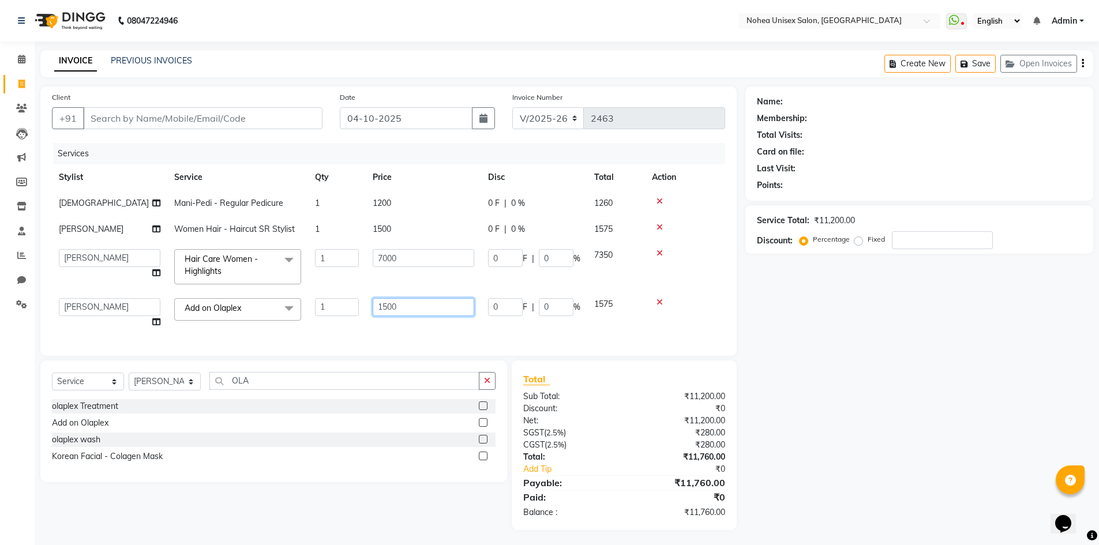
click at [441, 310] on input "1500" at bounding box center [424, 307] width 102 height 18
type input "1"
type input "2000"
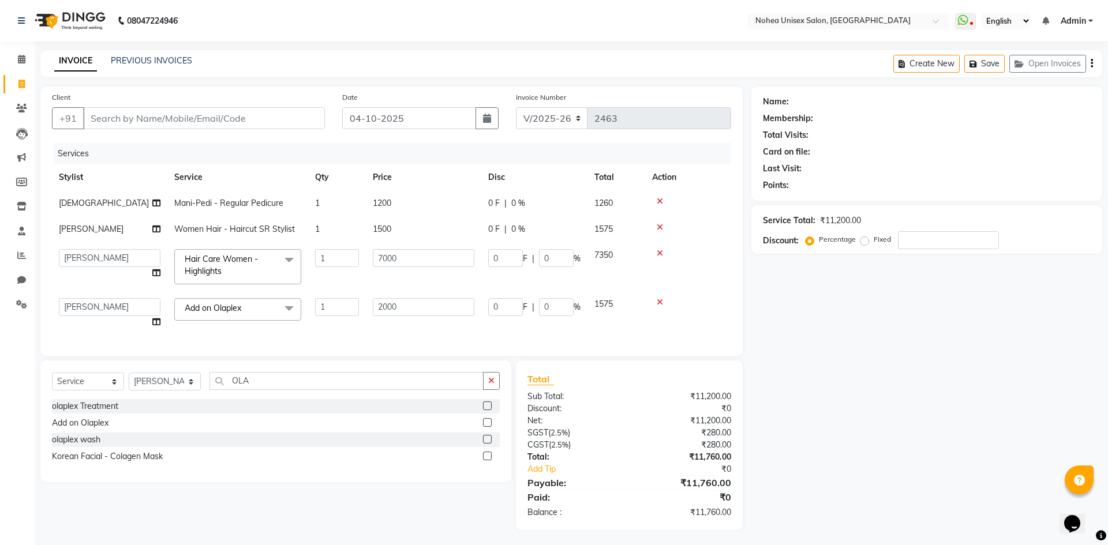
click at [597, 396] on div "Total Sub Total: ₹11,200.00 Discount: ₹0 Net: ₹11,200.00 SGST ( 2.5% ) ₹280.00 …" at bounding box center [629, 445] width 204 height 147
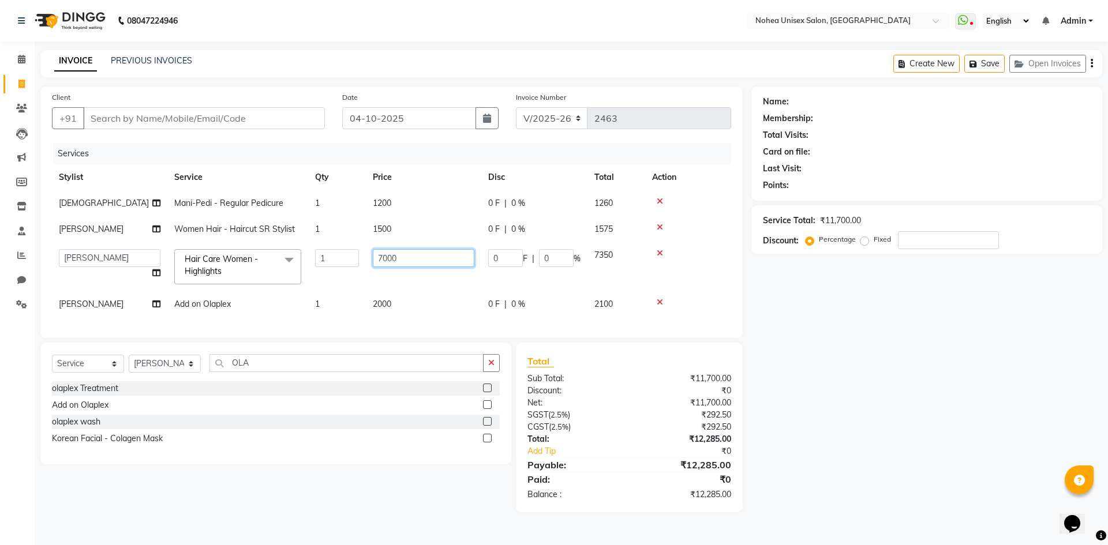
click at [449, 259] on input "7000" at bounding box center [424, 258] width 102 height 18
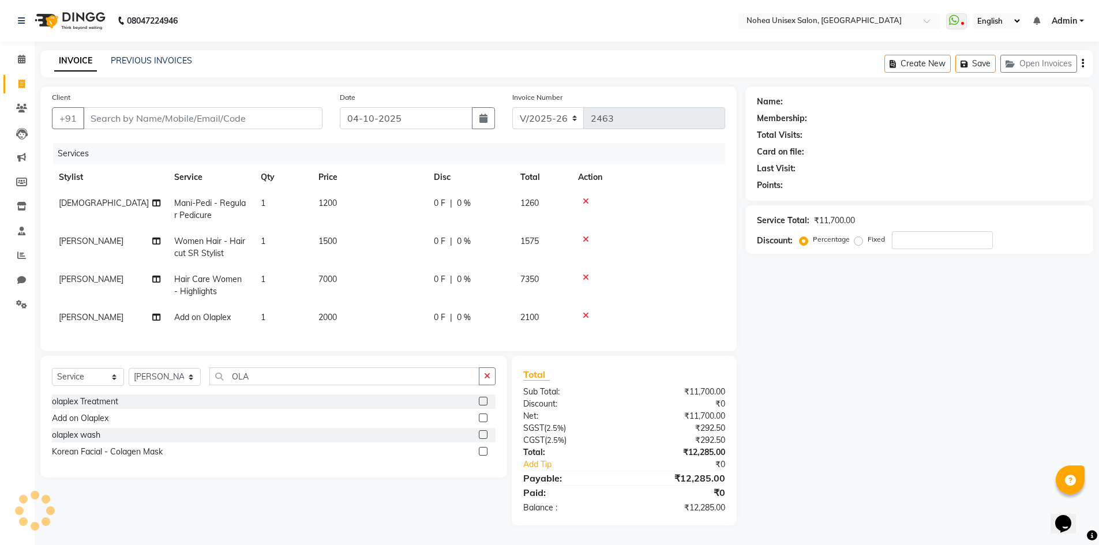
click at [414, 248] on tbody "[PERSON_NAME]-Pedi - Regular Pedicure 1 1200 0 F | 0 % 1260 [DEMOGRAPHIC_DATA] …" at bounding box center [388, 260] width 673 height 140
click at [389, 279] on td "7000" at bounding box center [369, 286] width 115 height 38
select select "76527"
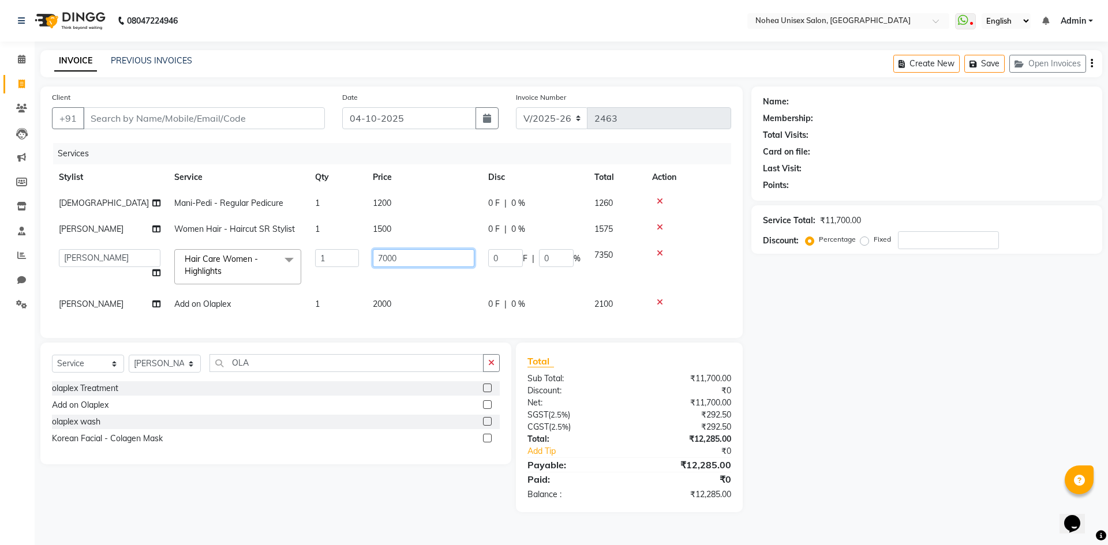
click at [436, 259] on input "7000" at bounding box center [424, 258] width 102 height 18
type input "7"
type input "13000"
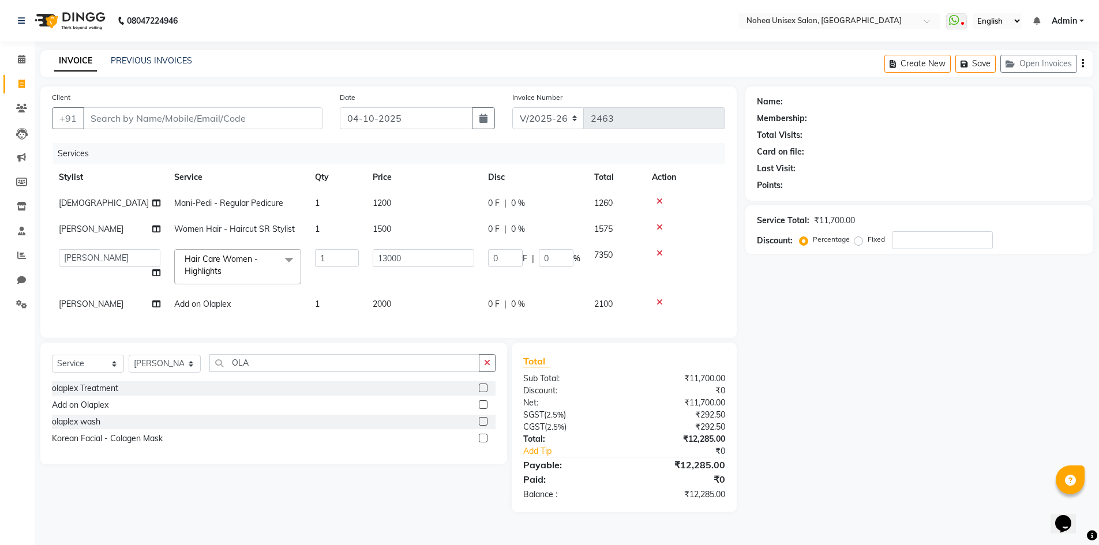
click at [640, 389] on div "Total Sub Total: ₹11,700.00 Discount: ₹0 Net: ₹11,700.00 SGST ( 2.5% ) ₹292.50 …" at bounding box center [623, 427] width 201 height 147
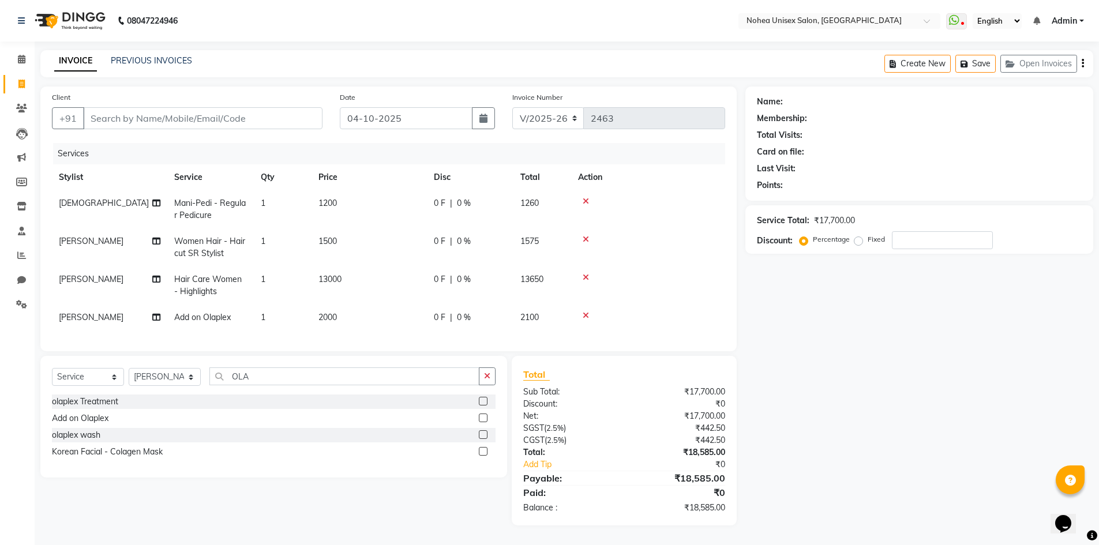
click at [354, 315] on td "2000" at bounding box center [369, 318] width 115 height 26
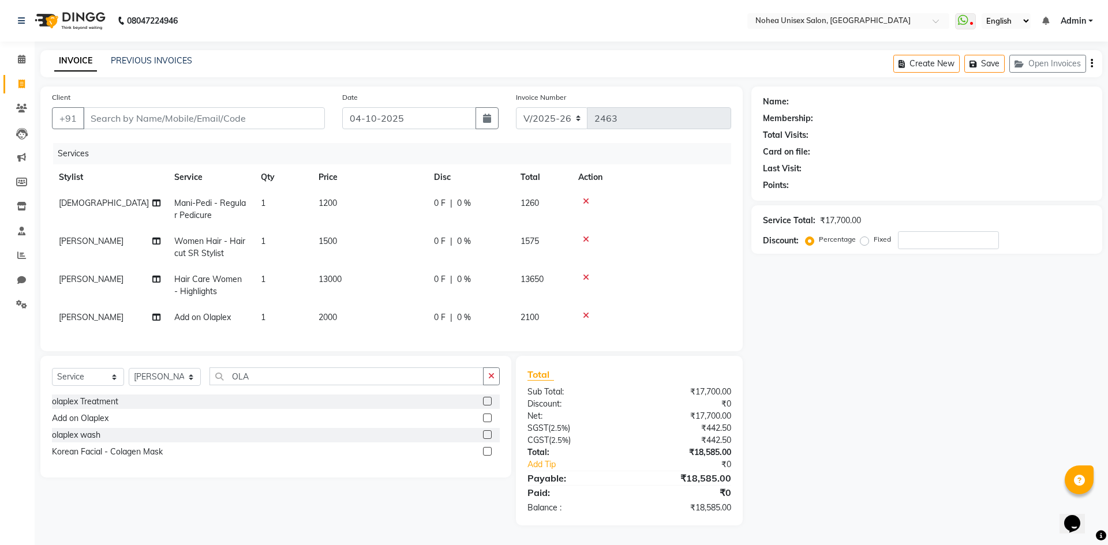
select select "76527"
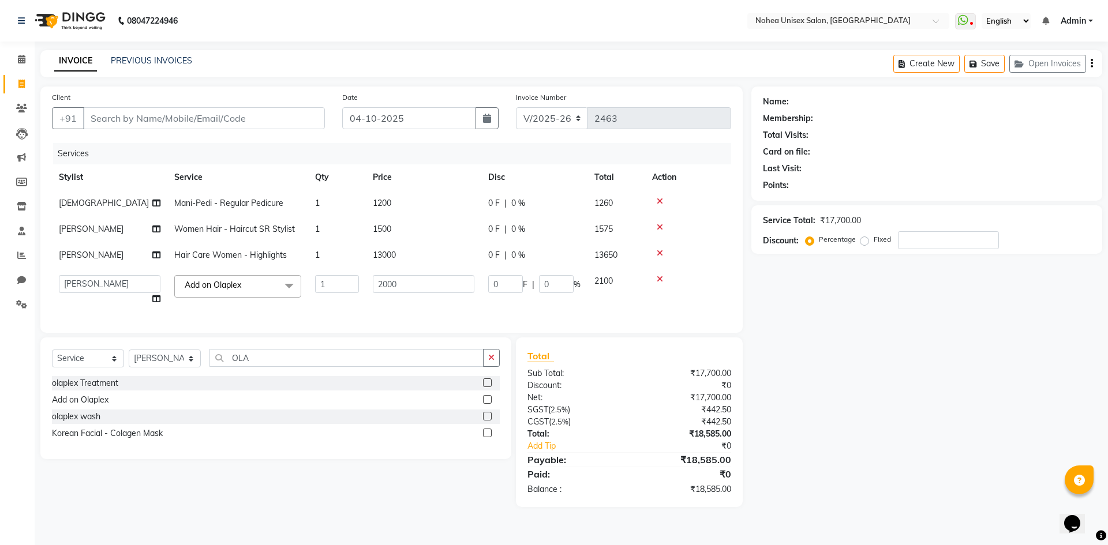
click at [399, 260] on td "13000" at bounding box center [423, 255] width 115 height 26
select select "76527"
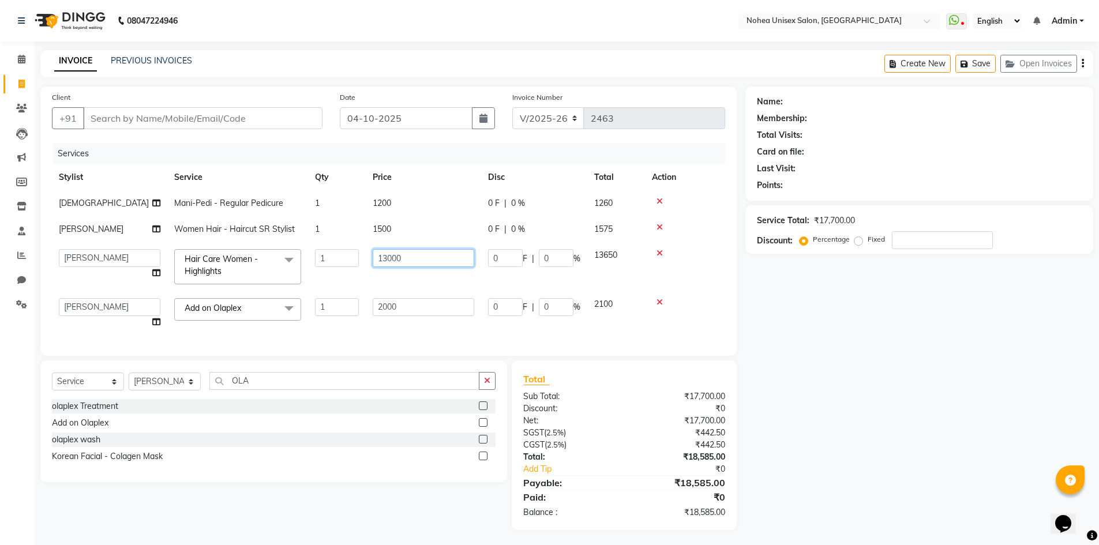
click at [419, 260] on input "13000" at bounding box center [424, 258] width 102 height 18
type input "12500"
click at [618, 485] on div "Total Sub Total: ₹17,700.00 Discount: ₹0 Net: ₹17,700.00 SGST ( 2.5% ) ₹442.50 …" at bounding box center [623, 445] width 201 height 147
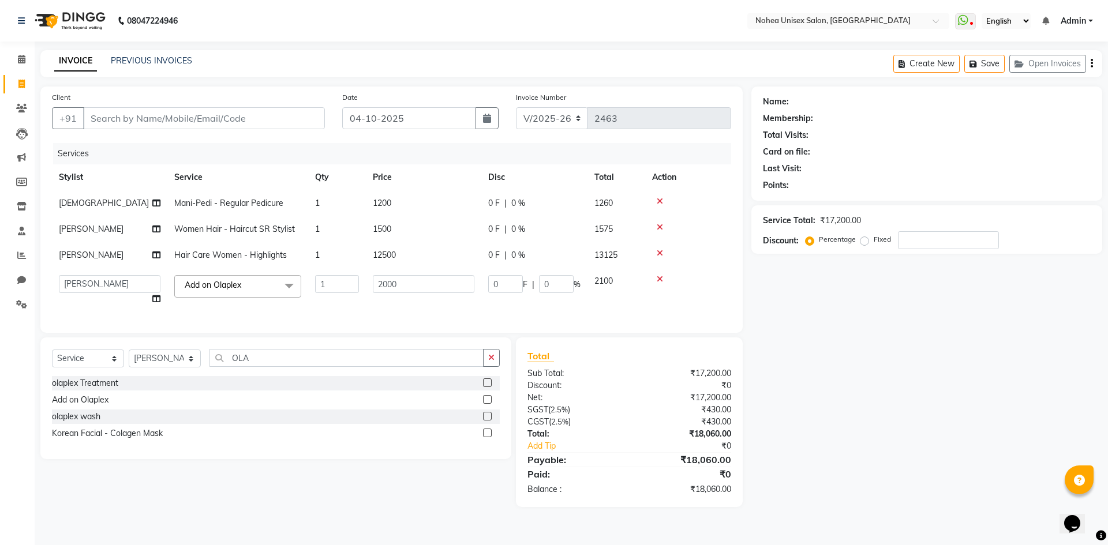
click at [401, 257] on td "12500" at bounding box center [423, 255] width 115 height 26
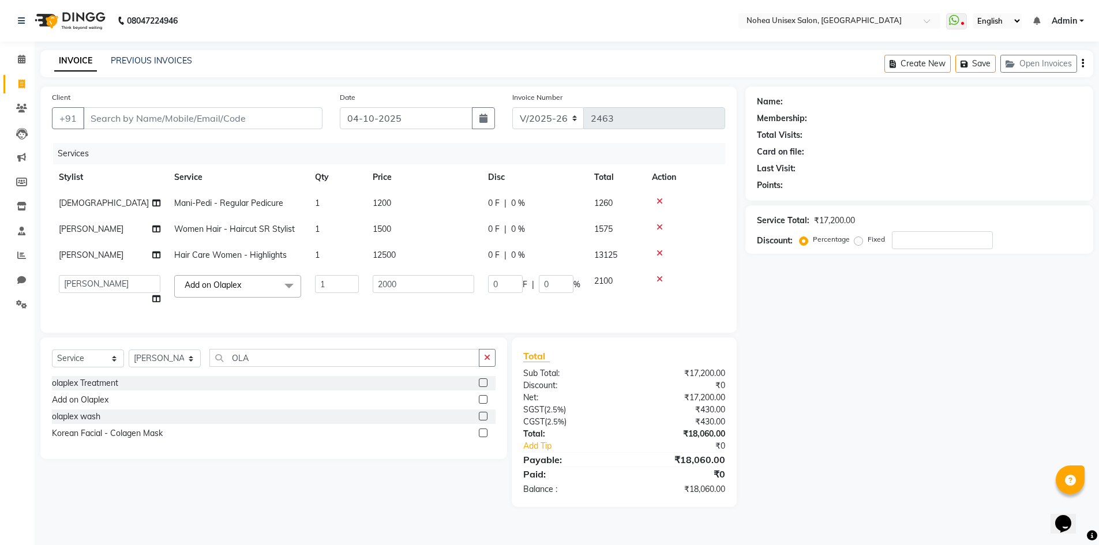
select select "76527"
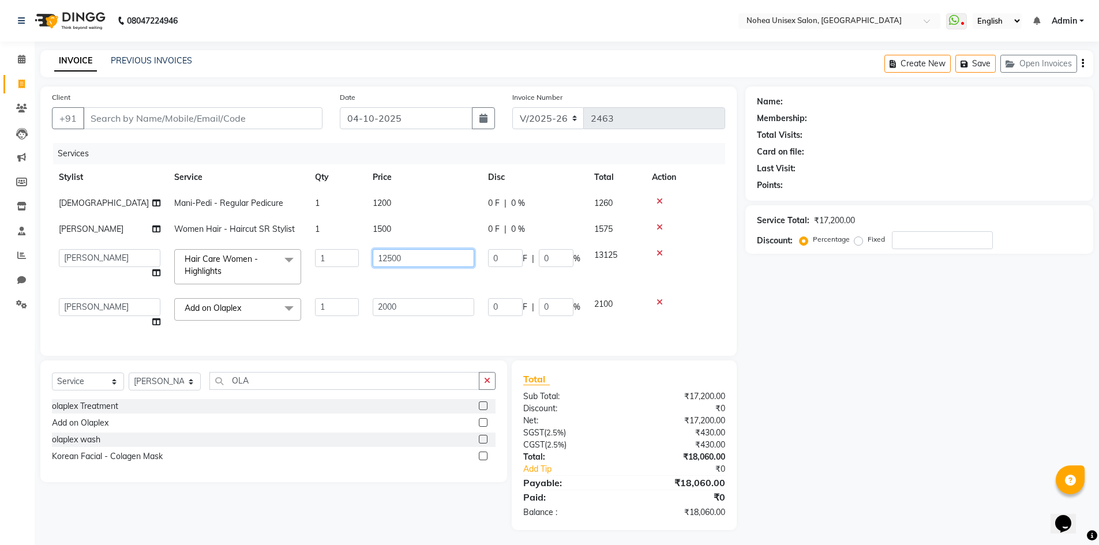
click at [453, 249] on input "12500" at bounding box center [424, 258] width 102 height 18
type input "12000"
click at [663, 483] on div "Total Sub Total: ₹17,200.00 Discount: ₹0 Net: ₹17,200.00 SGST ( 2.5% ) ₹430.00 …" at bounding box center [623, 445] width 201 height 147
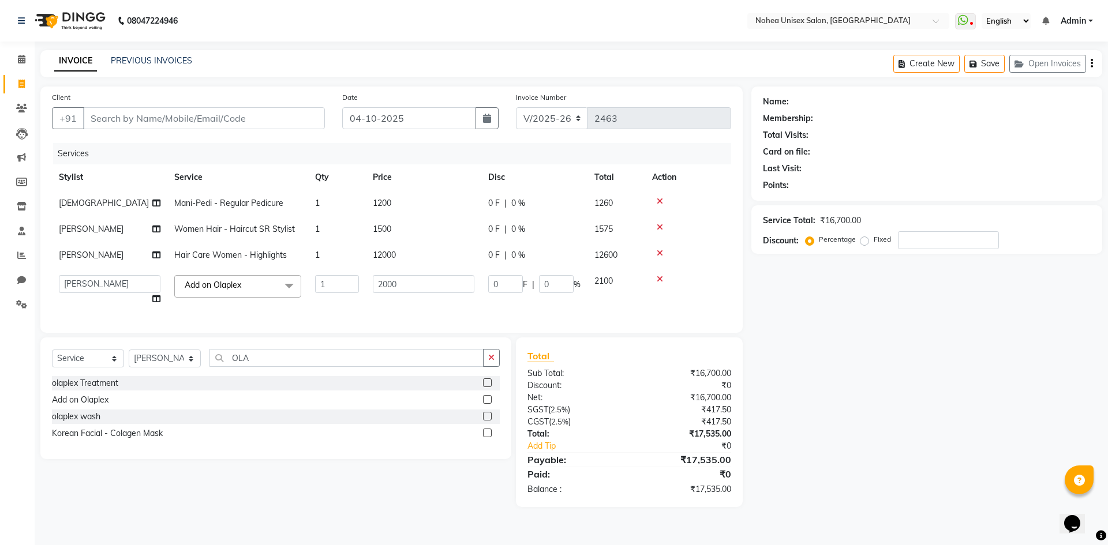
click at [404, 261] on td "12000" at bounding box center [423, 255] width 115 height 26
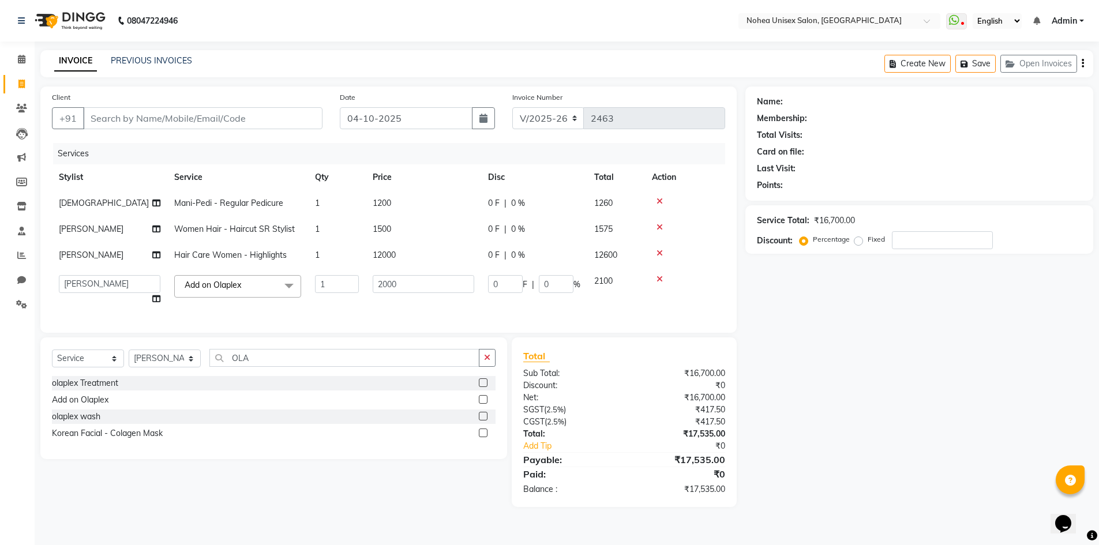
select select "76527"
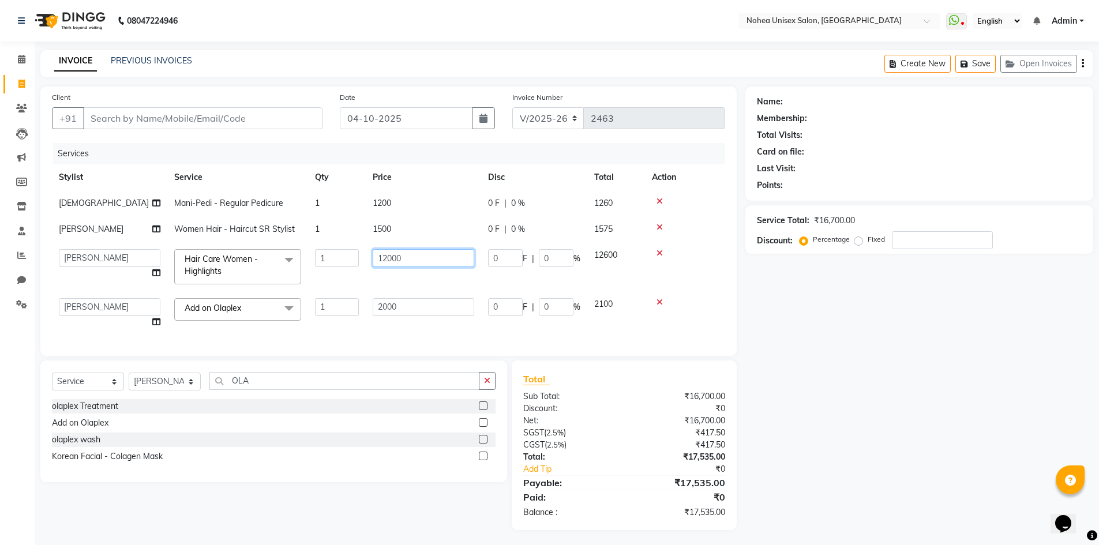
click at [436, 261] on input "12000" at bounding box center [424, 258] width 102 height 18
type input "12300"
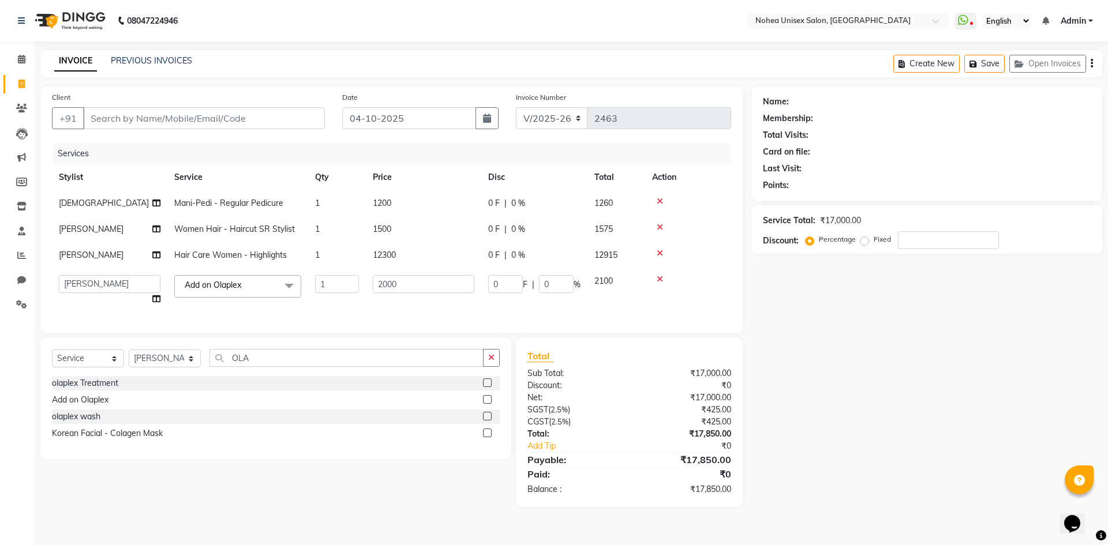
click at [418, 265] on td "12300" at bounding box center [423, 255] width 115 height 26
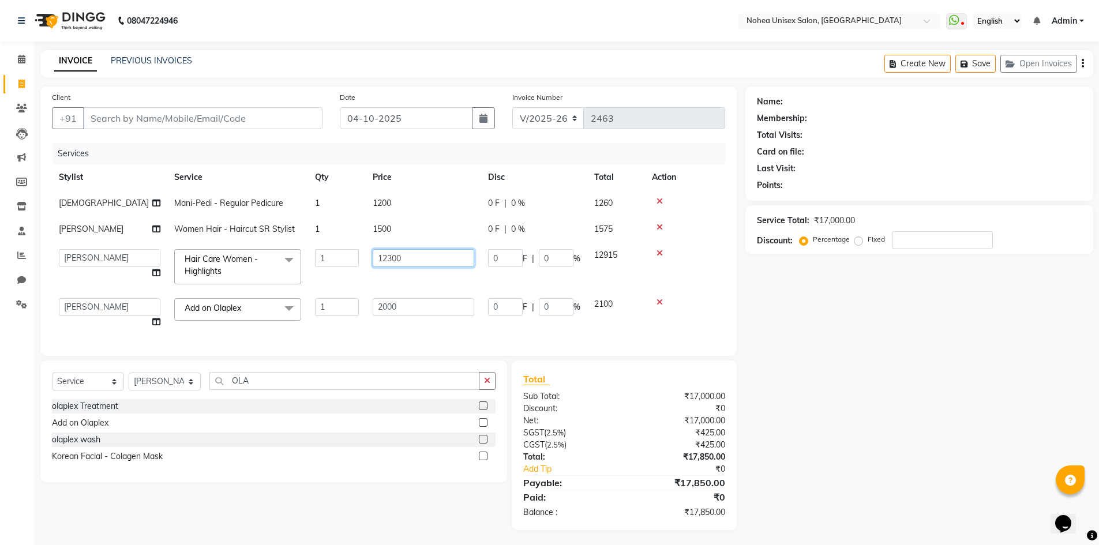
click at [430, 258] on input "12300" at bounding box center [424, 258] width 102 height 18
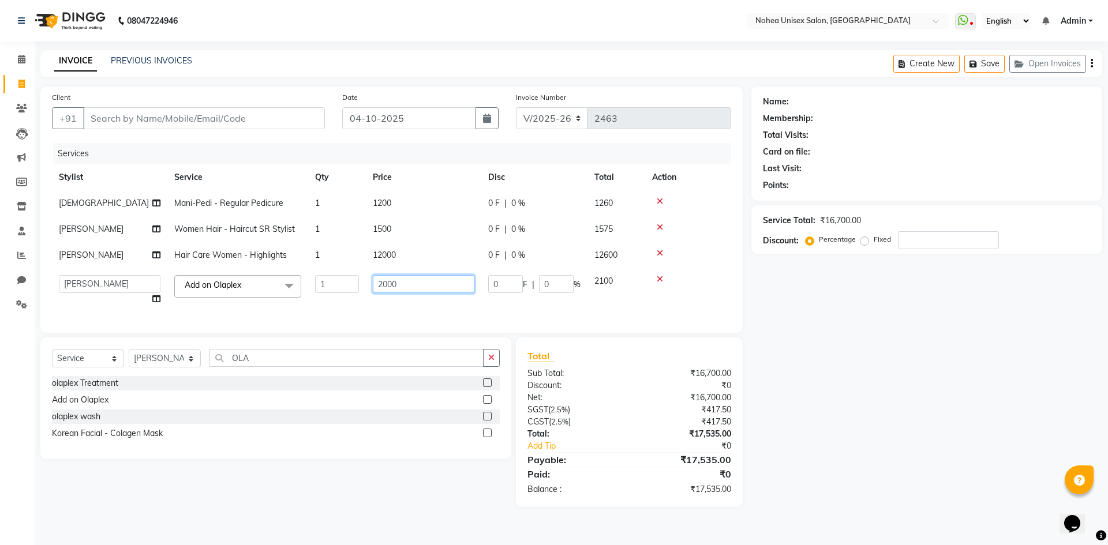
click at [410, 277] on input "2000" at bounding box center [424, 284] width 102 height 18
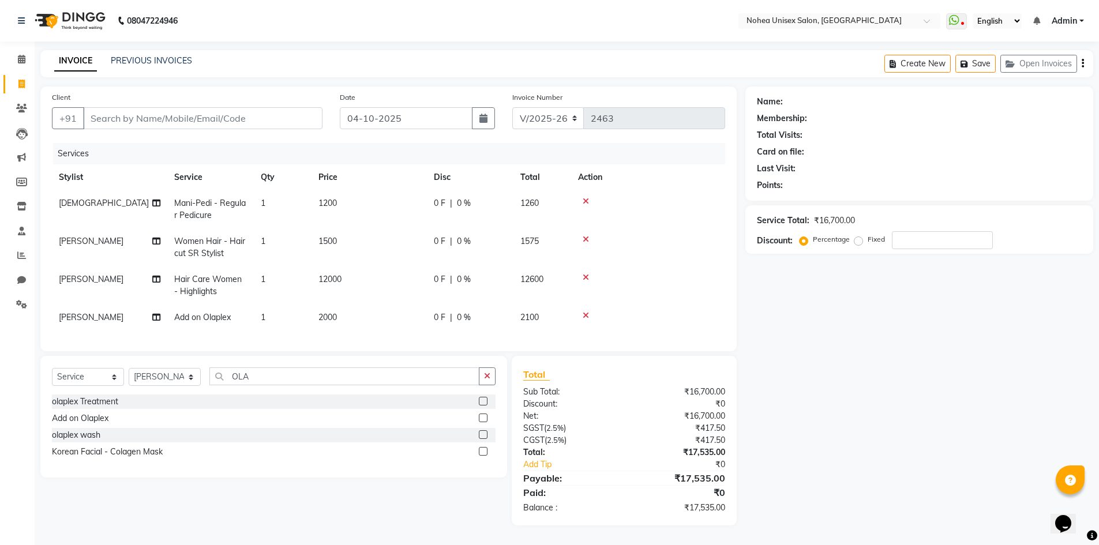
click at [328, 318] on span "2000" at bounding box center [327, 317] width 18 height 10
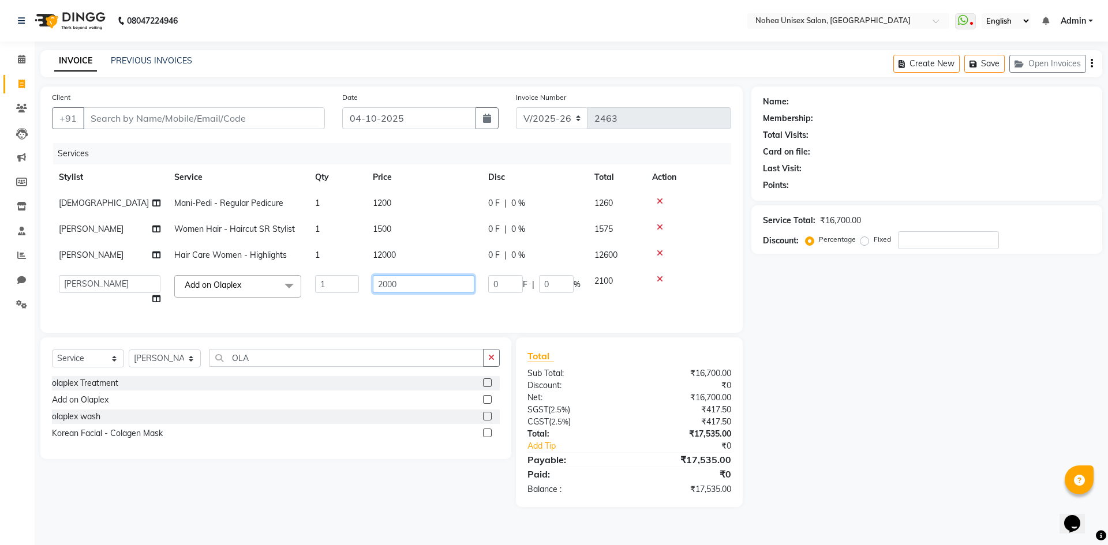
click at [385, 284] on input "2000" at bounding box center [424, 284] width 102 height 18
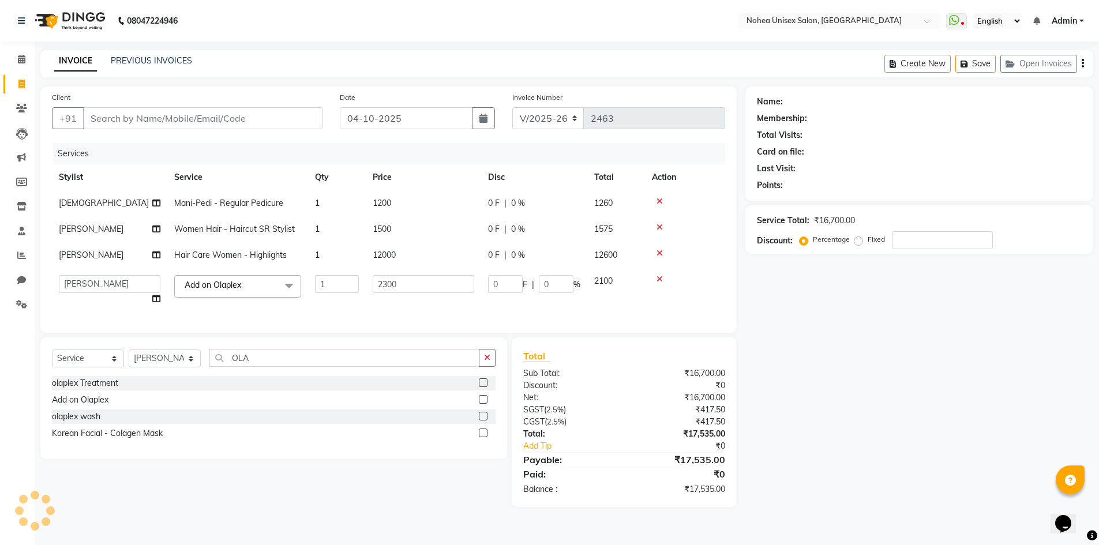
click at [532, 305] on tr "[PERSON_NAME] Imlikala [PERSON_NAME] Kaif Manager mantra Mohini [PERSON_NAME] […" at bounding box center [388, 290] width 673 height 44
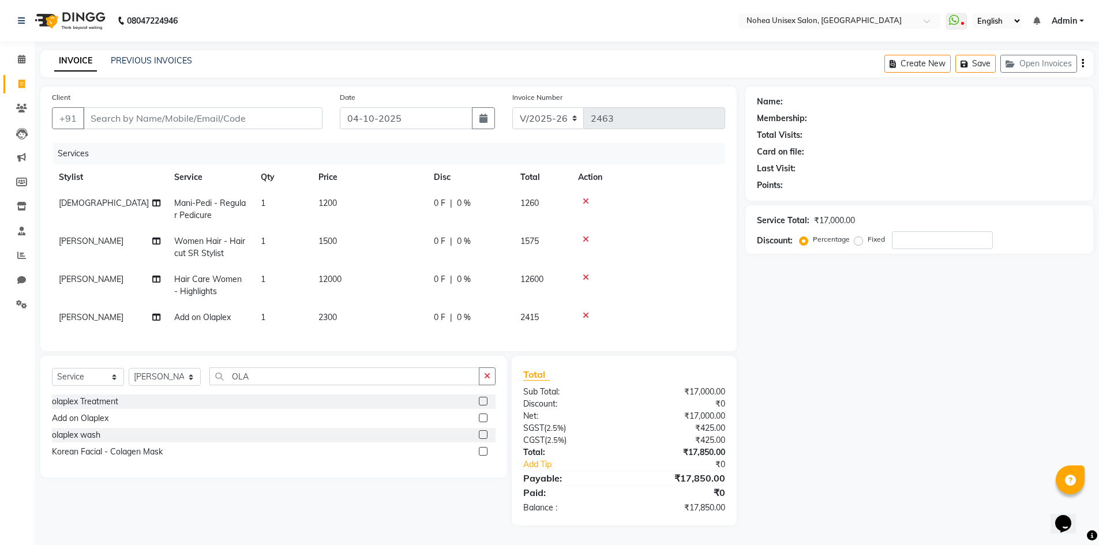
click at [354, 317] on td "2300" at bounding box center [369, 318] width 115 height 26
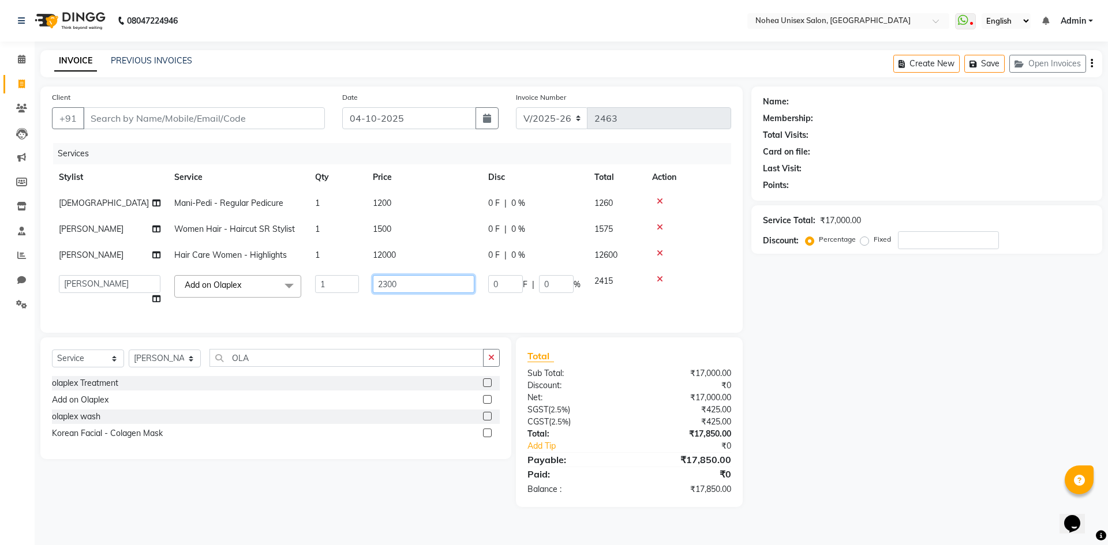
click at [414, 285] on input "2300" at bounding box center [424, 284] width 102 height 18
click at [598, 402] on div "Total Sub Total: ₹17,000.00 Discount: ₹0 Net: ₹17,000.00 SGST ( 2.5% ) ₹425.00 …" at bounding box center [629, 422] width 204 height 147
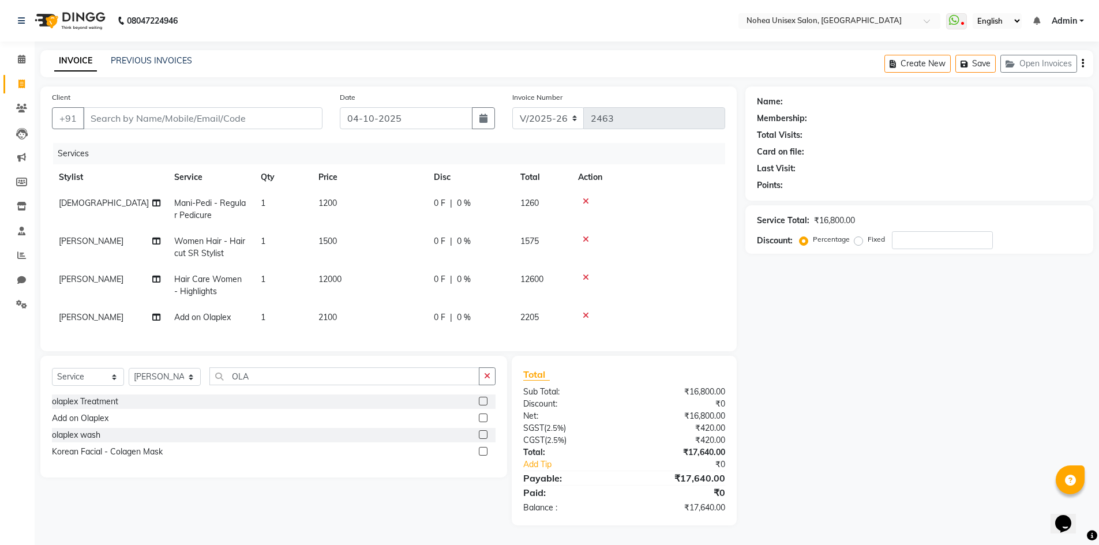
click at [384, 307] on td "2100" at bounding box center [369, 318] width 115 height 26
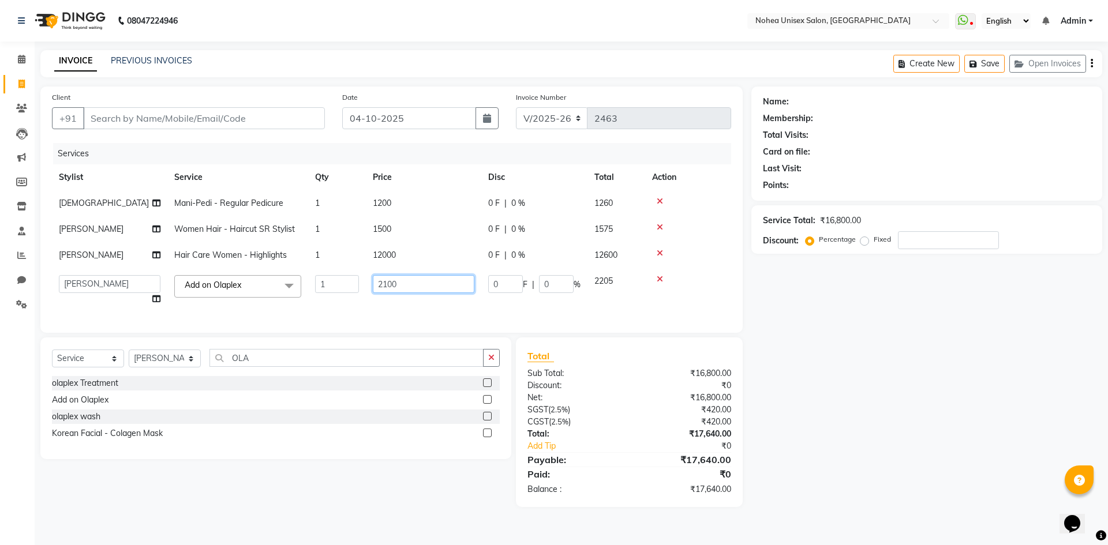
click at [416, 290] on input "2100" at bounding box center [424, 284] width 102 height 18
click at [665, 448] on div "Total Sub Total: ₹16,800.00 Discount: ₹0 Net: ₹16,800.00 SGST ( 2.5% ) ₹420.00 …" at bounding box center [629, 422] width 204 height 147
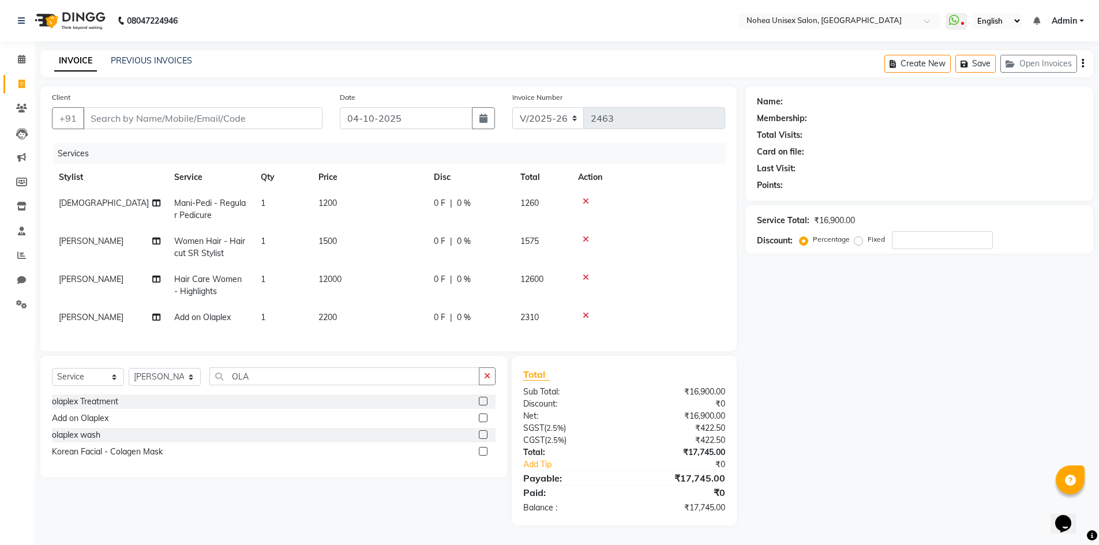
click at [379, 314] on td "2200" at bounding box center [369, 318] width 115 height 26
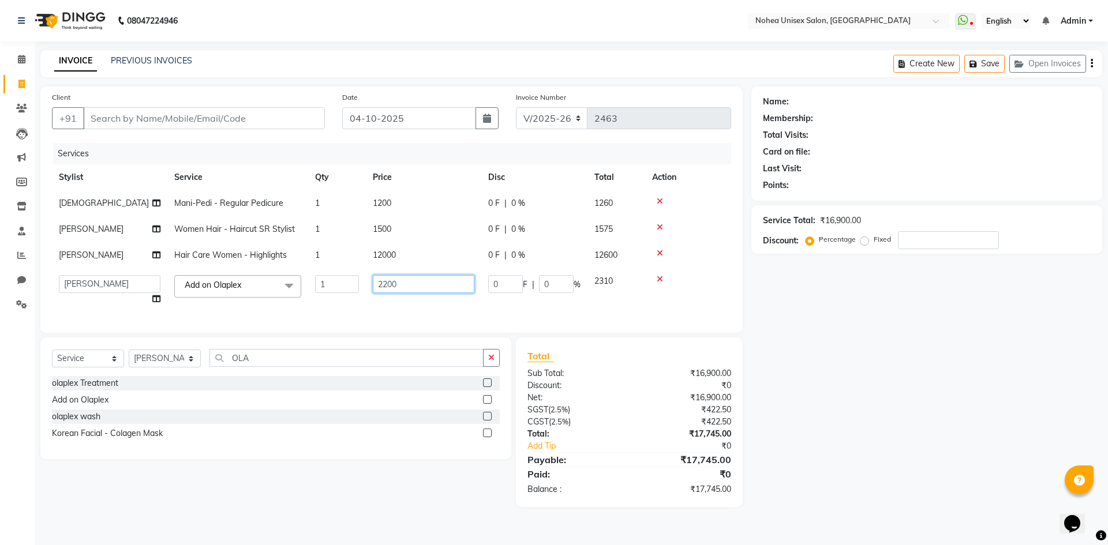
click at [417, 291] on input "2200" at bounding box center [424, 284] width 102 height 18
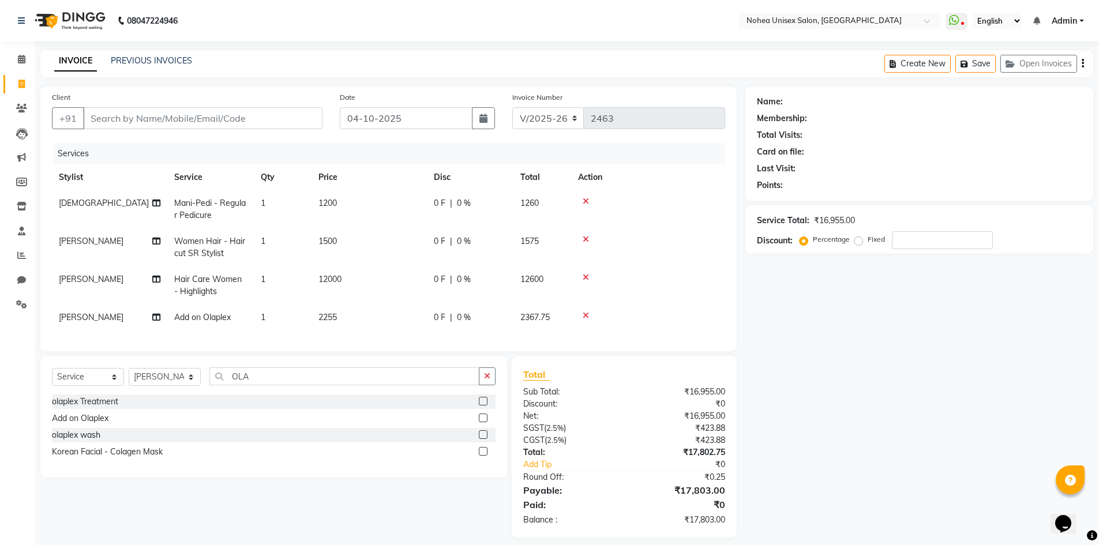
click at [368, 316] on td "2255" at bounding box center [369, 318] width 115 height 26
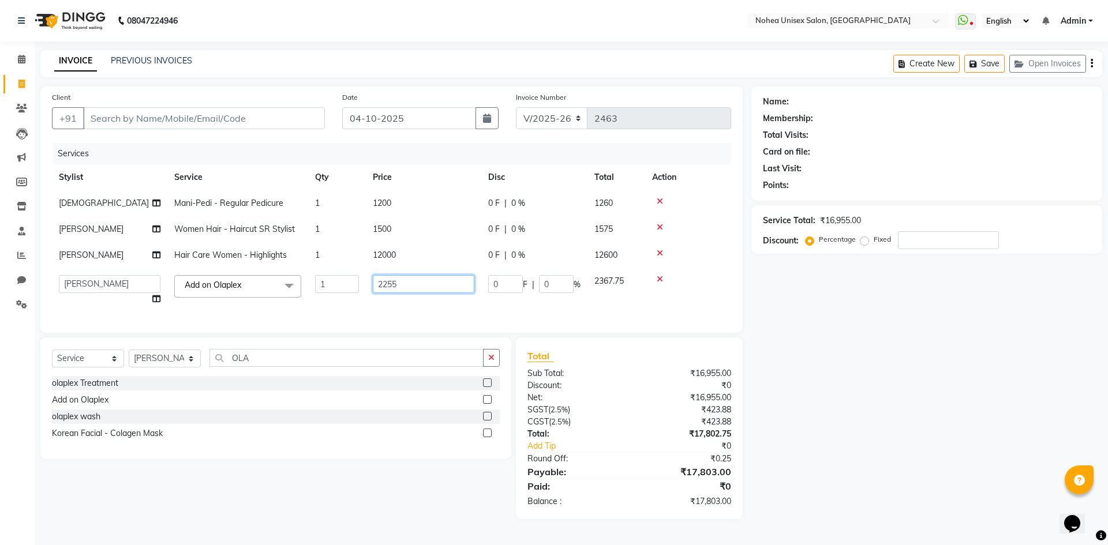
click at [424, 286] on input "2255" at bounding box center [424, 284] width 102 height 18
click at [646, 406] on div "Total Sub Total: ₹16,955.00 Discount: ₹0 Net: ₹16,955.00 SGST ( 2.5% ) ₹423.88 …" at bounding box center [629, 428] width 204 height 159
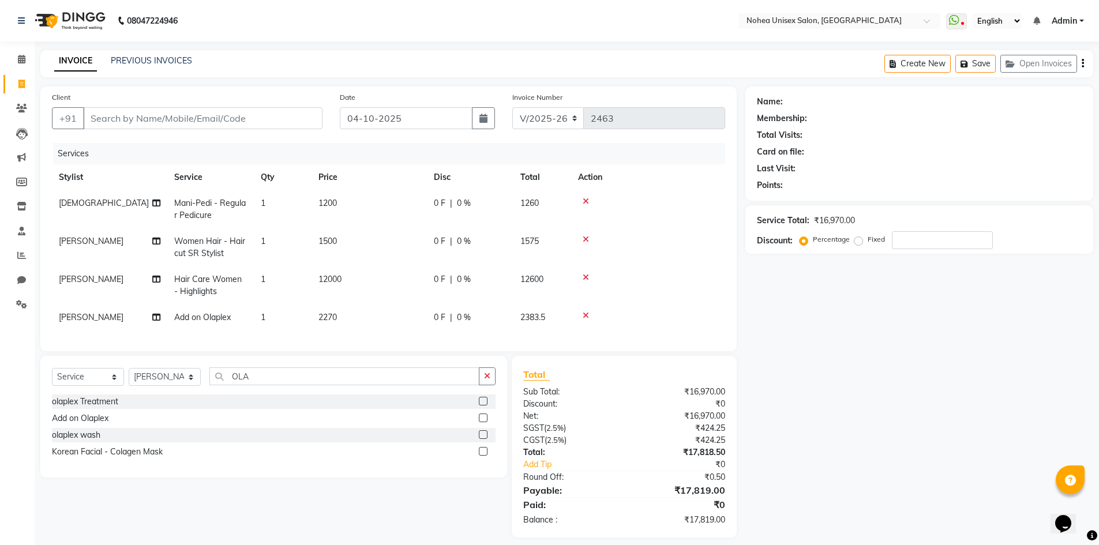
click at [346, 311] on td "2270" at bounding box center [369, 318] width 115 height 26
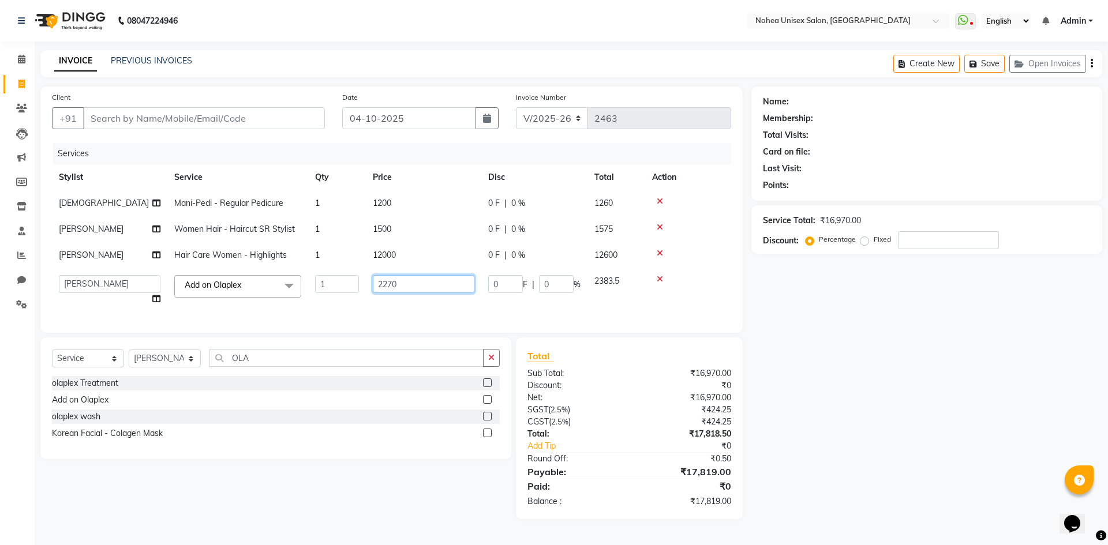
click at [424, 289] on input "2270" at bounding box center [424, 284] width 102 height 18
click at [660, 493] on div "₹0" at bounding box center [684, 486] width 110 height 14
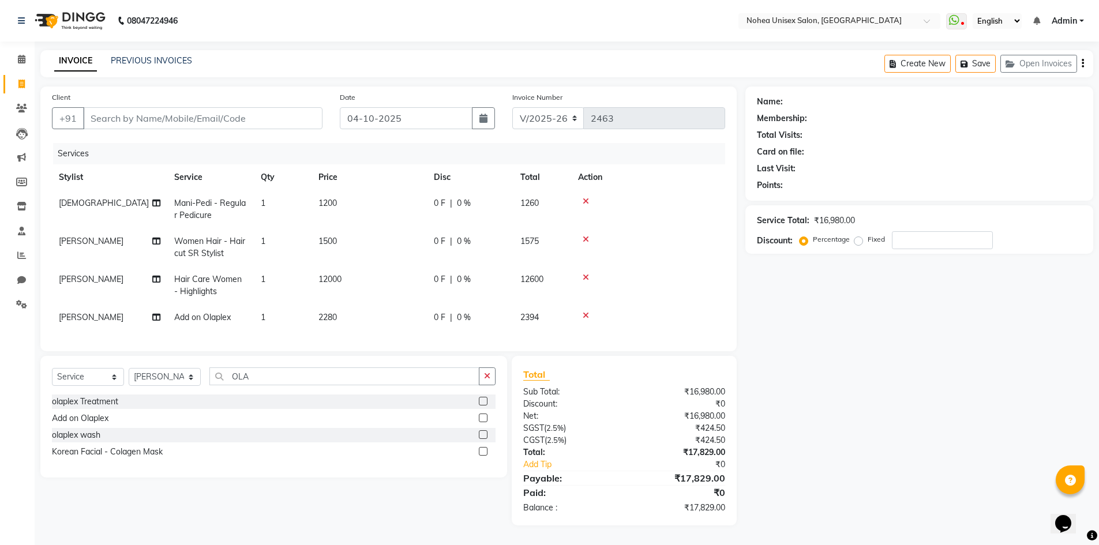
click at [355, 322] on td "2280" at bounding box center [369, 318] width 115 height 26
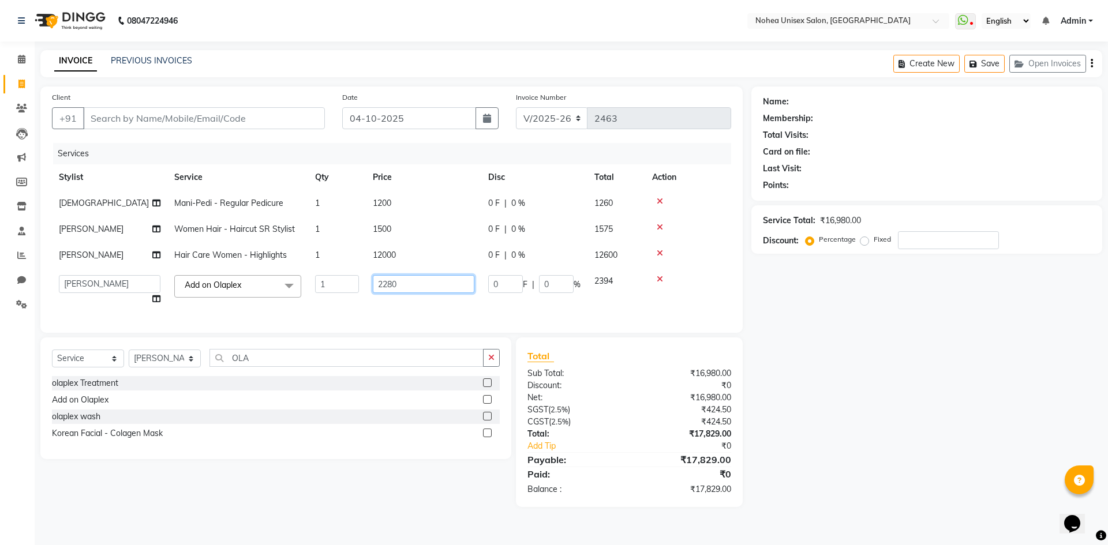
click at [435, 290] on input "2280" at bounding box center [424, 284] width 102 height 18
click at [674, 445] on div "Total Sub Total: ₹16,980.00 Discount: ₹0 Net: ₹16,980.00 SGST ( 2.5% ) ₹424.50 …" at bounding box center [629, 422] width 204 height 147
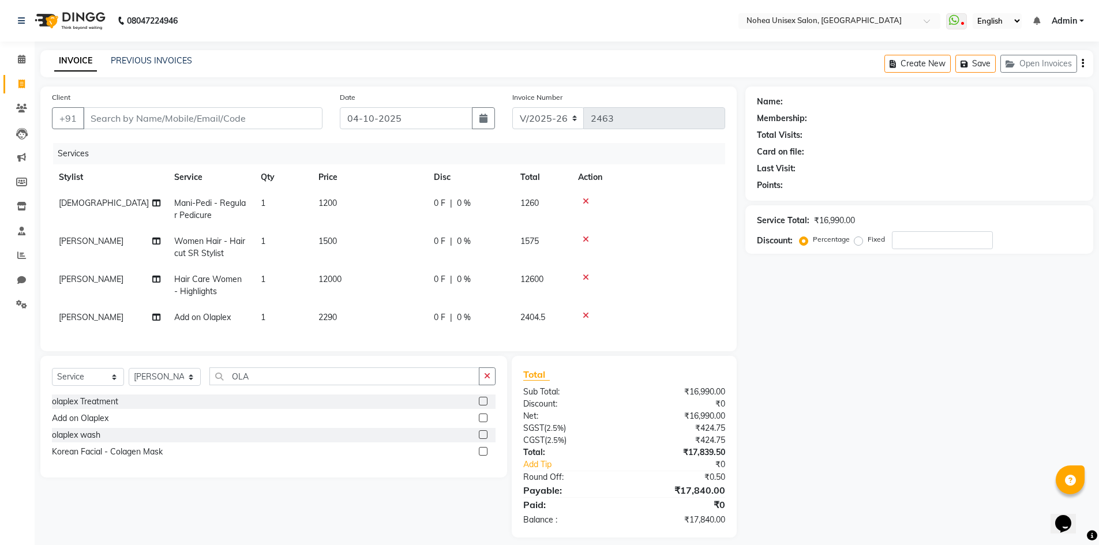
click at [374, 318] on td "2290" at bounding box center [369, 318] width 115 height 26
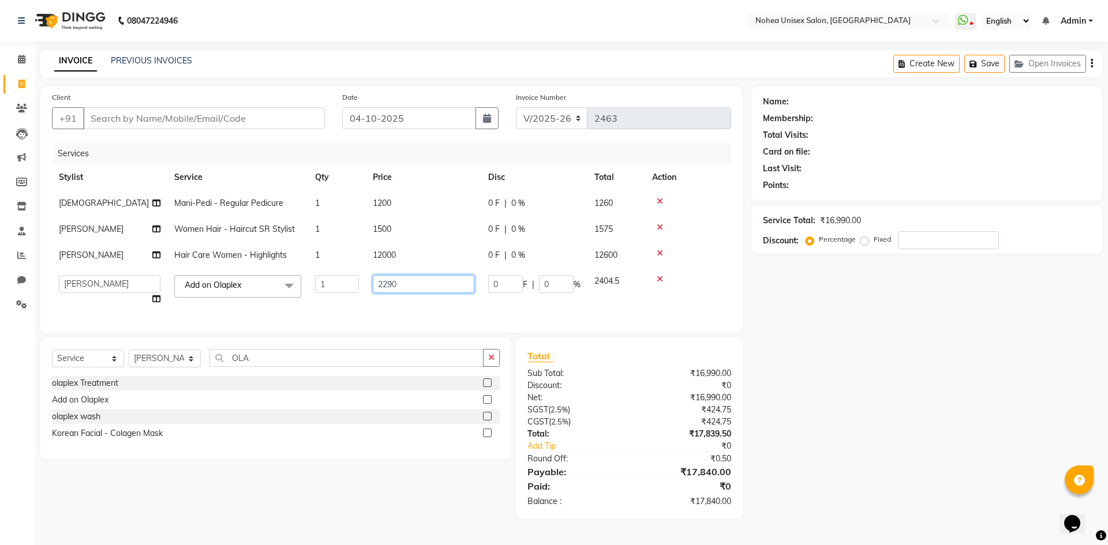
click at [426, 292] on input "2290" at bounding box center [424, 284] width 102 height 18
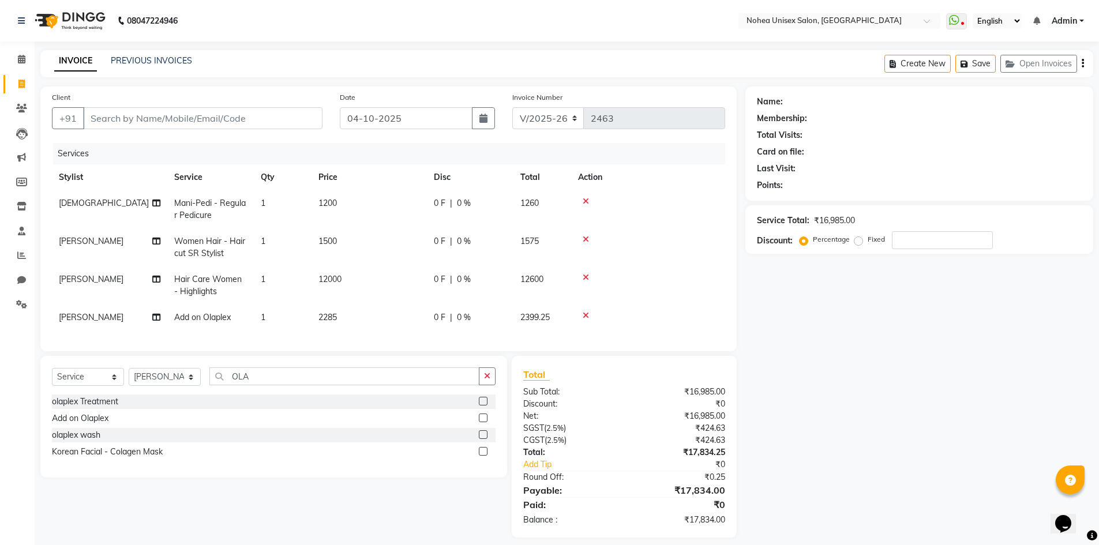
click at [363, 309] on td "2285" at bounding box center [369, 318] width 115 height 26
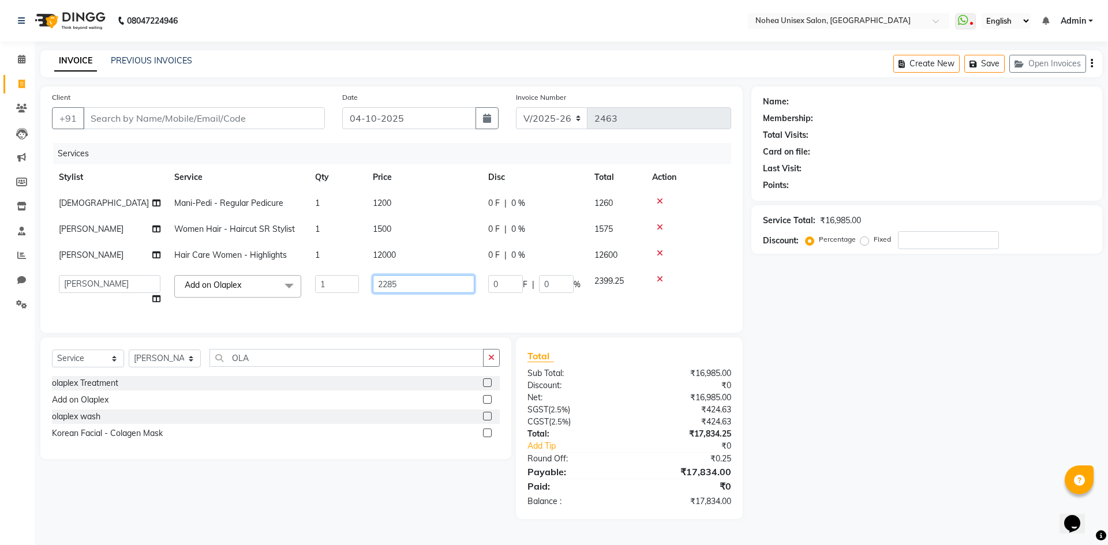
click at [412, 288] on input "2285" at bounding box center [424, 284] width 102 height 18
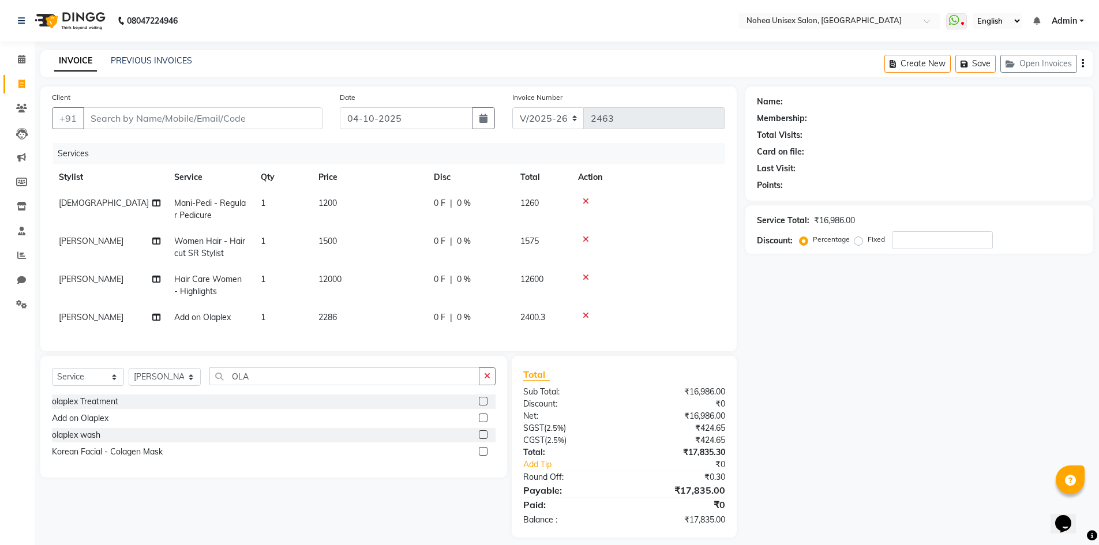
click at [682, 447] on div "₹424.65" at bounding box center [679, 440] width 110 height 12
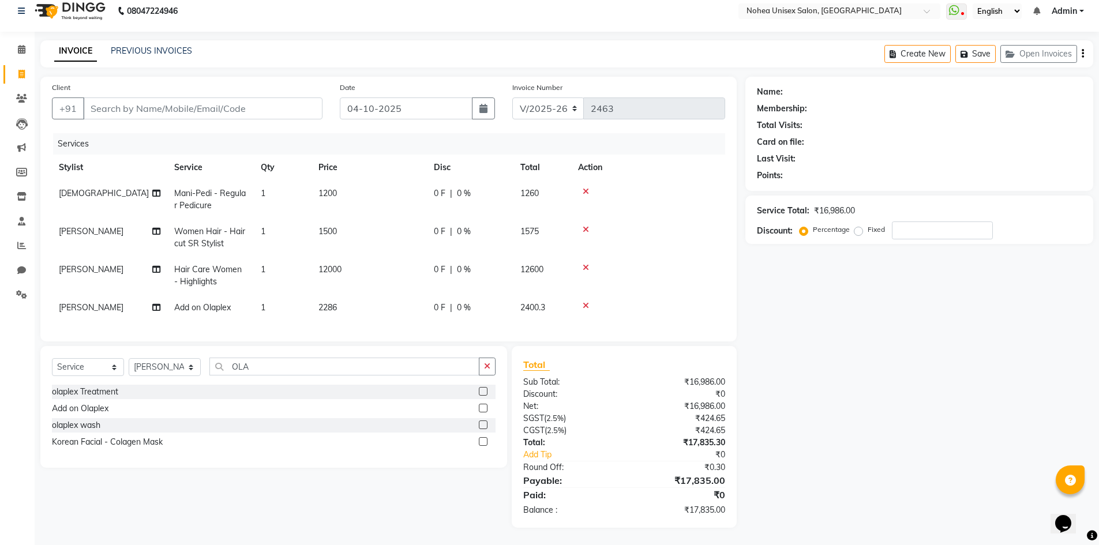
scroll to position [18, 0]
click at [349, 295] on td "2286" at bounding box center [369, 308] width 115 height 26
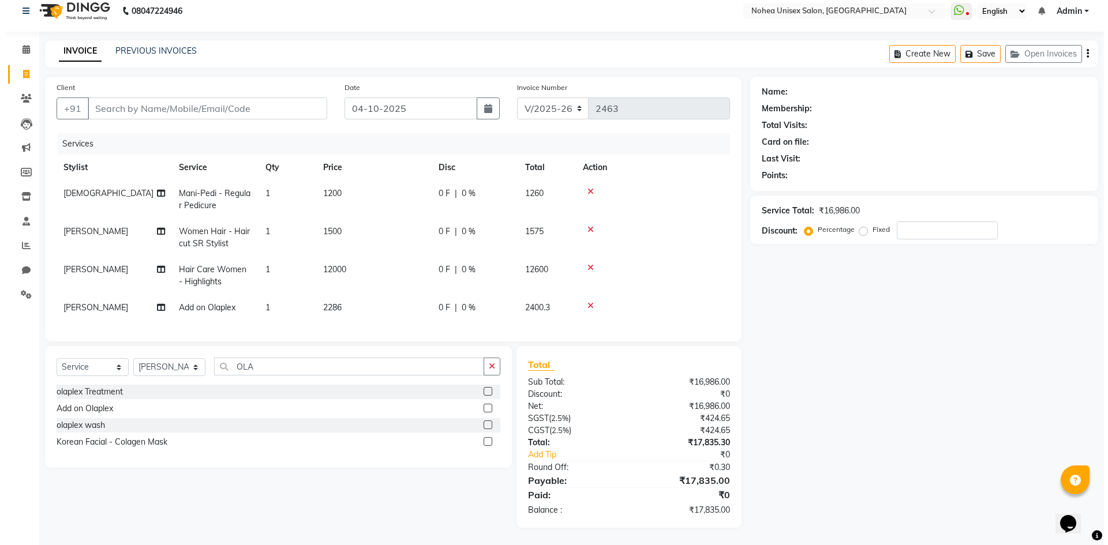
scroll to position [0, 0]
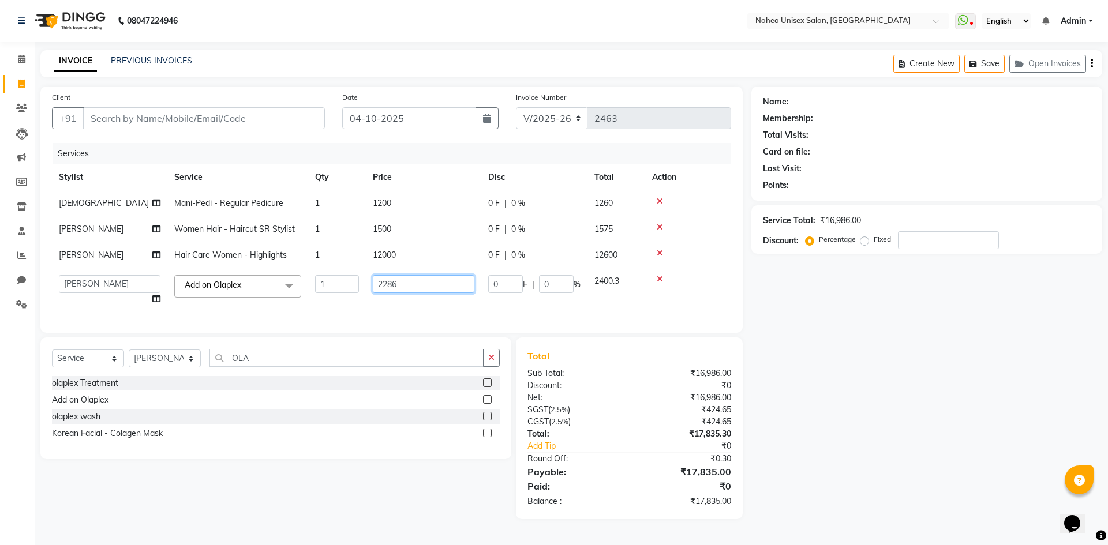
click at [424, 282] on input "2286" at bounding box center [424, 284] width 102 height 18
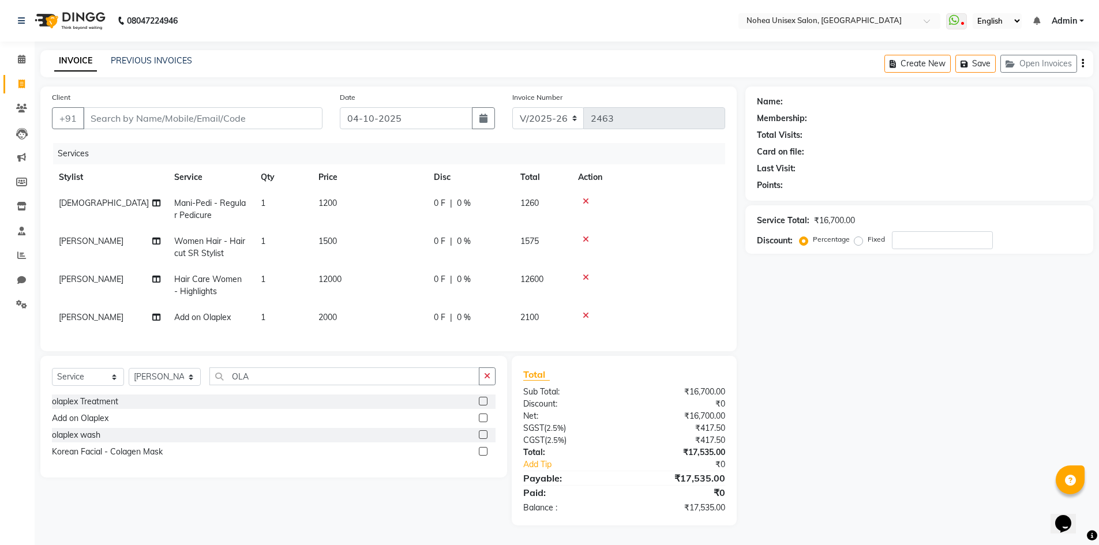
click at [358, 290] on td "12000" at bounding box center [369, 286] width 115 height 38
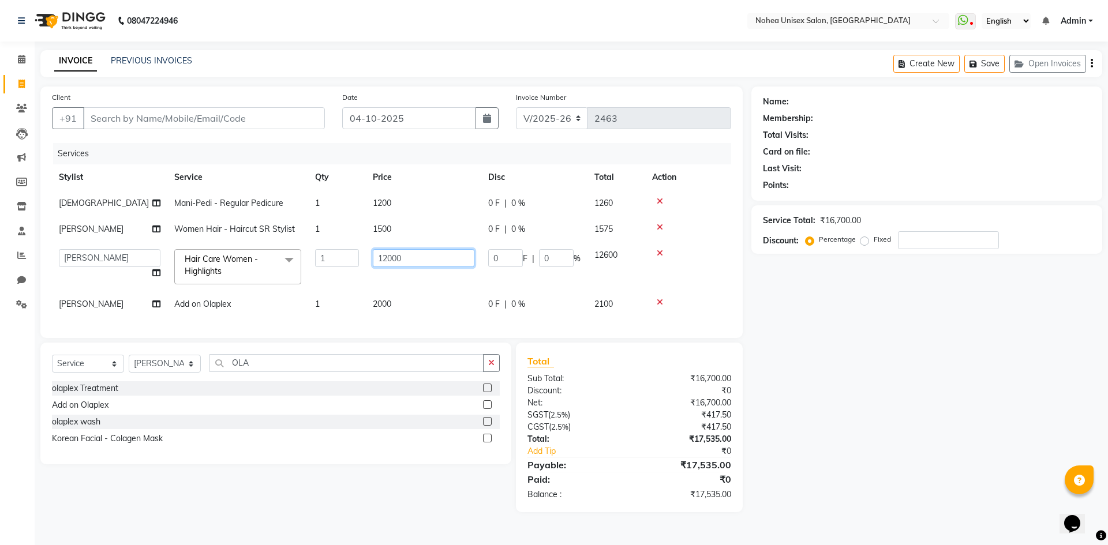
click at [418, 262] on input "12000" at bounding box center [424, 258] width 102 height 18
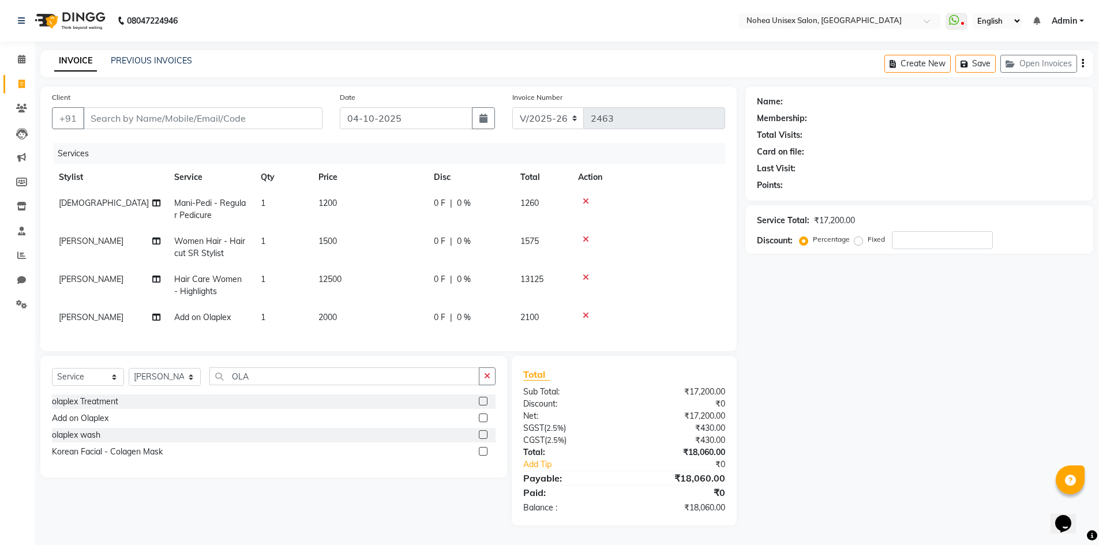
click at [376, 264] on td "1500" at bounding box center [369, 247] width 115 height 38
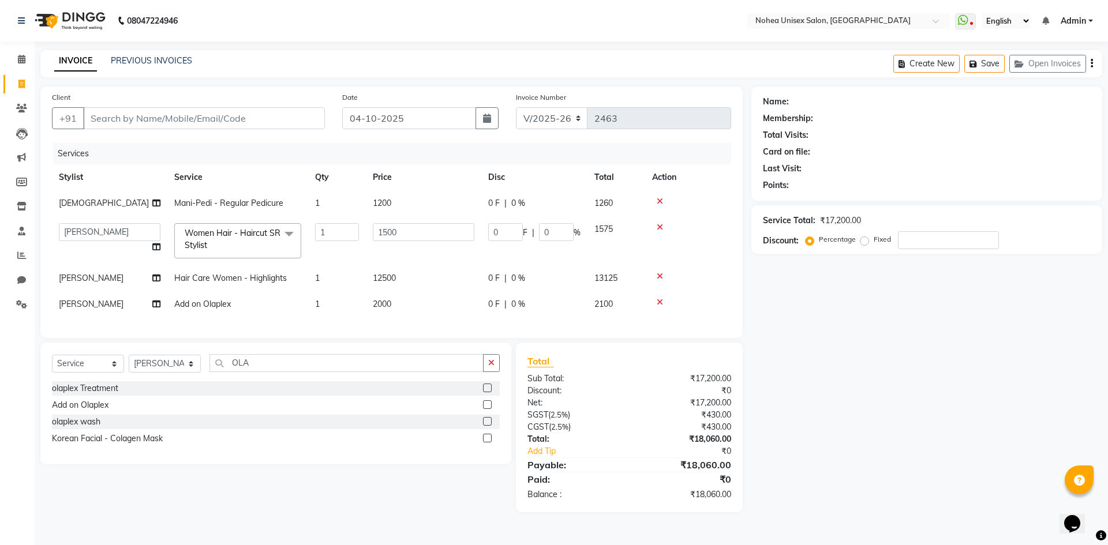
click at [412, 280] on td "12500" at bounding box center [423, 278] width 115 height 26
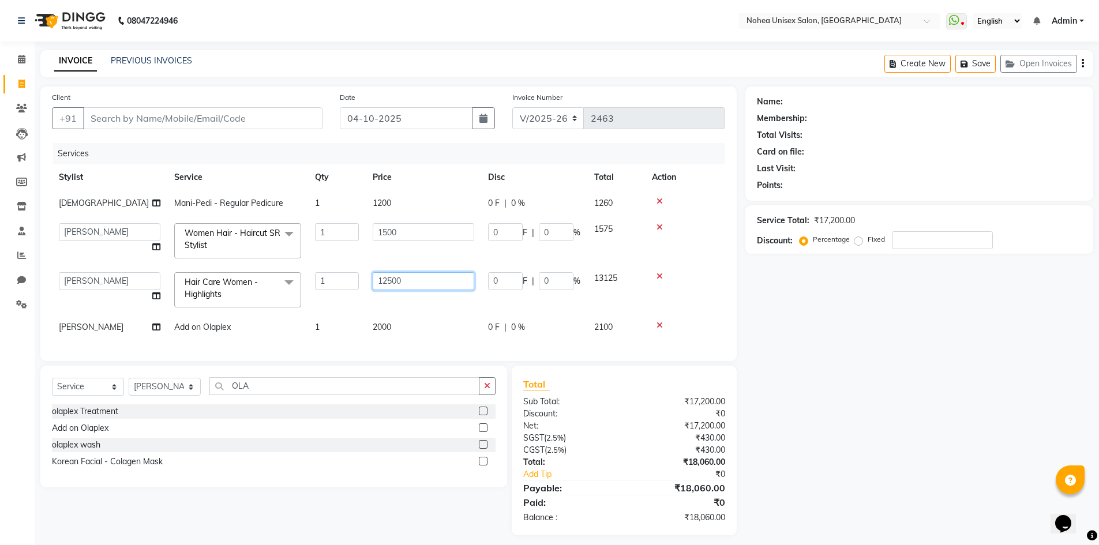
click at [415, 281] on input "12500" at bounding box center [424, 281] width 102 height 18
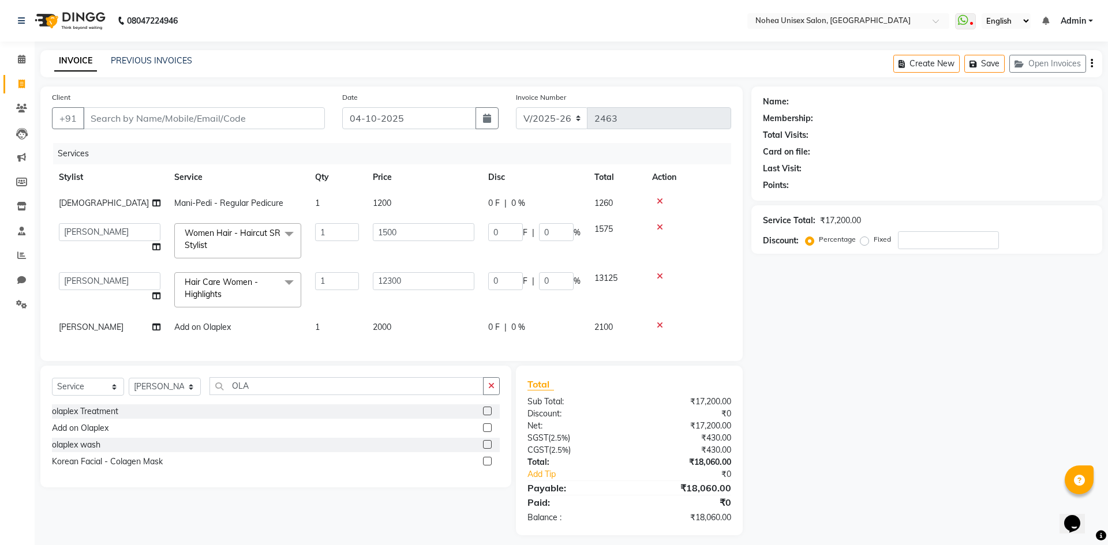
click at [626, 419] on div "Total Sub Total: ₹17,200.00 Discount: ₹0 Net: ₹17,200.00 SGST ( 2.5% ) ₹430.00 …" at bounding box center [629, 450] width 204 height 147
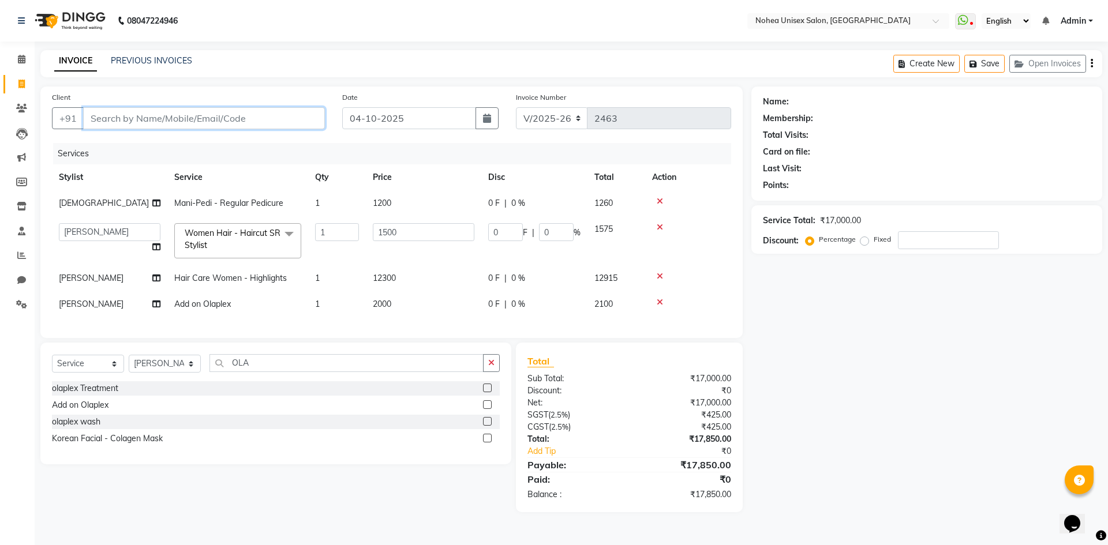
click at [286, 118] on input "Client" at bounding box center [204, 118] width 242 height 22
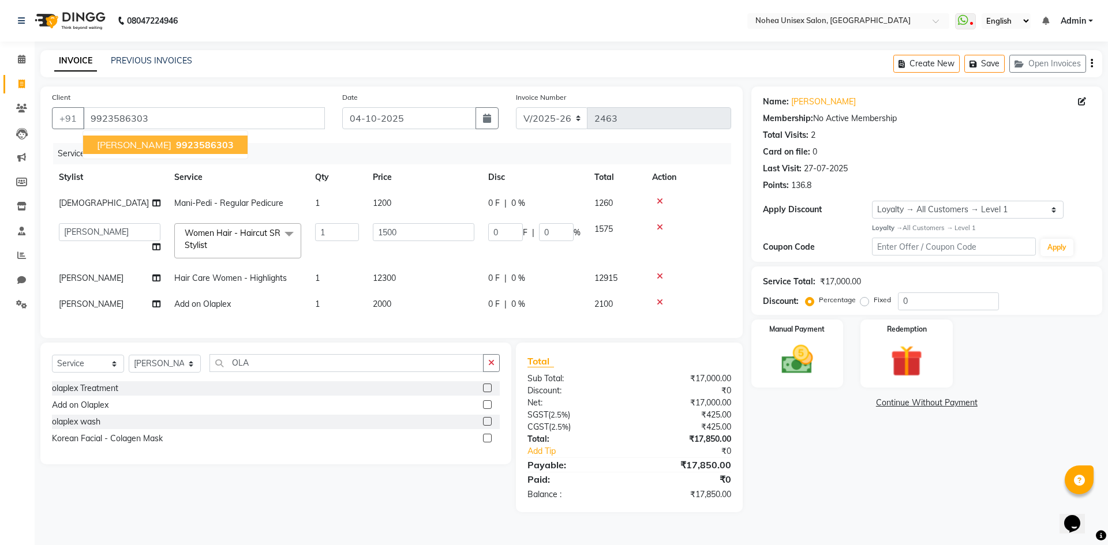
click at [205, 144] on span "9923586303" at bounding box center [205, 145] width 58 height 12
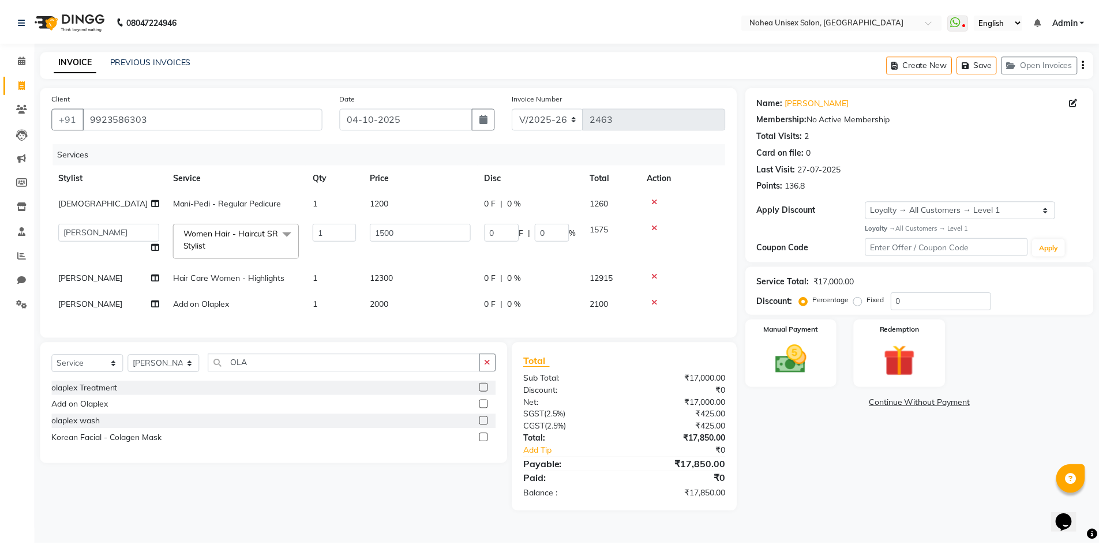
scroll to position [0, 9]
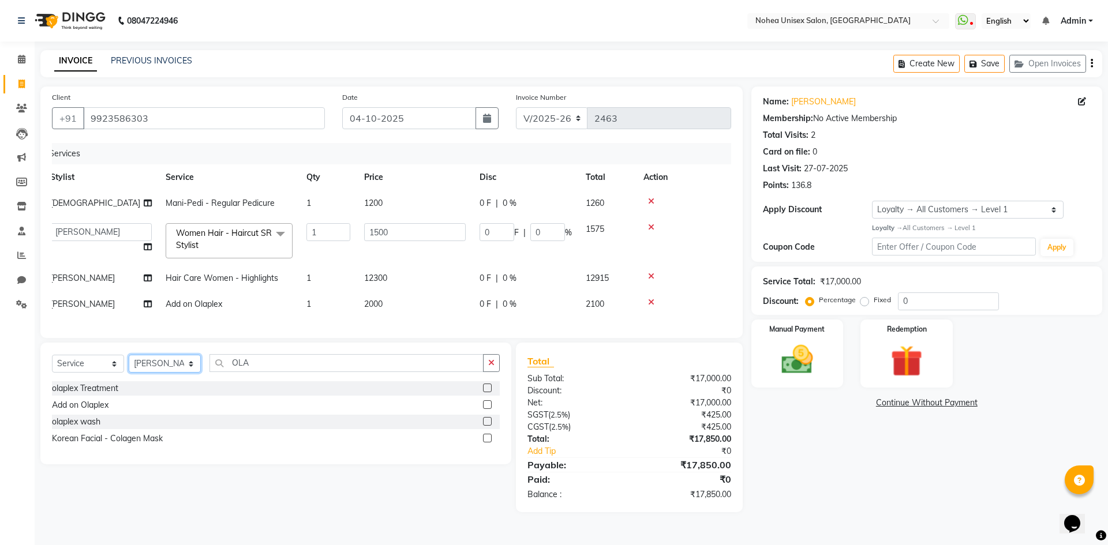
click at [183, 373] on select "Select Stylist [PERSON_NAME] Imlikala [PERSON_NAME] Kaif Manager mantra Mohini …" at bounding box center [165, 364] width 72 height 18
click at [129, 363] on select "Select Stylist [PERSON_NAME] Imlikala [PERSON_NAME] Kaif Manager mantra Mohini …" at bounding box center [165, 364] width 72 height 18
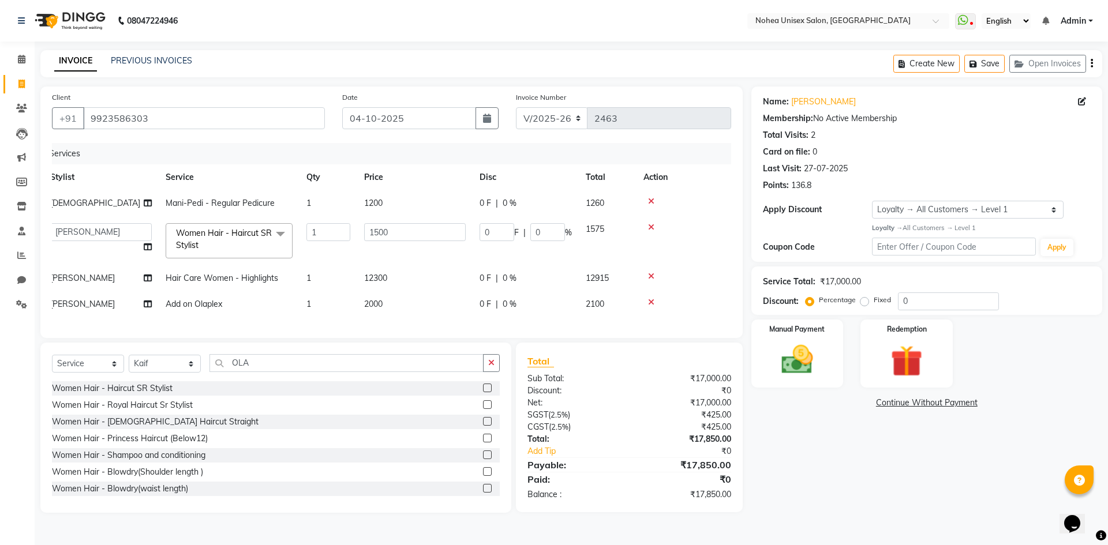
click at [262, 361] on div "Select Service Product Membership Package Voucher Prepaid Gift Card Select Styl…" at bounding box center [275, 428] width 471 height 170
click at [265, 372] on input "OLA" at bounding box center [346, 363] width 274 height 18
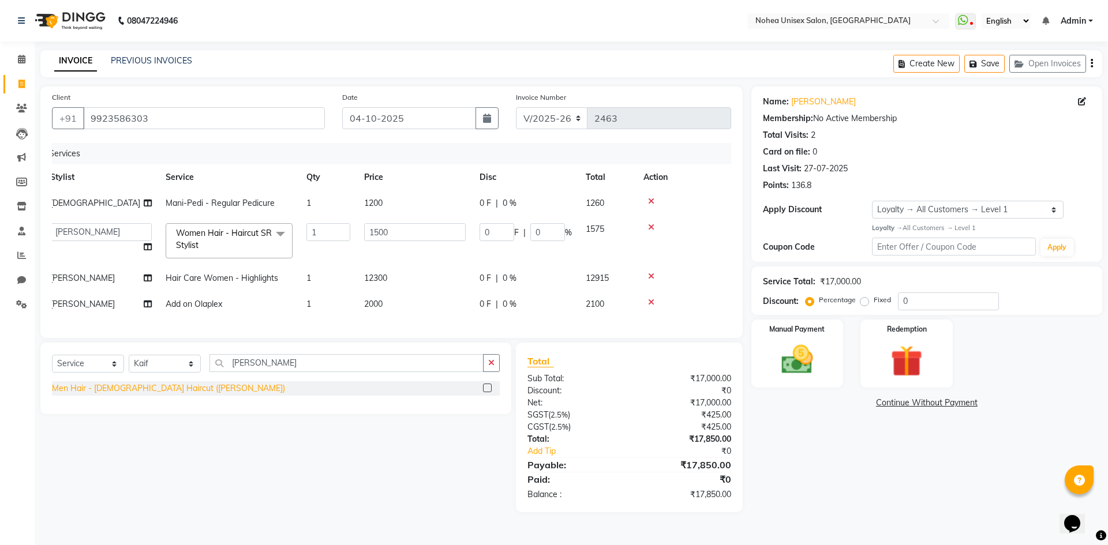
click at [141, 395] on div "Men Hair - [DEMOGRAPHIC_DATA] Haircut ([PERSON_NAME])" at bounding box center [168, 388] width 233 height 12
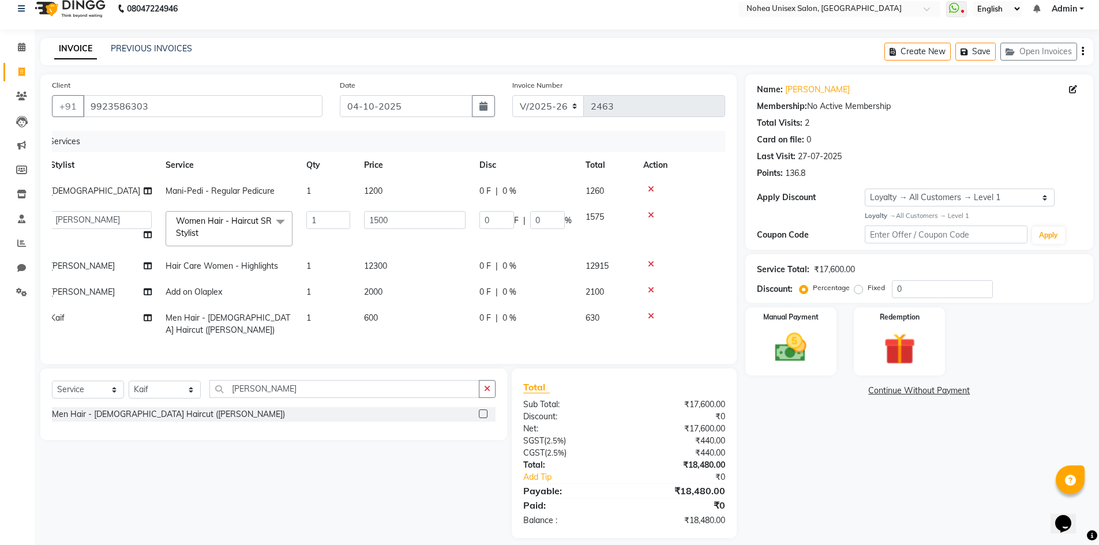
scroll to position [19, 0]
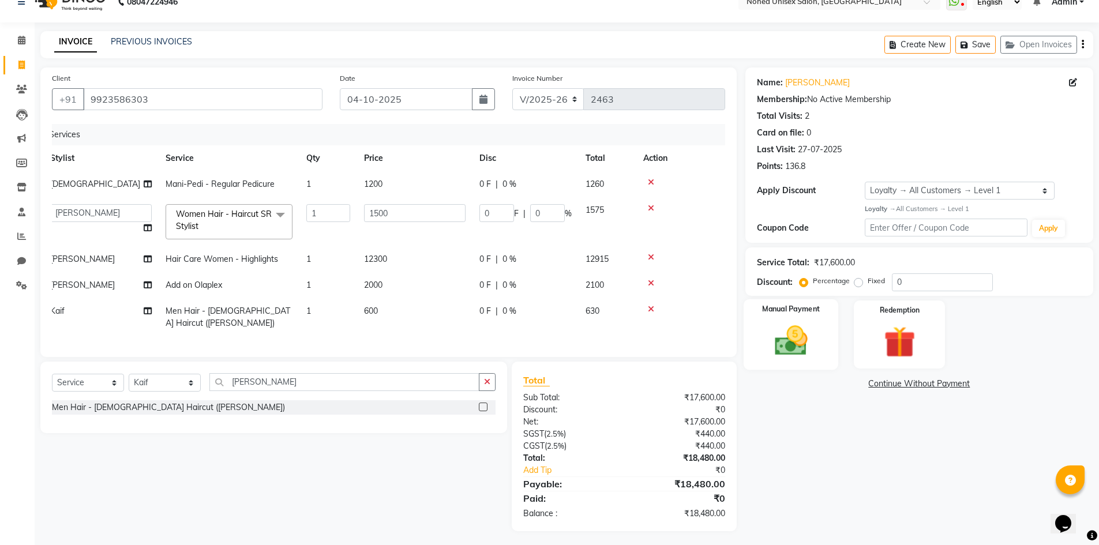
click at [816, 329] on img at bounding box center [790, 340] width 53 height 37
click at [881, 382] on span "CARD" at bounding box center [874, 384] width 25 height 13
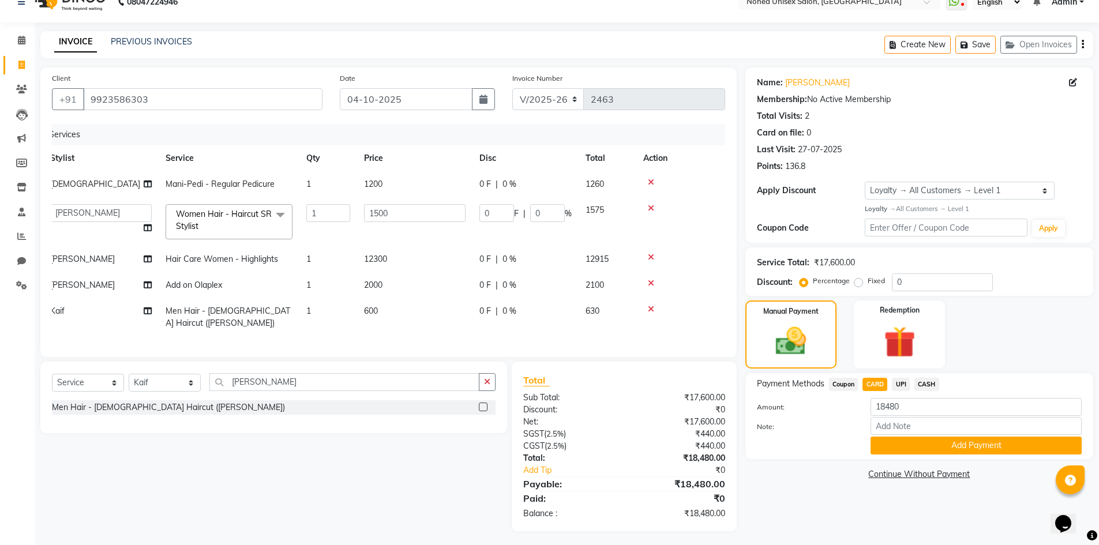
click at [891, 445] on button "Add Payment" at bounding box center [976, 446] width 211 height 18
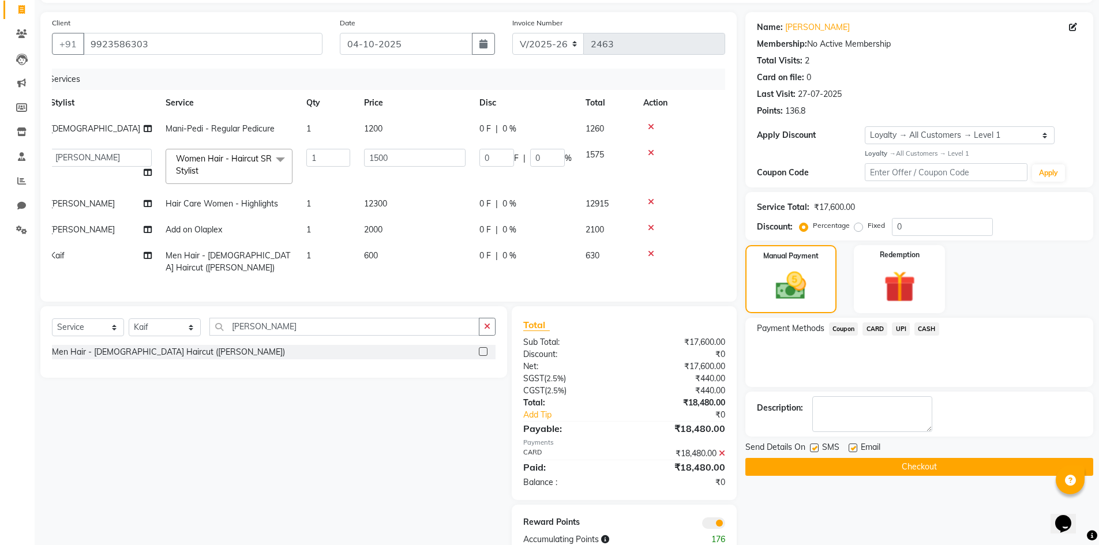
scroll to position [100, 0]
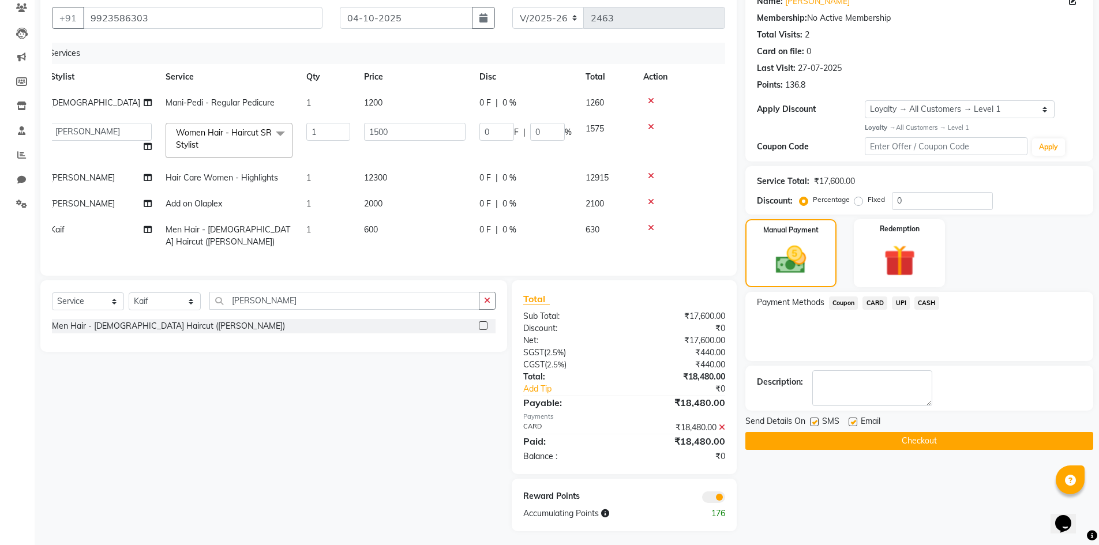
click at [853, 422] on label at bounding box center [853, 422] width 9 height 9
click at [853, 422] on input "checkbox" at bounding box center [852, 422] width 7 height 7
click at [847, 440] on button "Checkout" at bounding box center [919, 441] width 348 height 18
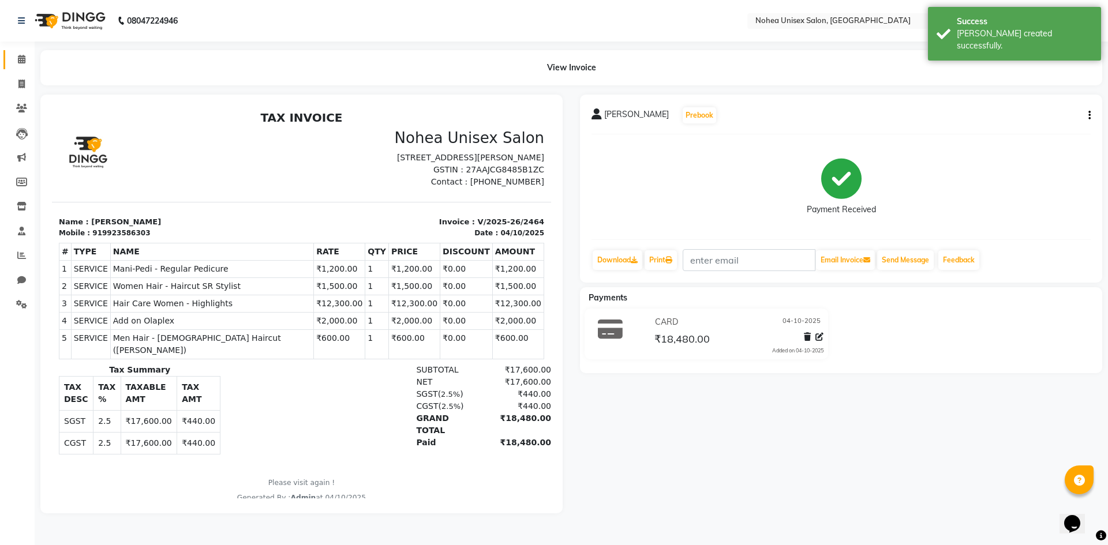
click at [21, 52] on link "Calendar" at bounding box center [17, 59] width 28 height 19
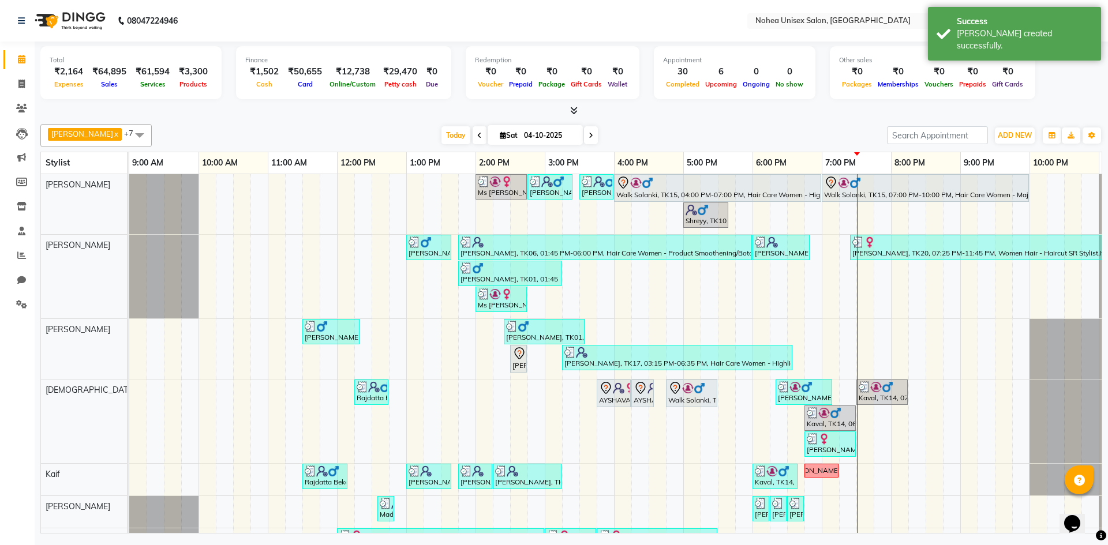
click at [640, 141] on div "[DATE] [DATE]" at bounding box center [518, 135] width 723 height 17
click at [370, 122] on div "[PERSON_NAME] x mantra x [PERSON_NAME] x [PERSON_NAME] x [PERSON_NAME] x [PERSO…" at bounding box center [570, 326] width 1061 height 414
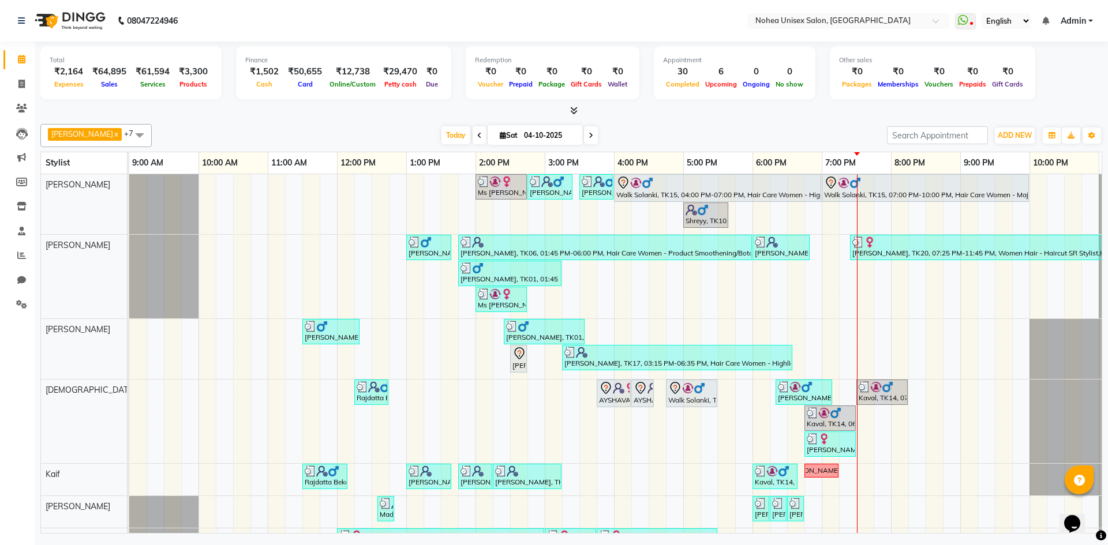
click at [628, 138] on div "[DATE] [DATE]" at bounding box center [518, 135] width 723 height 17
click at [354, 102] on div "Total ₹2,164 Expenses ₹64,895 Sales ₹61,594 Services ₹3,300 Products Finance ₹1…" at bounding box center [570, 74] width 1061 height 57
click at [335, 148] on div "[PERSON_NAME] x mantra x [PERSON_NAME] x [PERSON_NAME] x [PERSON_NAME] x [PERSO…" at bounding box center [570, 326] width 1061 height 414
click at [696, 130] on div "[DATE] [DATE]" at bounding box center [518, 135] width 723 height 17
click at [21, 260] on span at bounding box center [22, 255] width 20 height 13
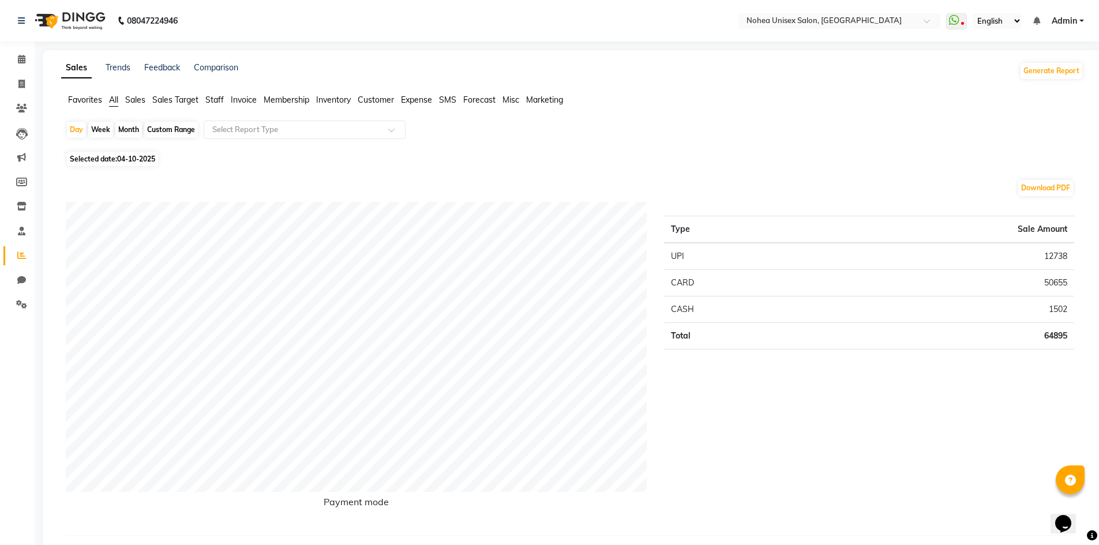
click at [212, 100] on span "Staff" at bounding box center [214, 100] width 18 height 10
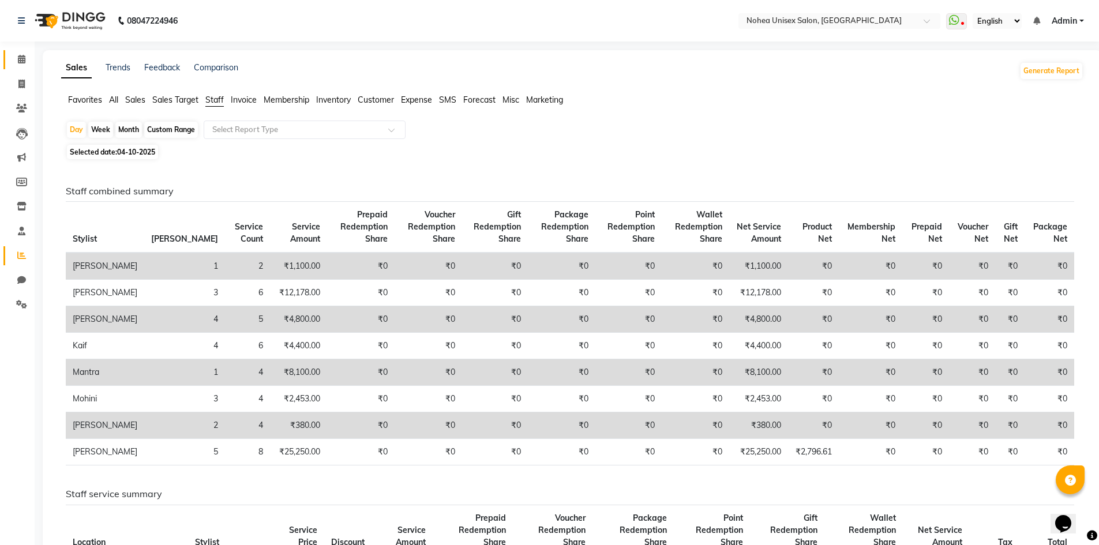
click at [15, 57] on span at bounding box center [22, 59] width 20 height 13
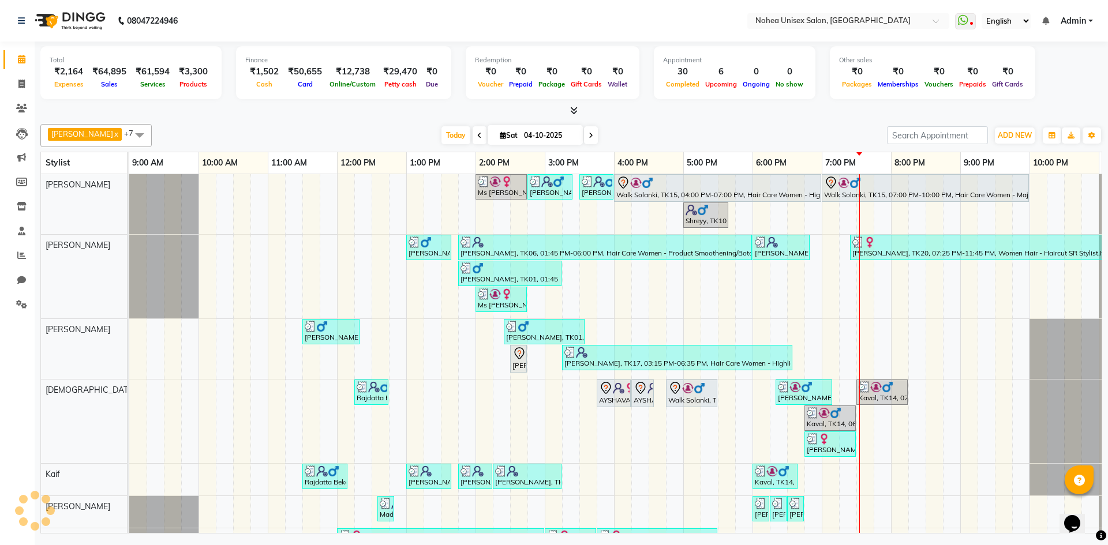
click at [748, 122] on div "[PERSON_NAME] x mantra x [PERSON_NAME] x [PERSON_NAME] x [PERSON_NAME] x [PERSO…" at bounding box center [570, 326] width 1061 height 414
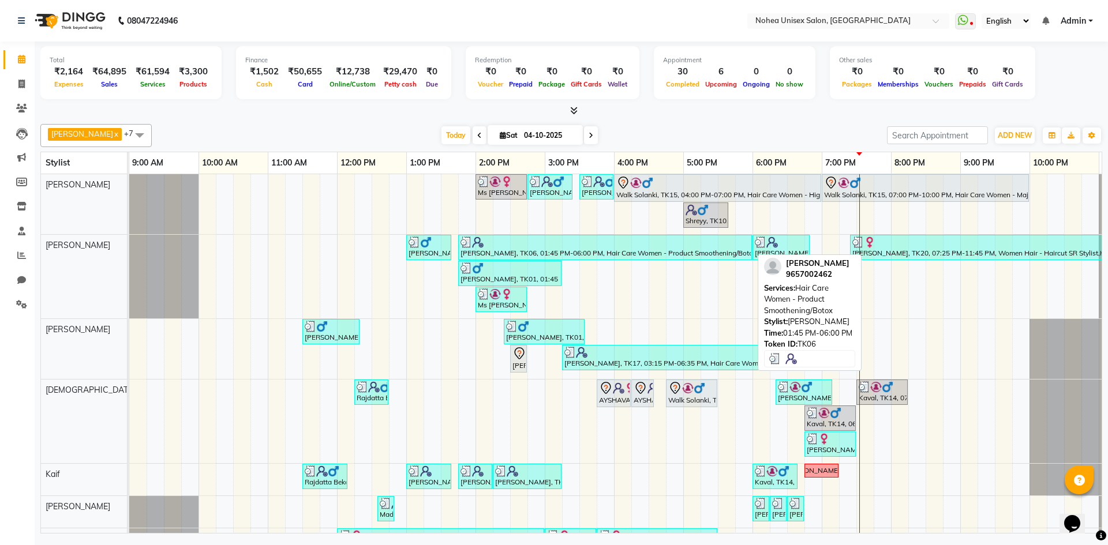
click at [618, 251] on div "[PERSON_NAME], TK06, 01:45 PM-06:00 PM, Hair Care Women - Product Smoothening/B…" at bounding box center [604, 248] width 291 height 22
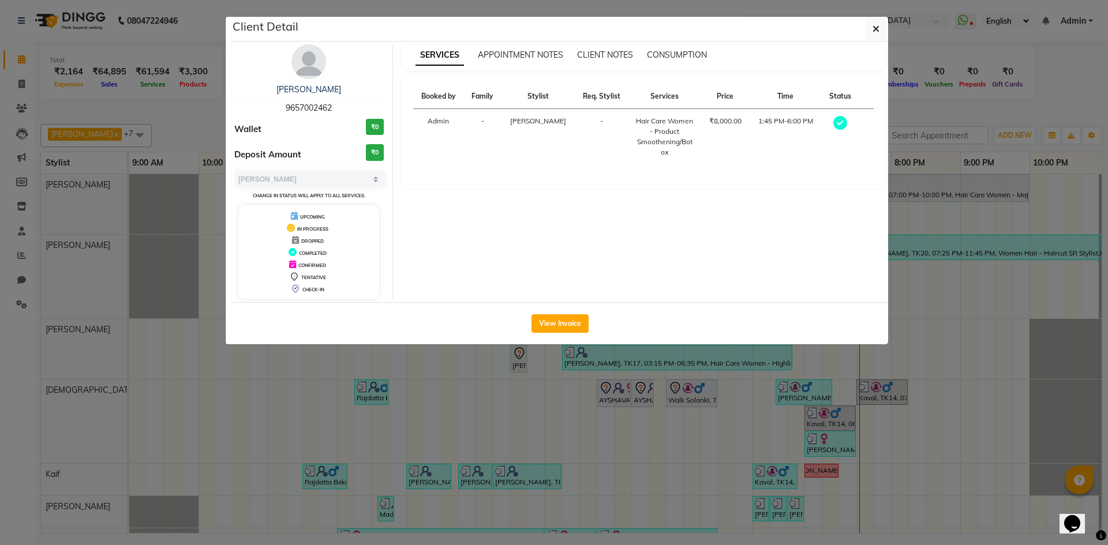
click at [569, 313] on div "View Invoice" at bounding box center [559, 323] width 656 height 42
click at [573, 325] on button "View Invoice" at bounding box center [559, 323] width 57 height 18
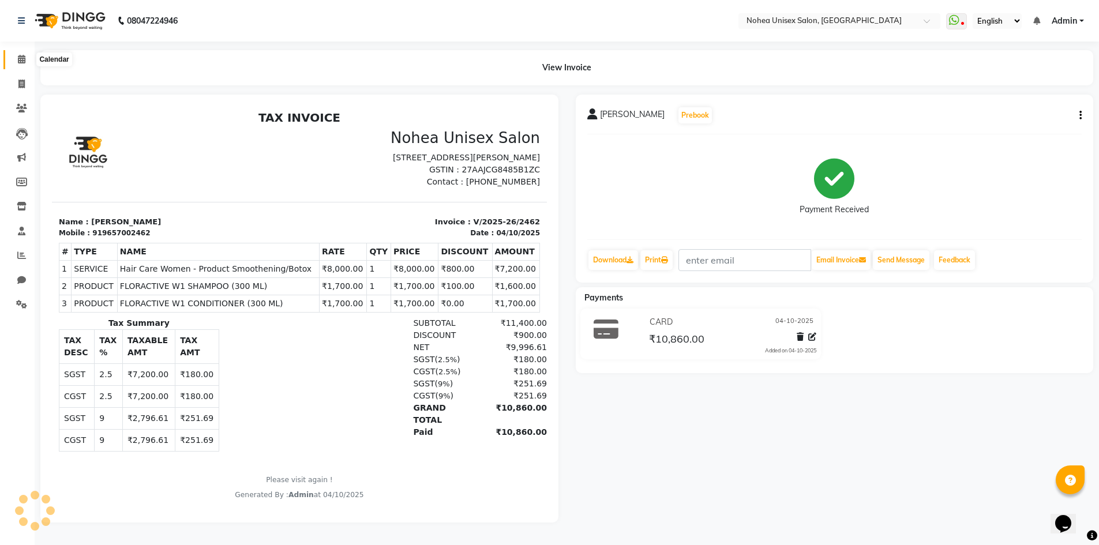
click at [23, 61] on icon at bounding box center [21, 59] width 7 height 9
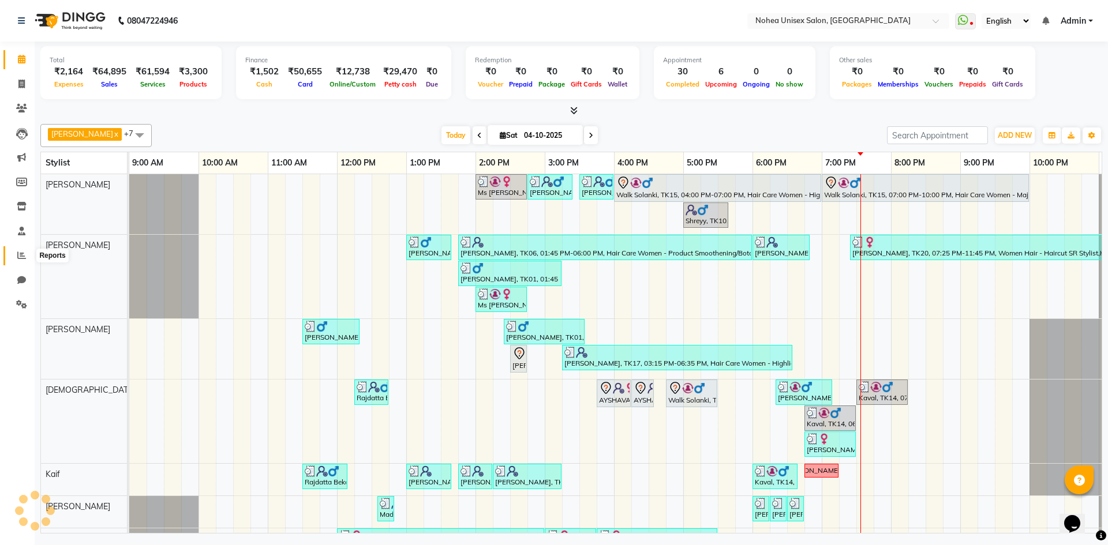
click at [24, 258] on icon at bounding box center [21, 255] width 9 height 9
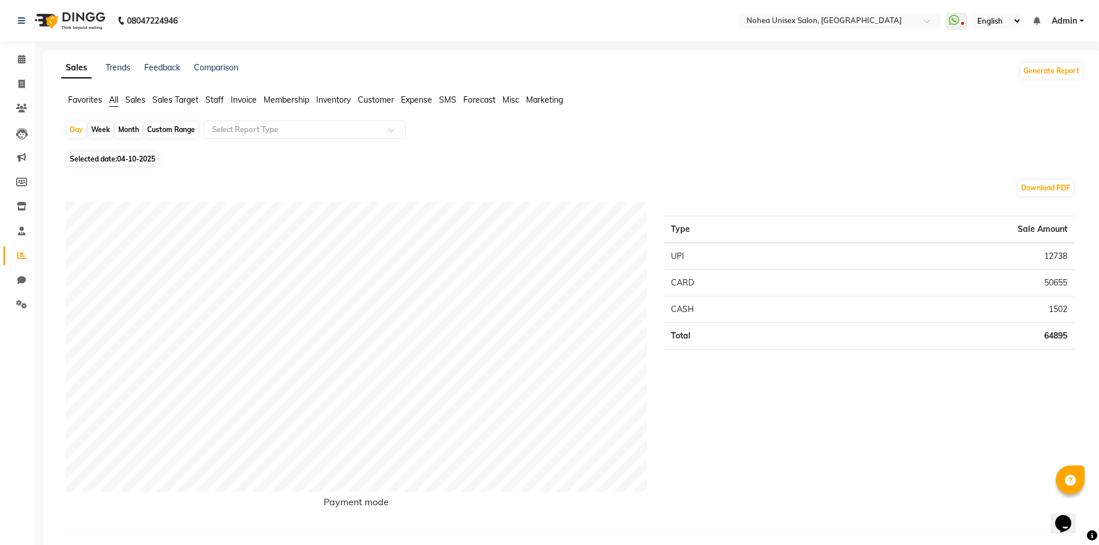
click at [219, 99] on span "Staff" at bounding box center [214, 100] width 18 height 10
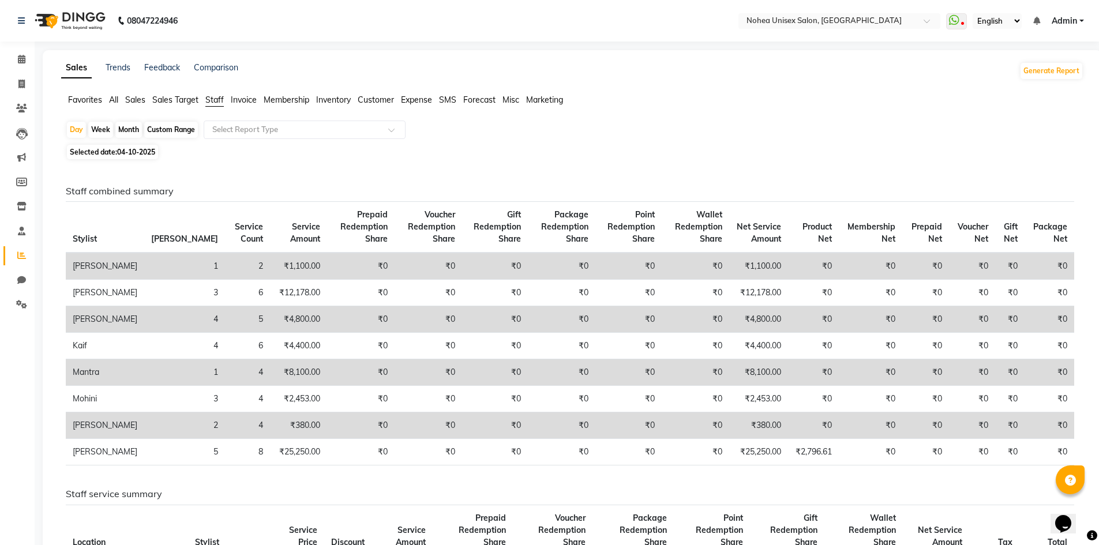
click at [128, 131] on div "Month" at bounding box center [128, 130] width 27 height 16
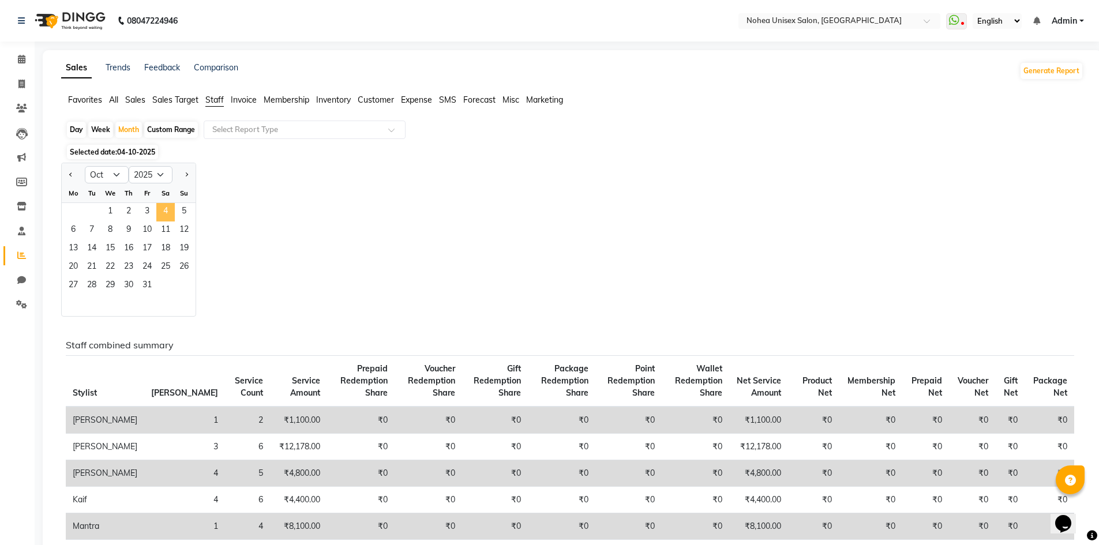
click at [166, 213] on span "4" at bounding box center [165, 212] width 18 height 18
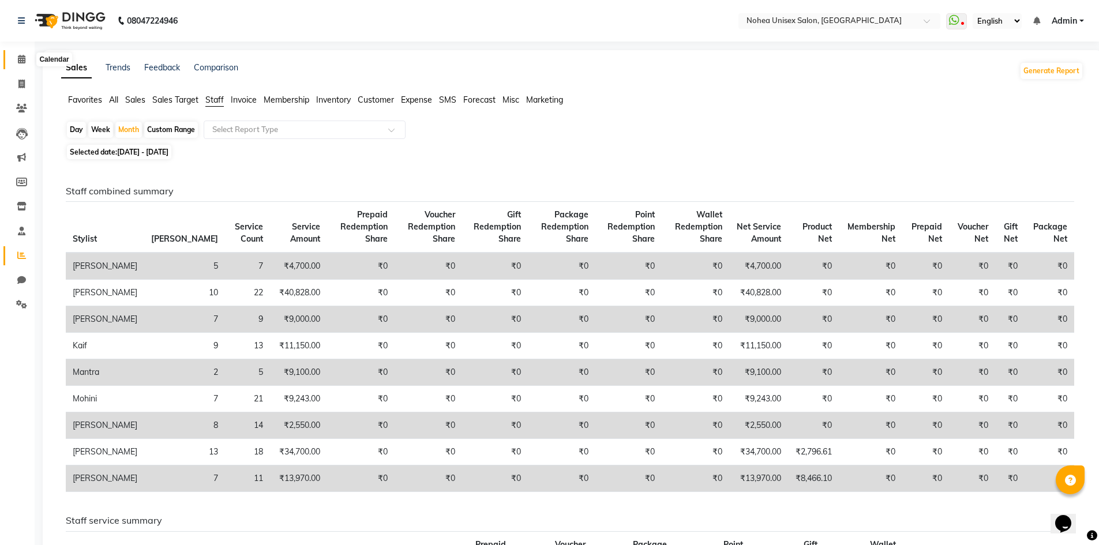
click at [20, 62] on icon at bounding box center [21, 59] width 7 height 9
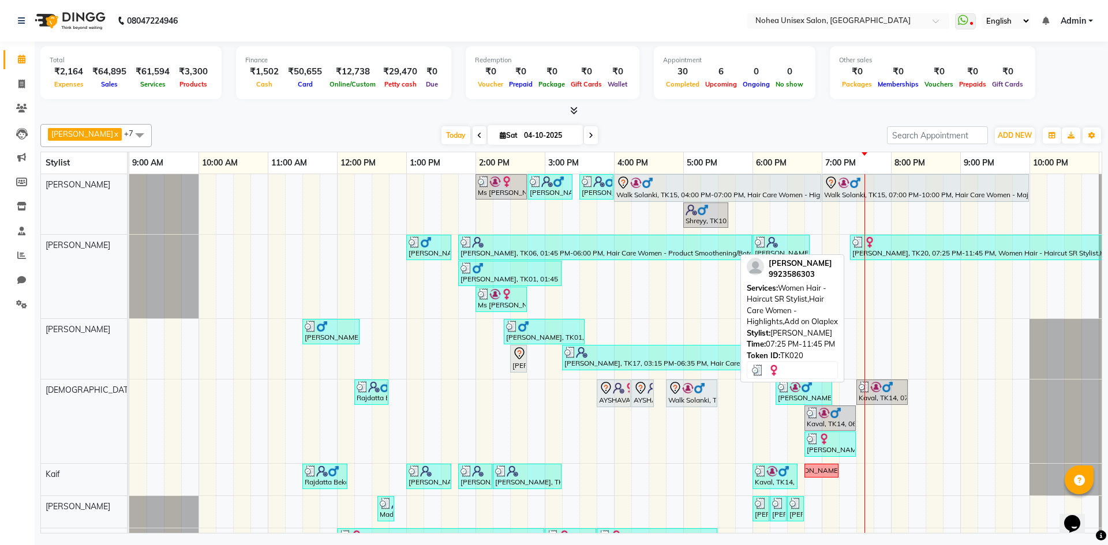
click at [911, 243] on div at bounding box center [999, 243] width 295 height 12
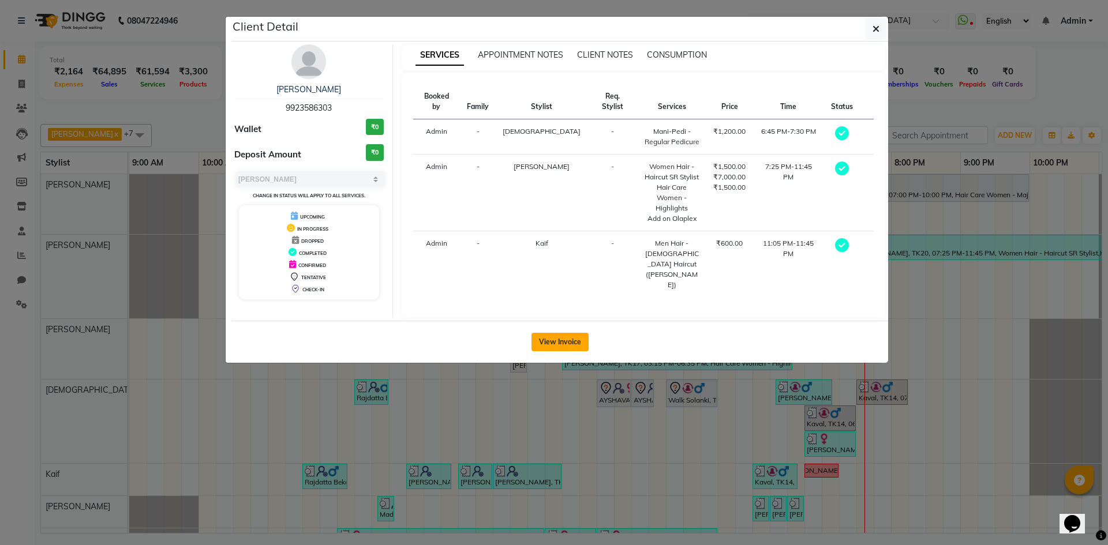
click at [557, 333] on button "View Invoice" at bounding box center [559, 342] width 57 height 18
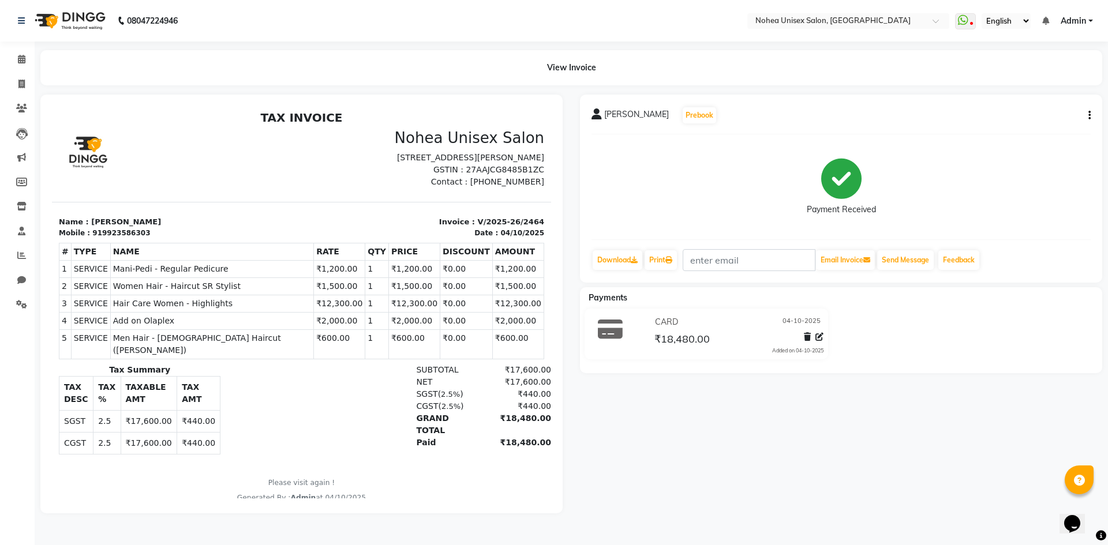
click at [1088, 115] on icon "button" at bounding box center [1089, 115] width 2 height 1
click at [1033, 101] on div "Split Service Amount" at bounding box center [1031, 101] width 79 height 14
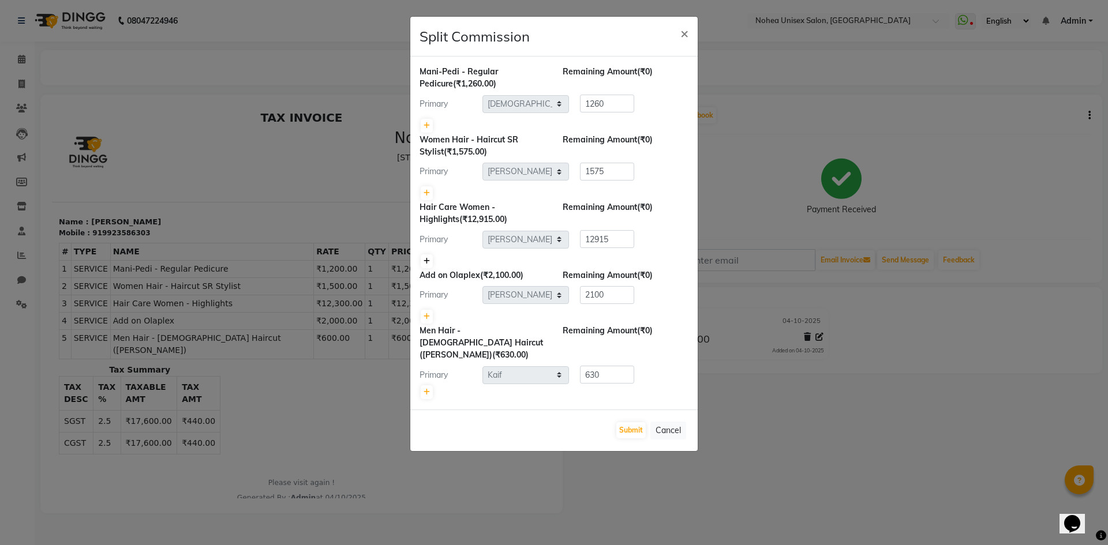
click at [426, 260] on icon at bounding box center [426, 261] width 6 height 7
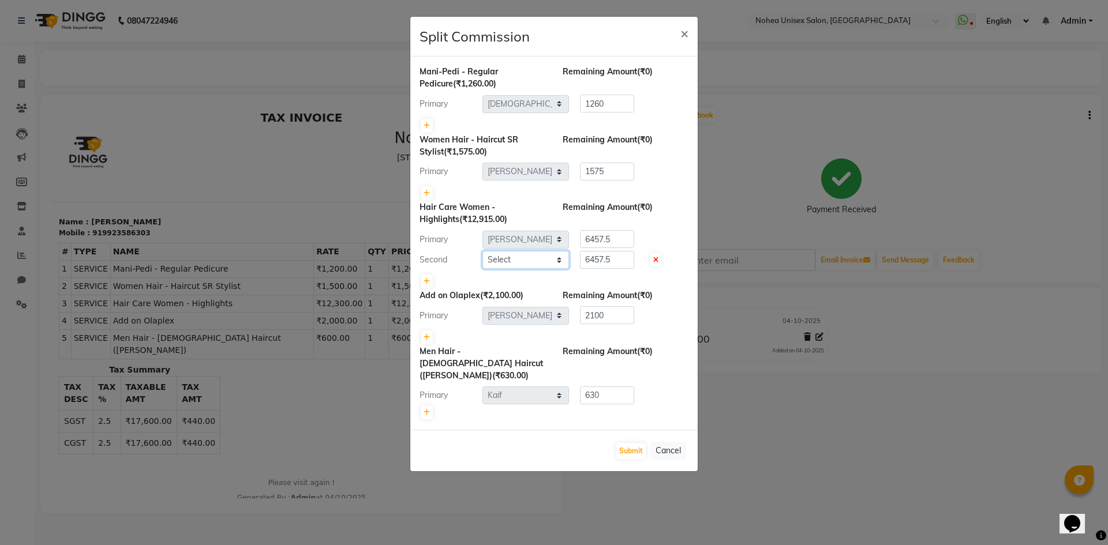
click at [555, 258] on select "Select [PERSON_NAME] Imlikala [PERSON_NAME] Kaif Manager mantra Mohini [PERSON_…" at bounding box center [525, 260] width 87 height 18
click at [482, 251] on select "Select [PERSON_NAME] Imlikala [PERSON_NAME] Kaif Manager mantra Mohini [PERSON_…" at bounding box center [525, 260] width 87 height 18
click at [629, 443] on button "Submit" at bounding box center [630, 451] width 29 height 16
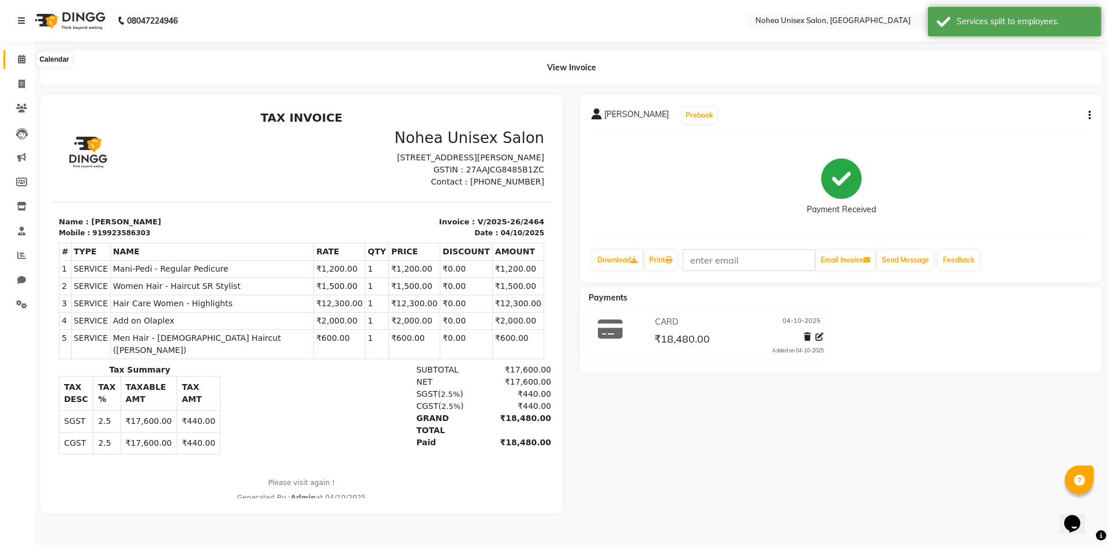
click at [21, 59] on icon at bounding box center [21, 59] width 7 height 9
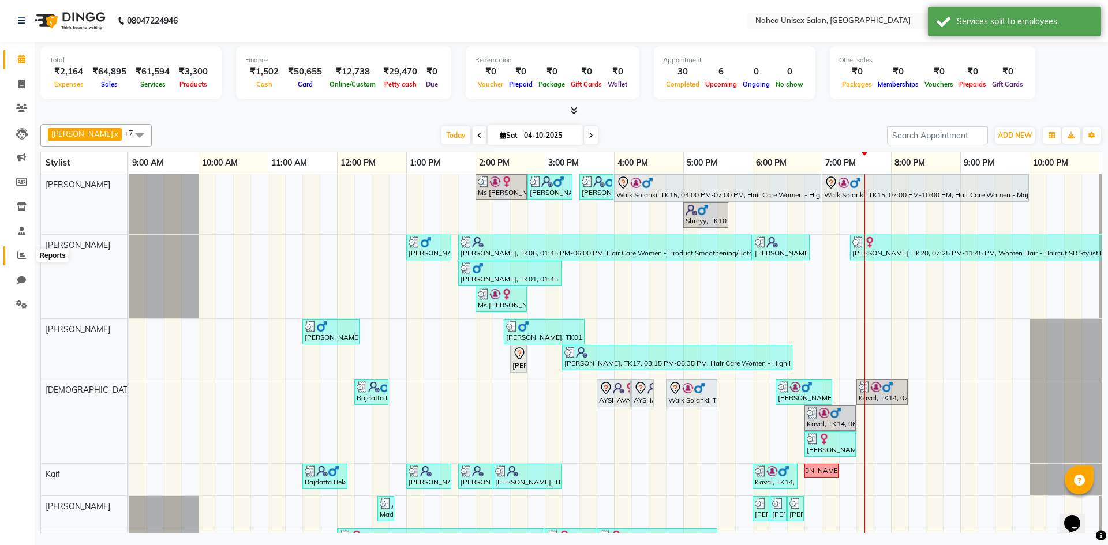
click at [17, 256] on span at bounding box center [22, 255] width 20 height 13
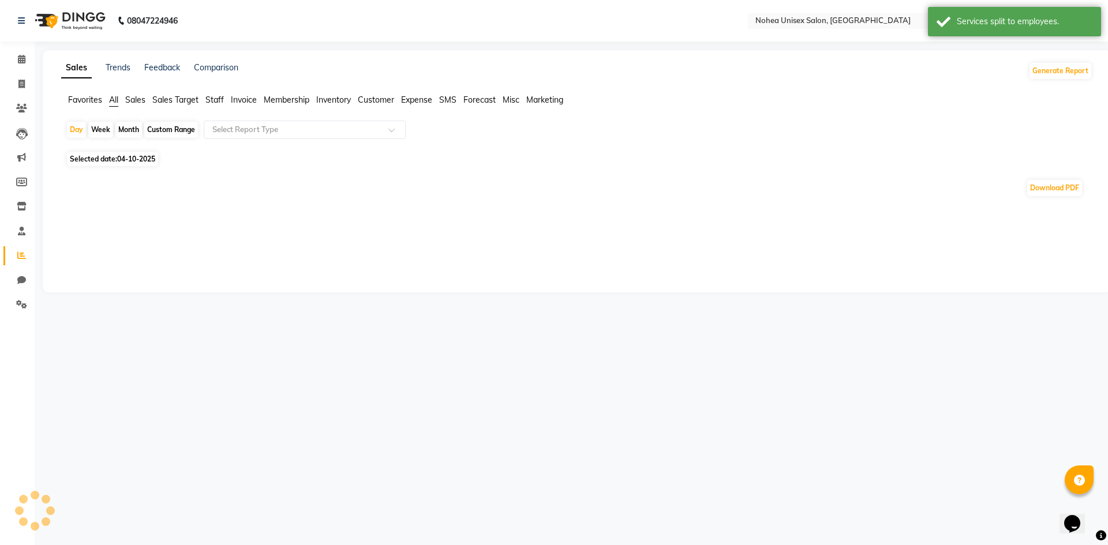
click at [220, 102] on span "Staff" at bounding box center [214, 100] width 18 height 10
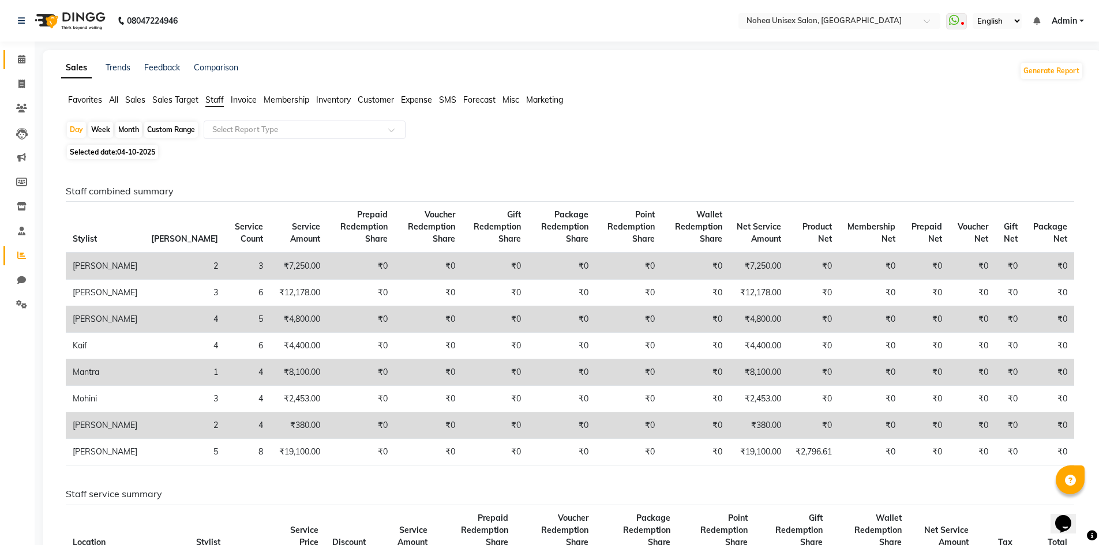
click at [7, 59] on link "Calendar" at bounding box center [17, 59] width 28 height 19
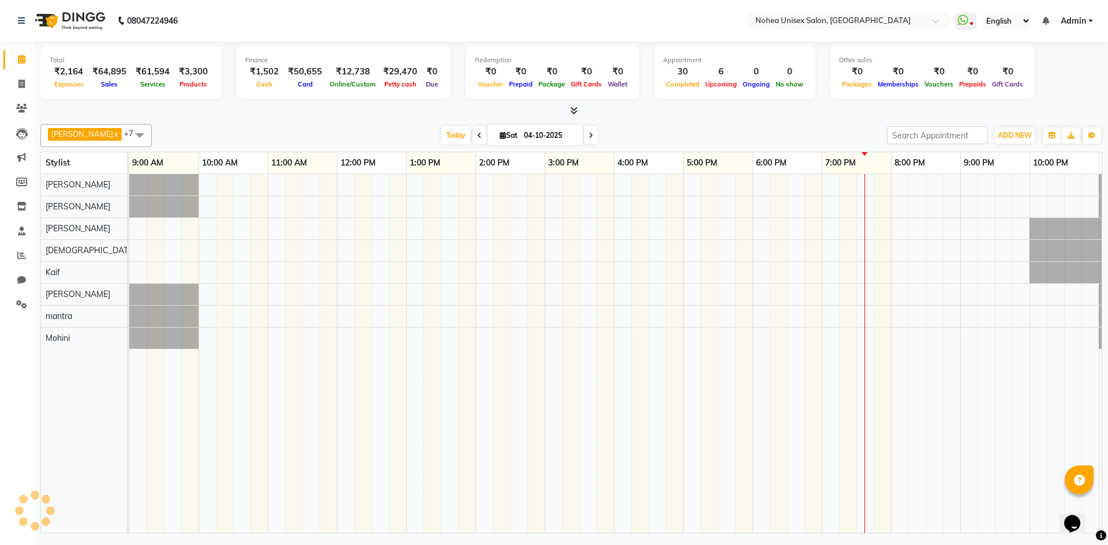
scroll to position [0, 66]
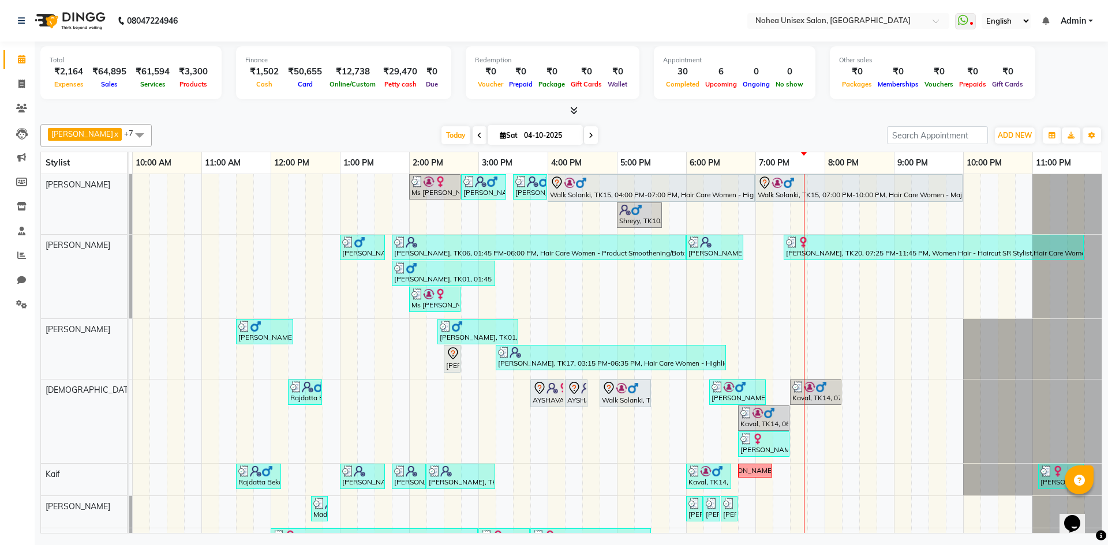
click at [382, 129] on div "[DATE] [DATE]" at bounding box center [518, 135] width 723 height 17
